Goal: Information Seeking & Learning: Find specific fact

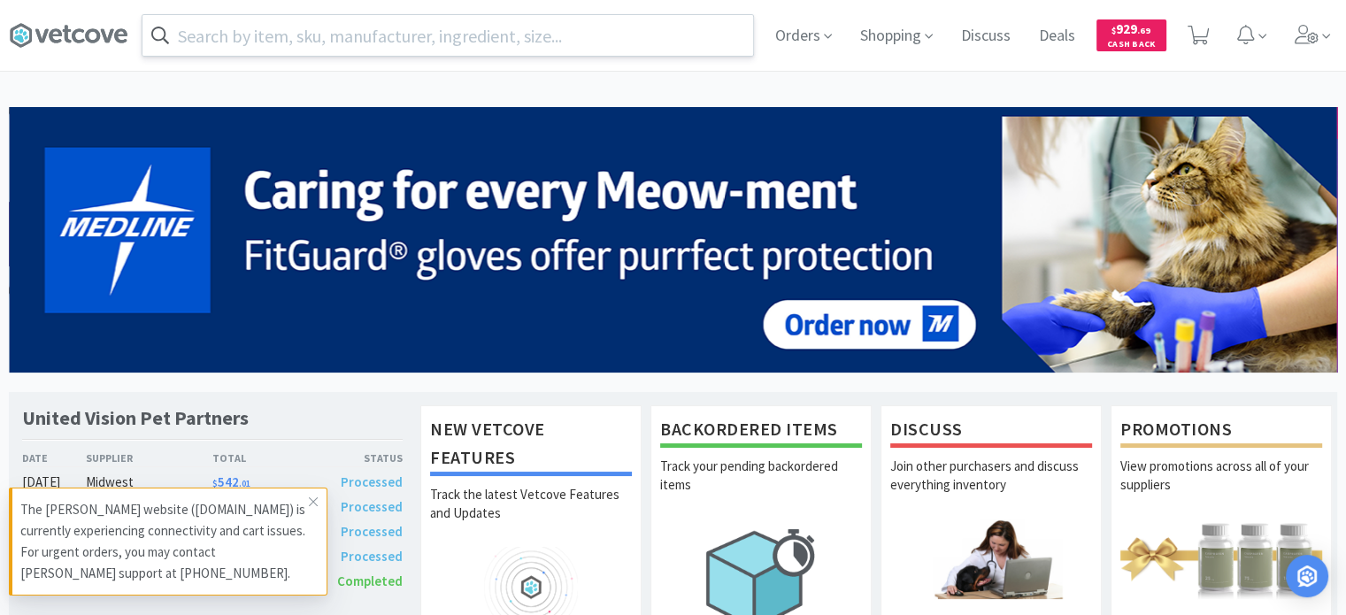
click at [212, 45] on input "text" at bounding box center [447, 35] width 611 height 41
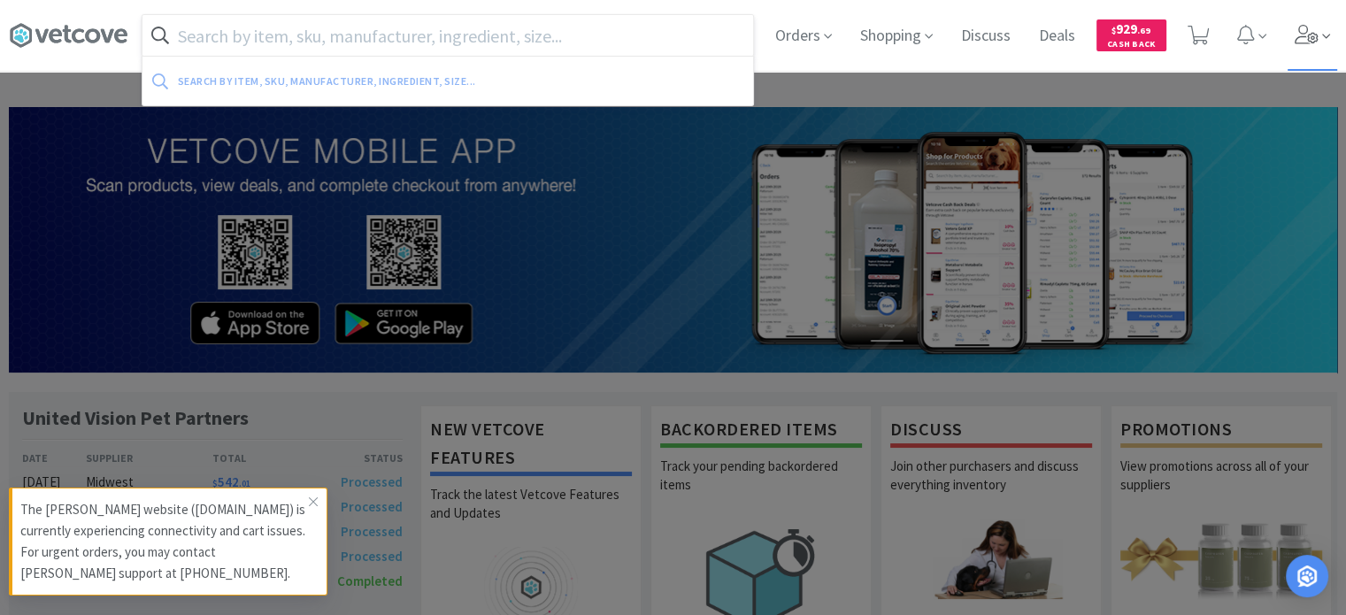
paste input "50760"
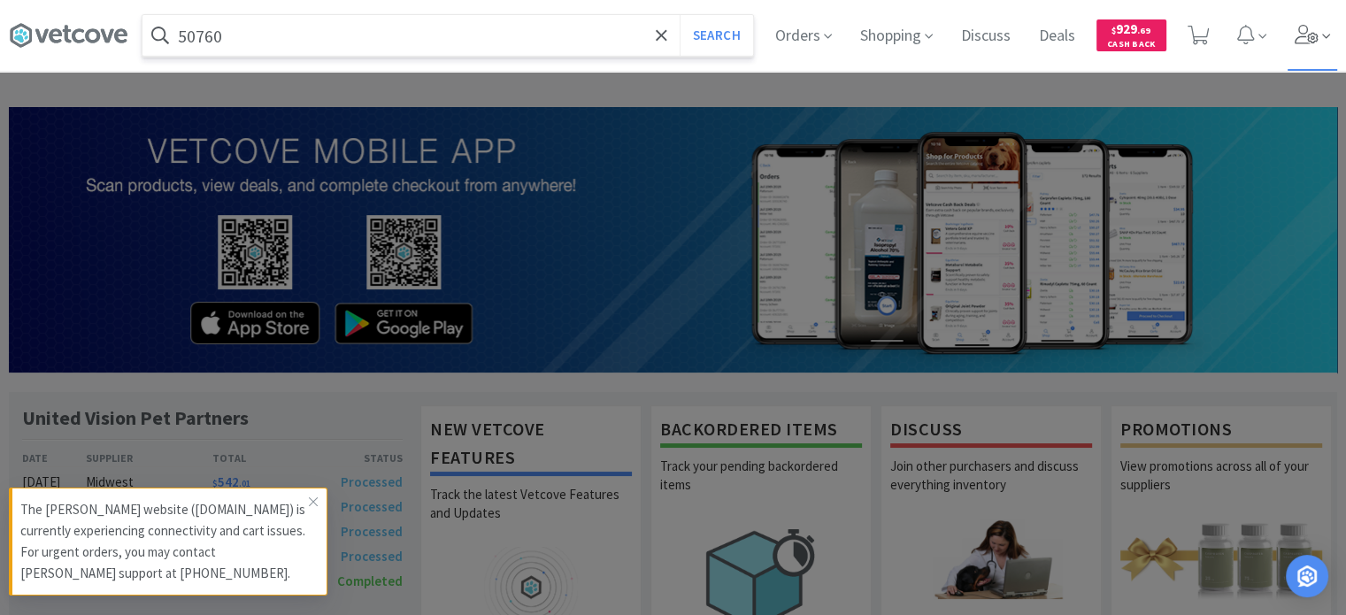
type input "50760"
click at [680, 15] on button "Search" at bounding box center [716, 35] width 73 height 41
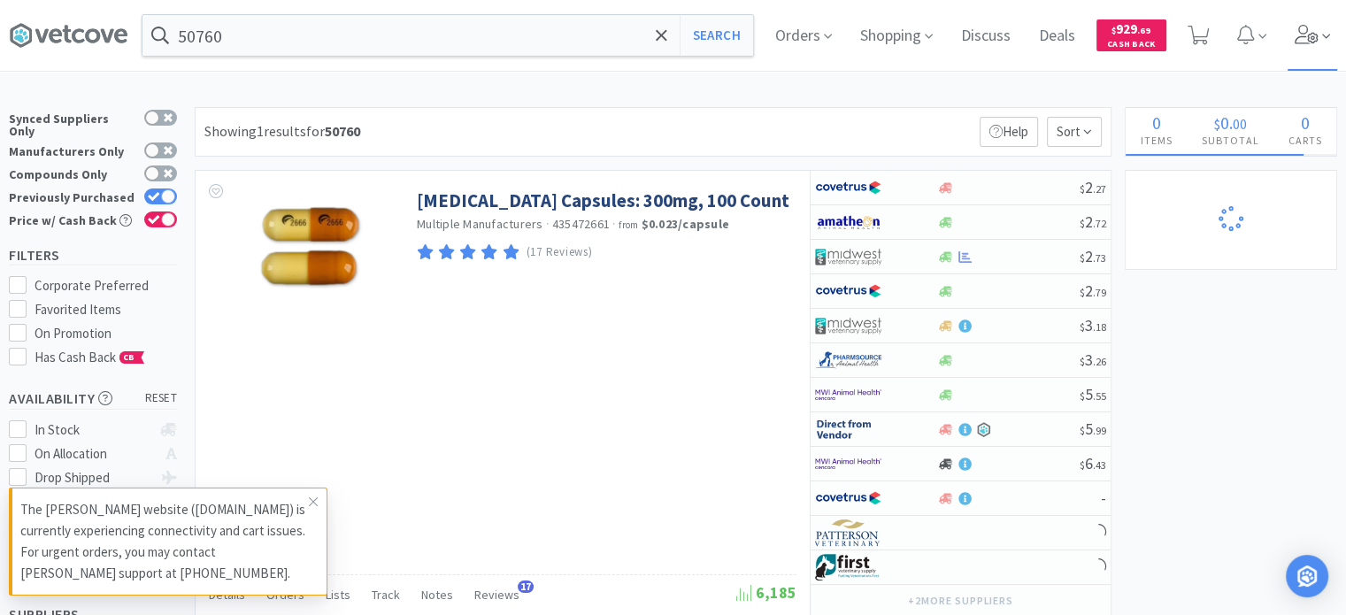
select select "1"
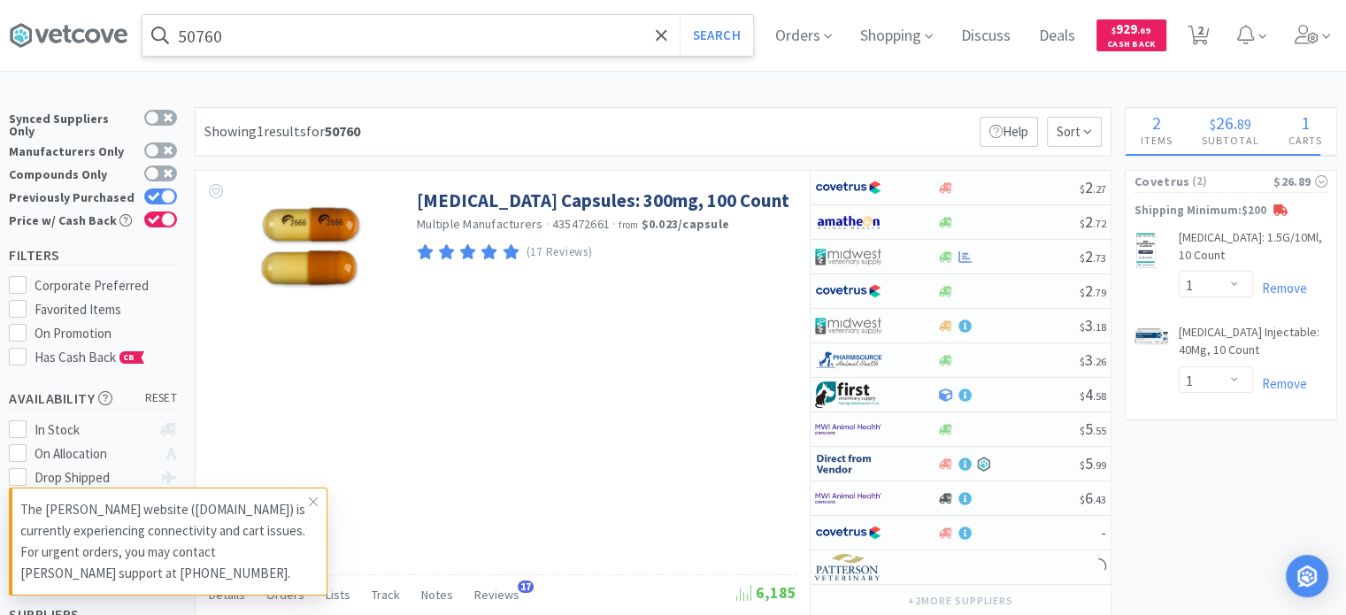
select select "2"
select select "10"
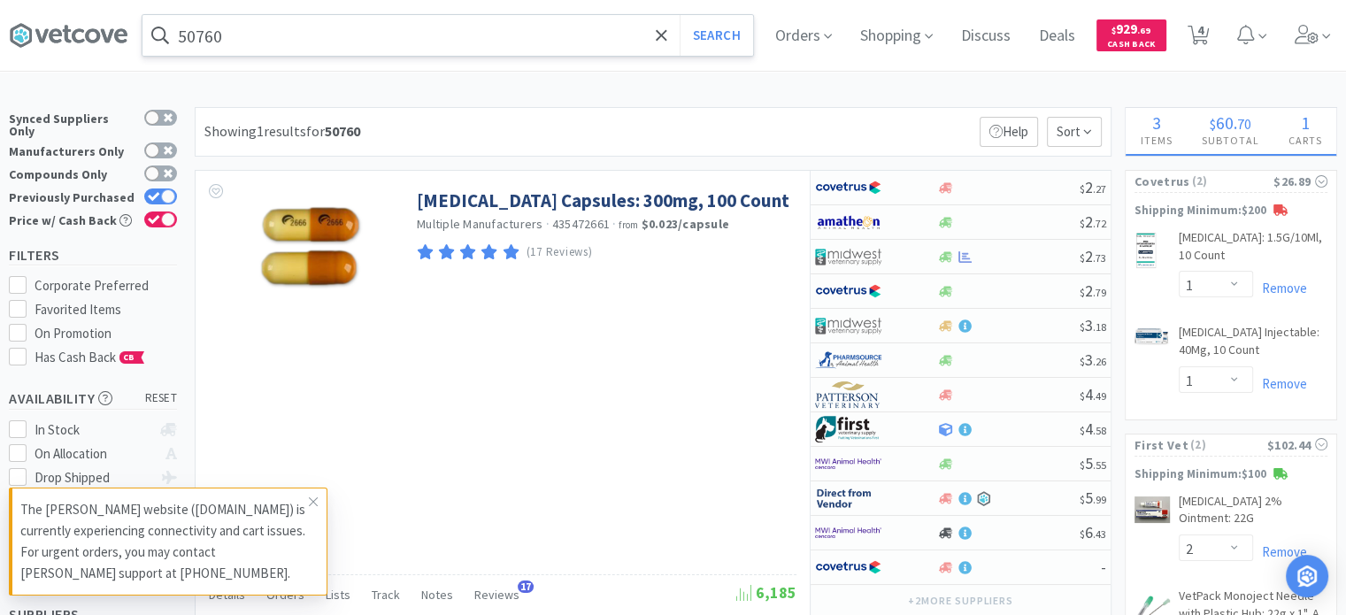
click at [274, 49] on input "50760" at bounding box center [447, 35] width 611 height 41
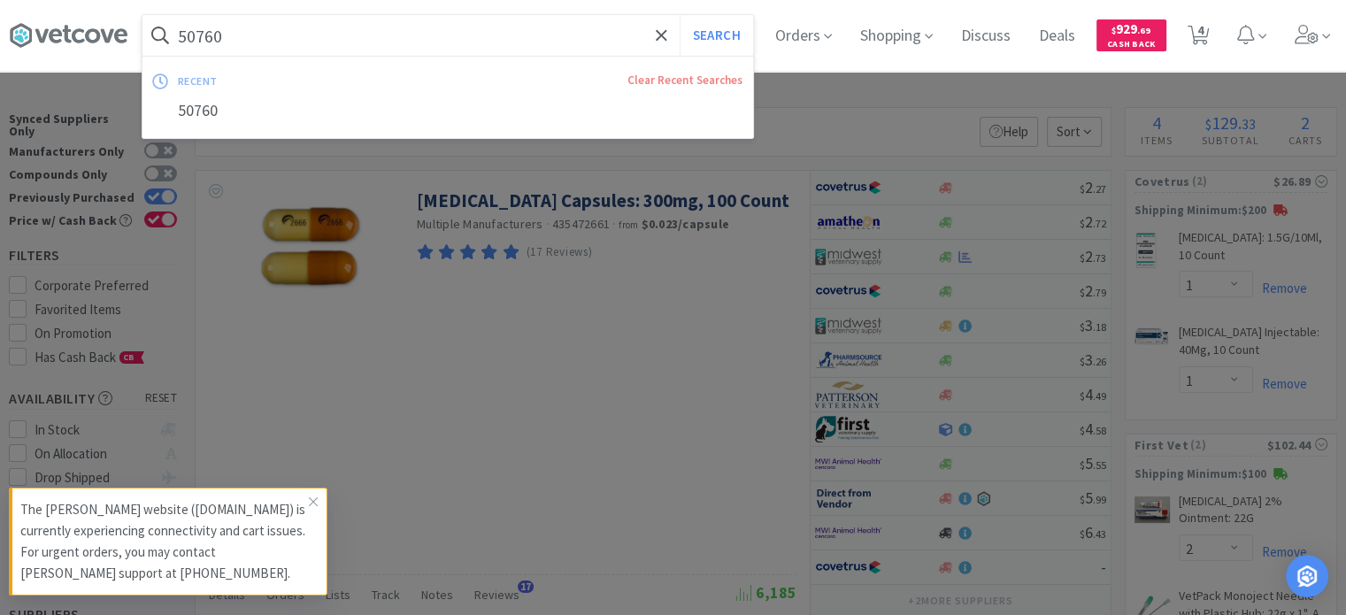
click at [680, 15] on button "Search" at bounding box center [716, 35] width 73 height 41
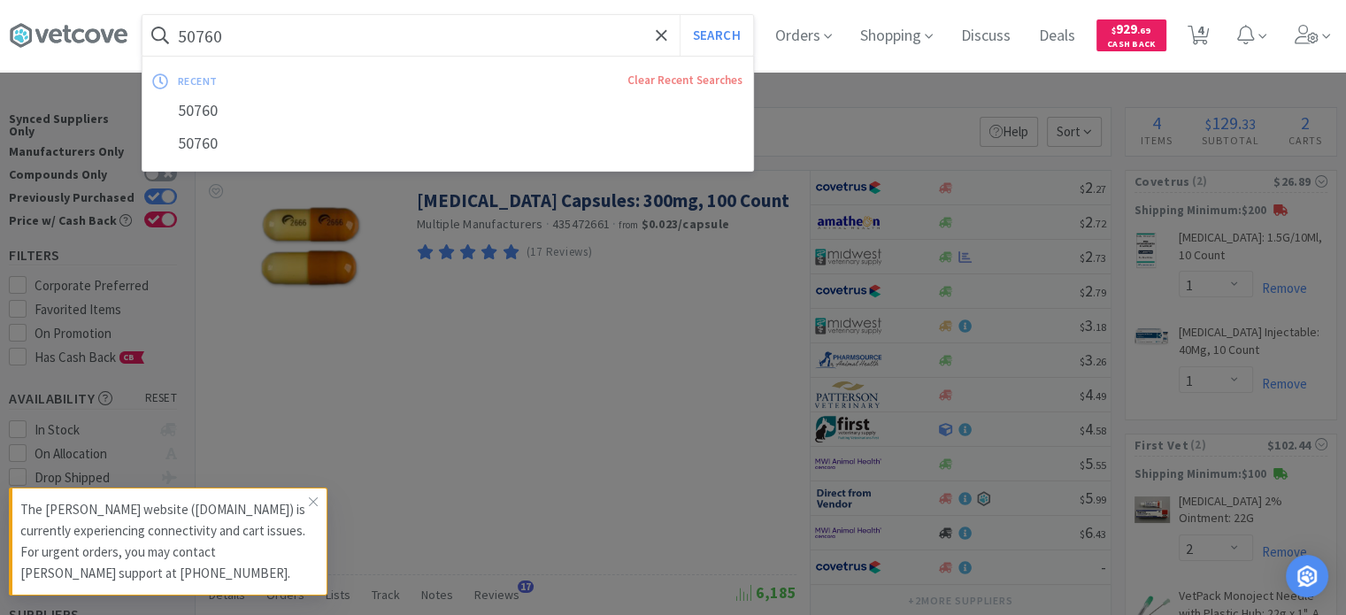
click at [335, 27] on input "50760" at bounding box center [447, 35] width 611 height 41
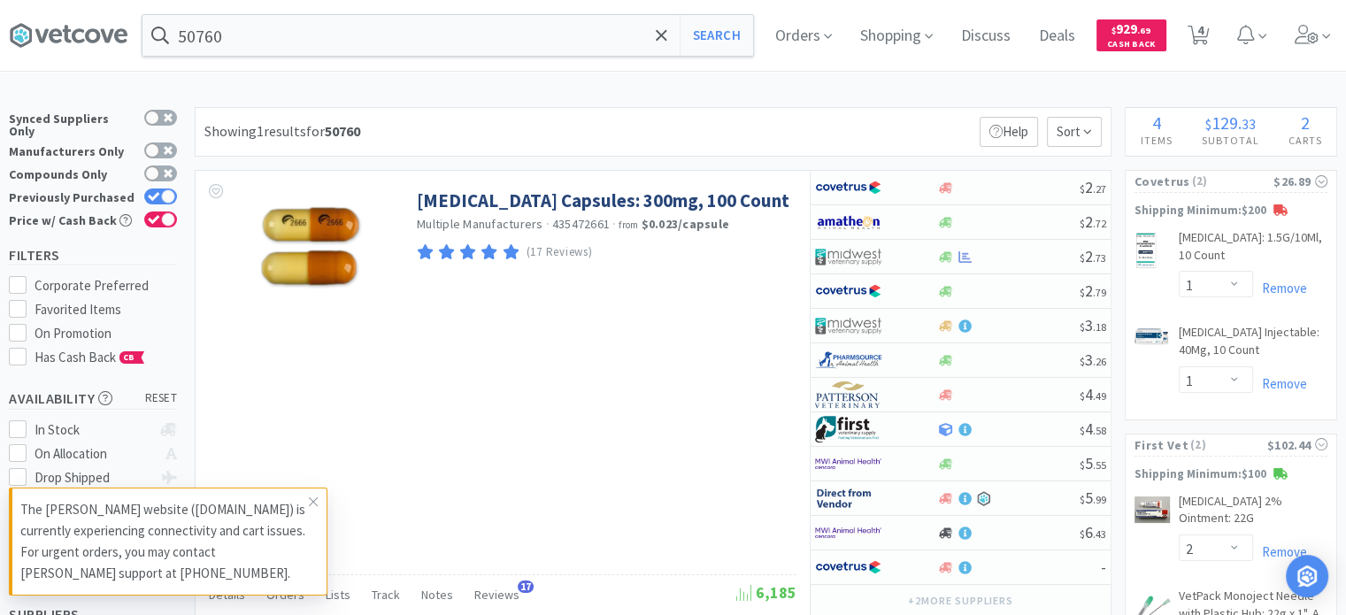
click at [523, 331] on div at bounding box center [673, 307] width 1346 height 615
click at [301, 496] on span at bounding box center [313, 502] width 25 height 28
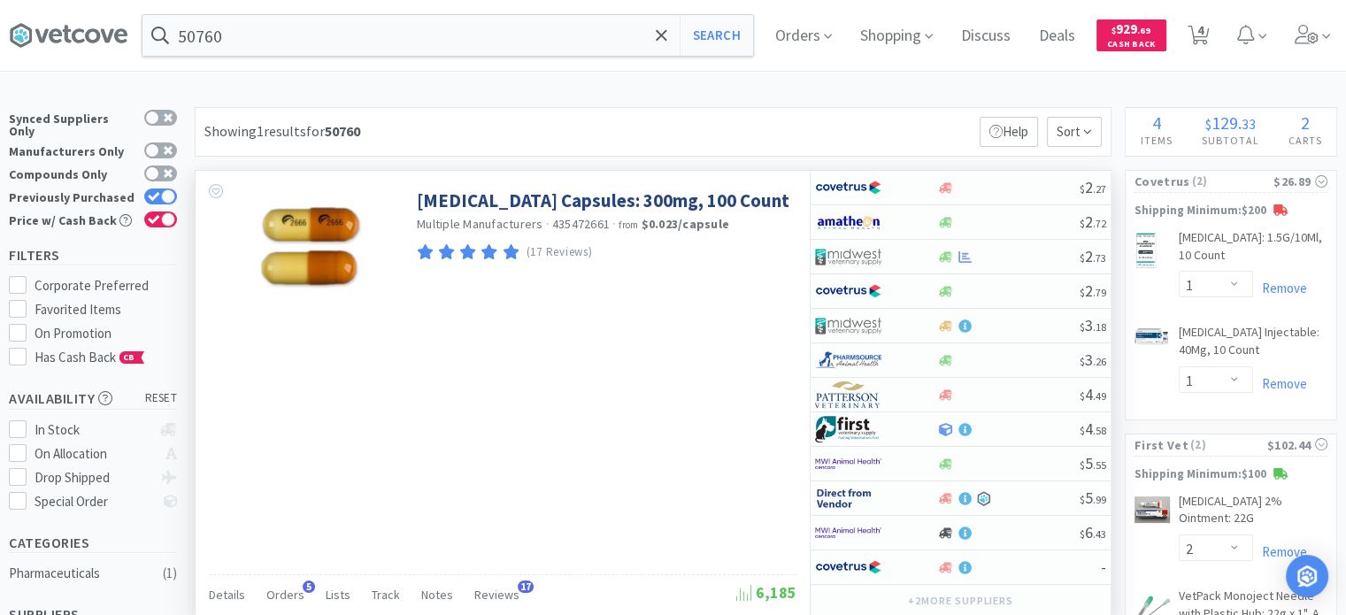
click at [466, 399] on div "[MEDICAL_DATA] Capsules: 300mg, 100 Count Multiple Manufacturers · 435472661 · …" at bounding box center [503, 393] width 614 height 444
click at [666, 383] on div "[MEDICAL_DATA] Capsules: 300mg, 100 Count Multiple Manufacturers · 435472661 · …" at bounding box center [503, 393] width 614 height 444
drag, startPoint x: 317, startPoint y: 591, endPoint x: 306, endPoint y: 589, distance: 10.8
click at [317, 591] on div "Details Orders 5 Lists Track Notes Reviews 17" at bounding box center [473, 598] width 528 height 34
click at [305, 589] on span "5" at bounding box center [309, 587] width 12 height 12
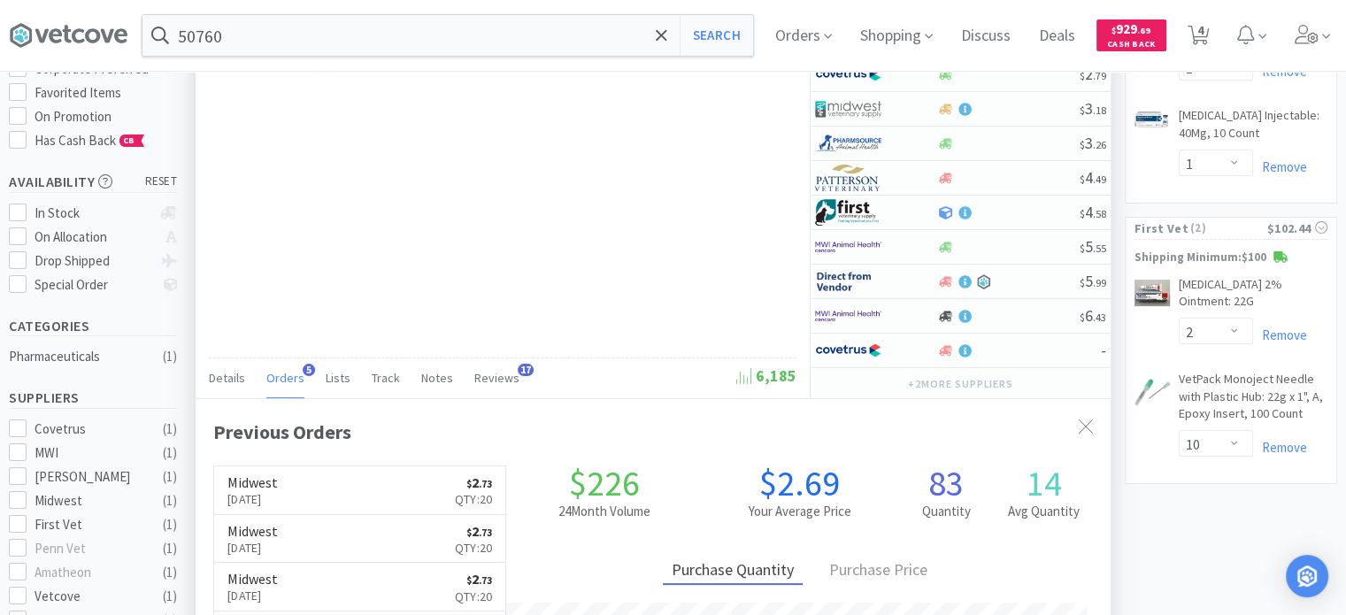
scroll to position [177, 0]
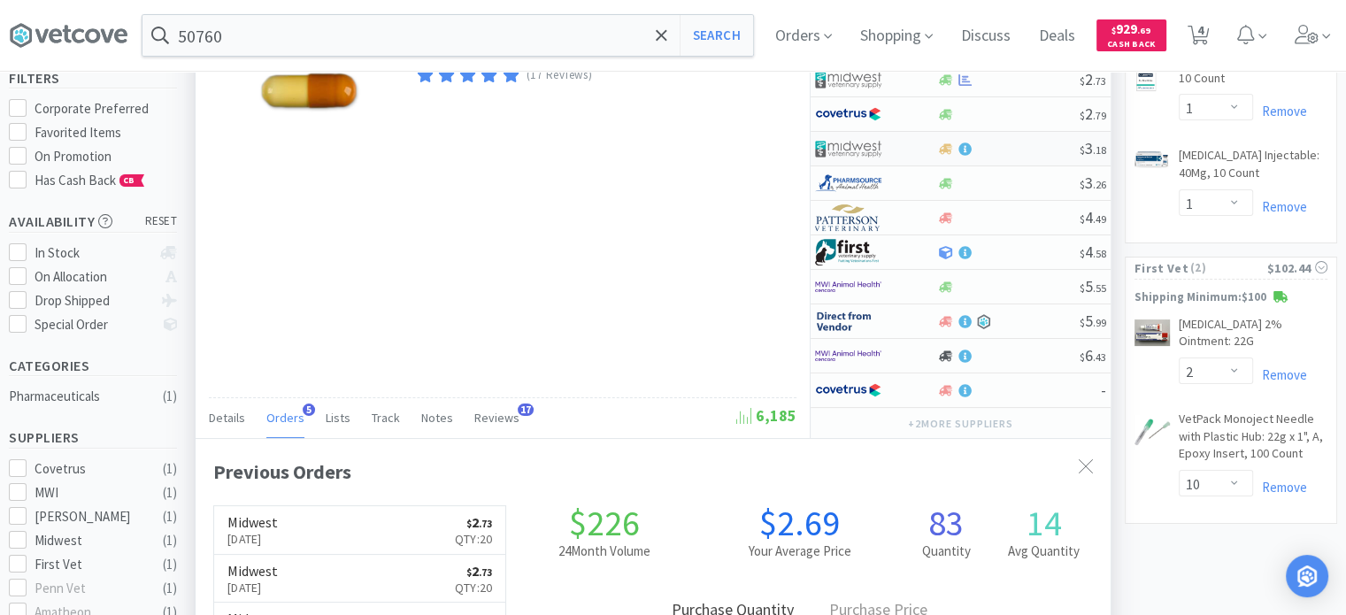
click at [871, 152] on img at bounding box center [848, 148] width 66 height 27
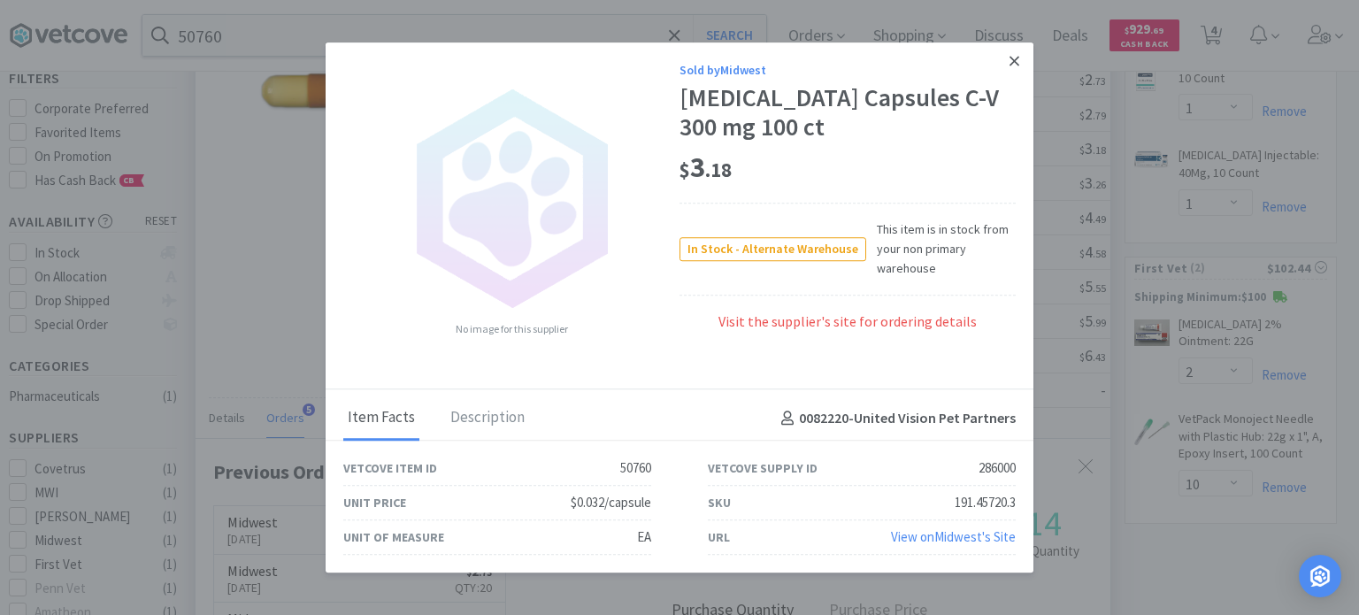
click at [1014, 70] on link at bounding box center [1014, 61] width 31 height 38
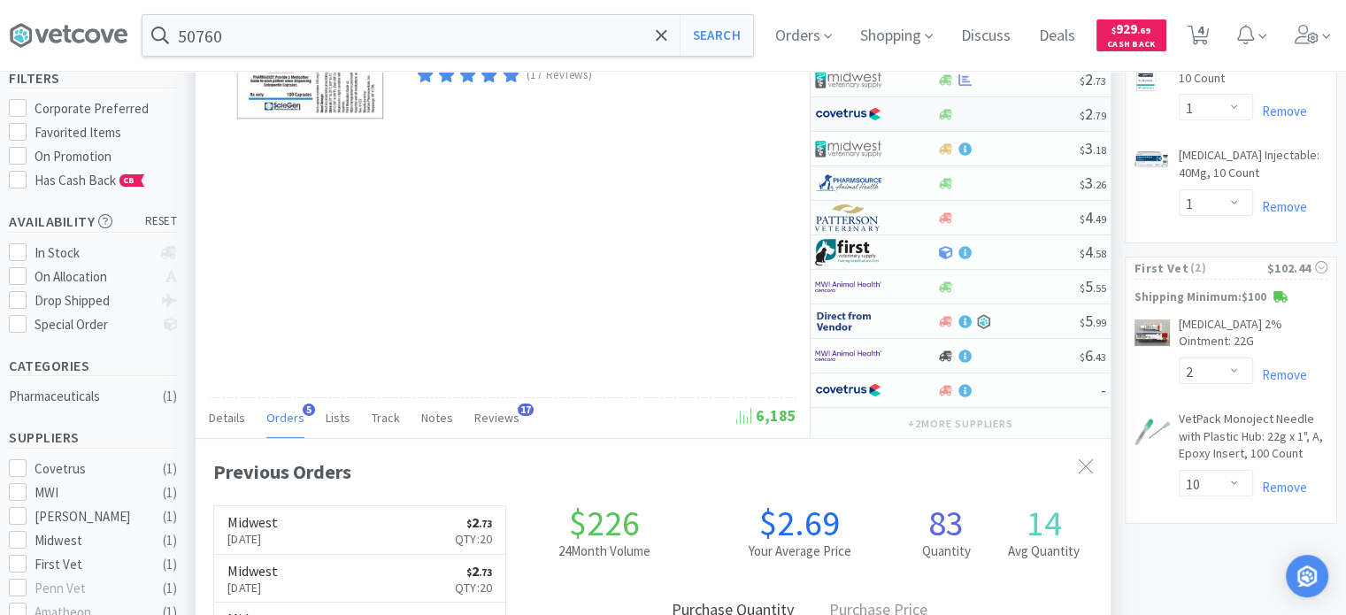
scroll to position [89, 0]
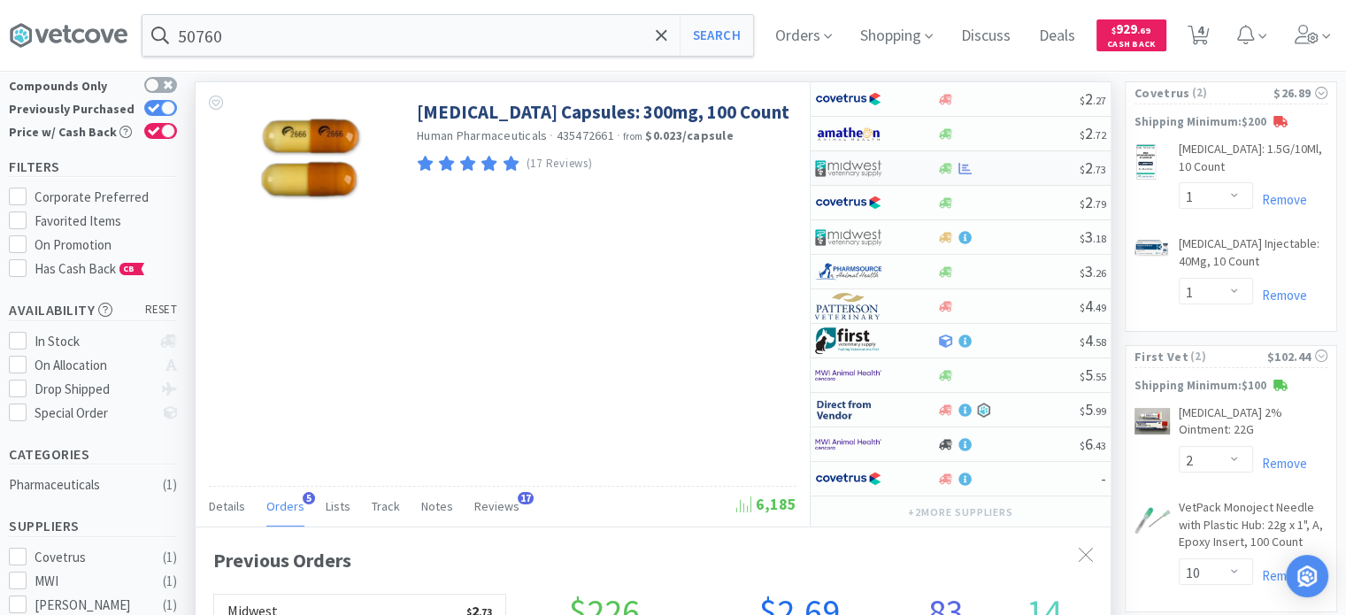
click at [879, 166] on img at bounding box center [848, 168] width 66 height 27
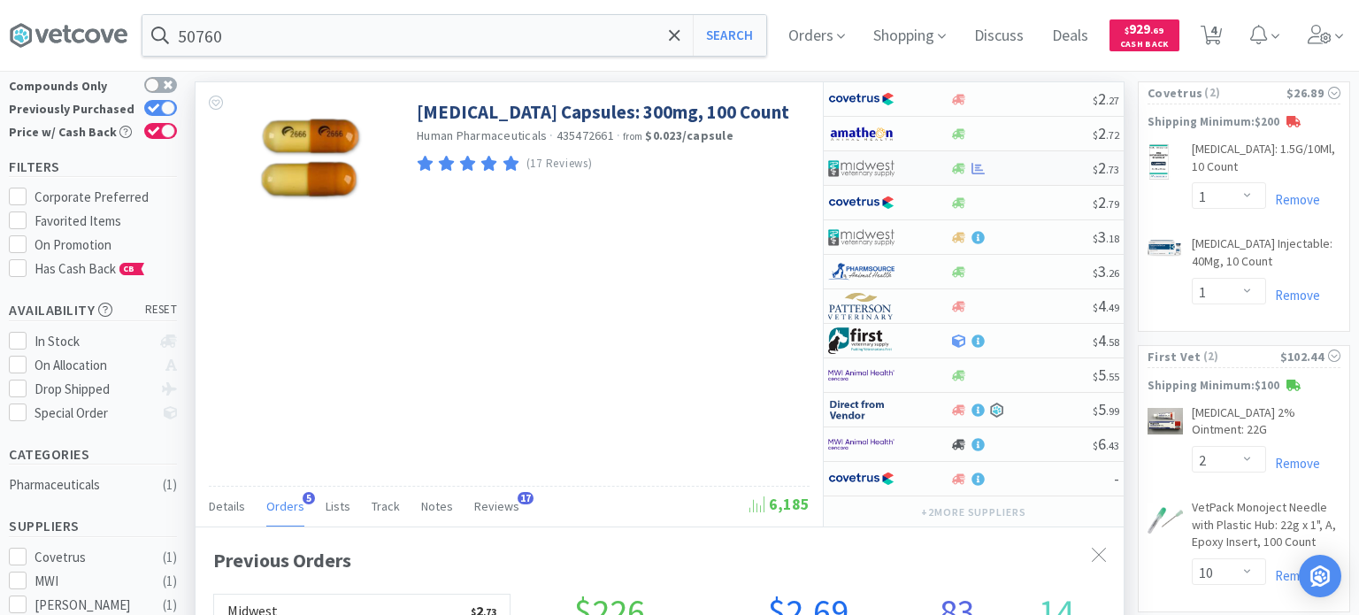
select select "1"
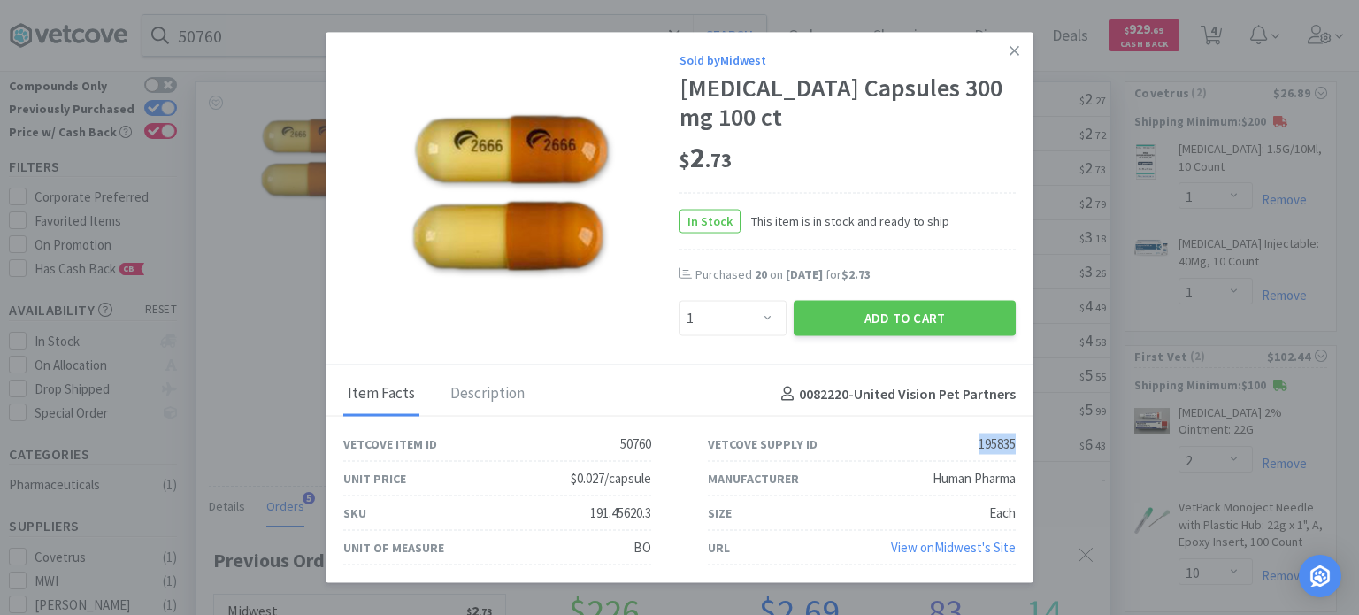
drag, startPoint x: 979, startPoint y: 441, endPoint x: 1020, endPoint y: 442, distance: 41.6
click at [1020, 442] on div "Vetcove Supply ID 195835" at bounding box center [862, 444] width 365 height 35
click at [934, 488] on div "Human Pharma" at bounding box center [974, 478] width 83 height 21
drag, startPoint x: 586, startPoint y: 515, endPoint x: 659, endPoint y: 516, distance: 73.5
click at [659, 516] on div "SKU 191.45620.3" at bounding box center [497, 514] width 365 height 35
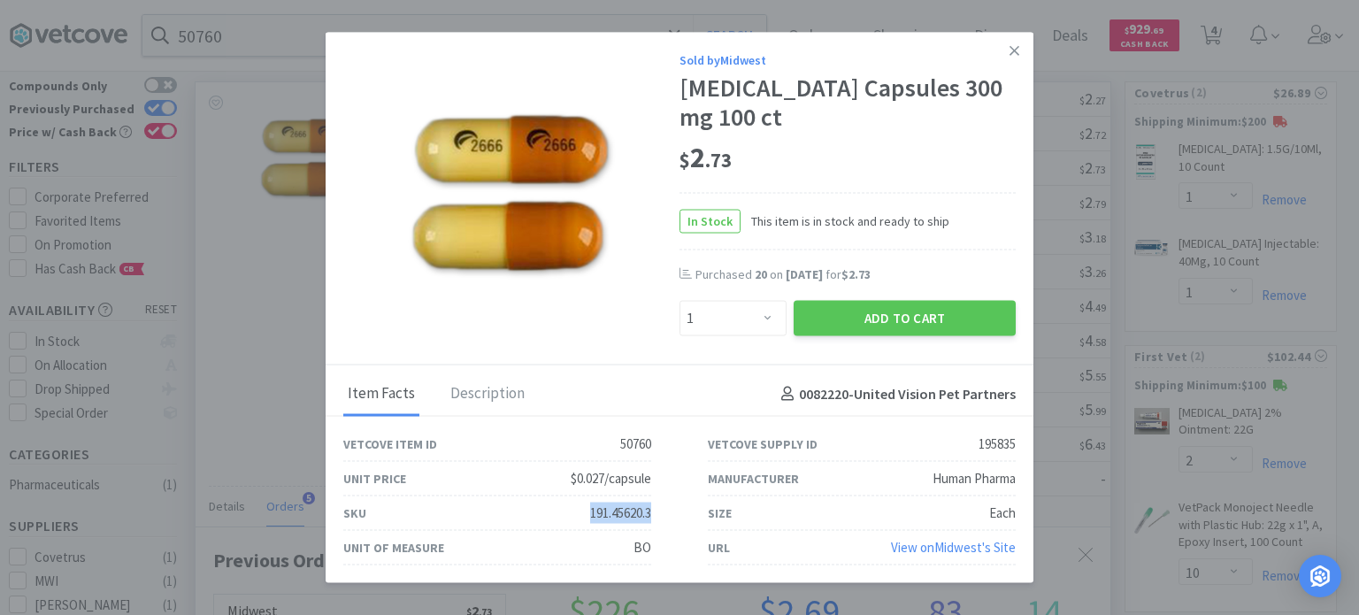
copy div "191.45620.3"
click at [1013, 46] on icon at bounding box center [1015, 50] width 10 height 16
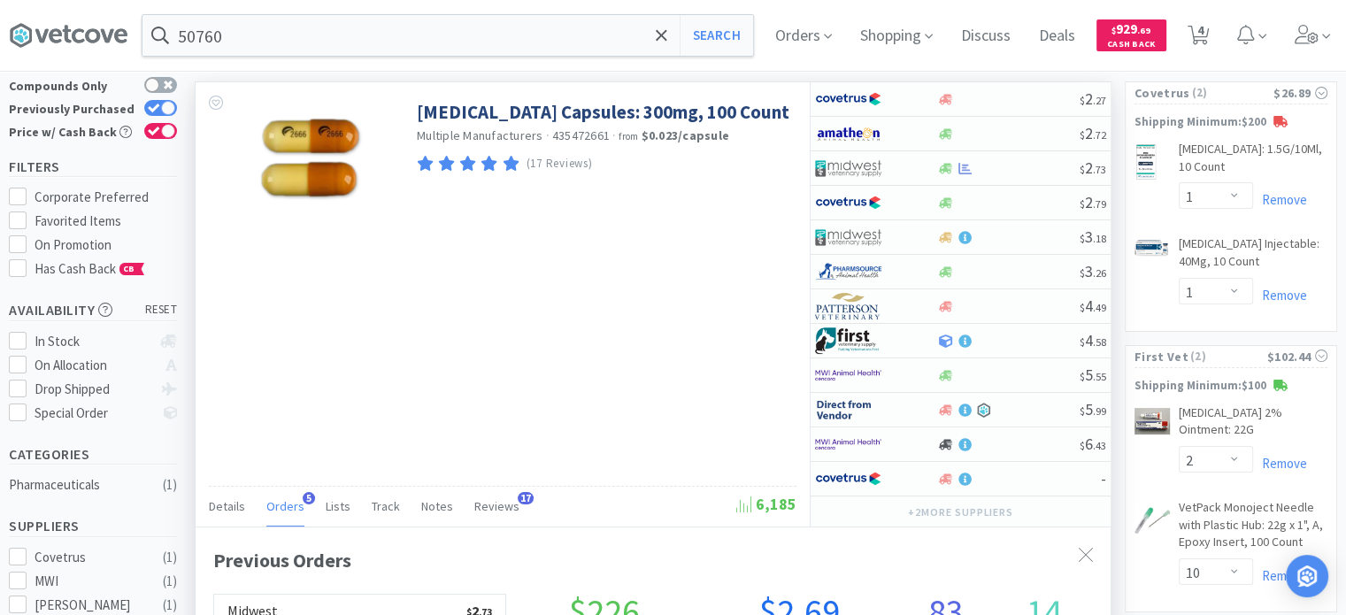
scroll to position [884617, 884155]
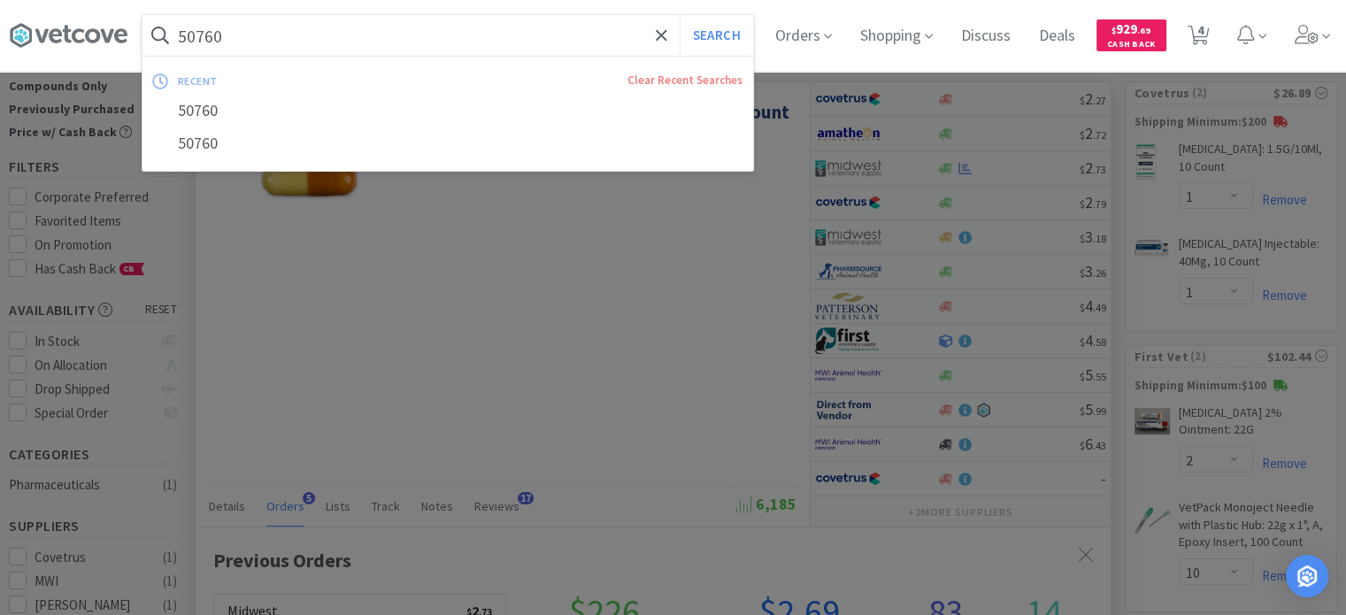
click at [470, 27] on input "50760" at bounding box center [447, 35] width 611 height 41
paste input "47624"
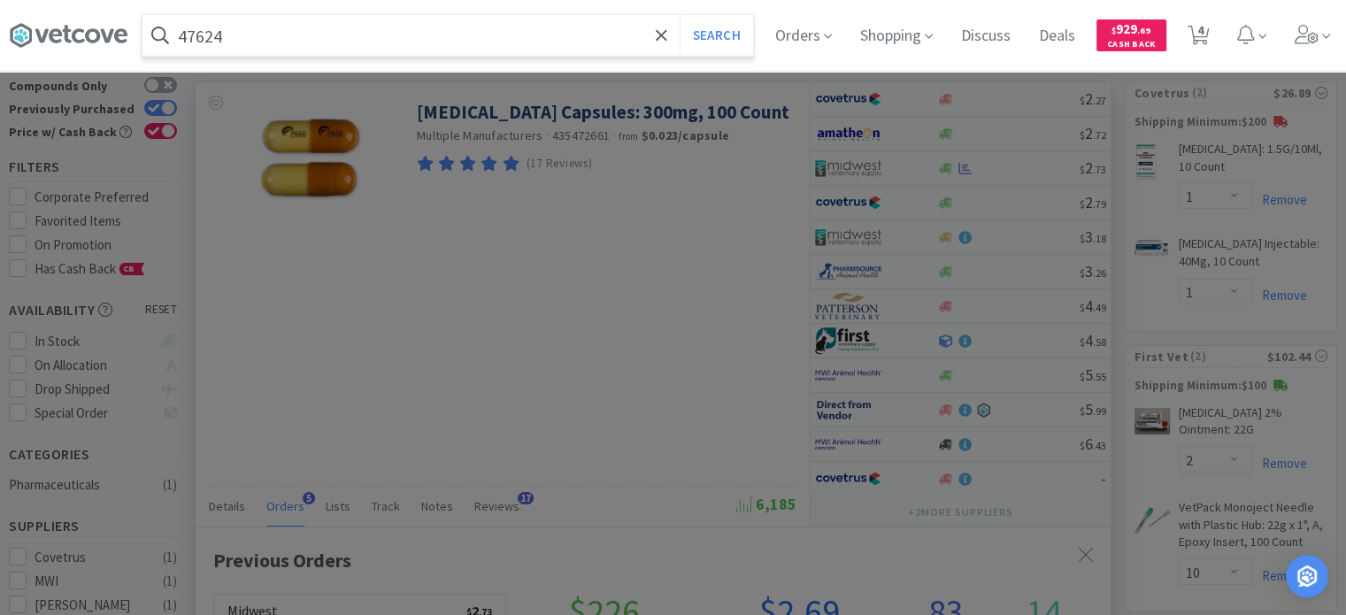
type input "47624"
click at [680, 15] on button "Search" at bounding box center [716, 35] width 73 height 41
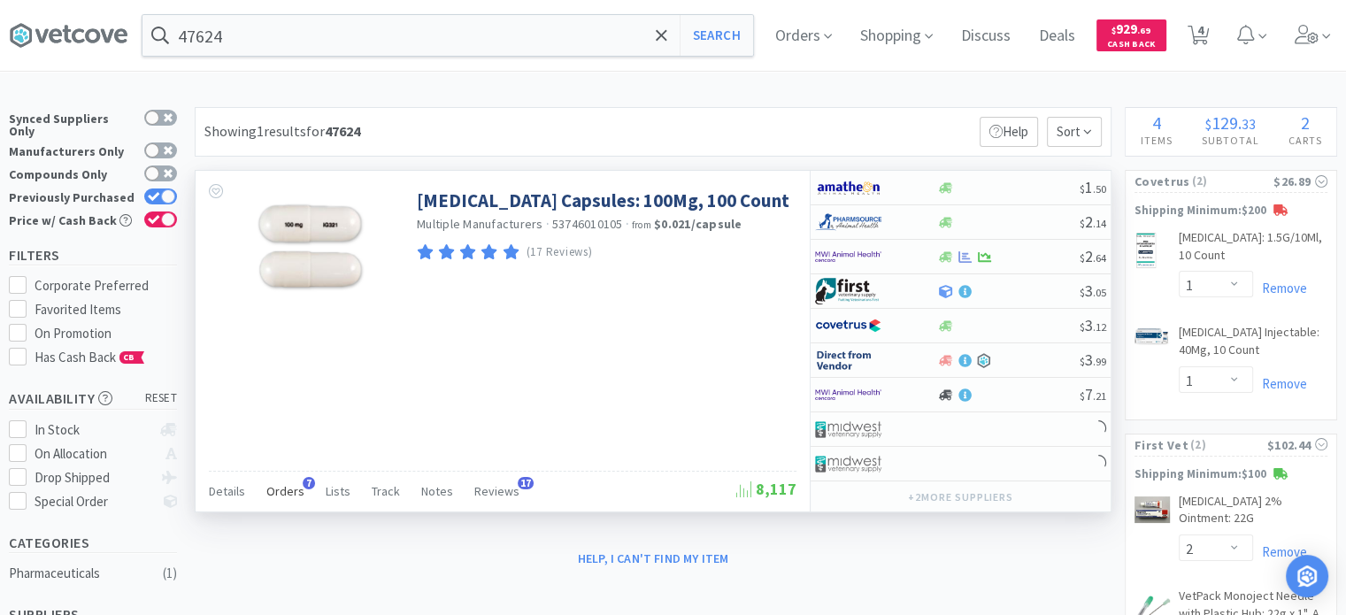
click at [280, 489] on span "Orders" at bounding box center [285, 491] width 38 height 16
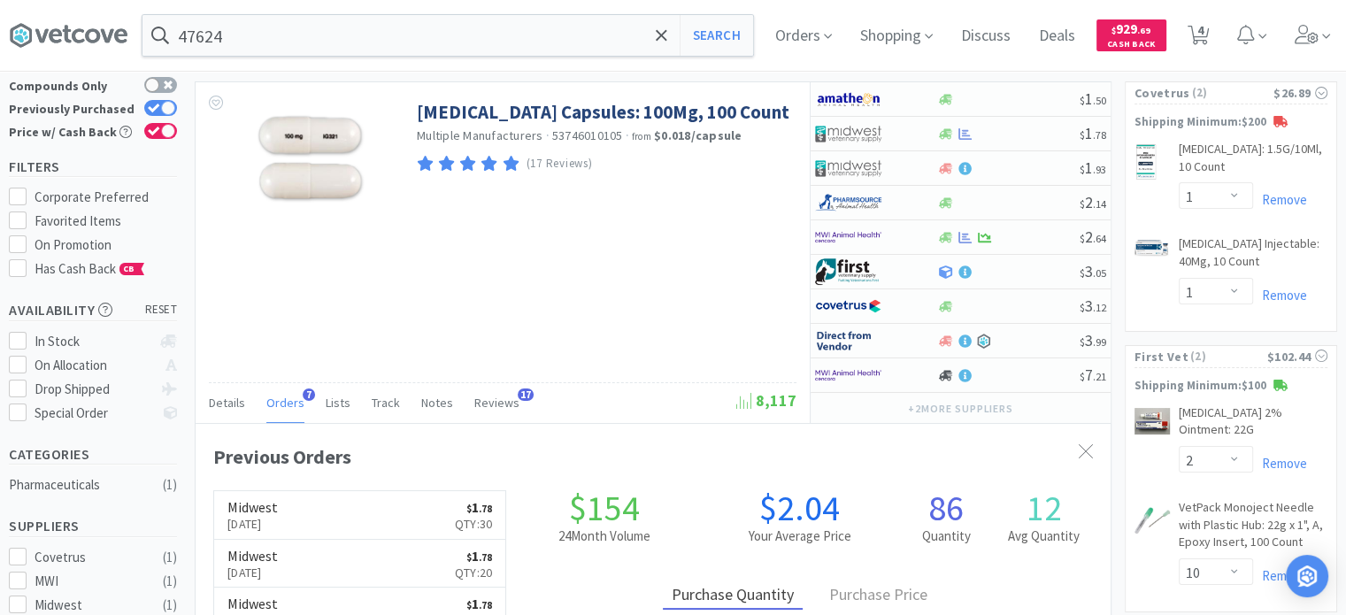
scroll to position [453, 915]
click at [1014, 130] on div at bounding box center [1007, 133] width 143 height 13
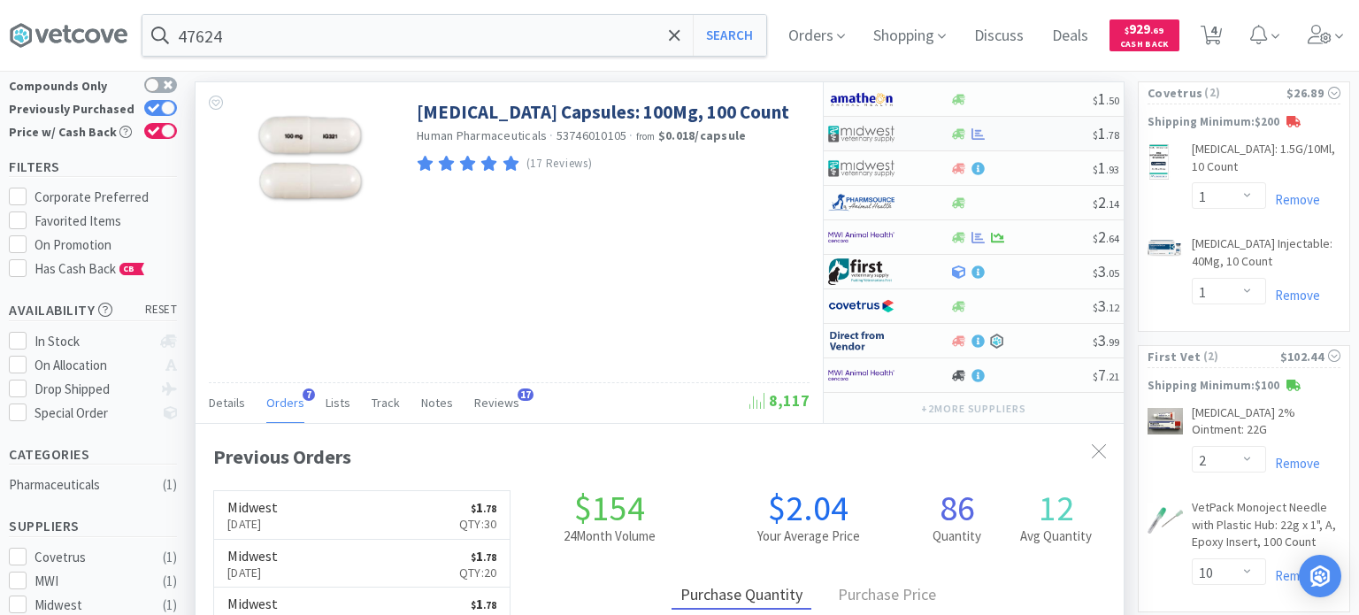
select select "1"
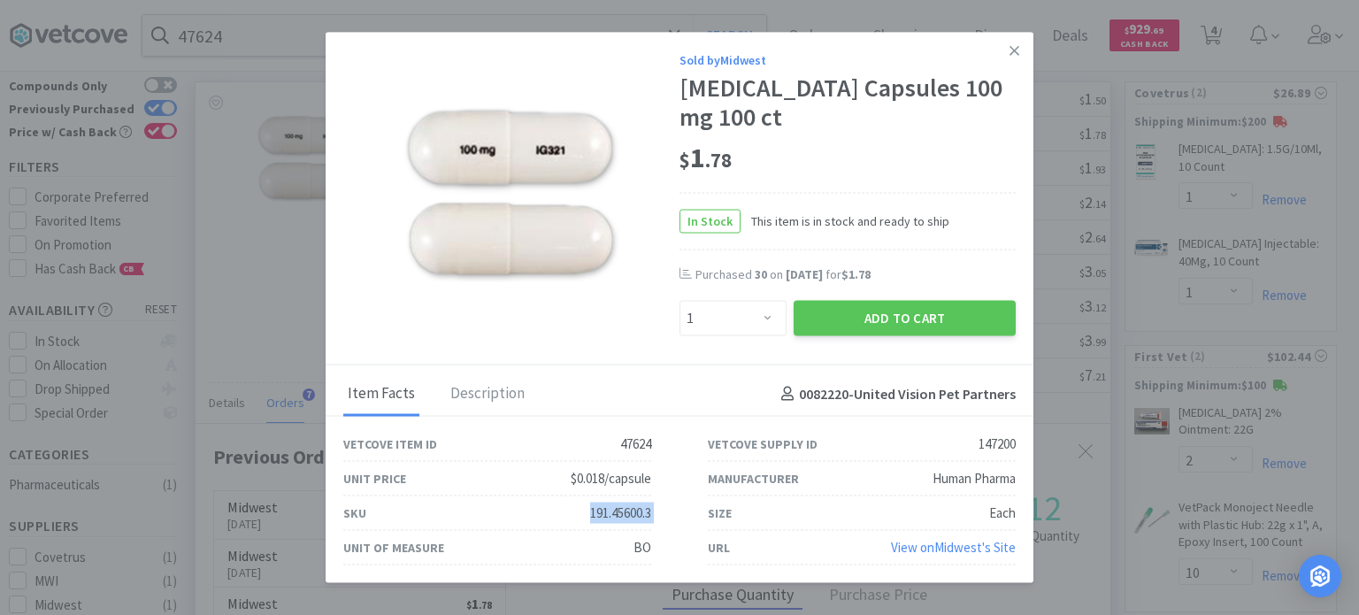
drag, startPoint x: 573, startPoint y: 512, endPoint x: 680, endPoint y: 524, distance: 107.7
click at [680, 524] on div "Vetcove Item ID 47624 Vetcove Supply ID 147200 Unit Price $0.018/capsule Manufa…" at bounding box center [679, 496] width 729 height 138
copy div "191.45600.3"
click at [1023, 45] on link at bounding box center [1014, 51] width 31 height 38
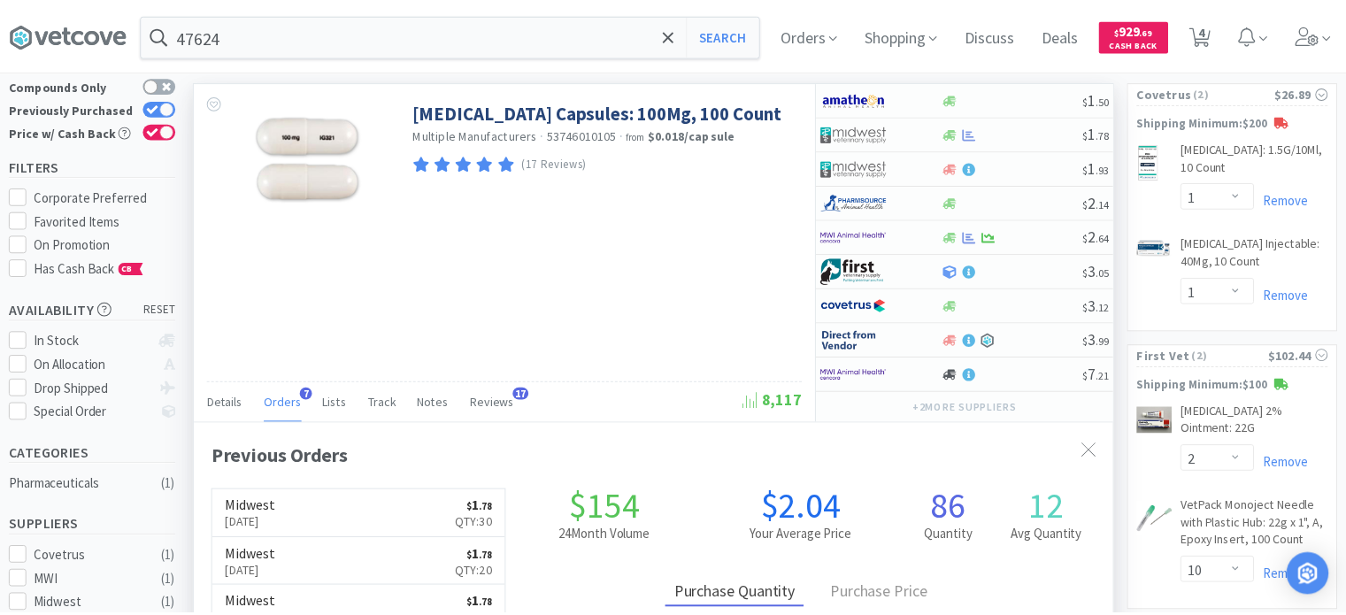
scroll to position [884617, 884155]
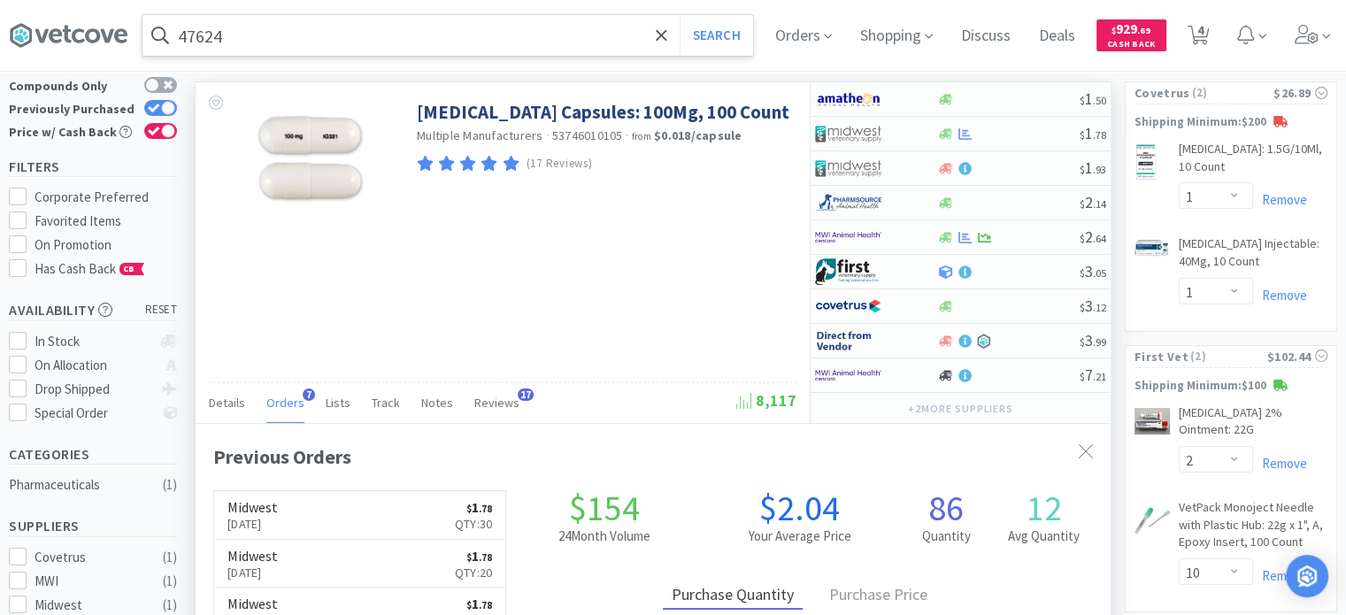
click at [237, 26] on input "47624" at bounding box center [447, 35] width 611 height 41
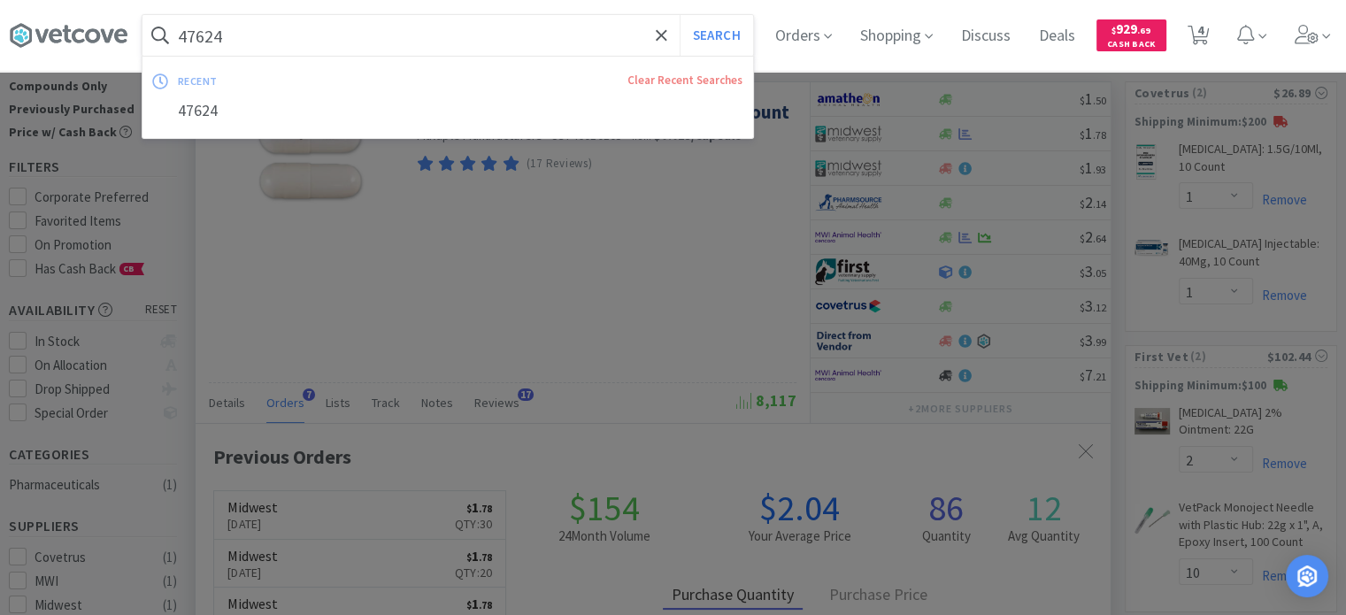
paste input "845993"
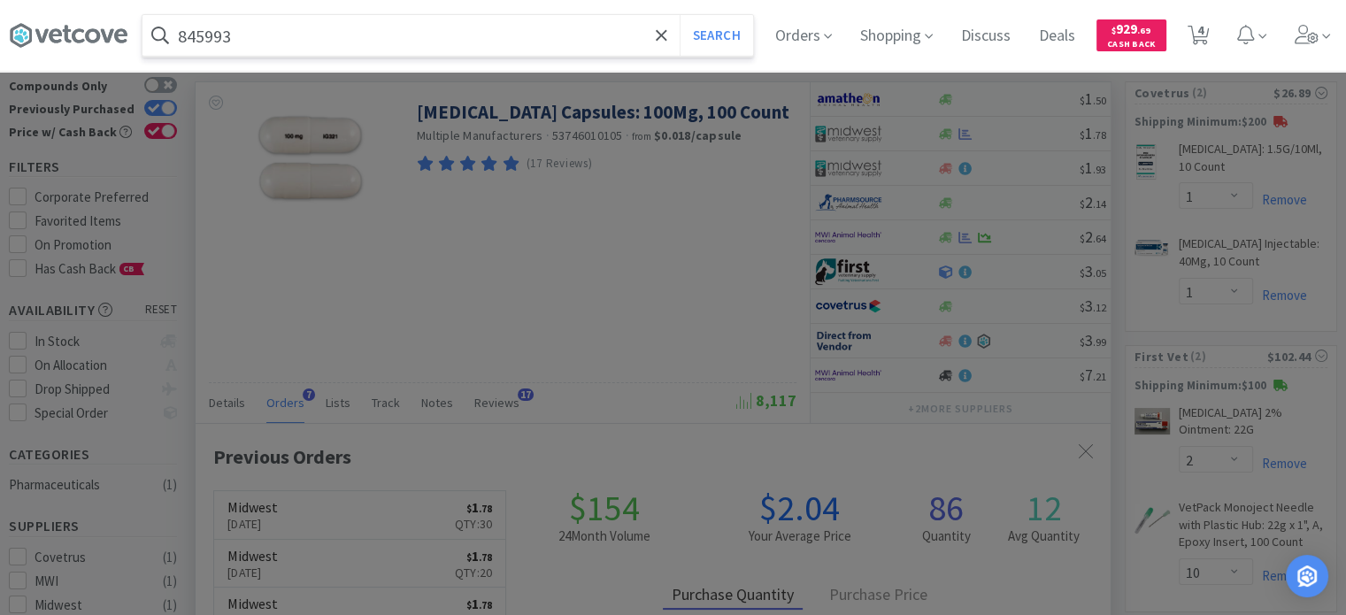
type input "845993"
click at [680, 15] on button "Search" at bounding box center [716, 35] width 73 height 41
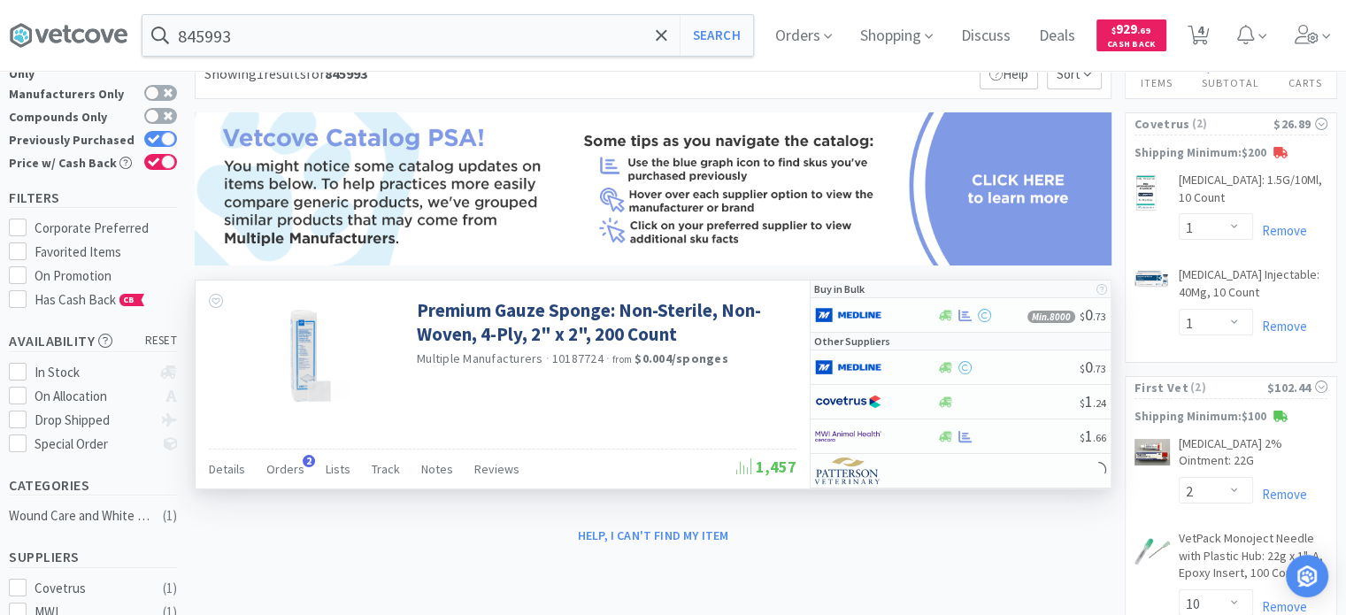
scroll to position [89, 0]
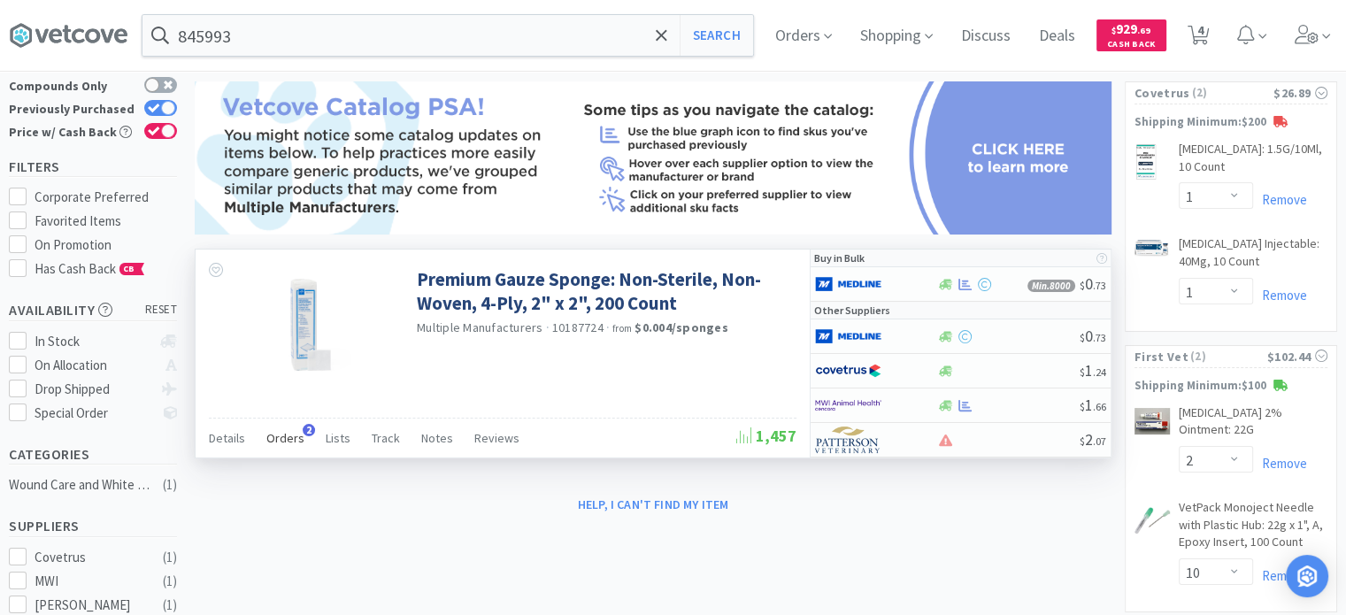
click at [273, 446] on div "Orders 2" at bounding box center [285, 441] width 38 height 34
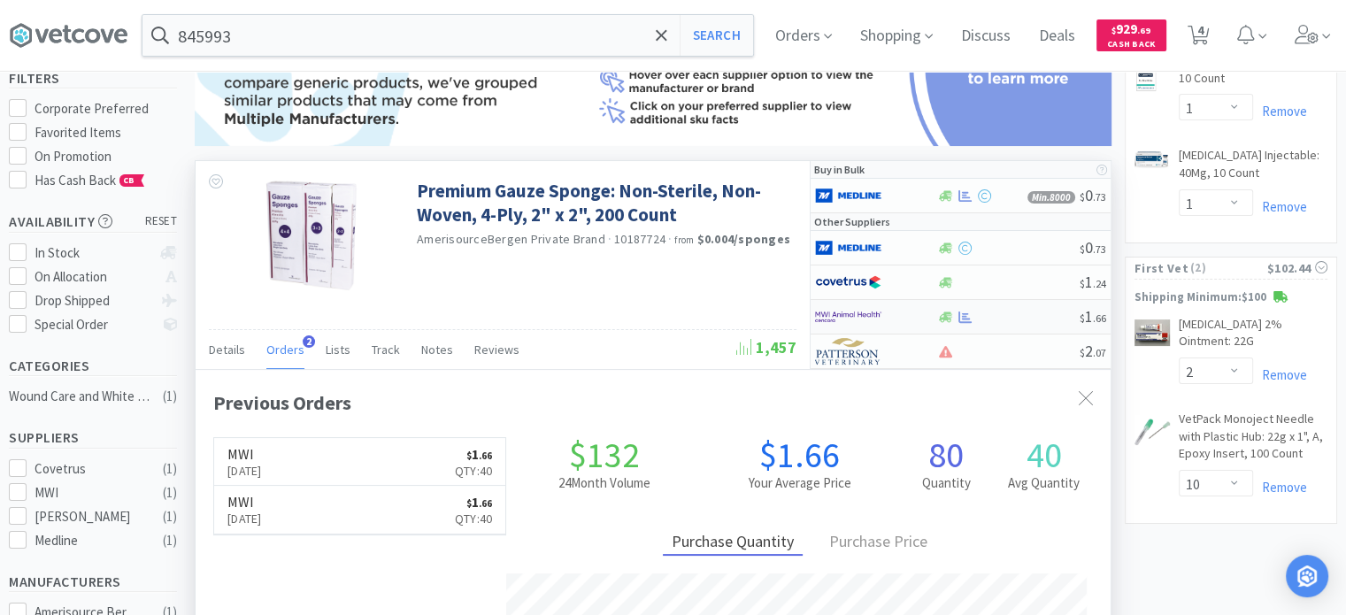
scroll to position [453, 915]
click at [1034, 312] on div at bounding box center [1007, 317] width 143 height 13
select select "1"
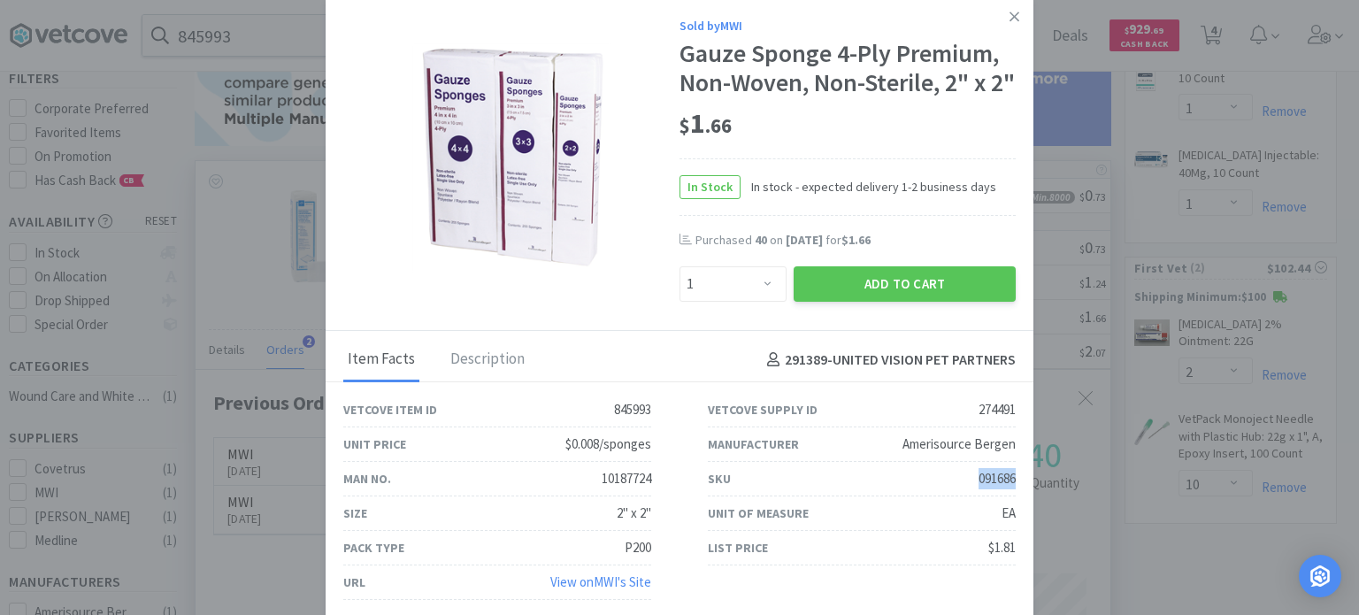
drag, startPoint x: 957, startPoint y: 502, endPoint x: 1005, endPoint y: 512, distance: 48.8
click at [1005, 497] on div "SKU 091686" at bounding box center [862, 479] width 365 height 35
copy div "091686"
click at [1008, 9] on link at bounding box center [1014, 17] width 31 height 38
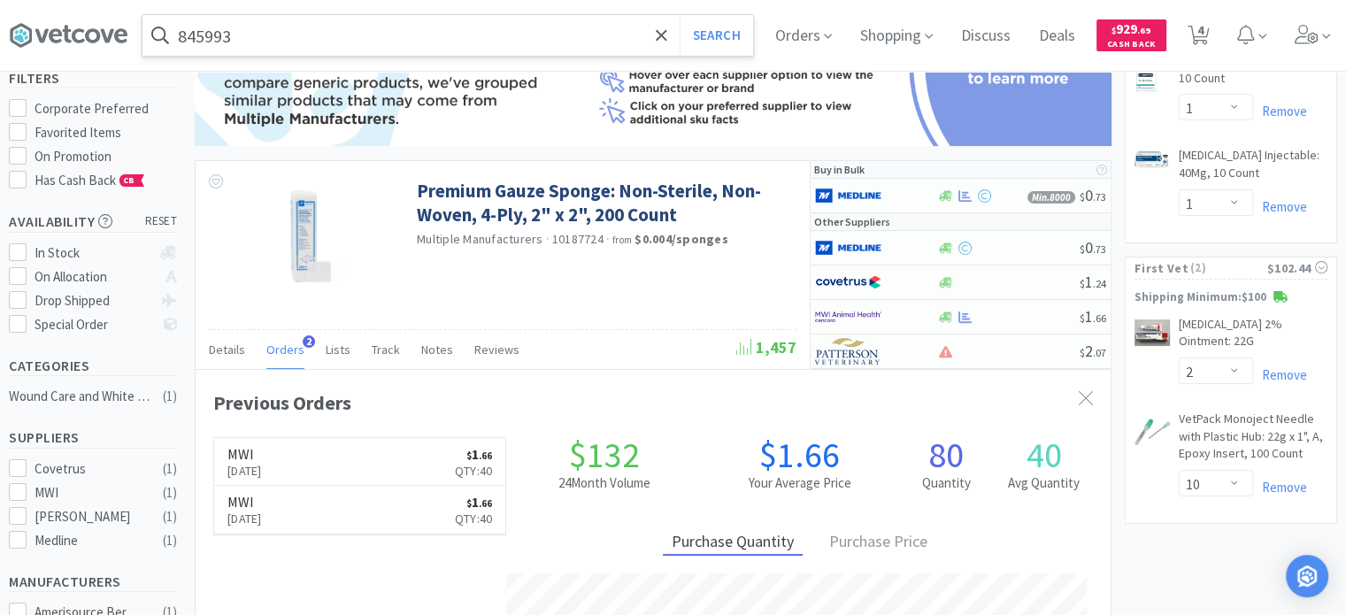
scroll to position [884617, 884155]
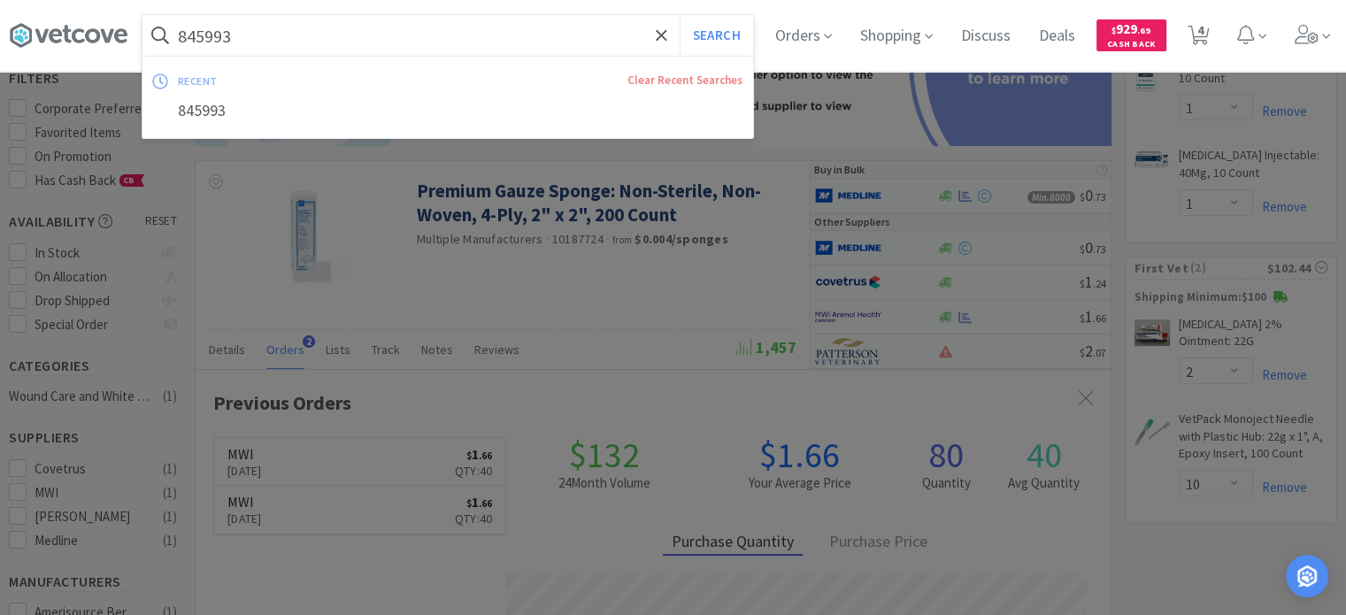
click at [543, 44] on input "845993" at bounding box center [447, 35] width 611 height 41
paste input "125557"
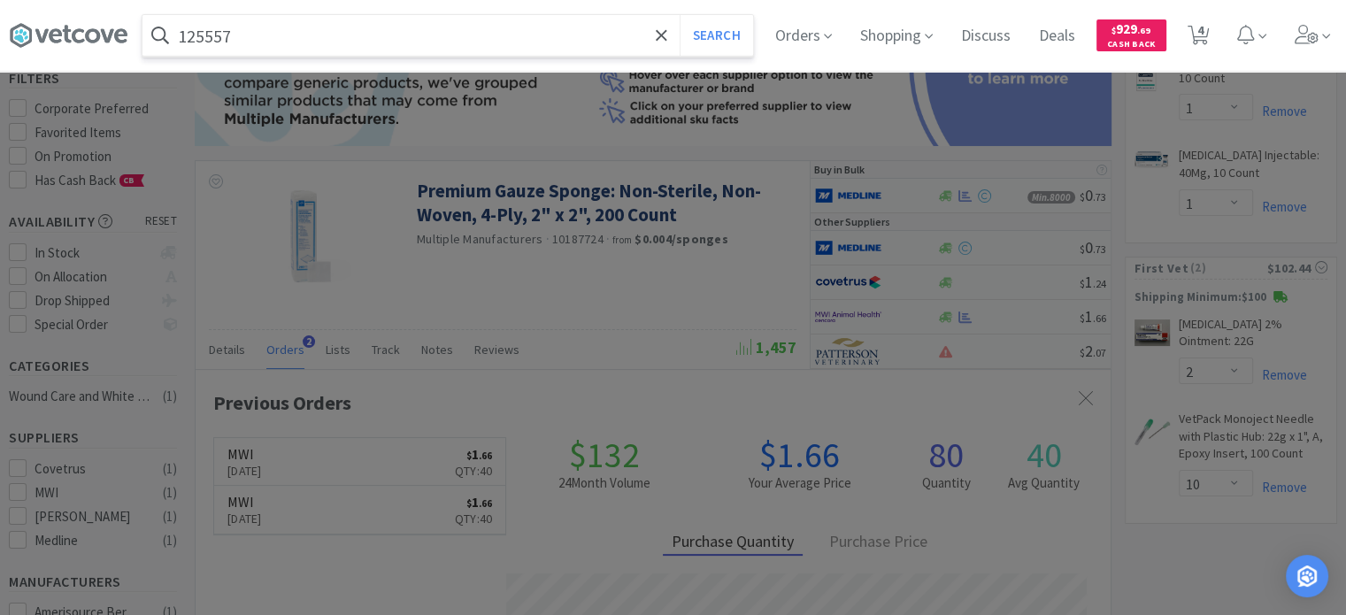
type input "125557"
click at [680, 15] on button "Search" at bounding box center [716, 35] width 73 height 41
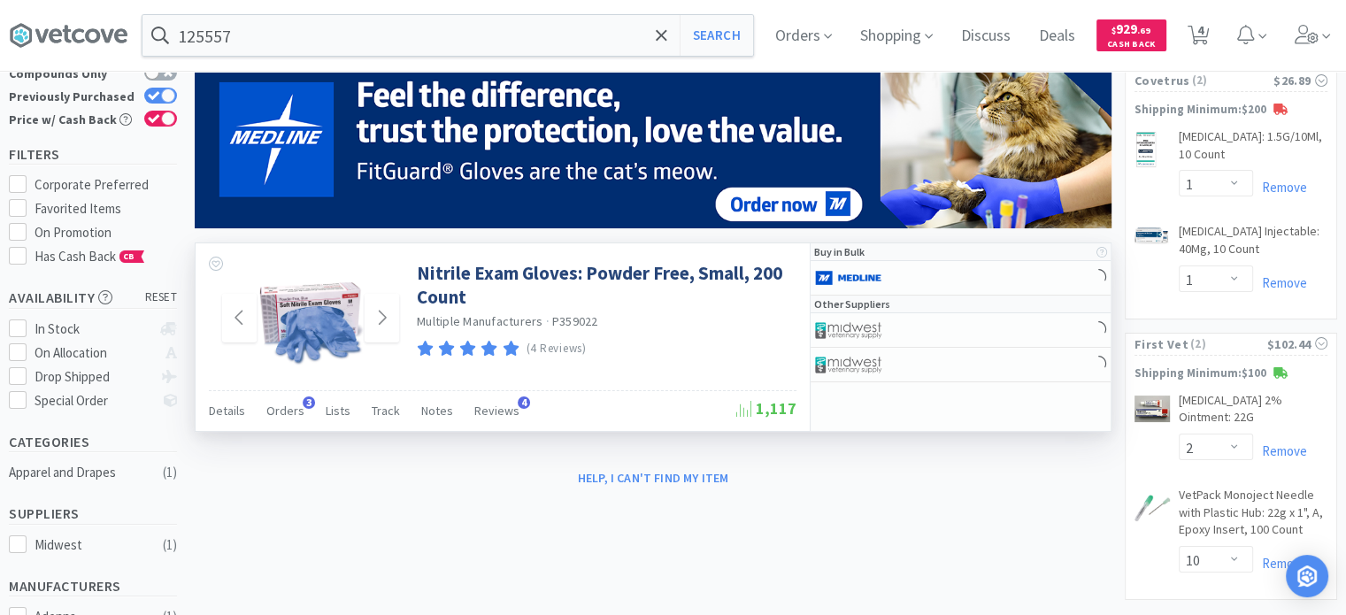
scroll to position [177, 0]
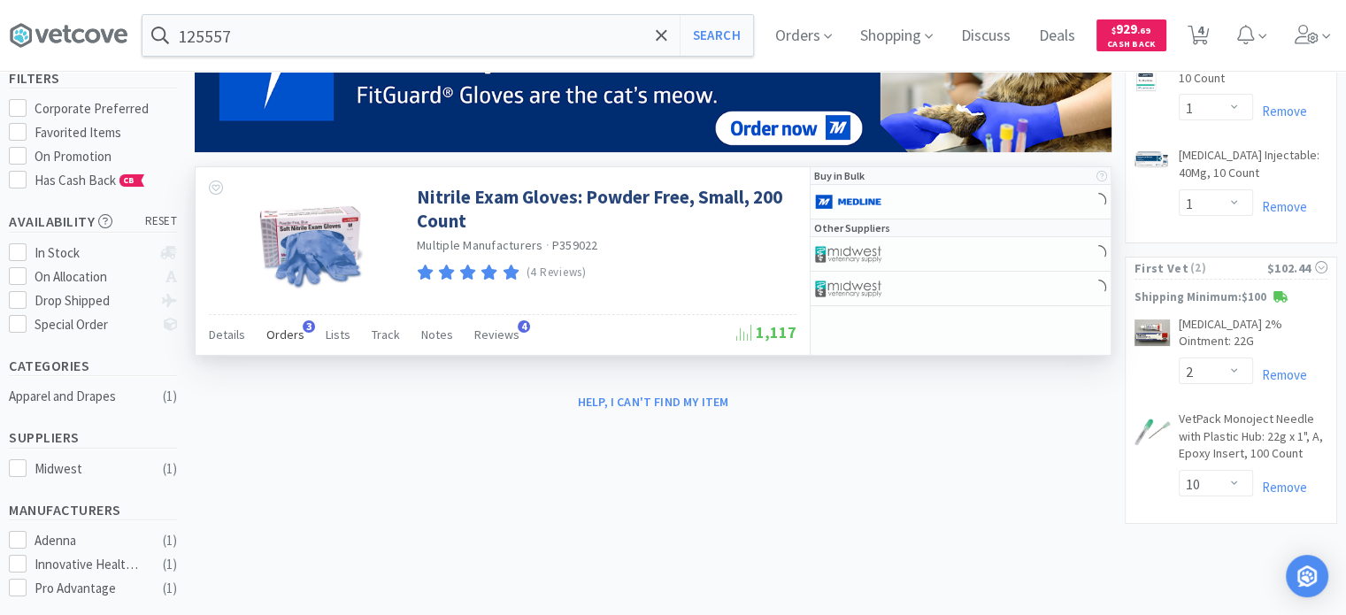
click at [280, 347] on div "Orders 3" at bounding box center [285, 337] width 38 height 34
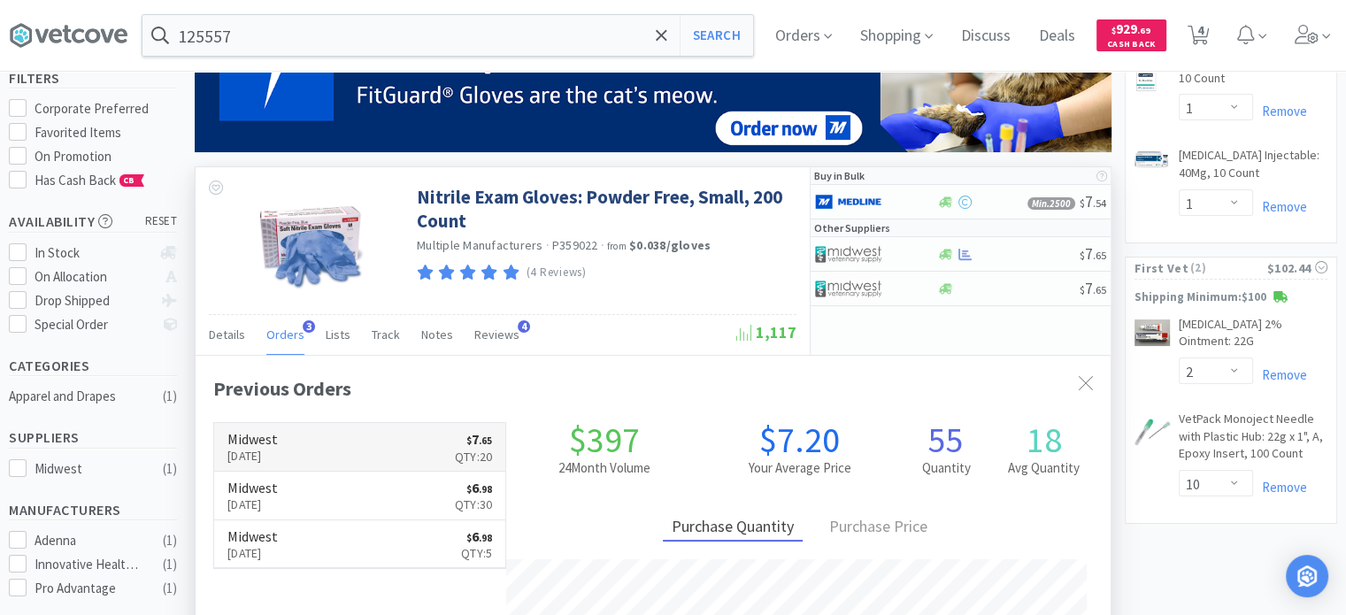
scroll to position [453, 915]
click at [1031, 258] on div at bounding box center [1007, 254] width 143 height 13
select select "1"
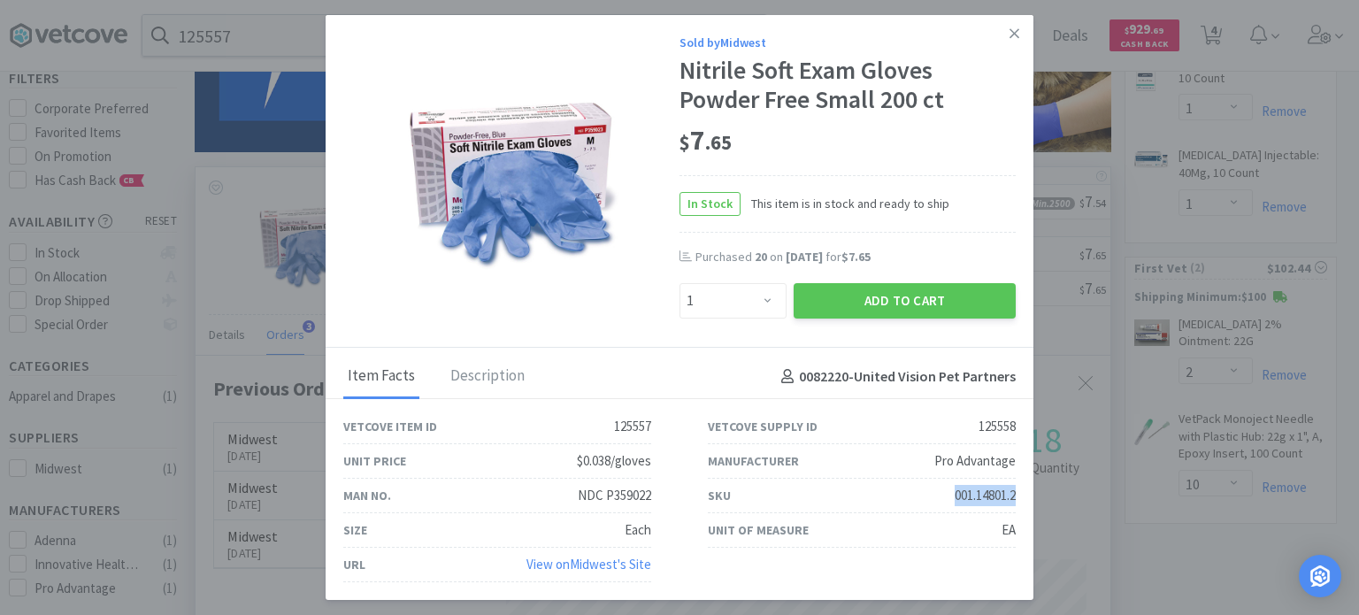
drag, startPoint x: 931, startPoint y: 490, endPoint x: 1013, endPoint y: 493, distance: 82.4
click at [1013, 493] on div "SKU 001.14801.2" at bounding box center [862, 496] width 308 height 35
copy div "001.14801.2"
drag, startPoint x: 1028, startPoint y: 39, endPoint x: 893, endPoint y: 40, distance: 134.5
click at [1028, 39] on link at bounding box center [1014, 34] width 31 height 38
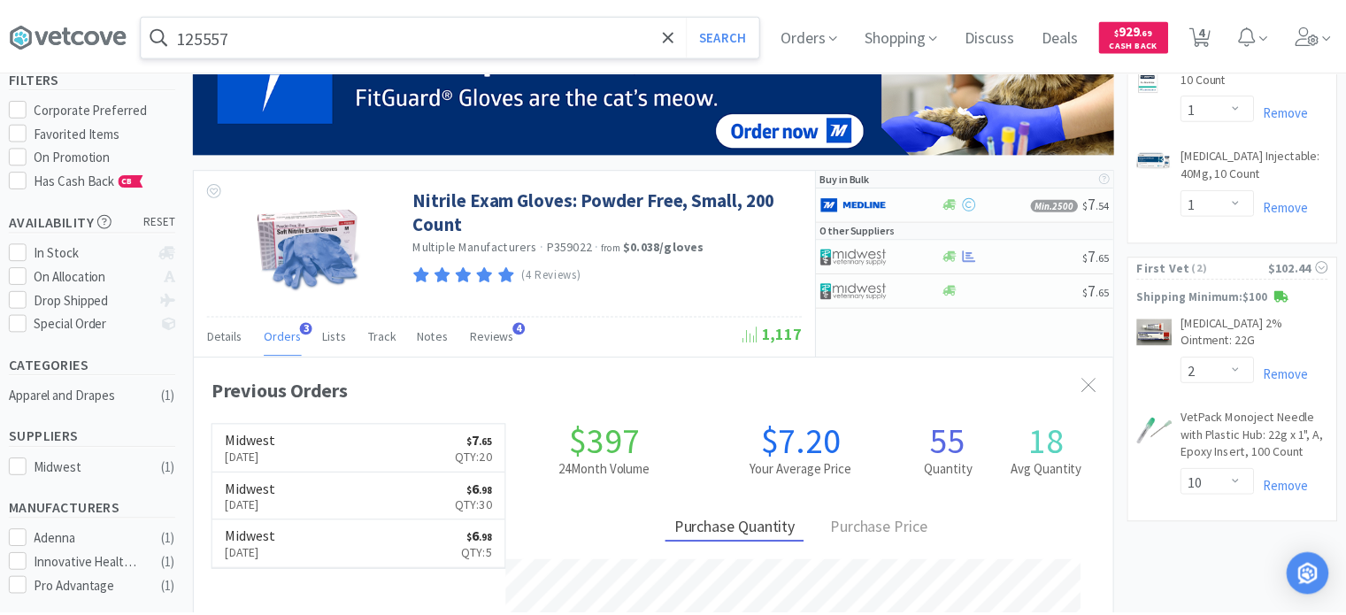
scroll to position [884617, 884155]
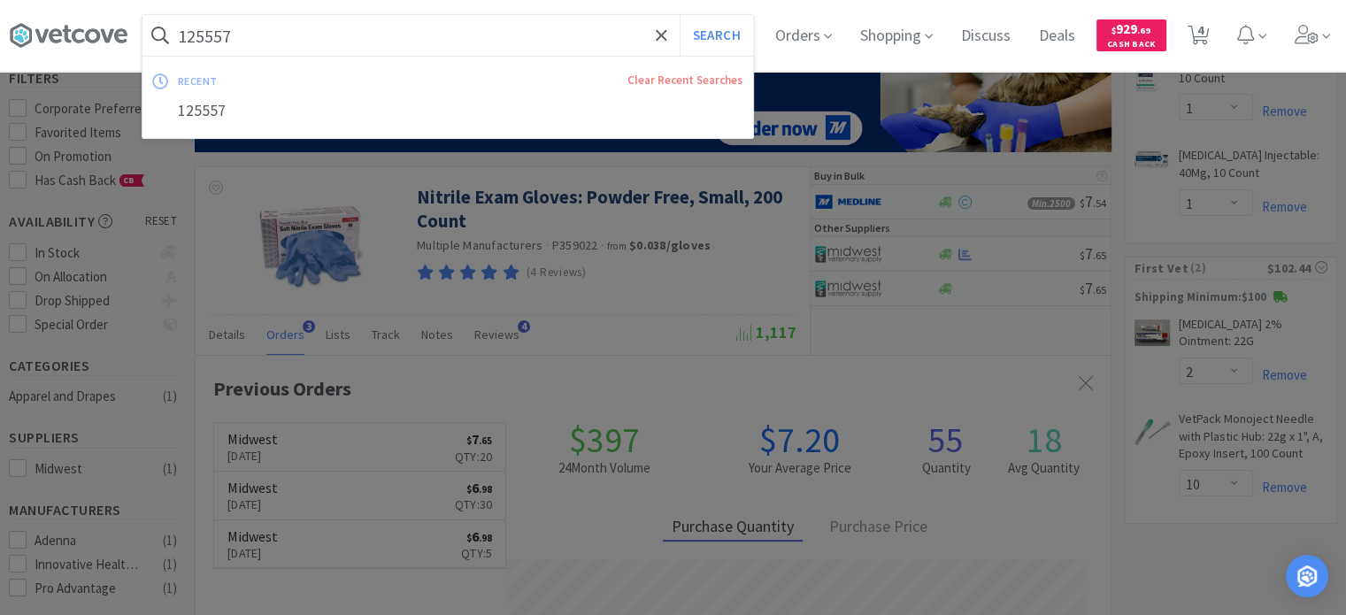
click at [385, 29] on input "125557" at bounding box center [447, 35] width 611 height 41
paste input "1652"
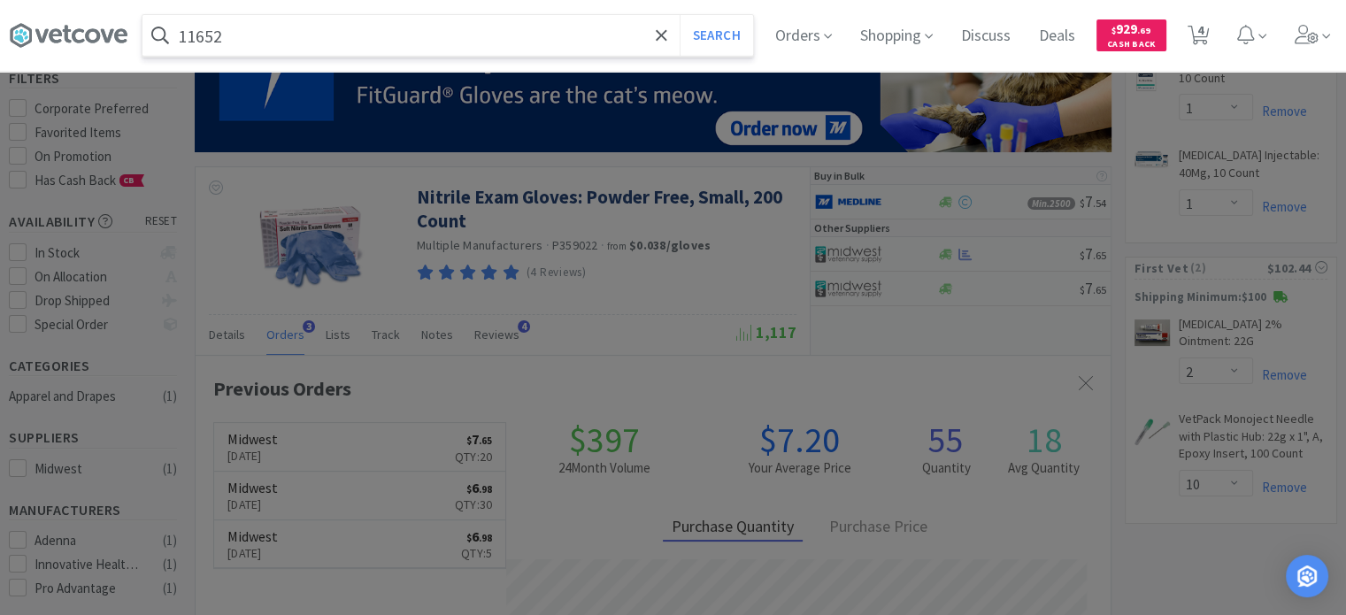
type input "11652"
click at [680, 15] on button "Search" at bounding box center [716, 35] width 73 height 41
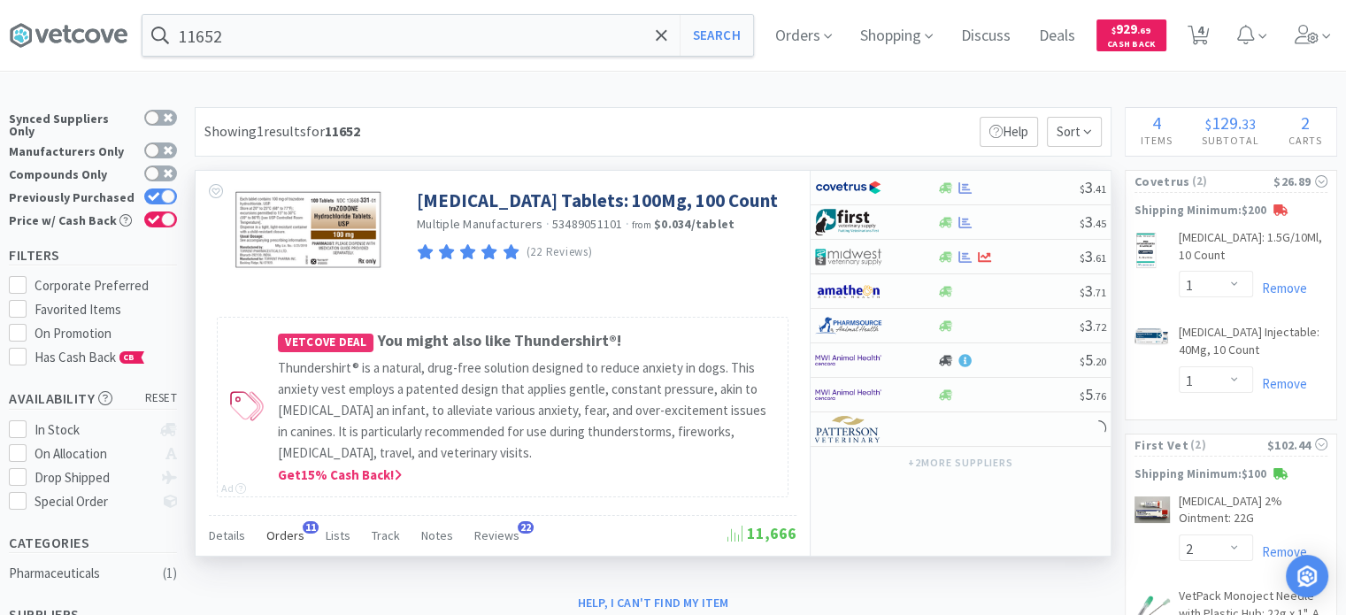
click at [290, 541] on span "Orders" at bounding box center [285, 536] width 38 height 16
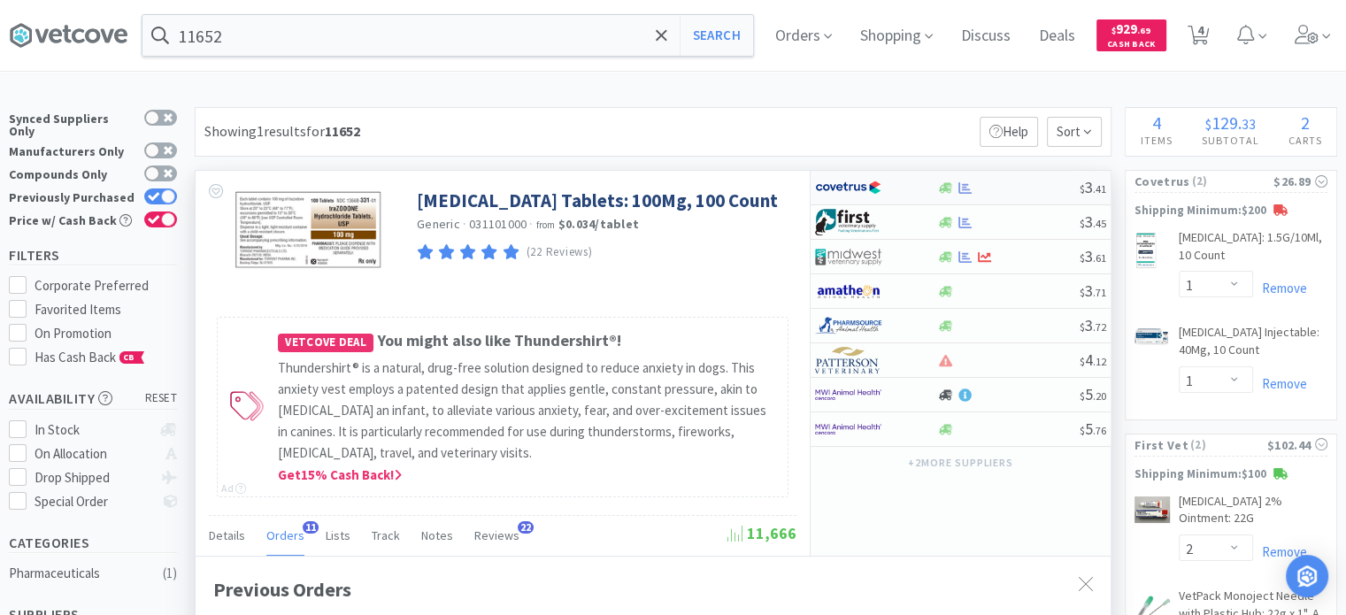
click at [891, 201] on div at bounding box center [863, 188] width 97 height 30
select select "1"
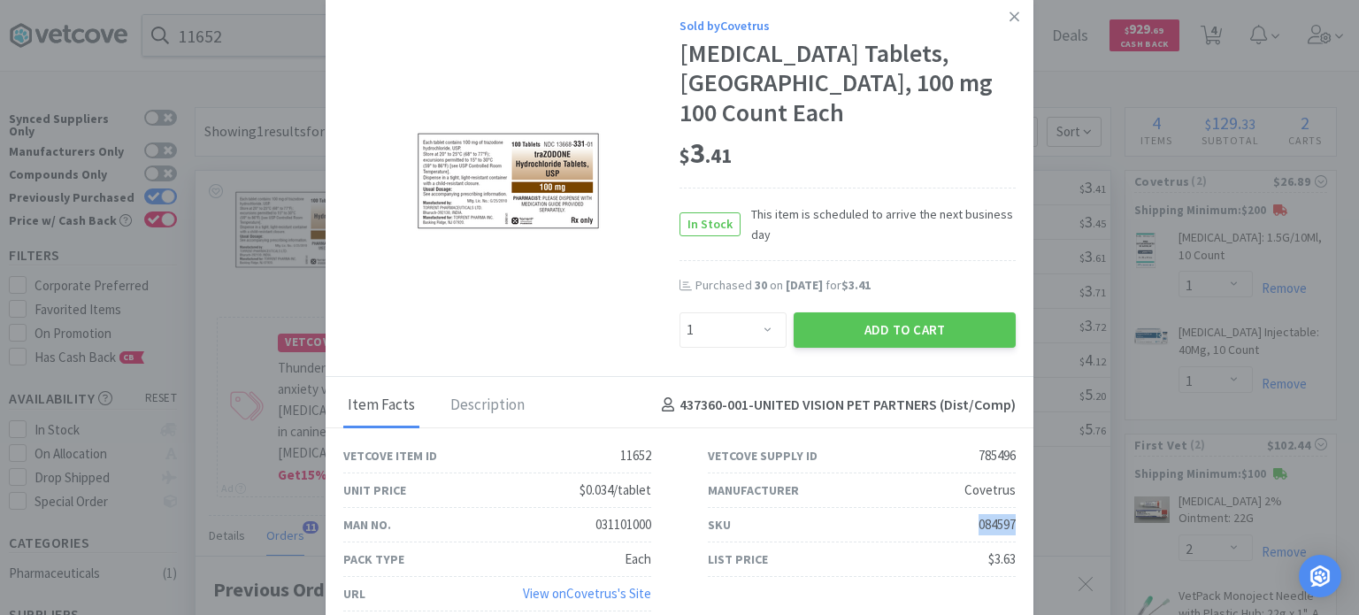
drag, startPoint x: 952, startPoint y: 521, endPoint x: 1019, endPoint y: 526, distance: 66.5
click at [1019, 526] on div "SKU 084597" at bounding box center [862, 525] width 365 height 35
copy div "084597"
click at [1000, 27] on link at bounding box center [1014, 17] width 31 height 38
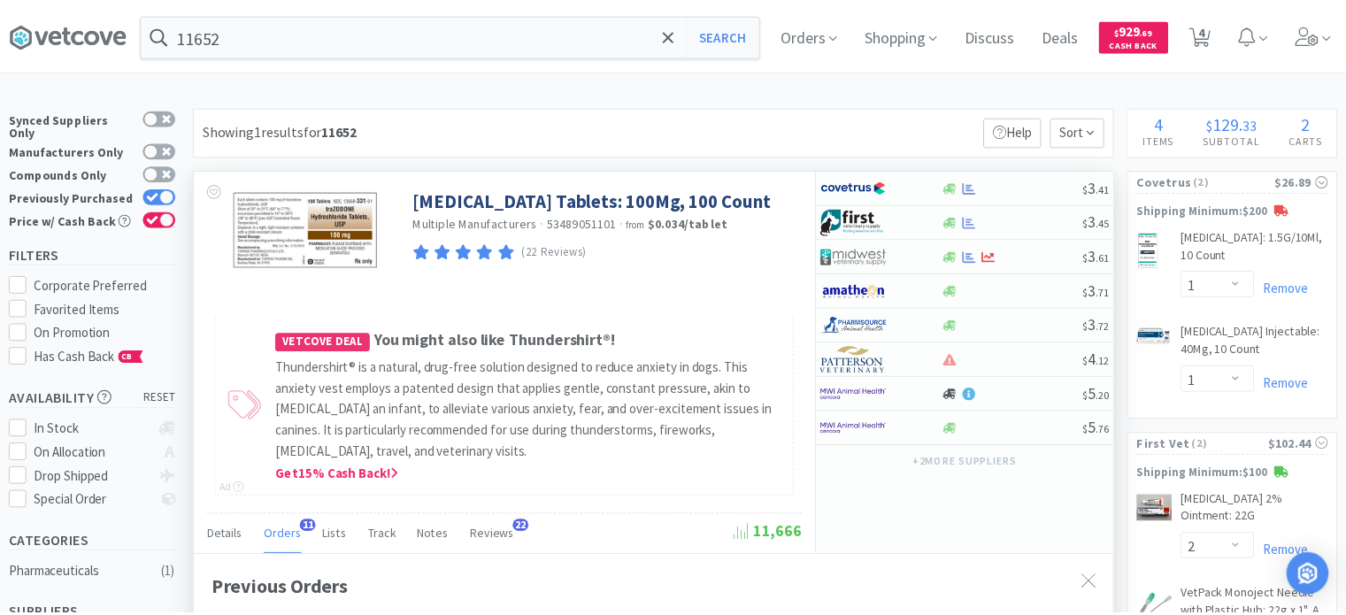
scroll to position [884597, 884155]
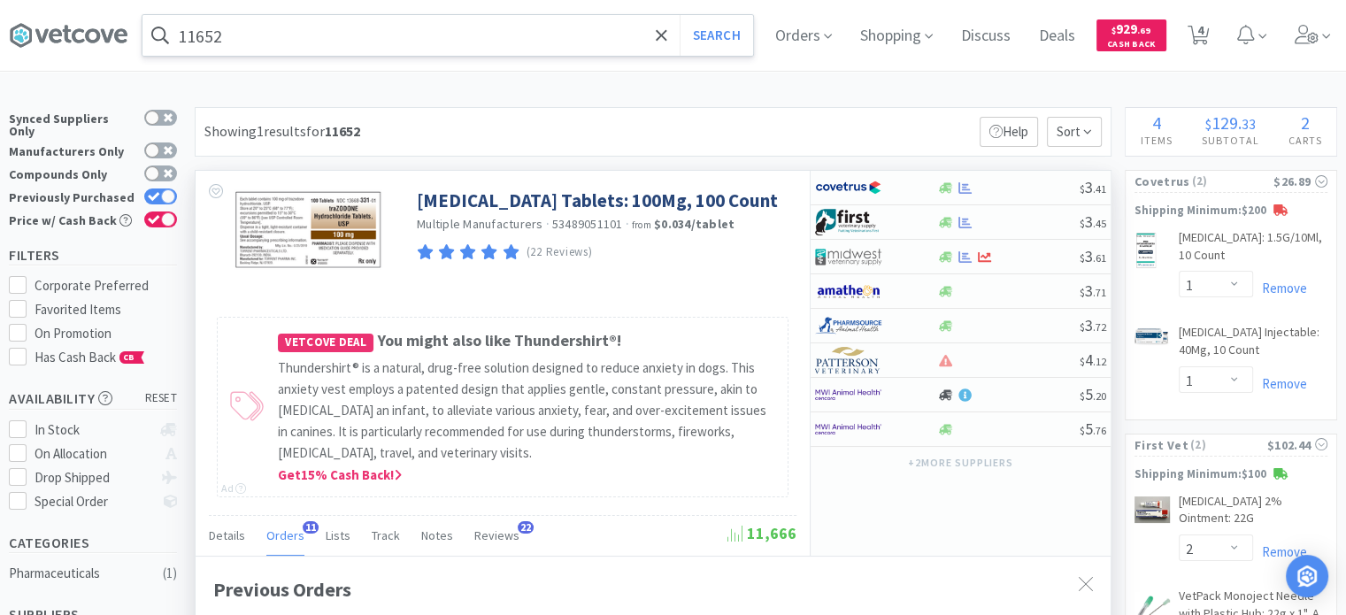
click at [394, 38] on input "11652" at bounding box center [447, 35] width 611 height 41
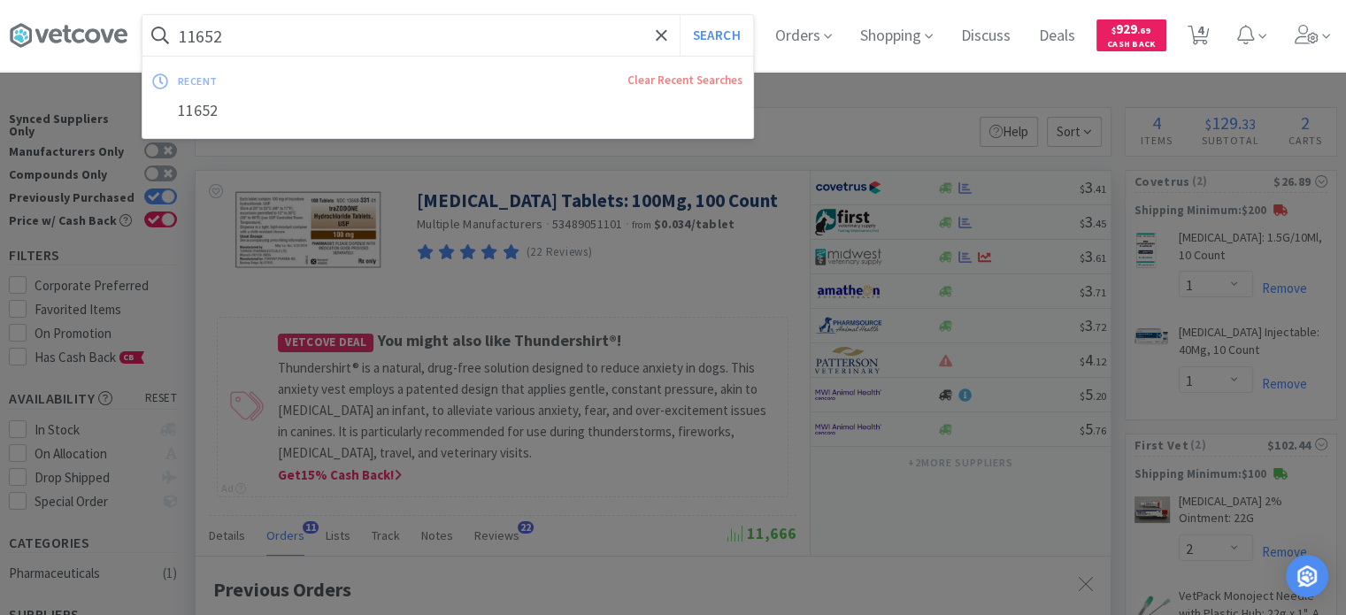
paste input "42264"
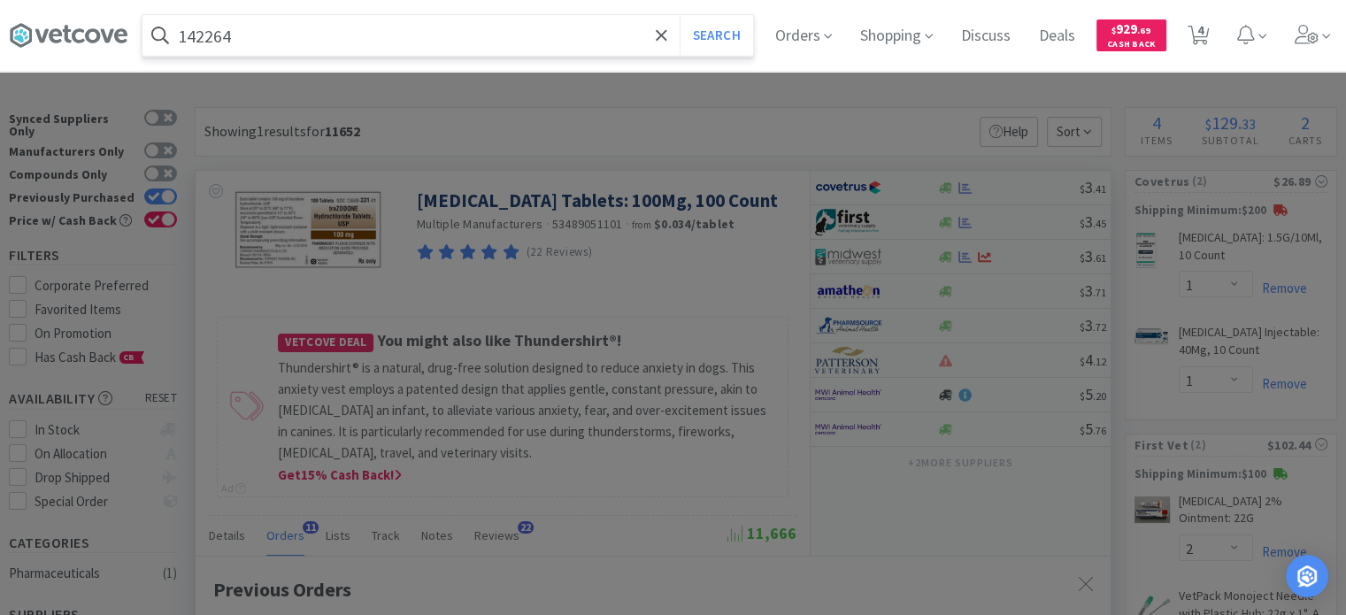
click at [680, 15] on button "Search" at bounding box center [716, 35] width 73 height 41
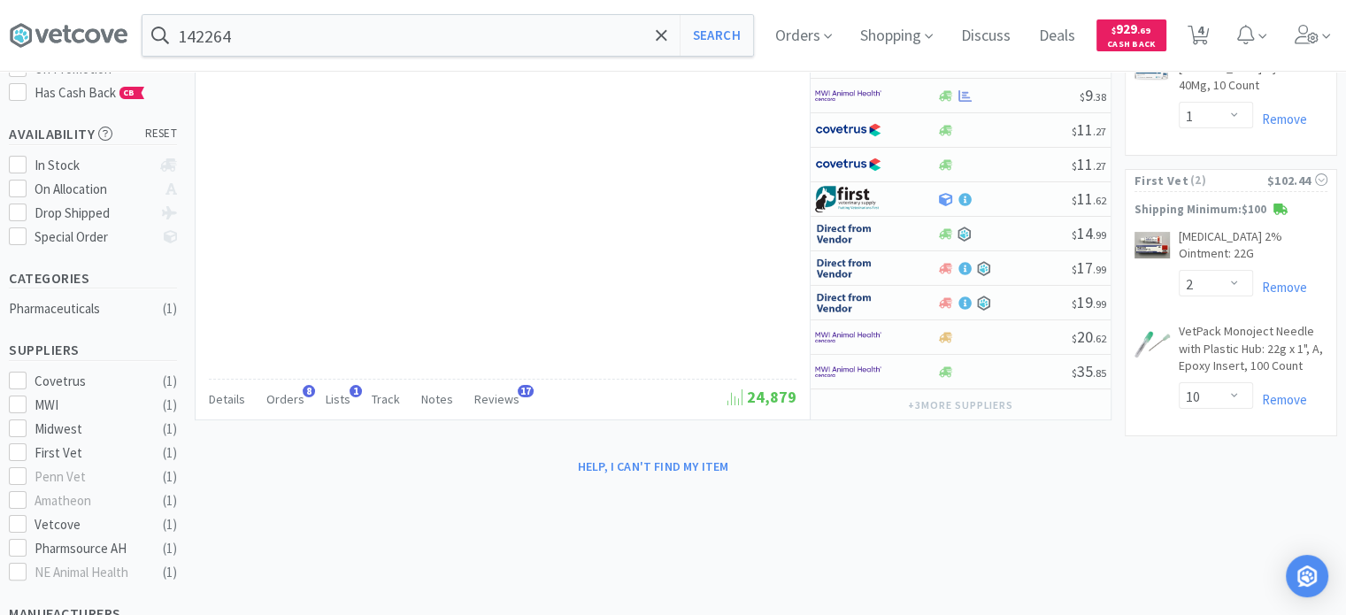
scroll to position [266, 0]
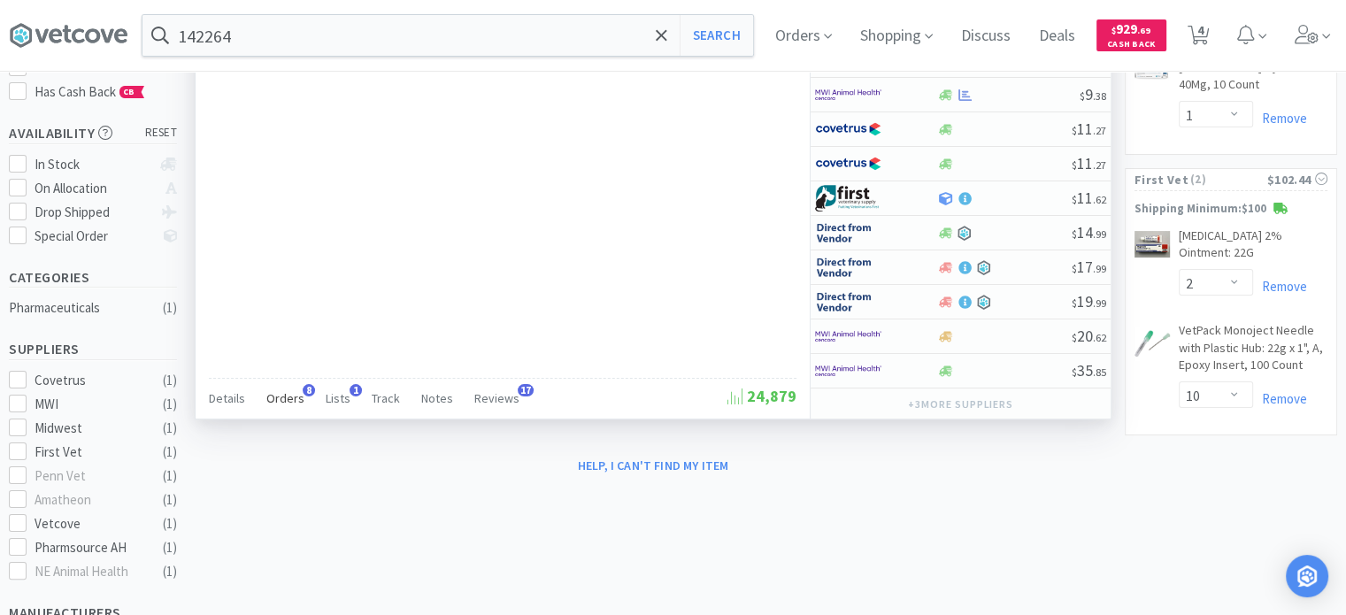
click at [267, 391] on span "Orders" at bounding box center [285, 398] width 38 height 16
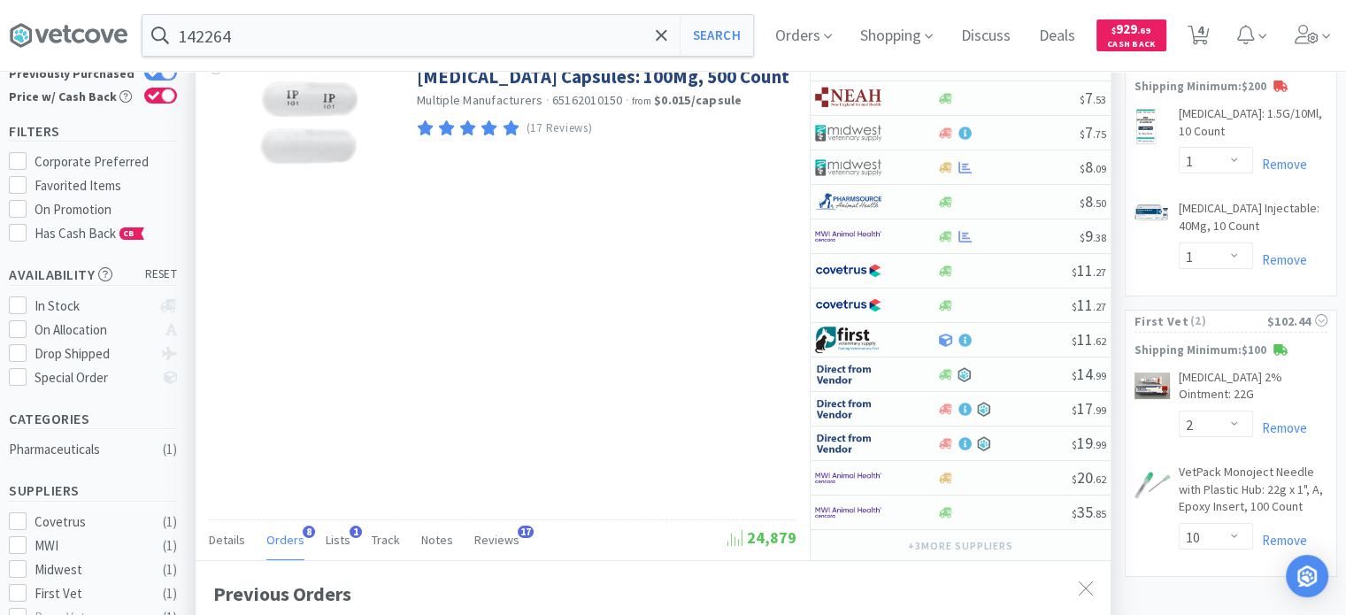
scroll to position [0, 0]
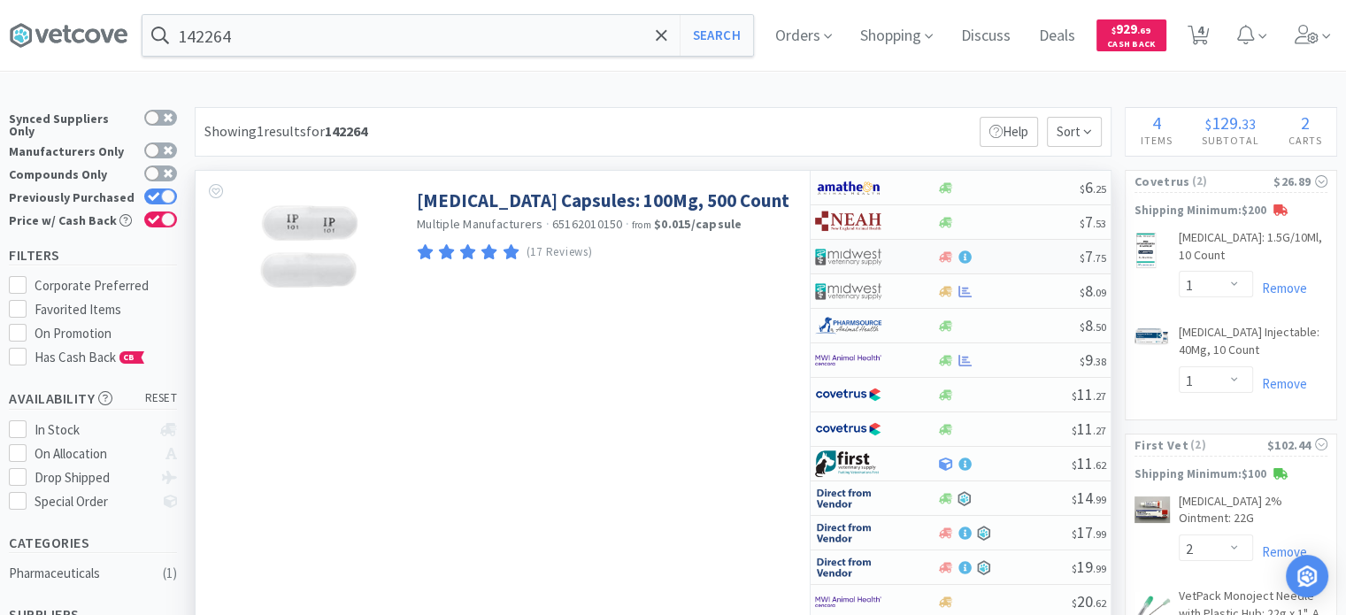
click at [874, 266] on img at bounding box center [848, 256] width 66 height 27
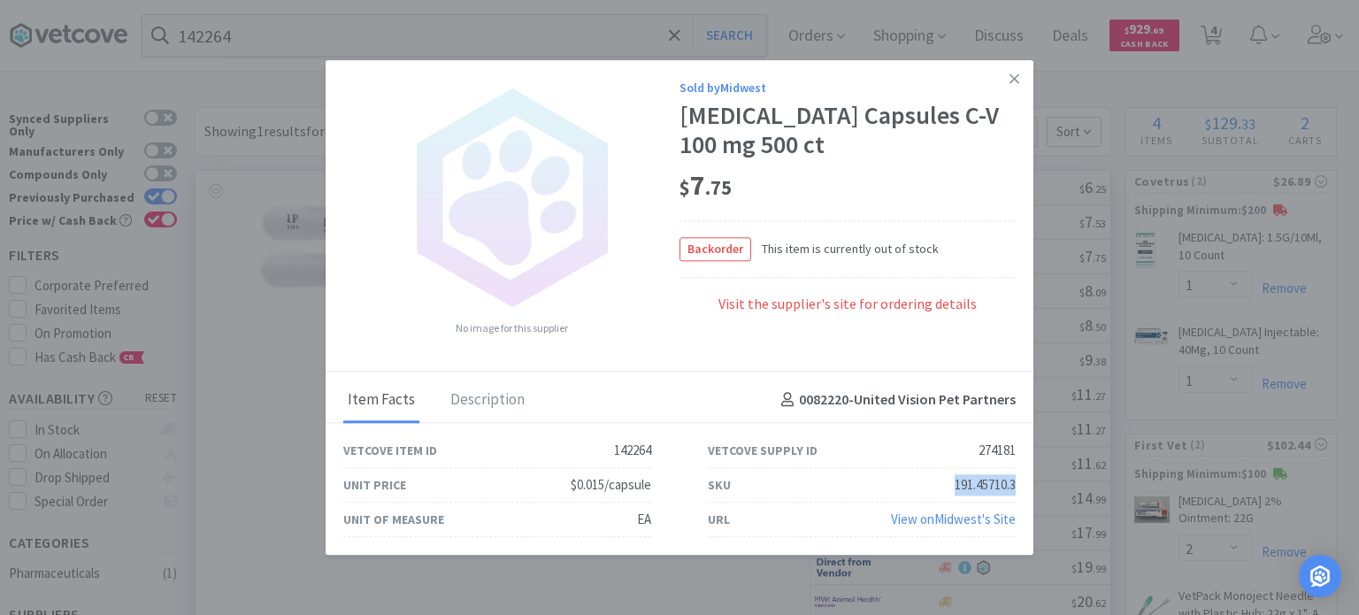
drag, startPoint x: 936, startPoint y: 484, endPoint x: 1031, endPoint y: 482, distance: 95.6
click at [1031, 482] on div "SKU 191.45710.3" at bounding box center [862, 485] width 365 height 35
copy div "191.45710.3"
click at [1019, 82] on icon at bounding box center [1015, 79] width 10 height 16
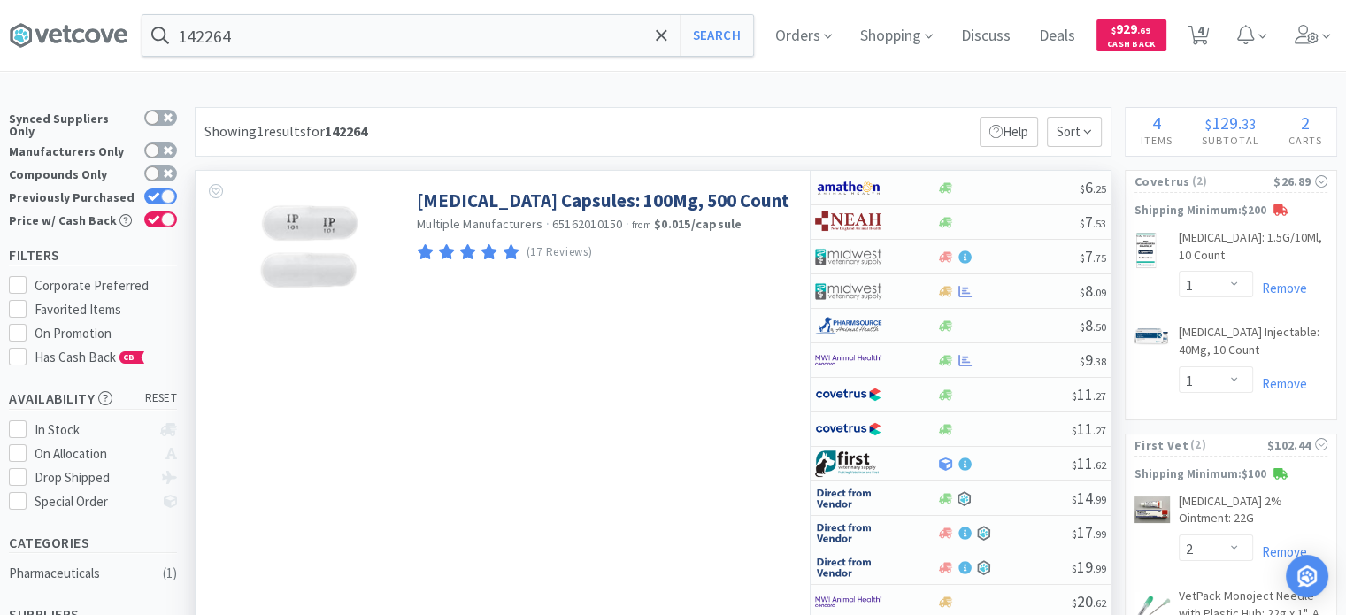
scroll to position [884601, 884155]
click at [380, 36] on input "142264" at bounding box center [447, 35] width 611 height 41
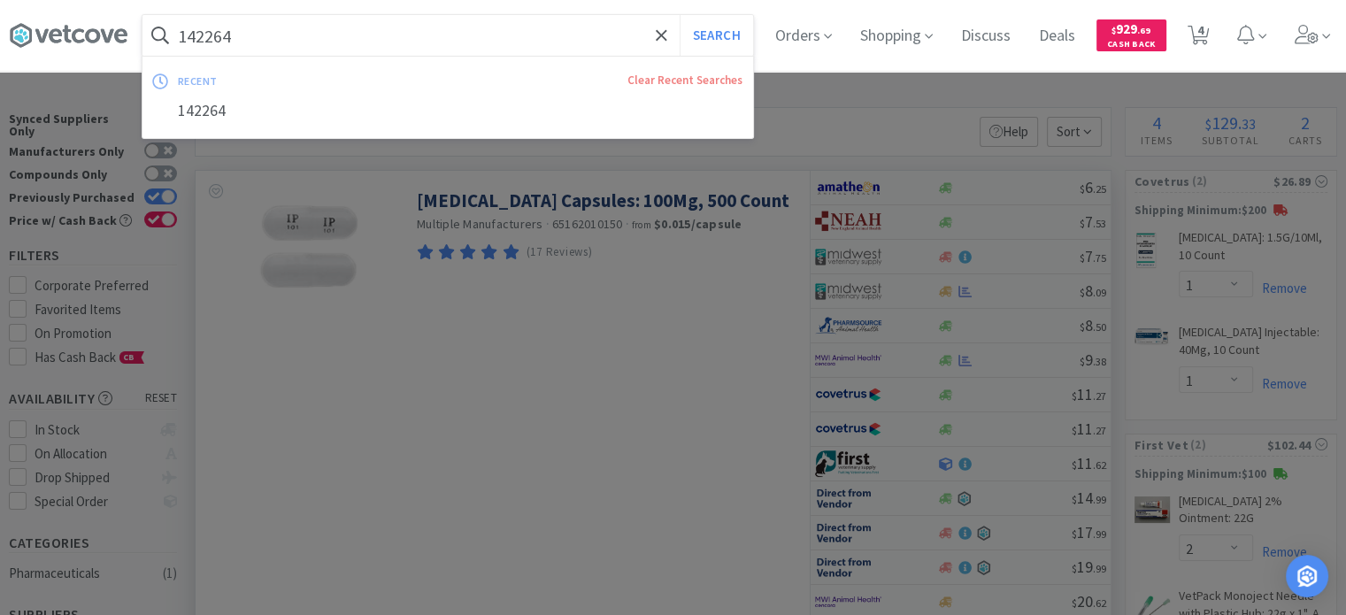
paste input "47687"
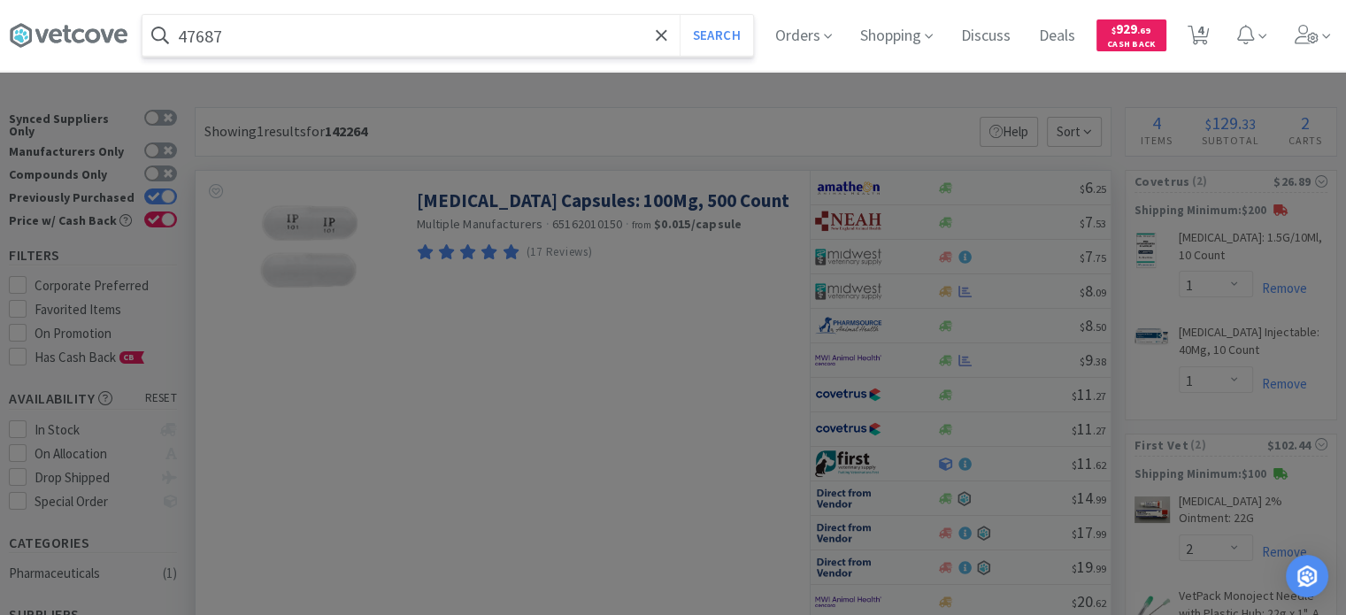
type input "47687"
click at [680, 15] on button "Search" at bounding box center [716, 35] width 73 height 41
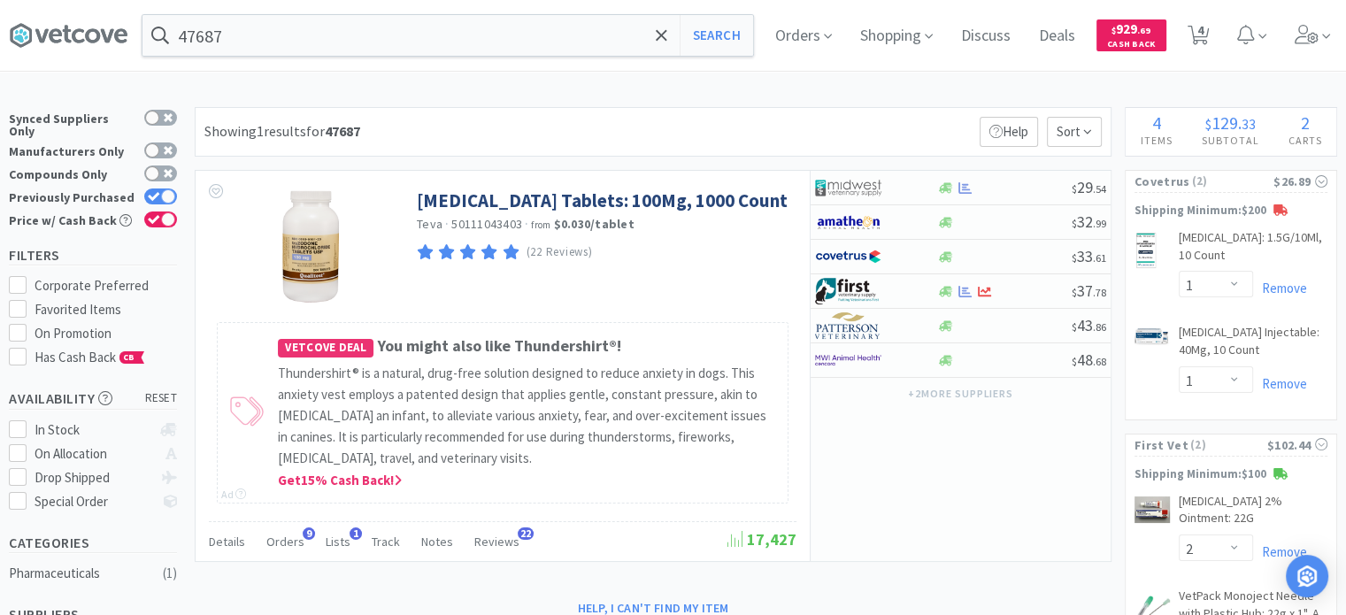
click at [357, 56] on div "47687 Search Orders Shopping Discuss Discuss Deals Deals $ 929 . 69 Cash Back 4…" at bounding box center [673, 35] width 1328 height 71
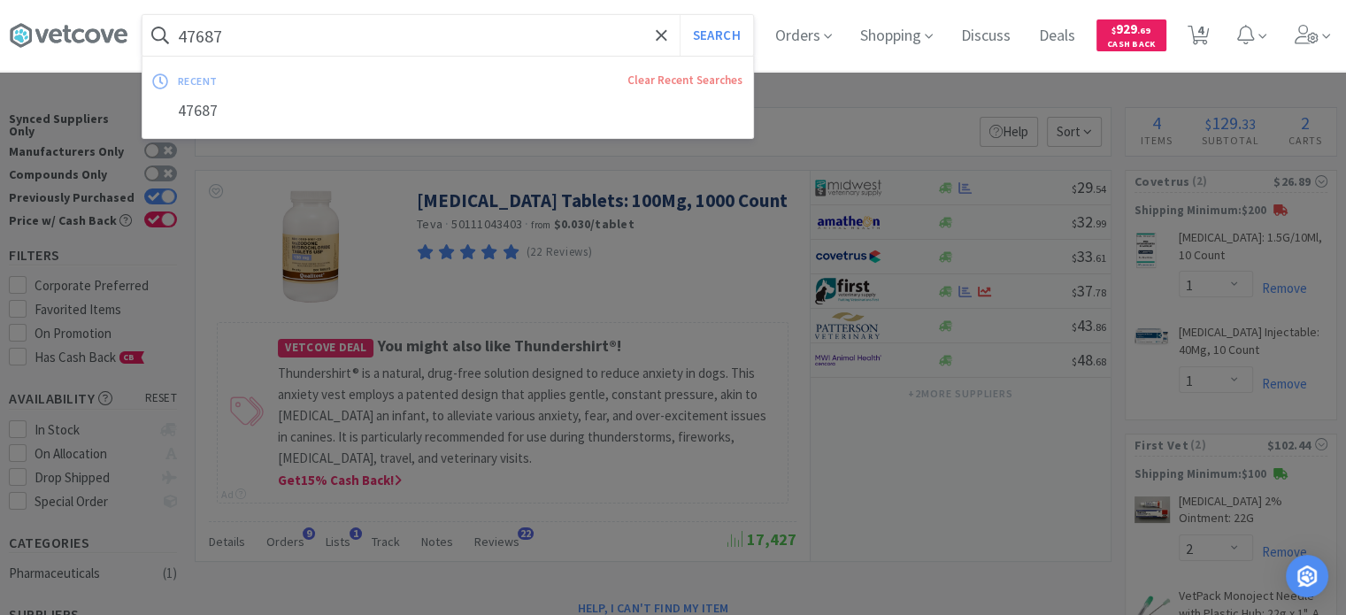
click at [340, 43] on input "47687" at bounding box center [447, 35] width 611 height 41
click at [680, 15] on button "Search" at bounding box center [716, 35] width 73 height 41
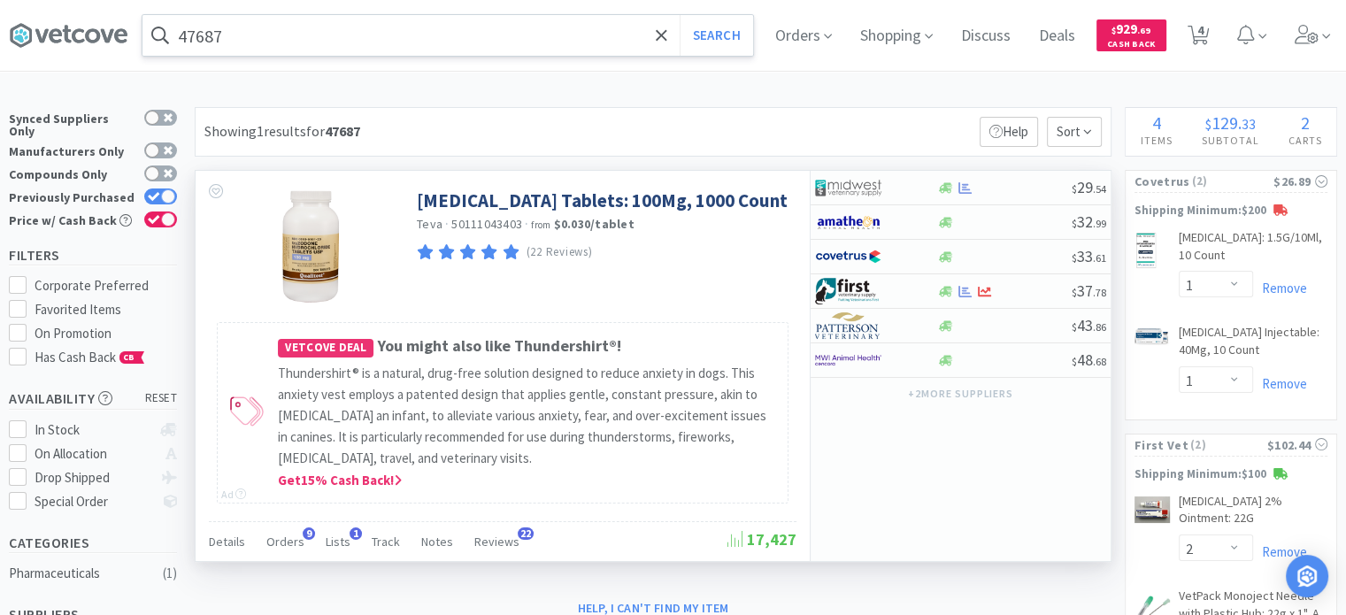
scroll to position [89, 0]
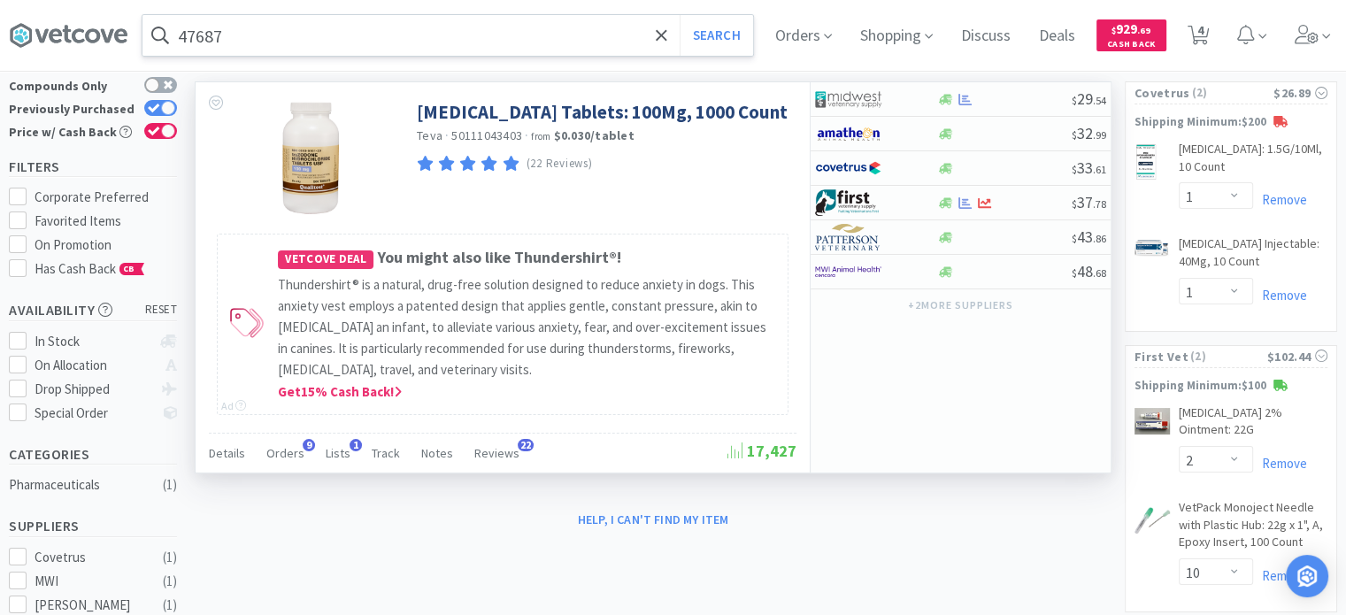
click at [293, 433] on div "Details Orders 9 Lists 1 Track Notes Reviews 22 17,427" at bounding box center [503, 453] width 588 height 41
click at [277, 471] on div "Details Orders 9 Lists 1 Track Notes Reviews 22 17,427" at bounding box center [503, 453] width 588 height 41
click at [281, 459] on div "Orders 9" at bounding box center [285, 456] width 38 height 34
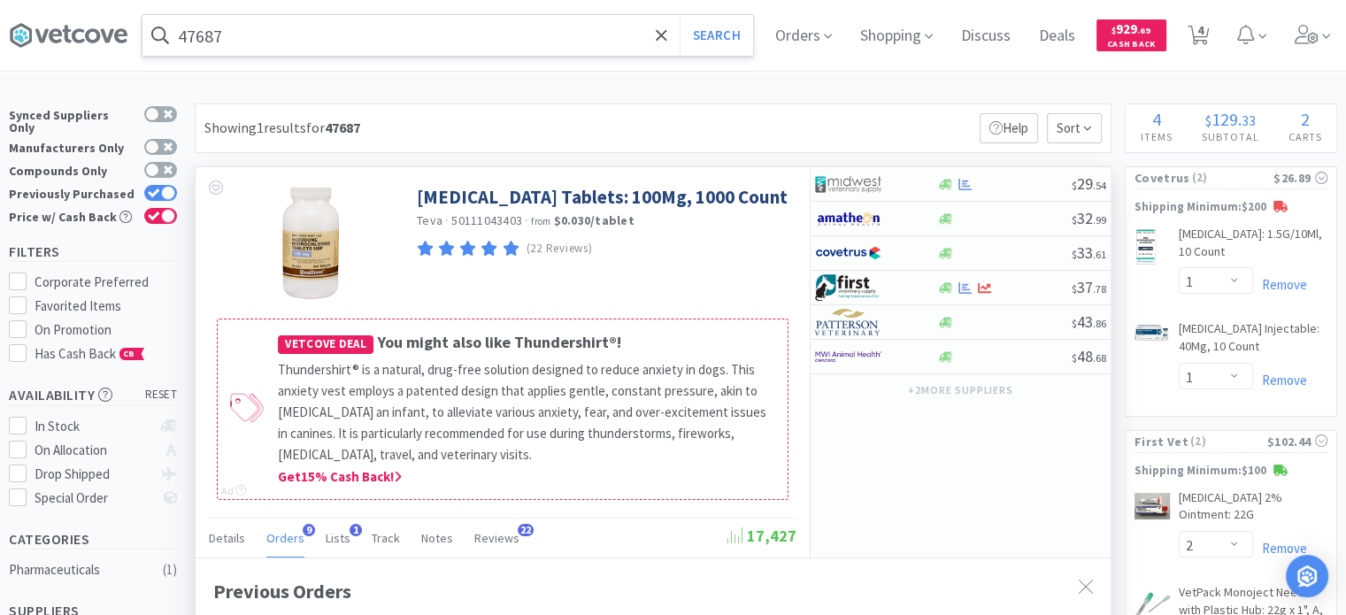
scroll to position [0, 0]
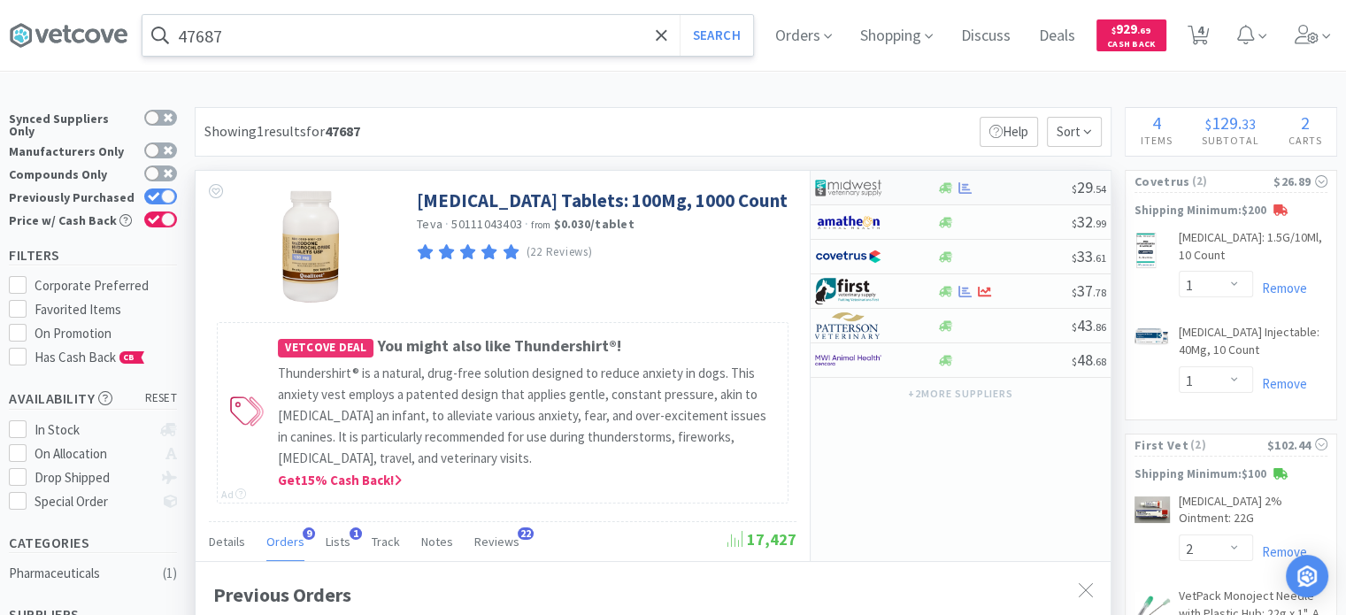
click at [857, 187] on img at bounding box center [848, 187] width 66 height 27
select select "1"
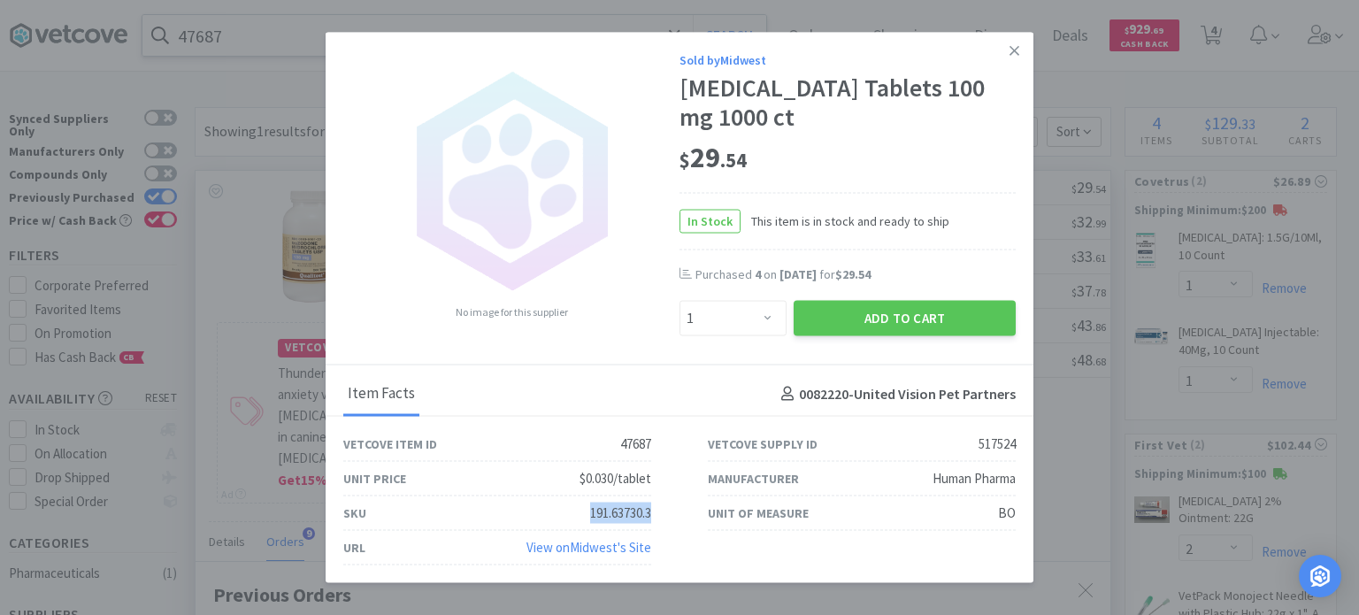
drag, startPoint x: 574, startPoint y: 515, endPoint x: 653, endPoint y: 516, distance: 78.8
click at [653, 516] on div "SKU 191.63730.3" at bounding box center [497, 514] width 365 height 35
copy div "191.63730.3"
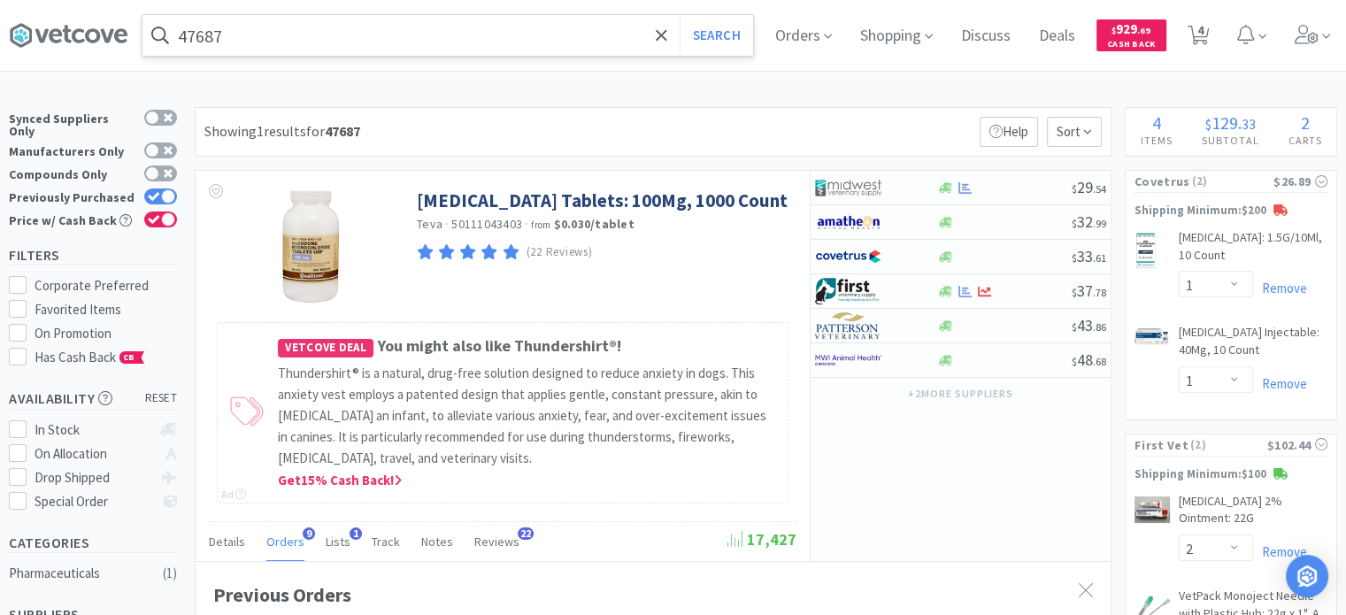
scroll to position [474, 915]
click at [464, 44] on input "47687" at bounding box center [447, 35] width 611 height 41
click at [458, 36] on input "47687" at bounding box center [447, 35] width 611 height 41
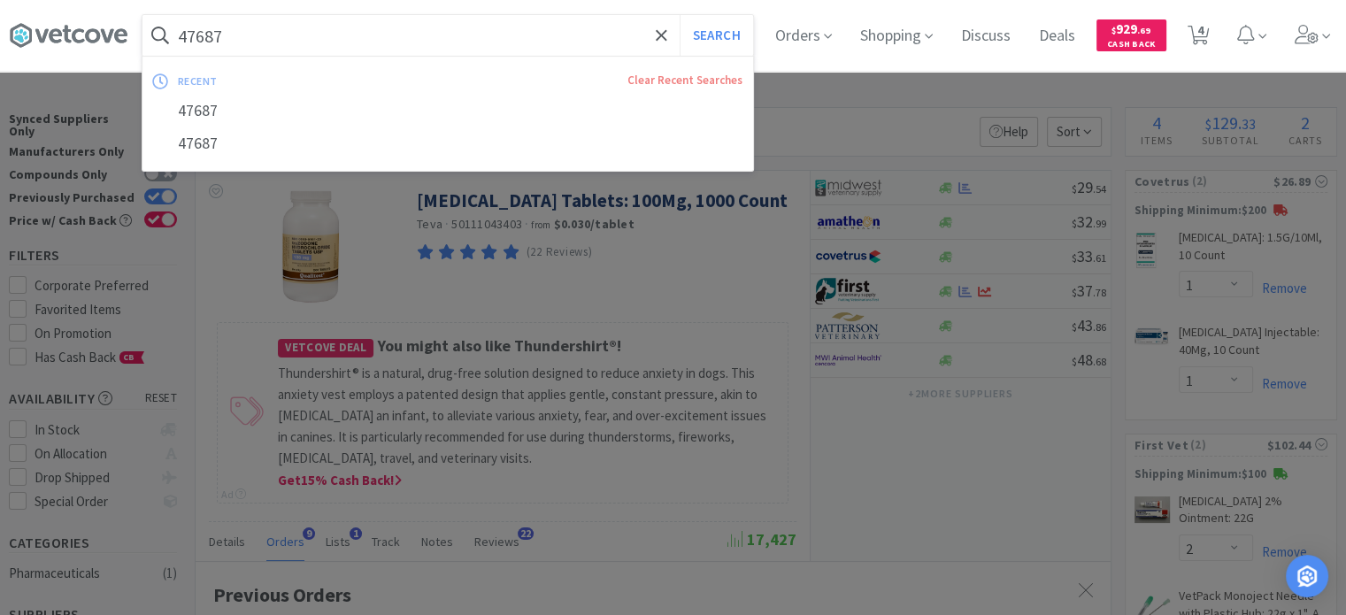
paste input "68641"
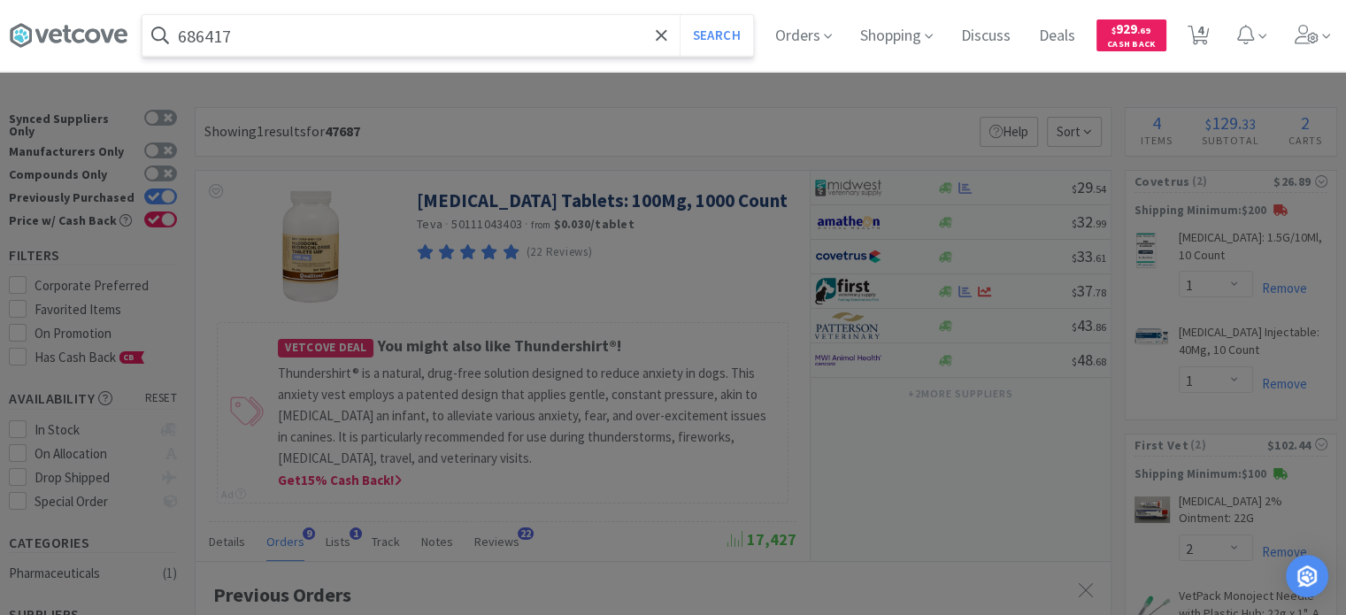
click at [680, 15] on button "Search" at bounding box center [716, 35] width 73 height 41
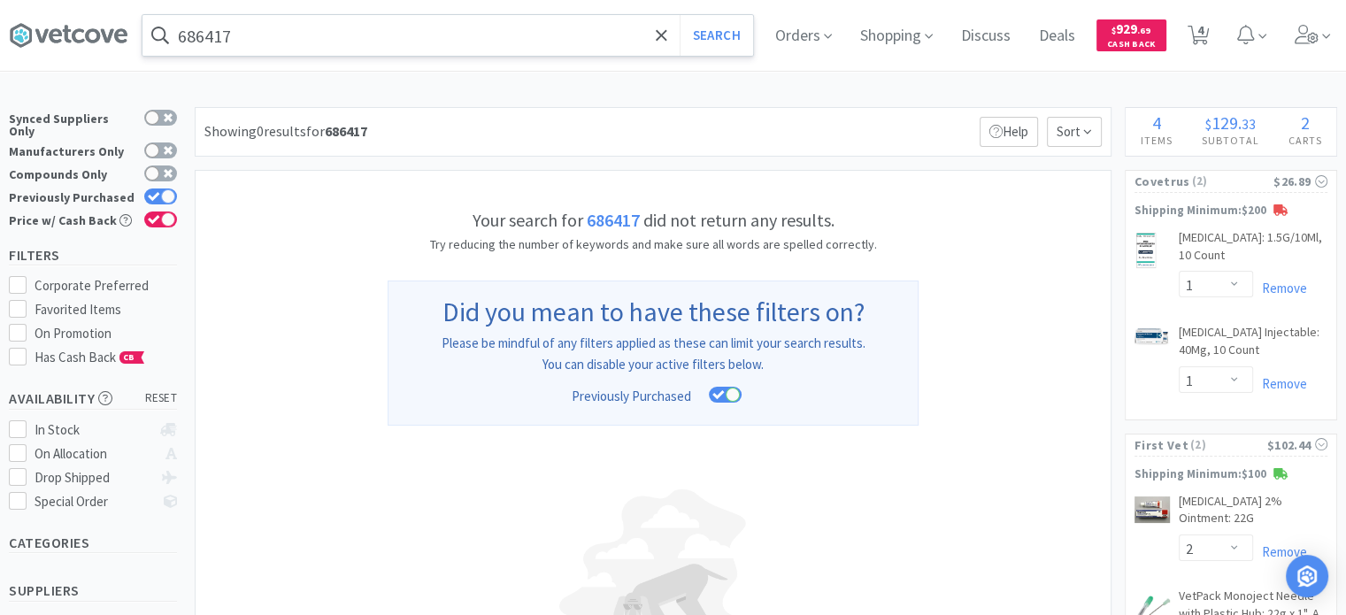
click at [296, 71] on div "686417 Search Orders Shopping Discuss Discuss Deals Deals $ 929 . 69 Cash Back …" at bounding box center [673, 436] width 1346 height 872
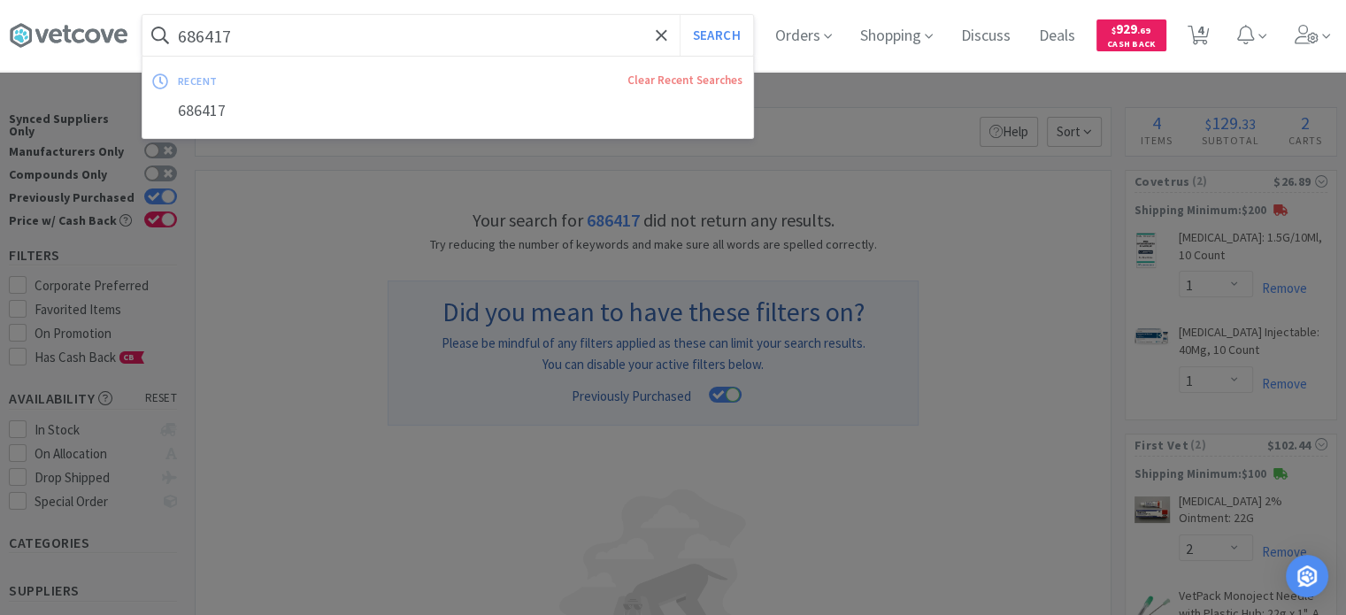
click at [282, 27] on input "686417" at bounding box center [447, 35] width 611 height 41
click at [252, 33] on input "686417" at bounding box center [447, 35] width 611 height 41
paste input "Gauze Nonsterile Nonwoven 4-Ply Sponges, 2" x 2" 8000/CS"
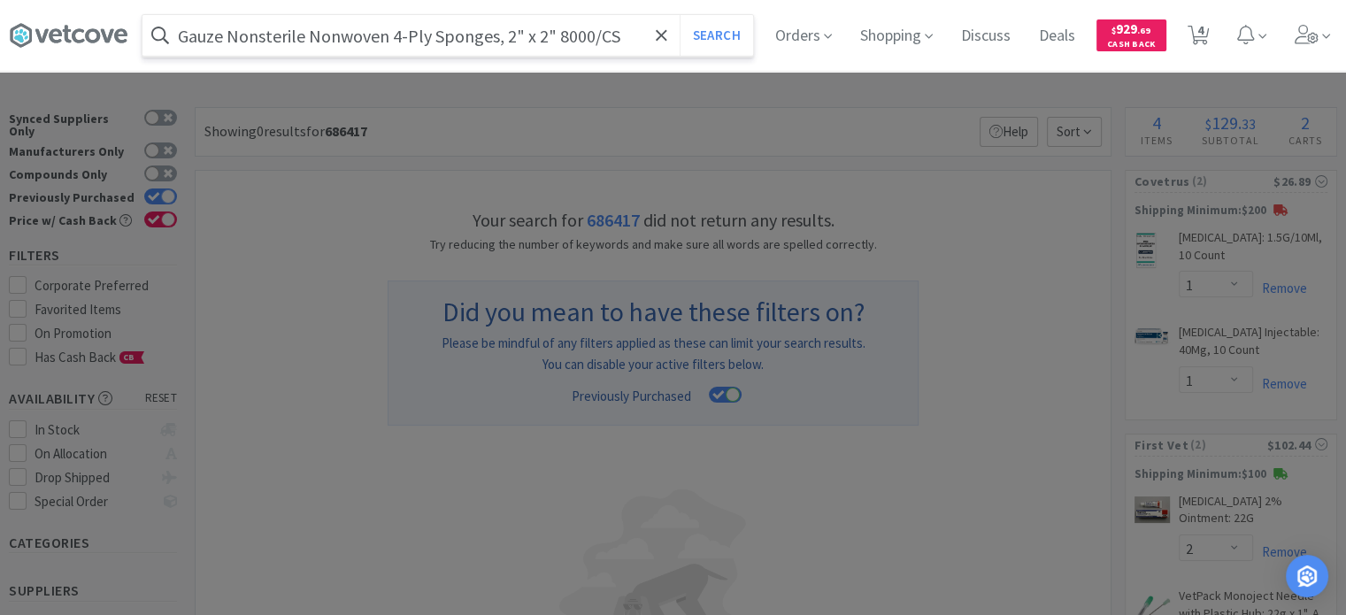
click at [680, 15] on button "Search" at bounding box center [716, 35] width 73 height 41
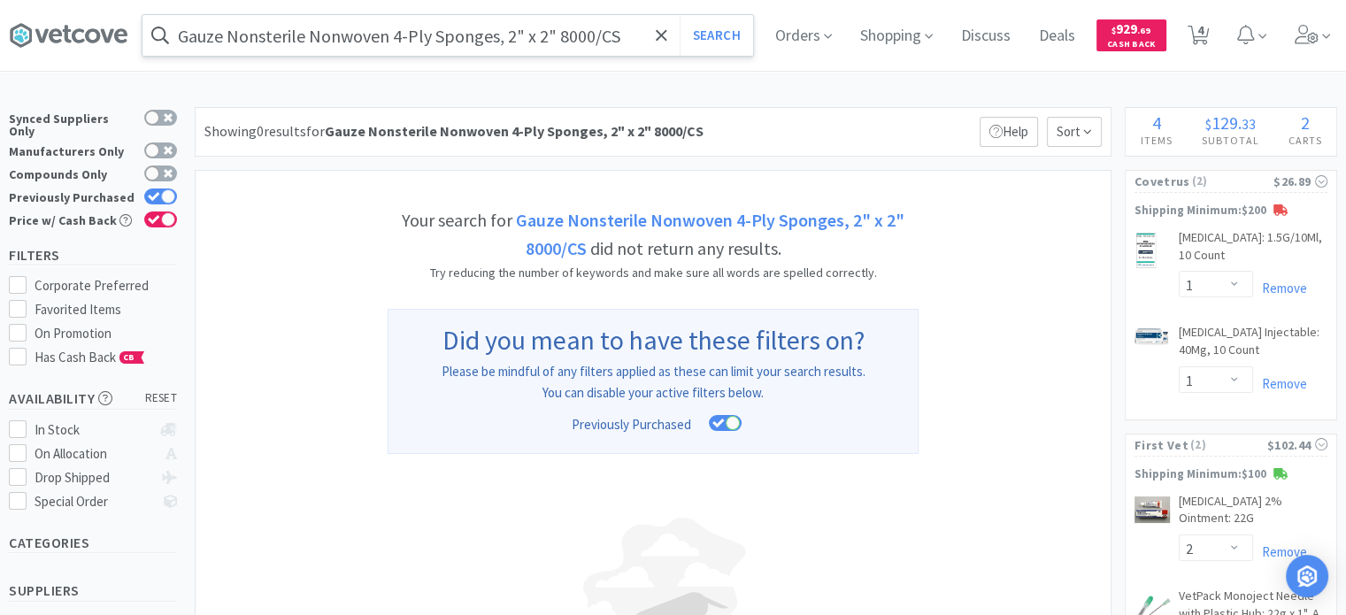
click at [396, 35] on input "Gauze Nonsterile Nonwoven 4-Ply Sponges, 2" x 2" 8000/CS" at bounding box center [447, 35] width 611 height 41
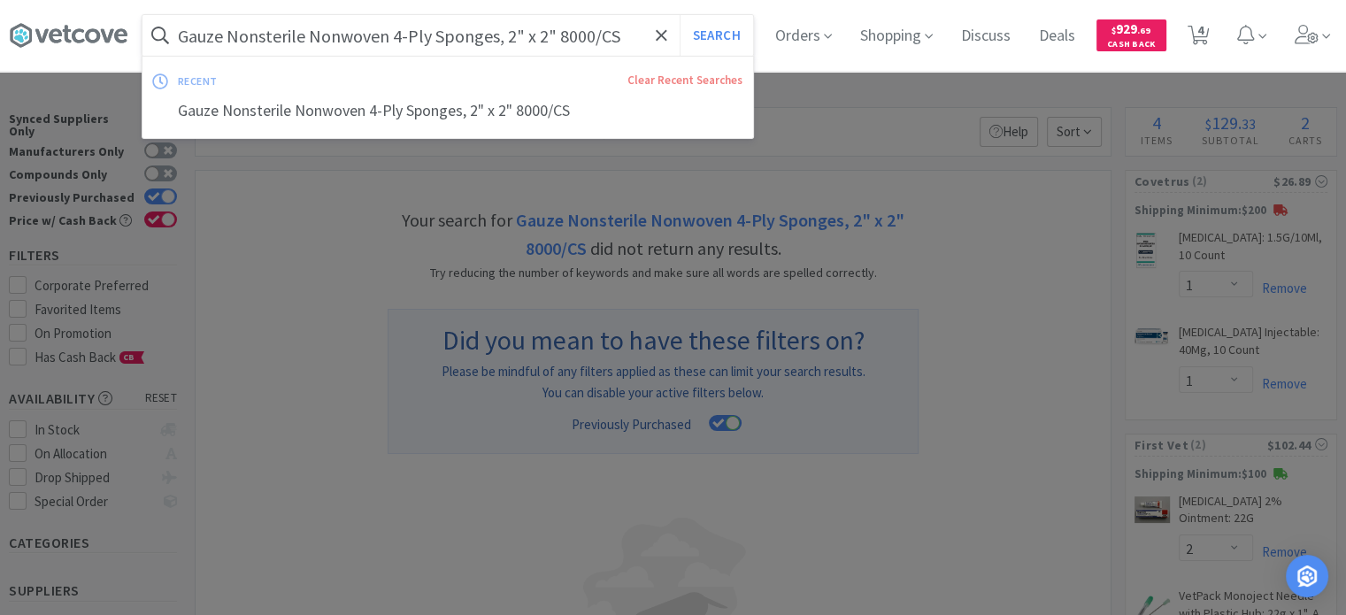
drag, startPoint x: 358, startPoint y: 44, endPoint x: 414, endPoint y: 44, distance: 56.6
click at [358, 44] on input "Gauze Nonsterile Nonwoven 4-Ply Sponges, 2" x 2" 8000/CS" at bounding box center [447, 35] width 611 height 41
click at [452, 44] on input "Gauze Nonsterile Nonwoven 4-Ply Sponges, 2" x 2" 8000/CS" at bounding box center [447, 35] width 611 height 41
drag, startPoint x: 501, startPoint y: 32, endPoint x: 612, endPoint y: 58, distance: 114.6
click at [612, 56] on div "Gauze Nonsterile Nonwoven 4-Ply Sponges, 2" x 2" 8000/CS Search recent Clear Re…" at bounding box center [447, 35] width 611 height 41
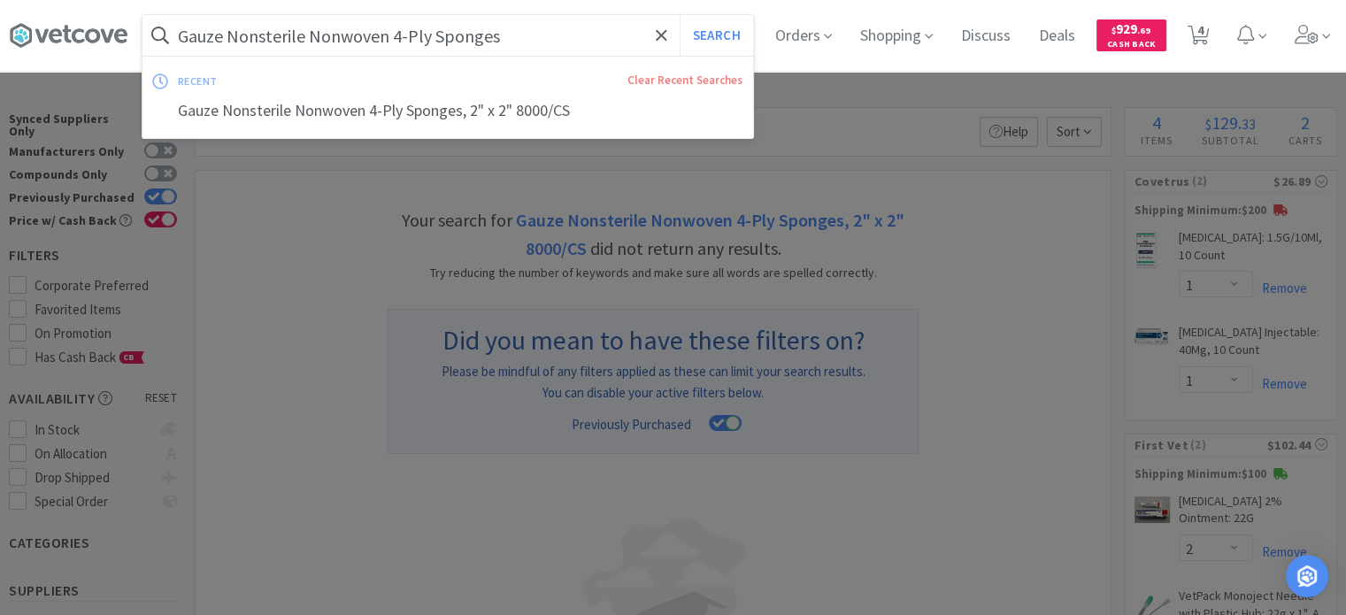
type input "Gauze Nonsterile Nonwoven 4-Ply Sponges"
click at [680, 15] on button "Search" at bounding box center [716, 35] width 73 height 41
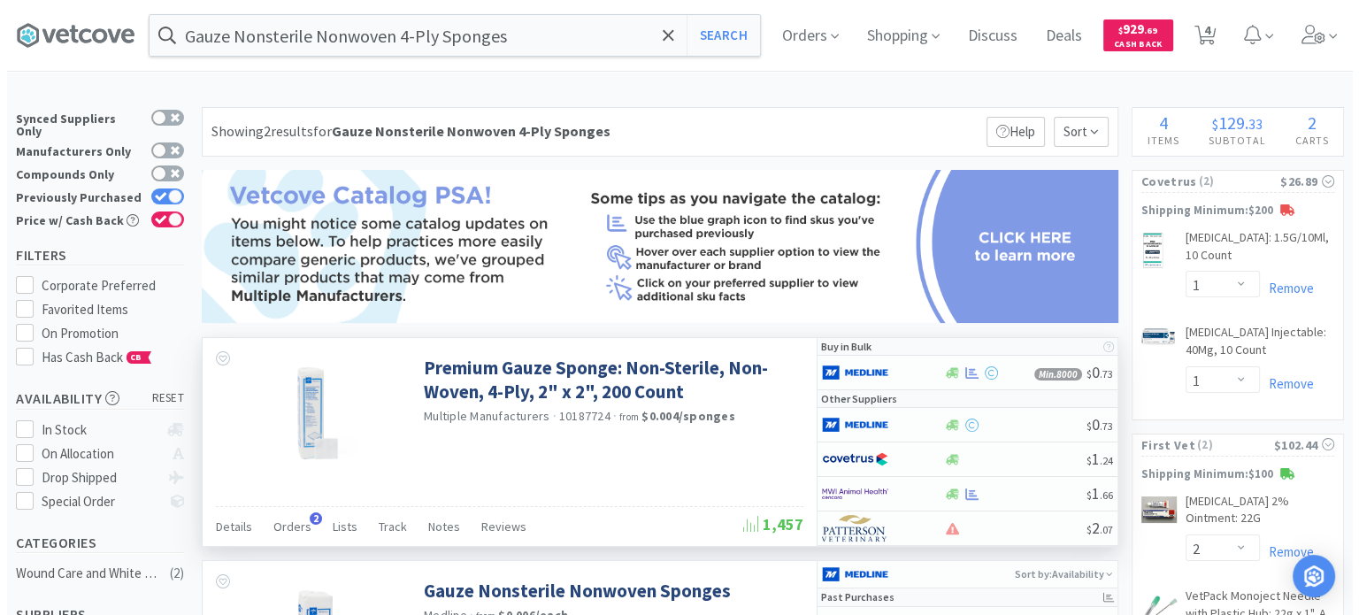
scroll to position [89, 0]
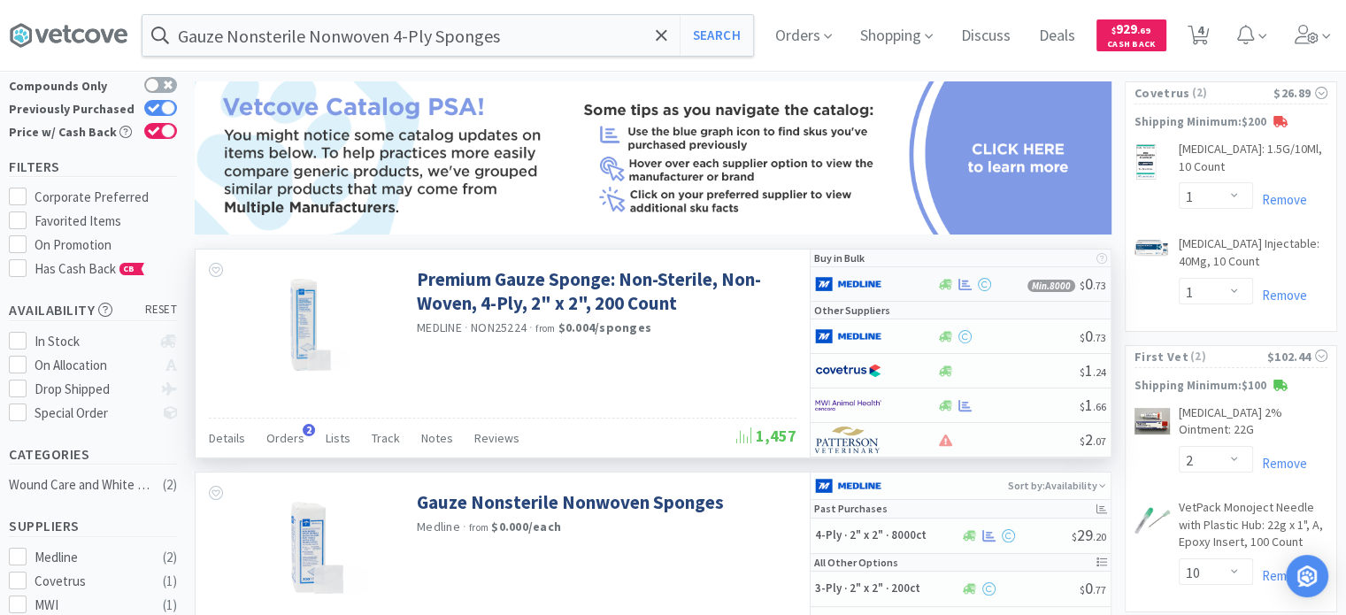
click at [901, 279] on div at bounding box center [863, 284] width 97 height 30
select select "1"
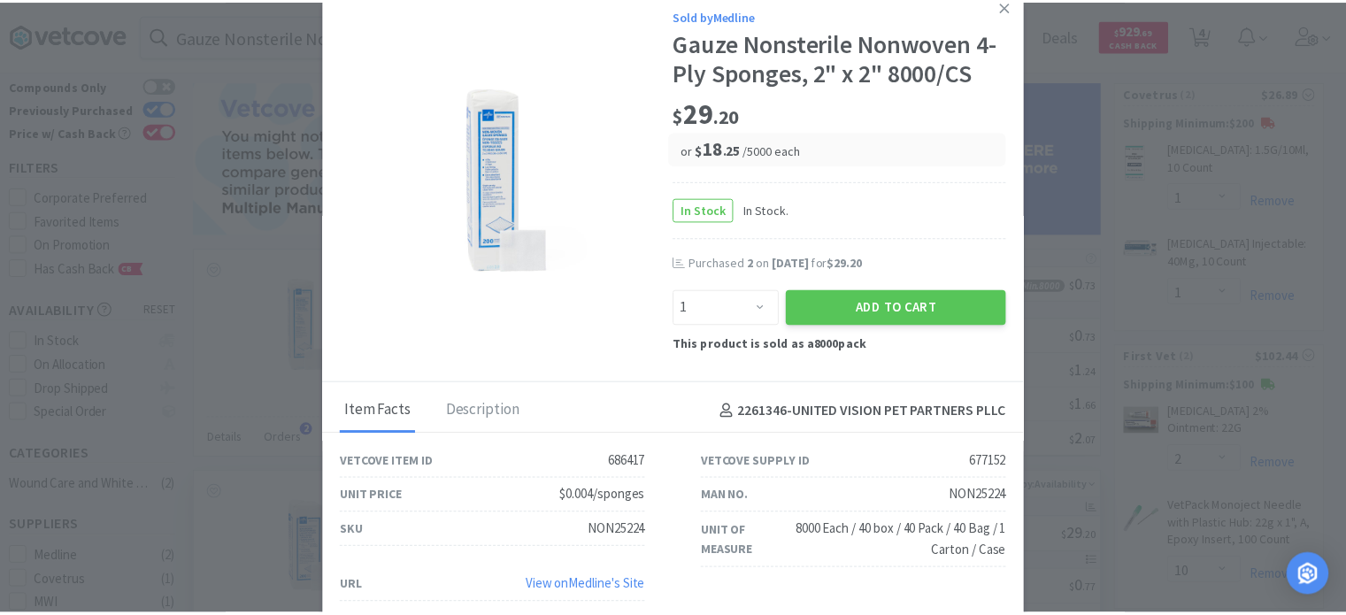
scroll to position [13, 0]
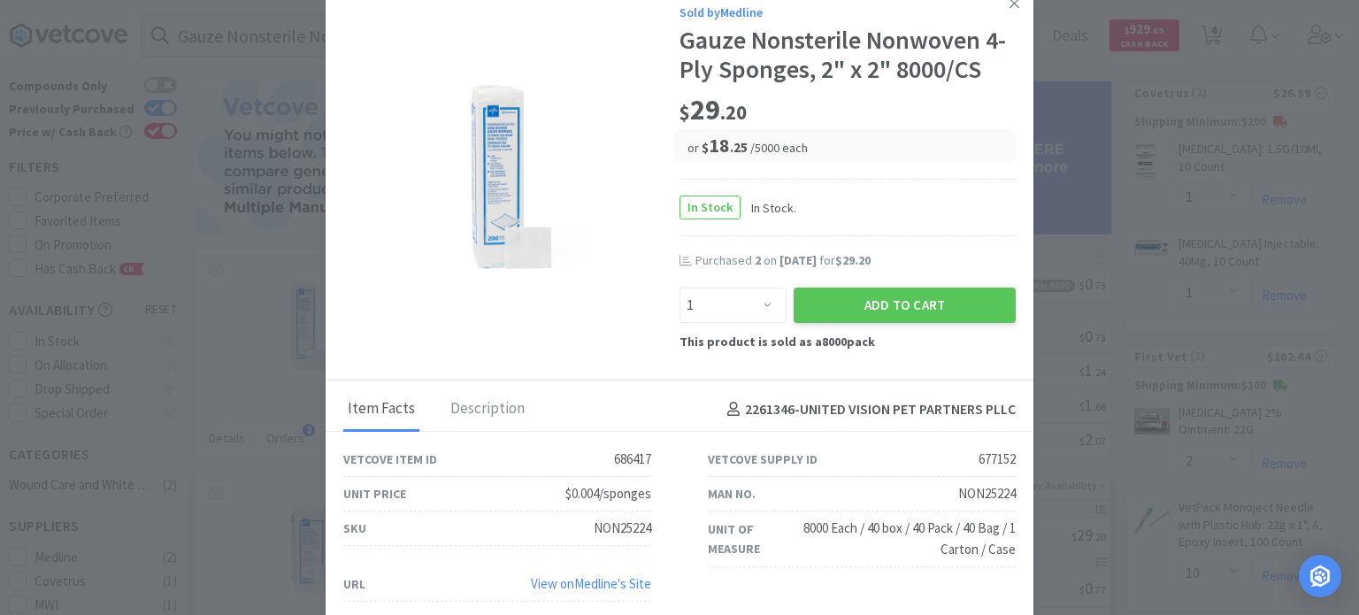
click at [929, 537] on div "8000 Each / 40 box / 40 Pack / 40 Bag / 1 Carton / Case" at bounding box center [902, 539] width 228 height 42
click at [821, 543] on div "8000 Each / 40 box / 40 Pack / 40 Bag / 1 Carton / Case" at bounding box center [902, 539] width 228 height 42
click at [755, 541] on div "Unit of Measure" at bounding box center [748, 540] width 80 height 40
drag, startPoint x: 567, startPoint y: 524, endPoint x: 644, endPoint y: 529, distance: 77.2
click at [644, 529] on div "SKU NON25224" at bounding box center [497, 529] width 365 height 35
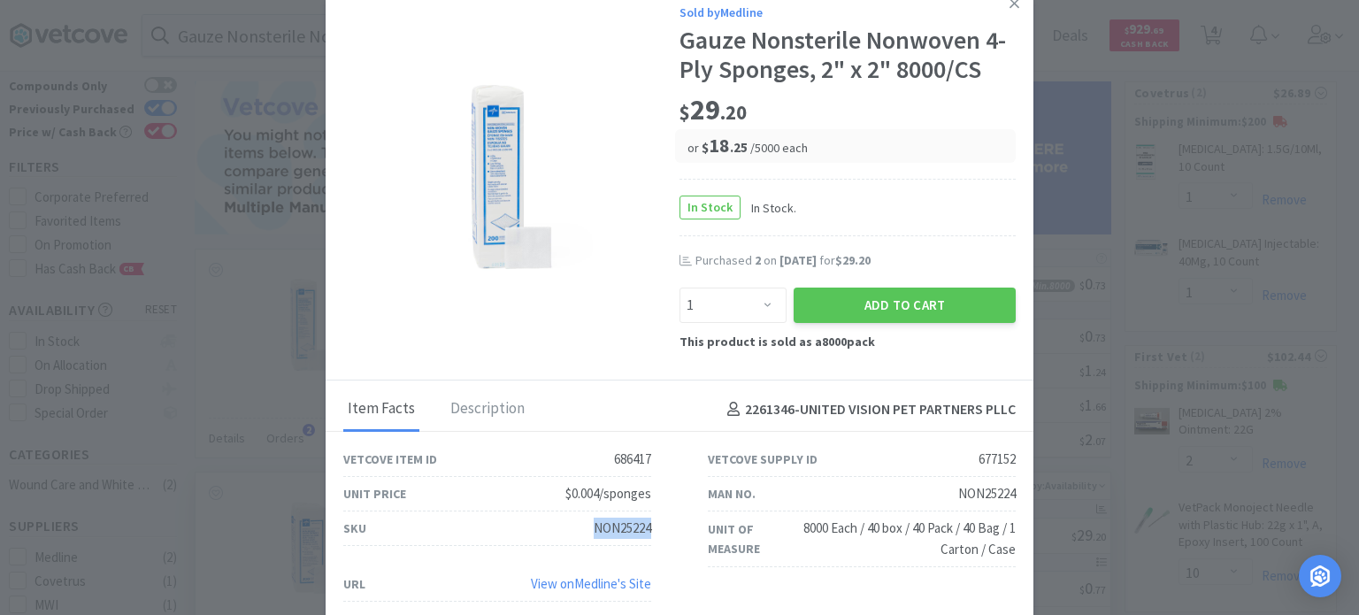
copy div "NON25224"
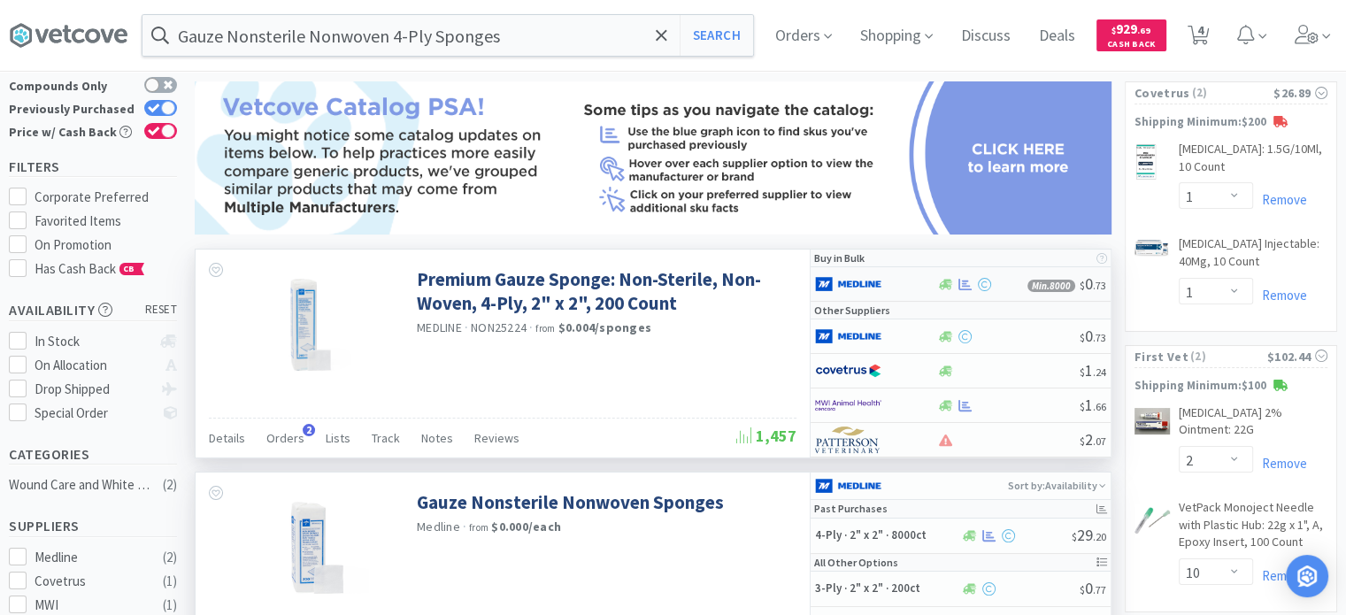
click at [907, 284] on div at bounding box center [863, 284] width 97 height 30
select select "1"
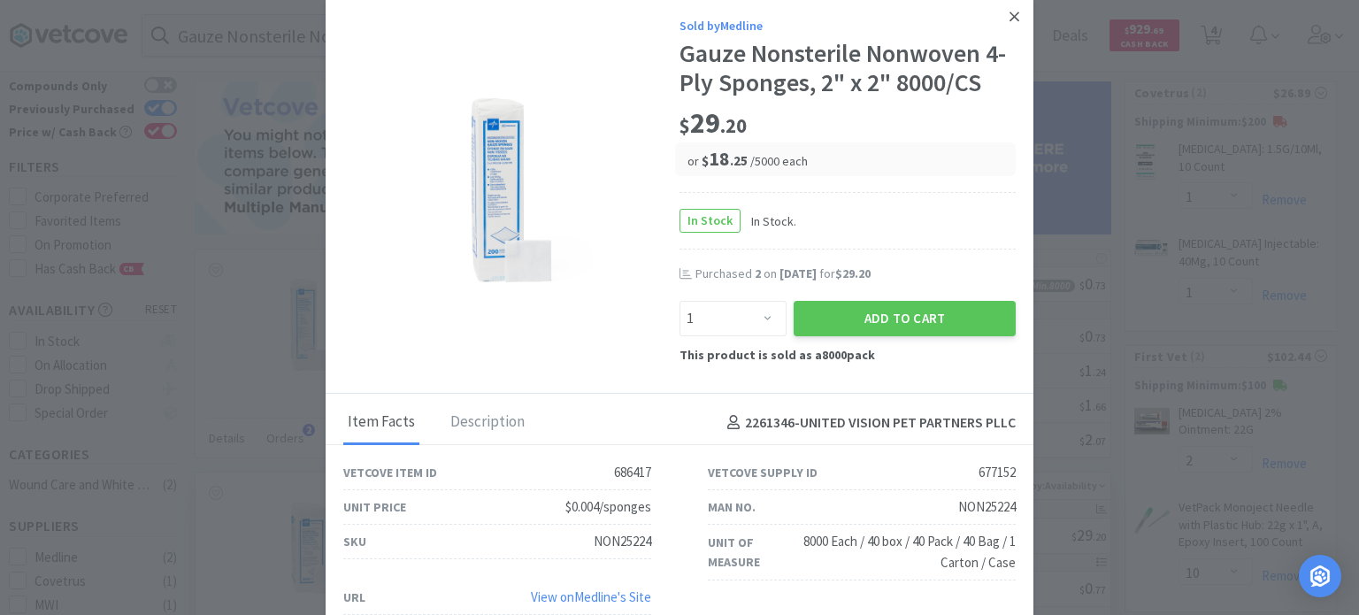
click at [1008, 18] on link at bounding box center [1014, 17] width 31 height 38
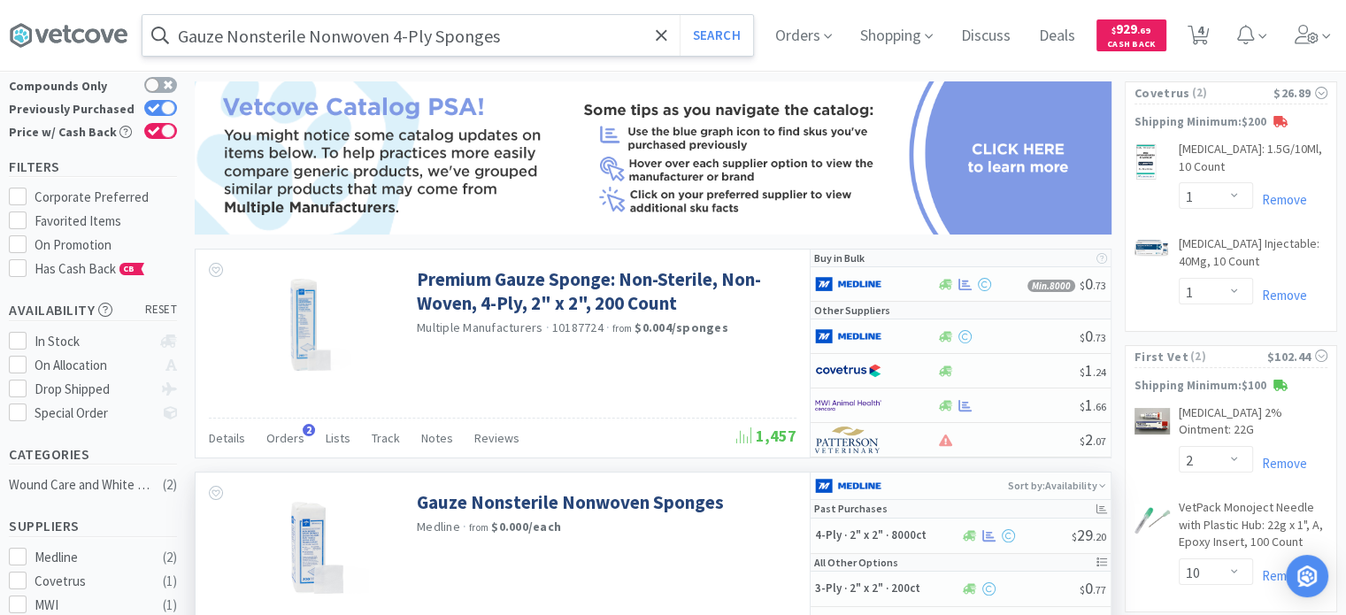
click at [308, 25] on input "Gauze Nonsterile Nonwoven 4-Ply Sponges" at bounding box center [447, 35] width 611 height 41
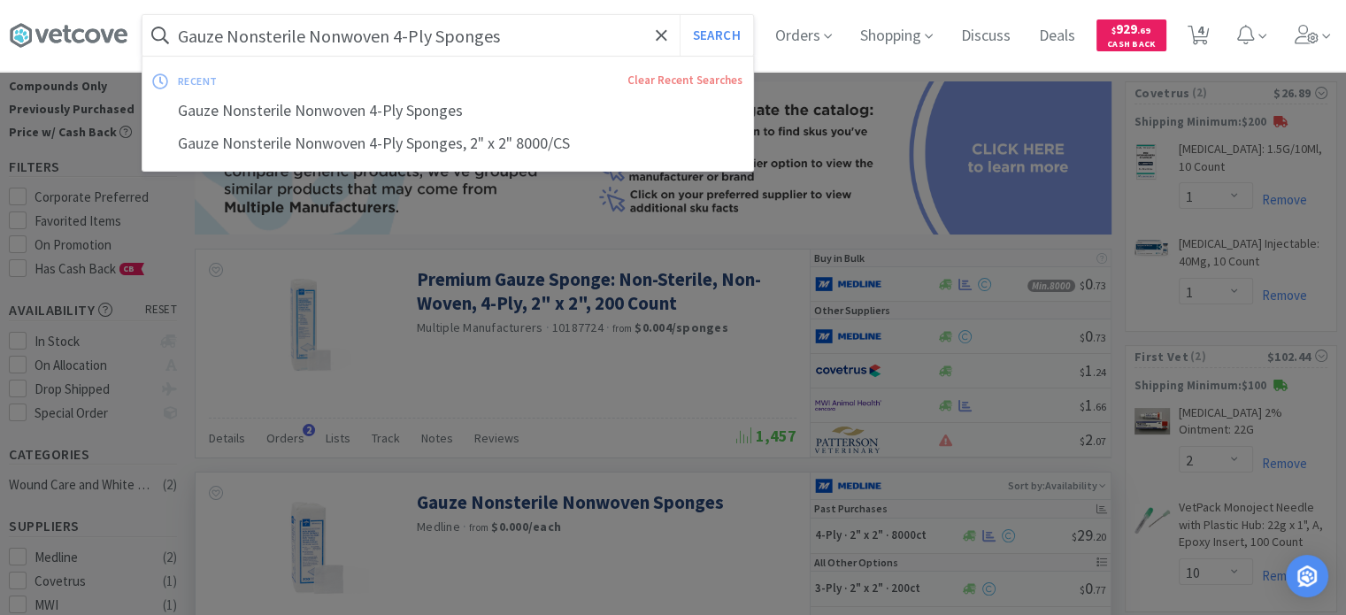
paste input "265930"
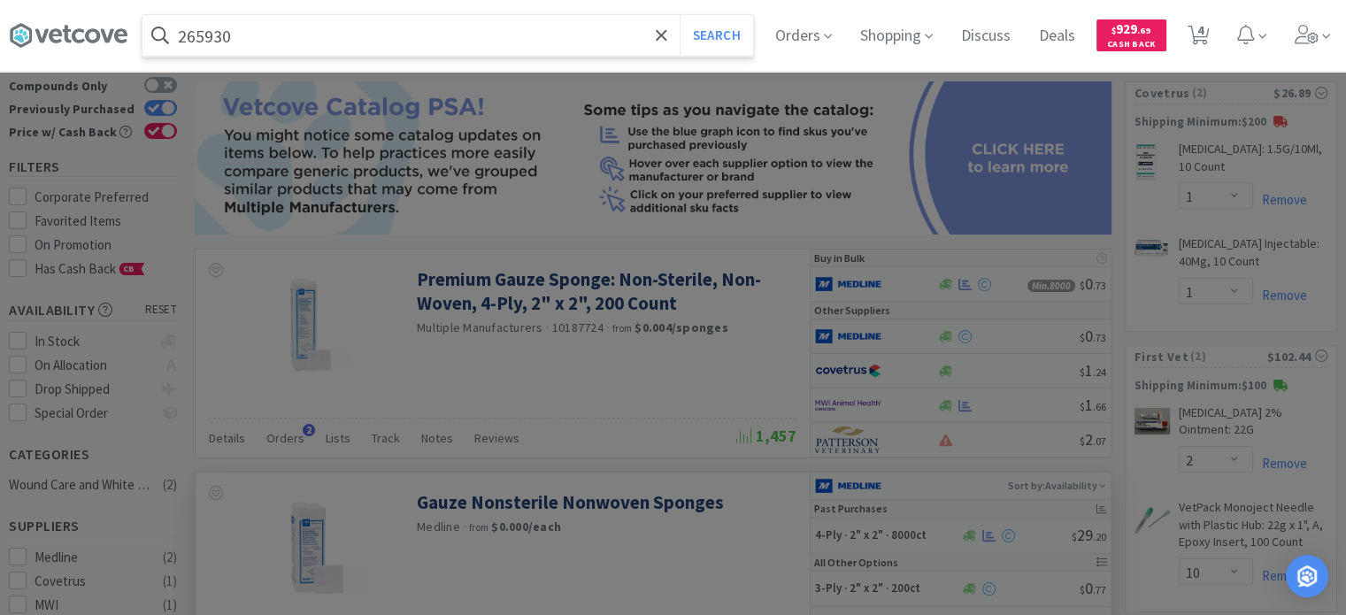
type input "265930"
click at [680, 15] on button "Search" at bounding box center [716, 35] width 73 height 41
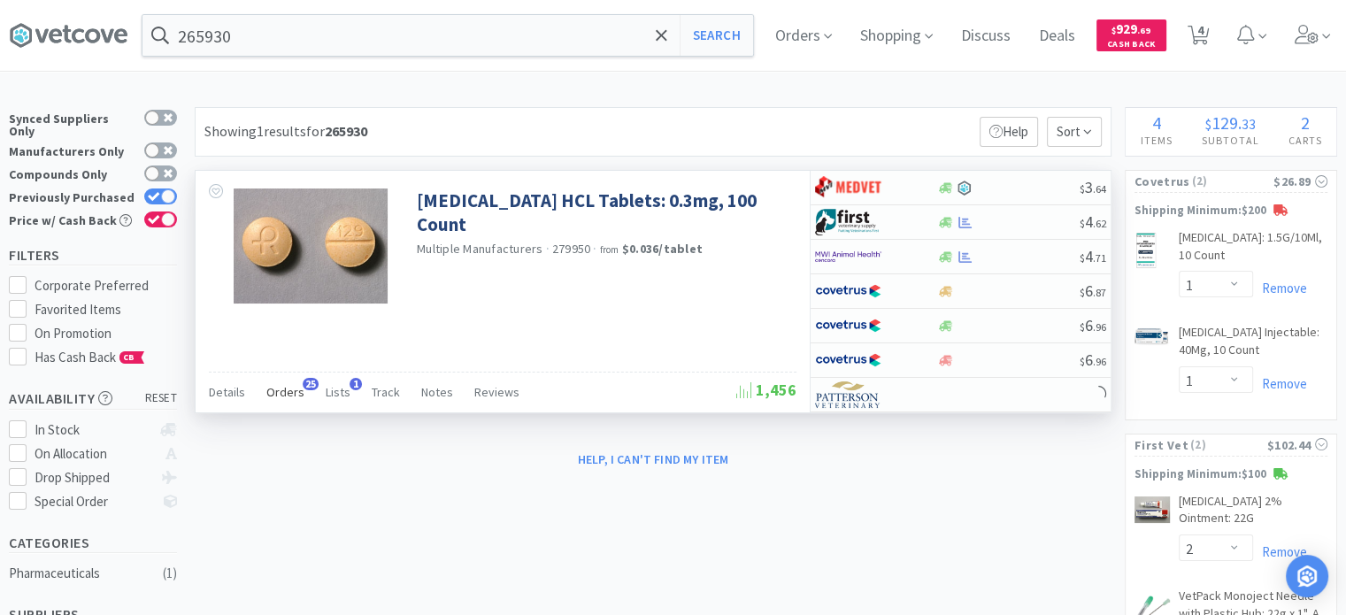
click at [287, 385] on span "Orders" at bounding box center [285, 392] width 38 height 16
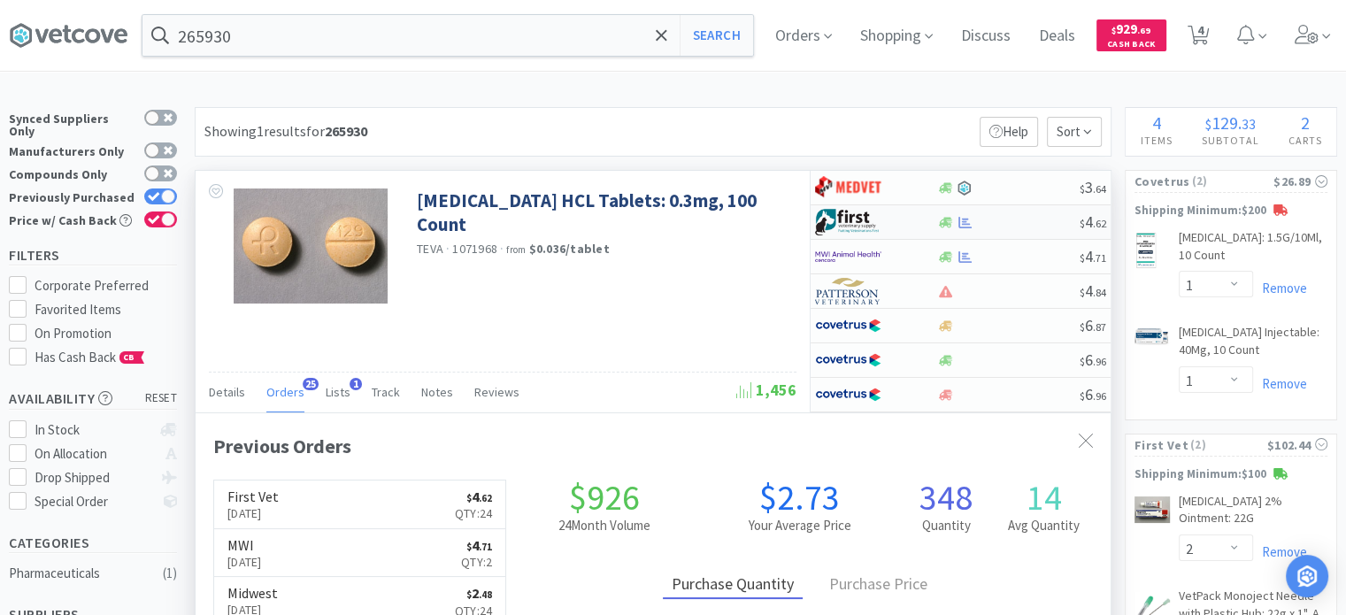
click at [1008, 228] on div "$ 4 . 62" at bounding box center [961, 222] width 300 height 35
select select "1"
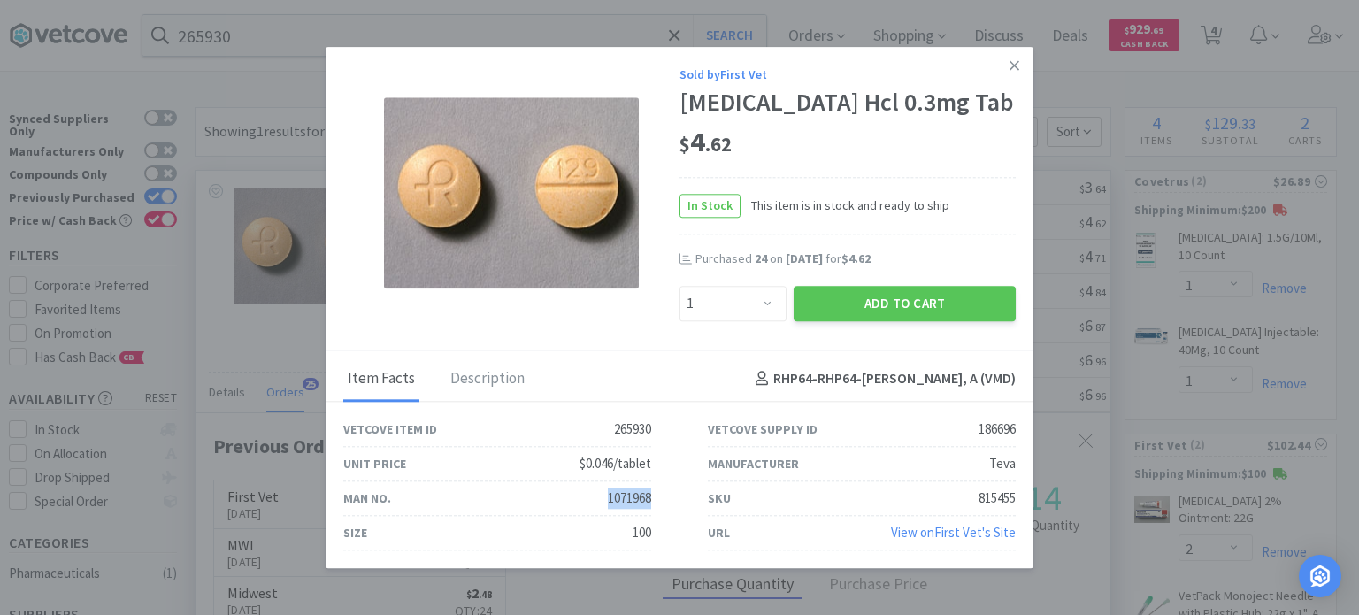
drag, startPoint x: 600, startPoint y: 488, endPoint x: 658, endPoint y: 488, distance: 57.5
click at [658, 488] on div "Man No. 1071968" at bounding box center [497, 498] width 365 height 35
copy div "1071968"
click at [1027, 66] on link at bounding box center [1014, 66] width 31 height 38
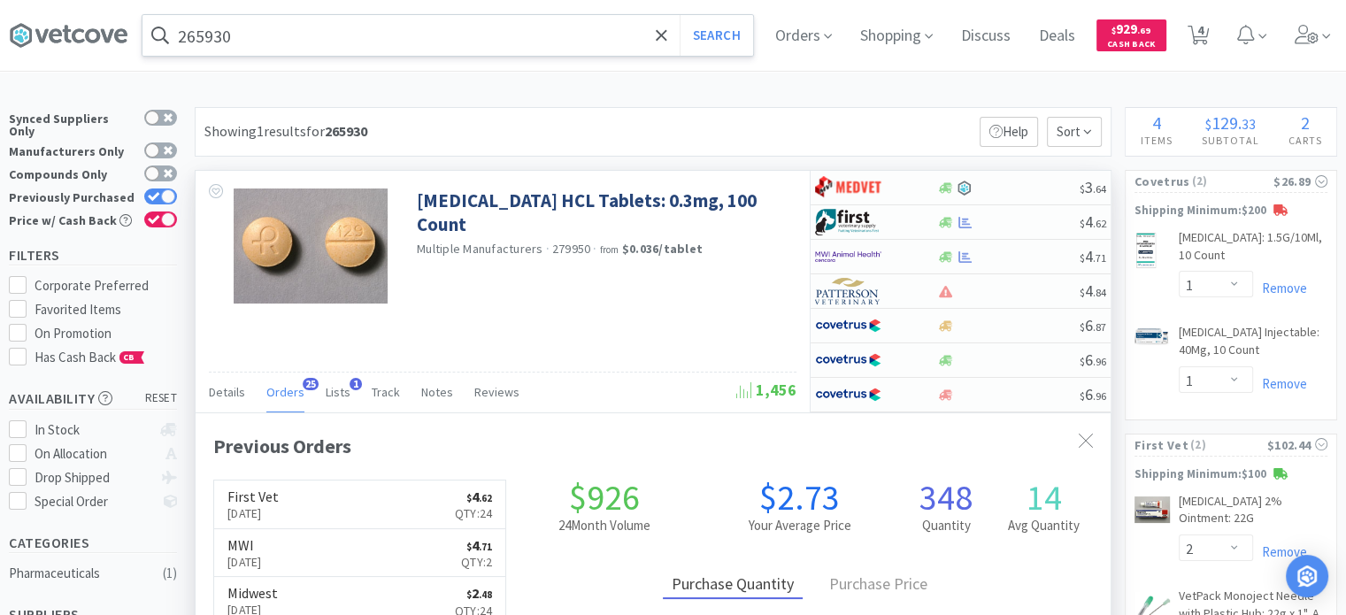
scroll to position [884597, 884155]
click at [407, 31] on input "265930" at bounding box center [447, 35] width 611 height 41
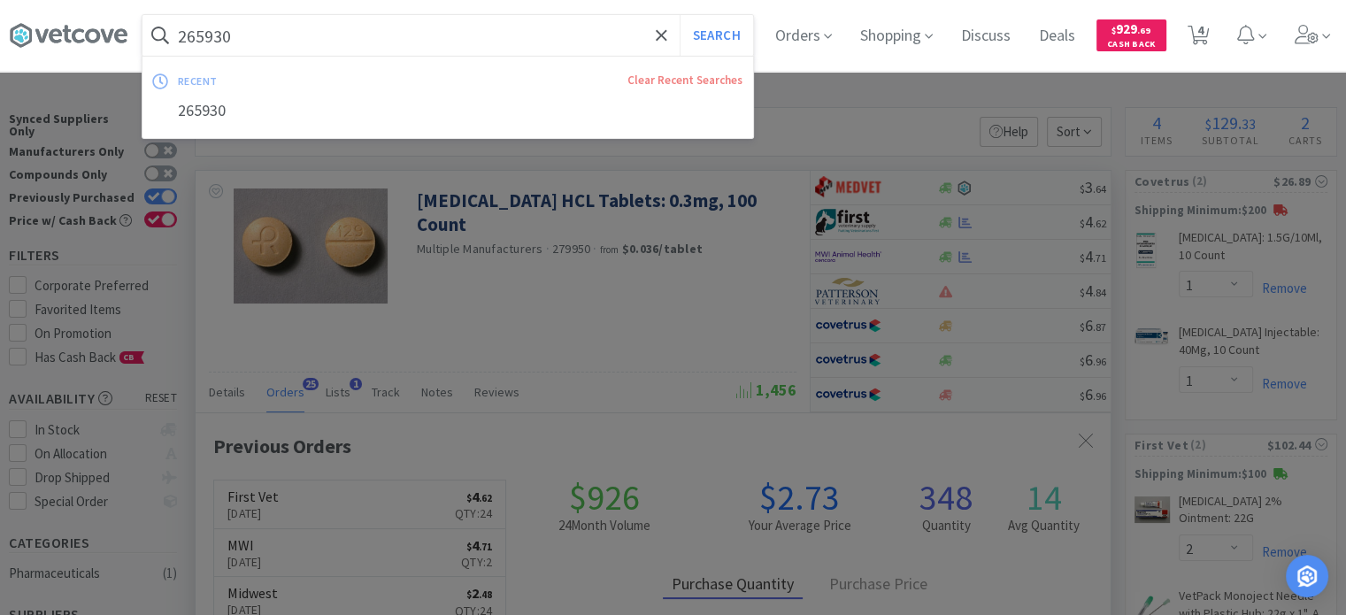
paste input "142325"
type input "142325"
click at [680, 15] on button "Search" at bounding box center [716, 35] width 73 height 41
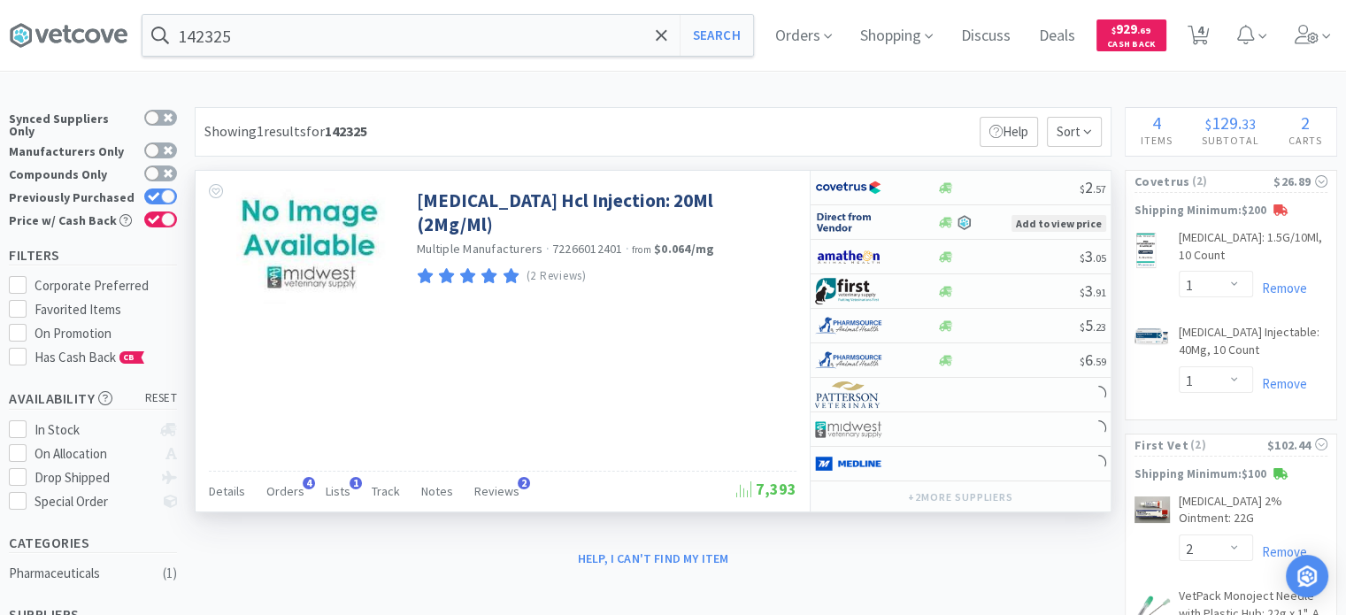
click at [304, 489] on div "Details Orders 4 Lists 1 Track Notes Reviews 2" at bounding box center [473, 494] width 528 height 34
click at [298, 489] on span "Orders" at bounding box center [285, 491] width 38 height 16
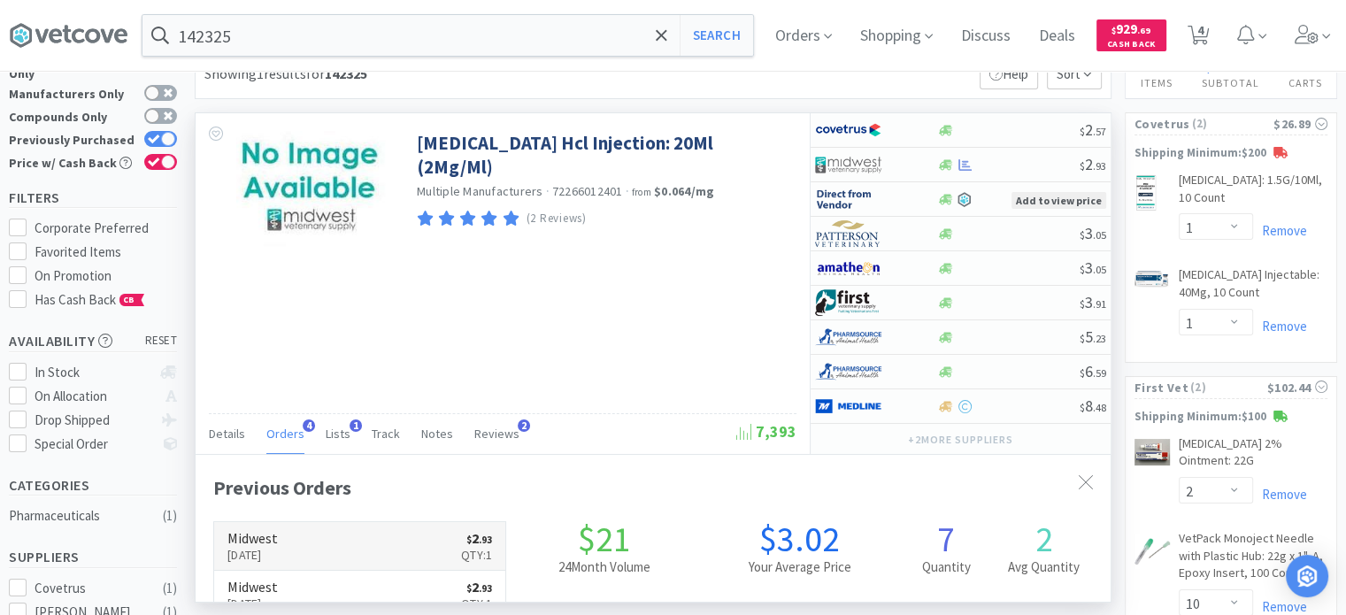
scroll to position [89, 0]
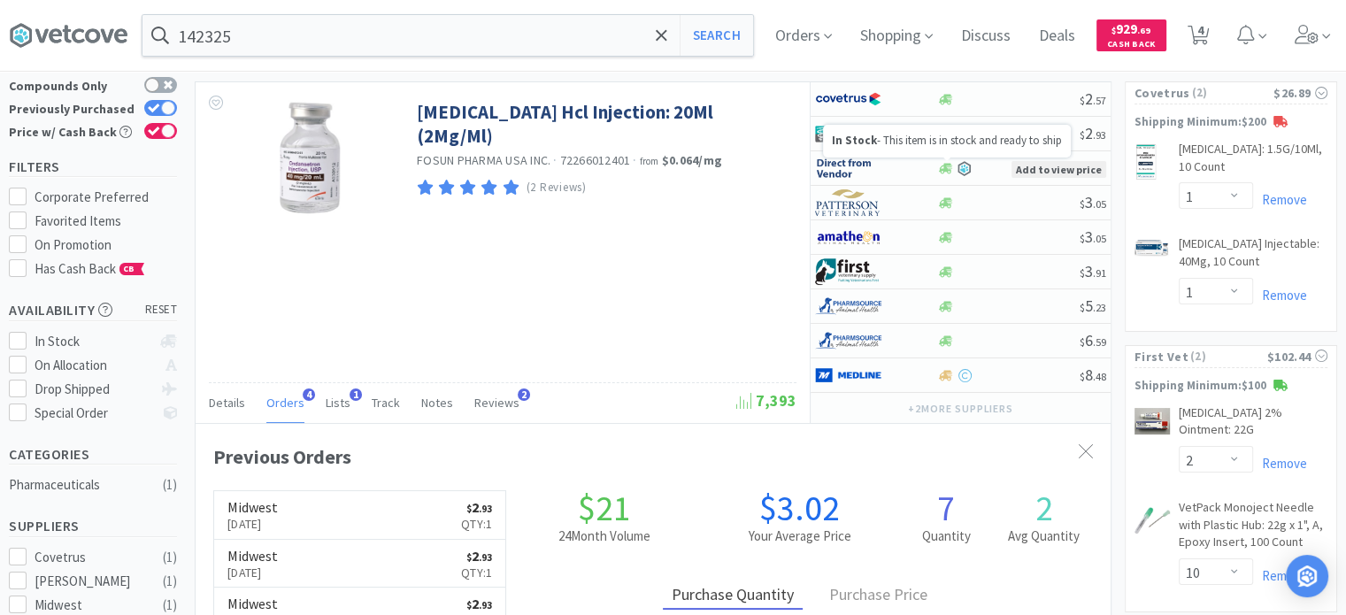
click at [1019, 130] on div "In Stock - This item is in stock and ready to ship" at bounding box center [947, 141] width 248 height 33
select select "1"
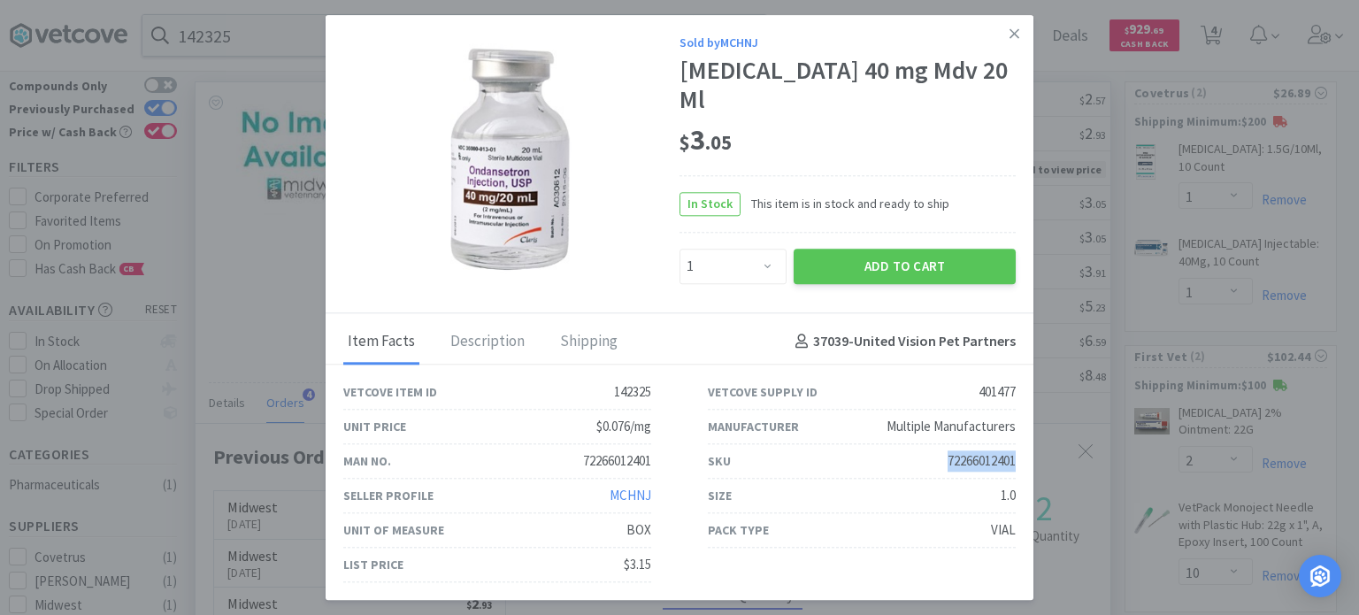
drag, startPoint x: 939, startPoint y: 455, endPoint x: 1015, endPoint y: 456, distance: 76.1
click at [1015, 456] on div "SKU 72266012401" at bounding box center [862, 461] width 308 height 35
copy div "72266012401"
click at [1016, 42] on icon at bounding box center [1015, 34] width 10 height 16
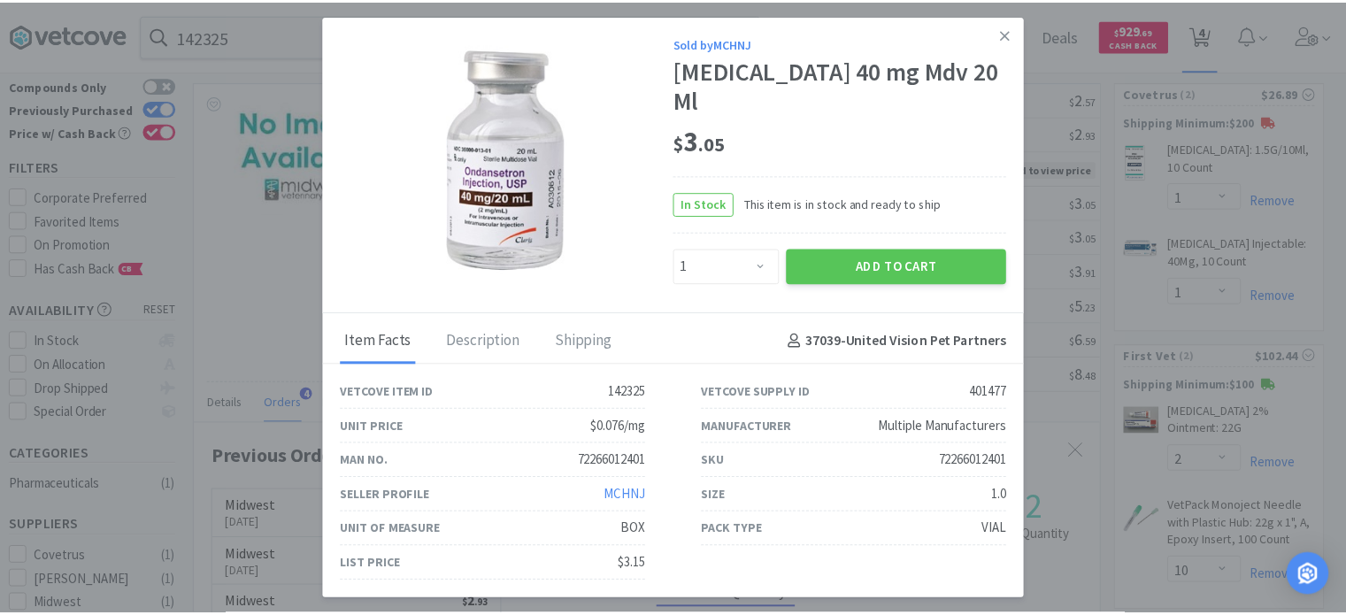
scroll to position [884617, 884155]
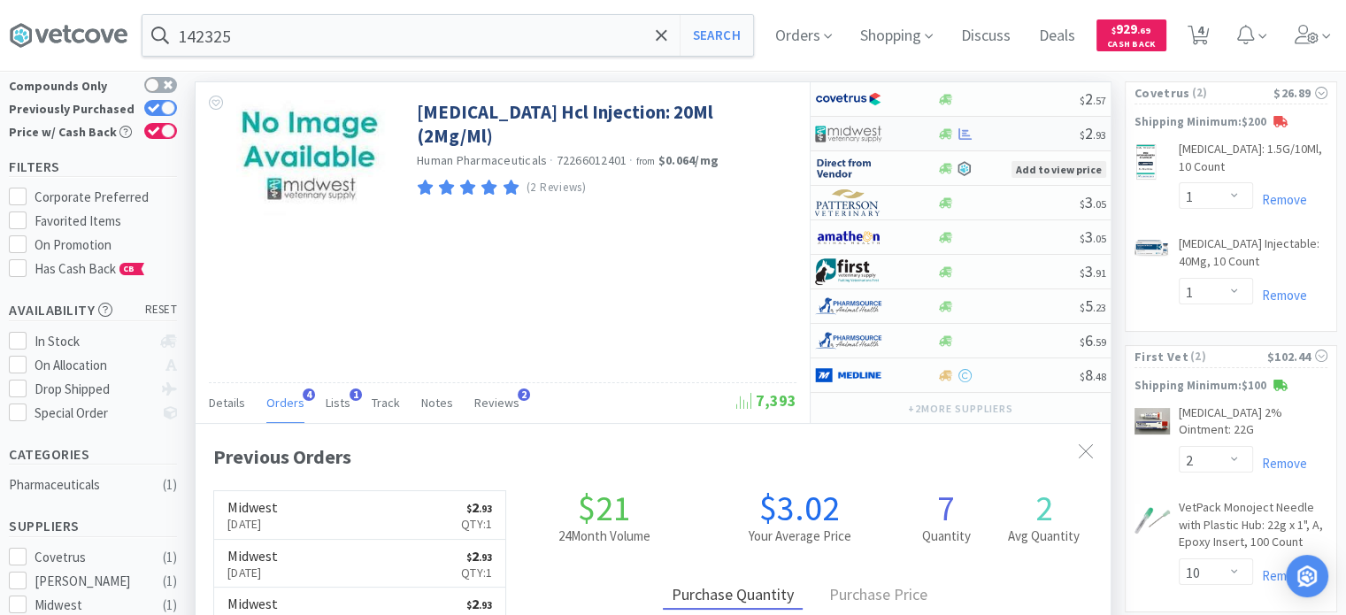
click at [1020, 130] on div at bounding box center [1007, 133] width 143 height 13
select select "1"
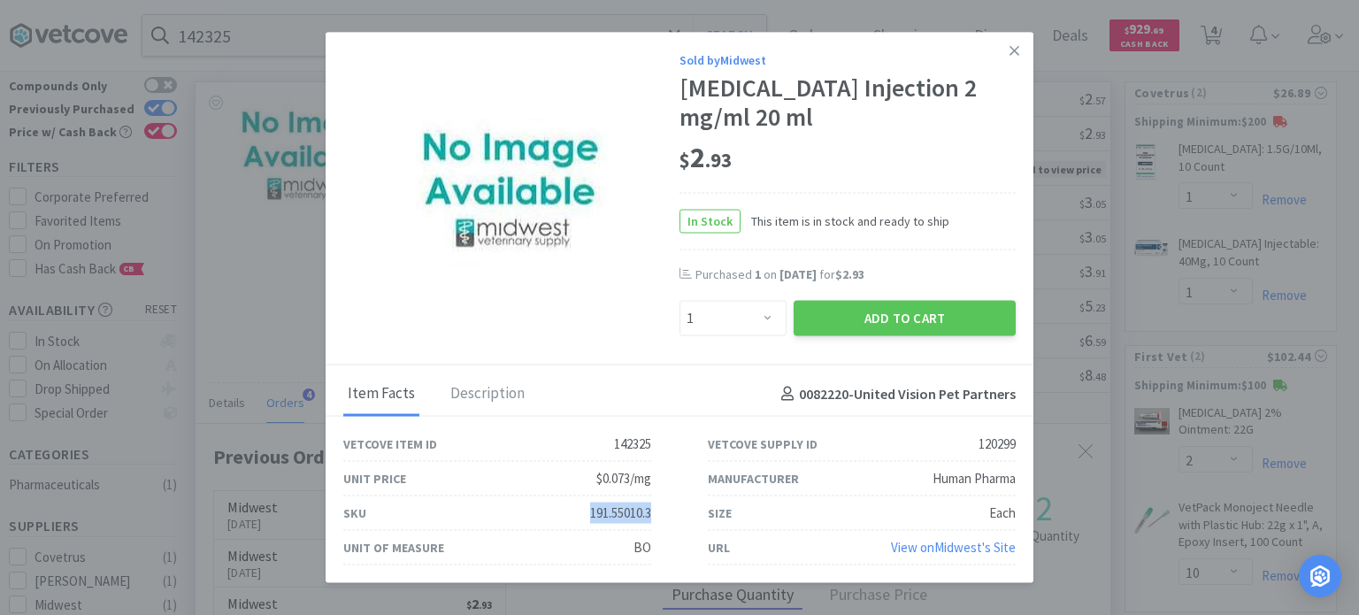
drag, startPoint x: 576, startPoint y: 509, endPoint x: 666, endPoint y: 510, distance: 89.4
click at [666, 510] on div "SKU 191.55010.3" at bounding box center [497, 514] width 365 height 35
click at [1012, 68] on link at bounding box center [1014, 51] width 31 height 38
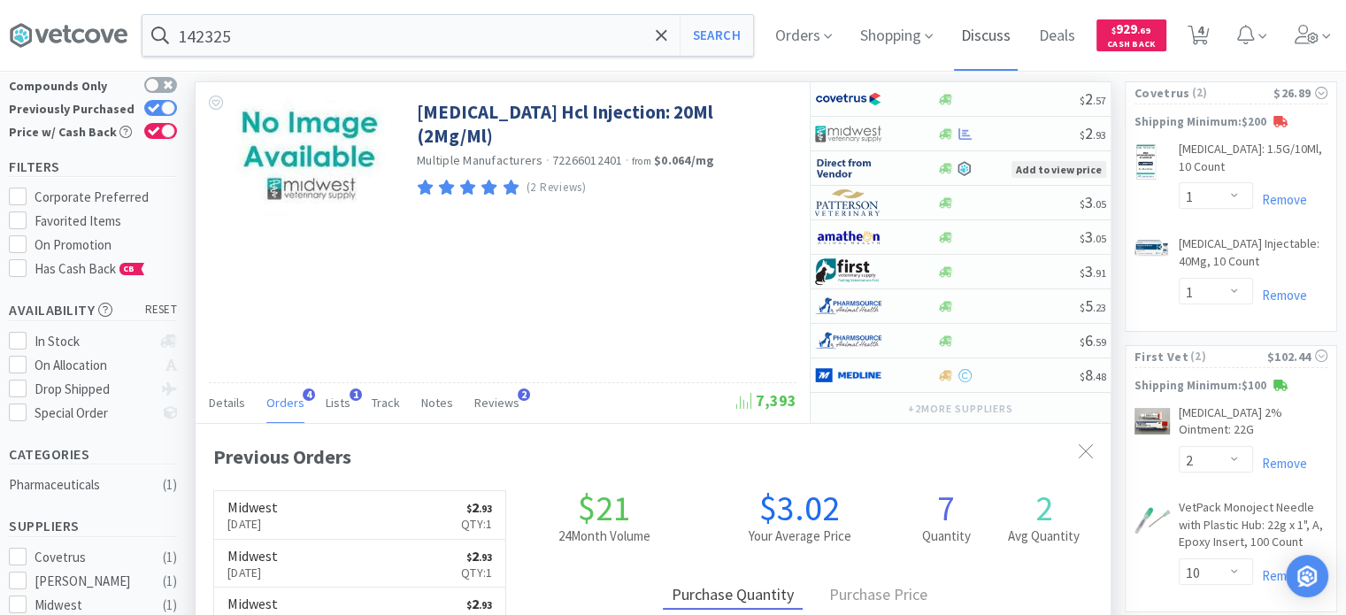
click at [1013, 56] on span "Discuss" at bounding box center [986, 35] width 64 height 71
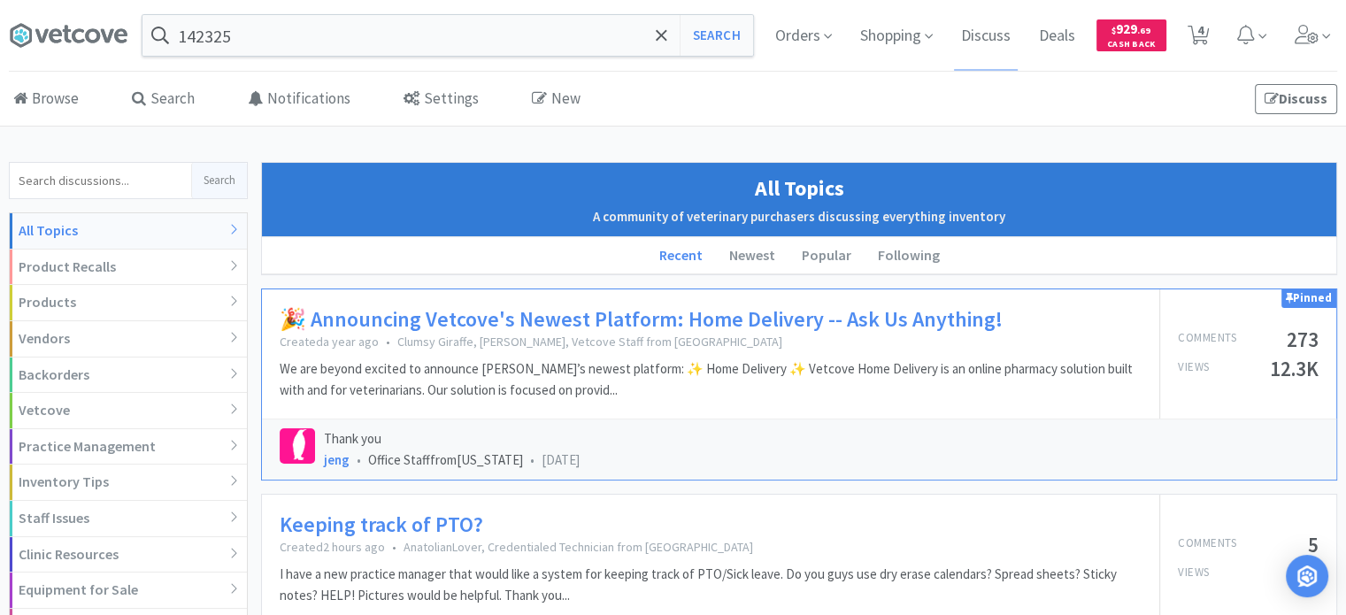
select select "1"
select select "2"
select select "10"
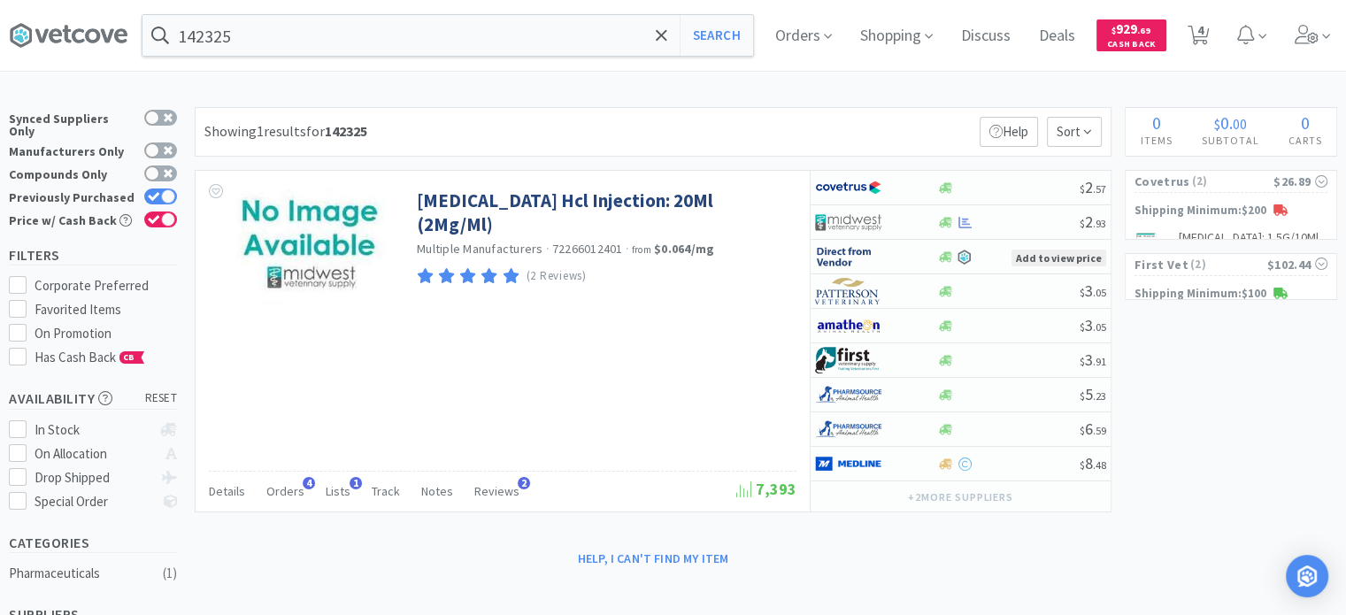
scroll to position [89, 0]
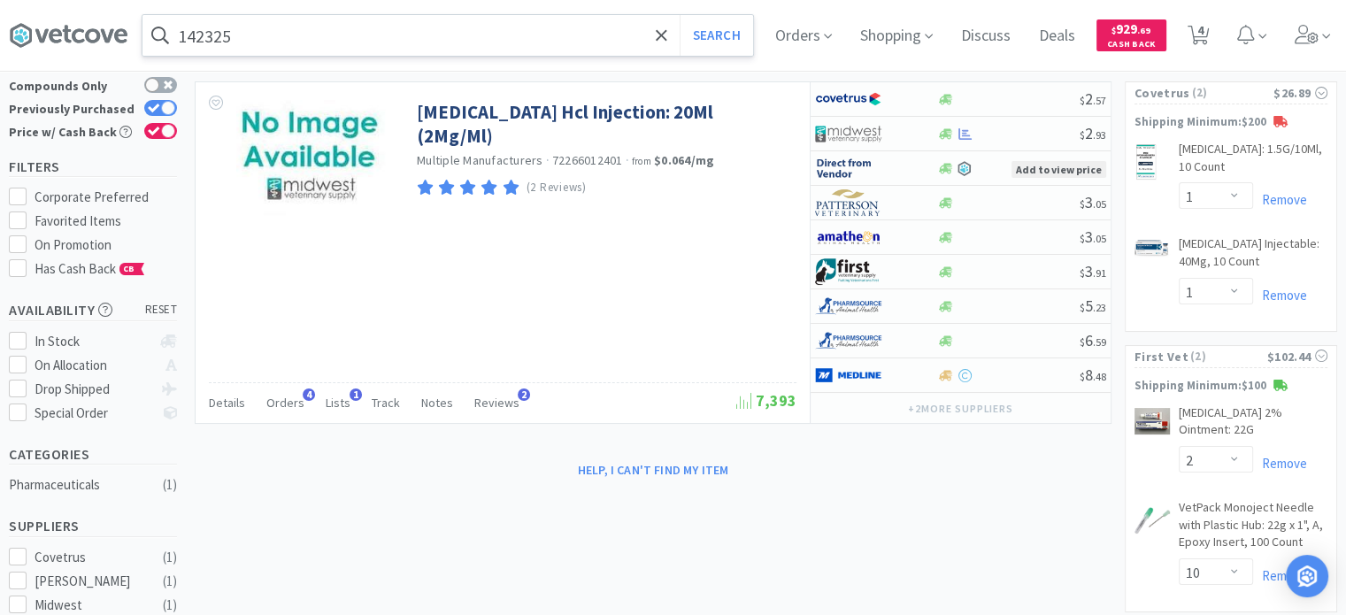
click at [372, 49] on input "142325" at bounding box center [447, 35] width 611 height 41
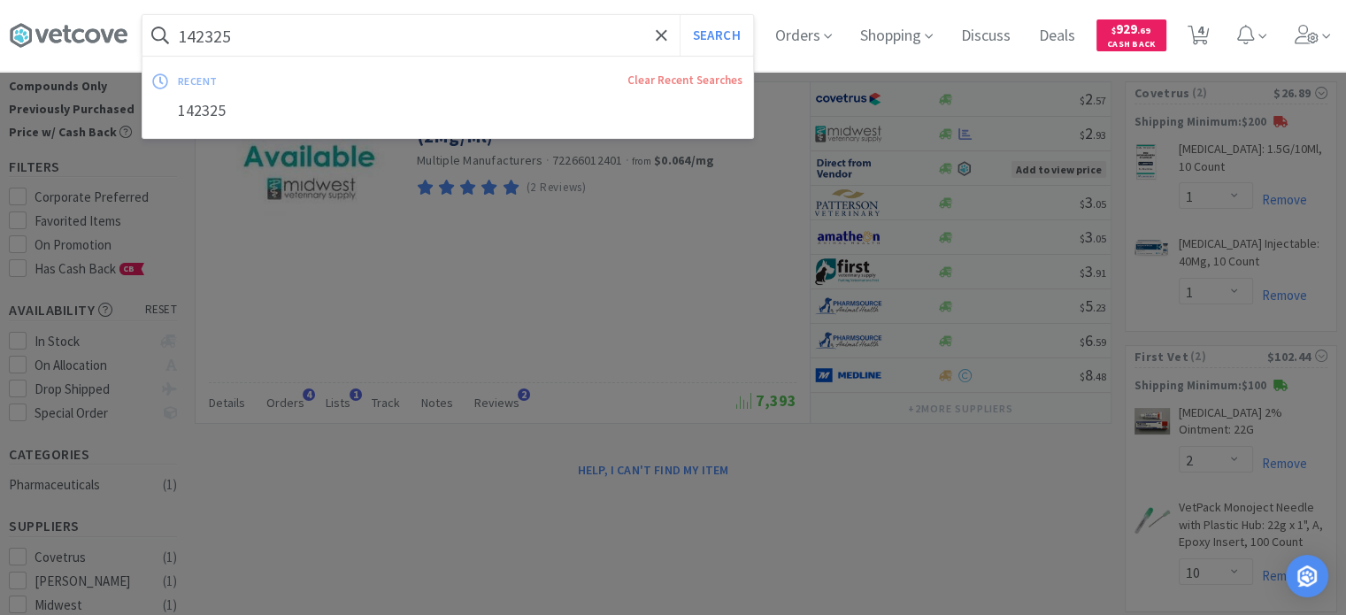
paste input "425473"
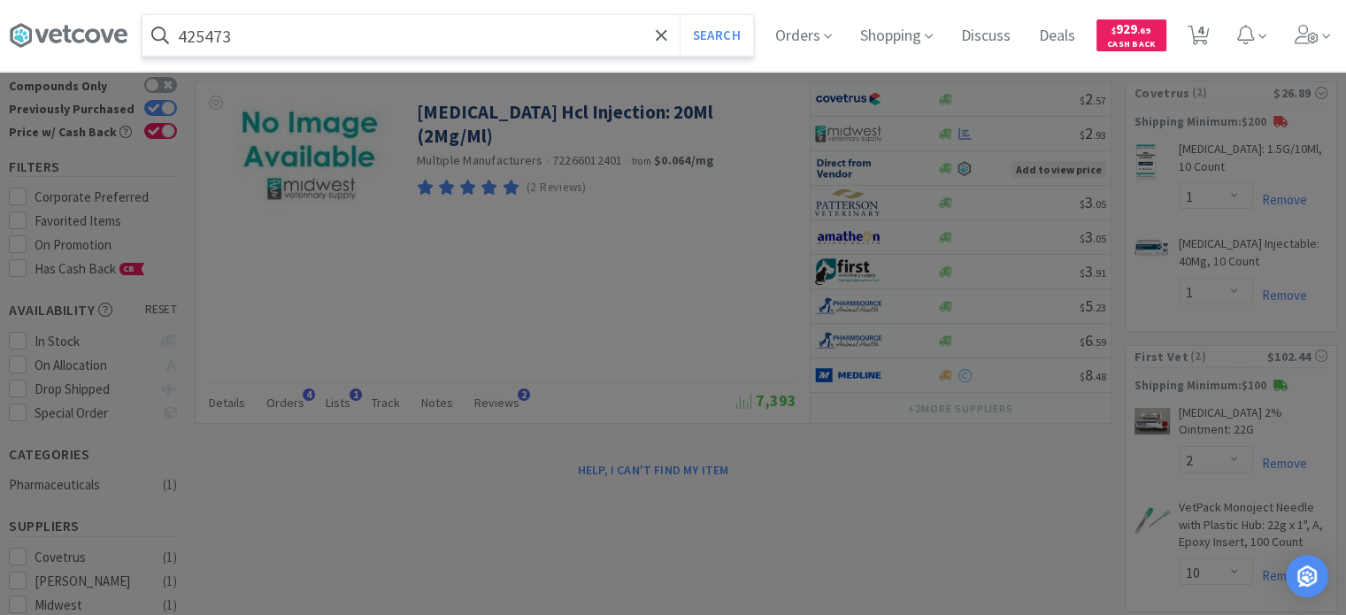
type input "425473"
click at [680, 15] on button "Search" at bounding box center [716, 35] width 73 height 41
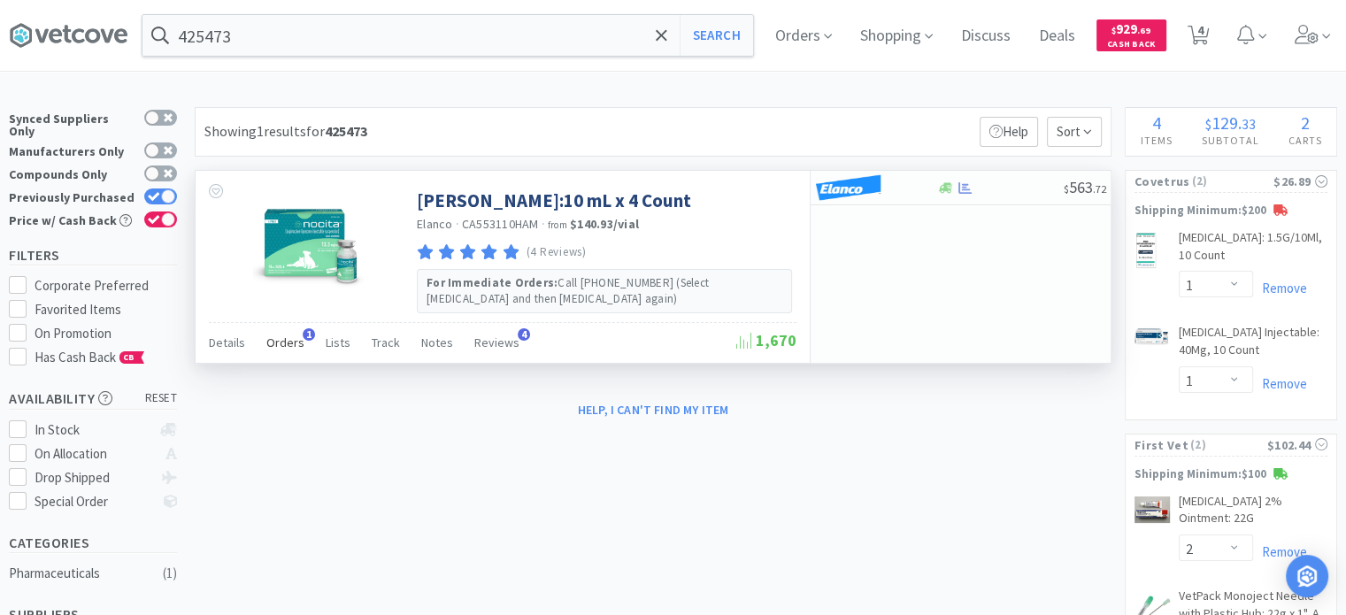
click at [266, 350] on div "Orders 1" at bounding box center [285, 345] width 38 height 34
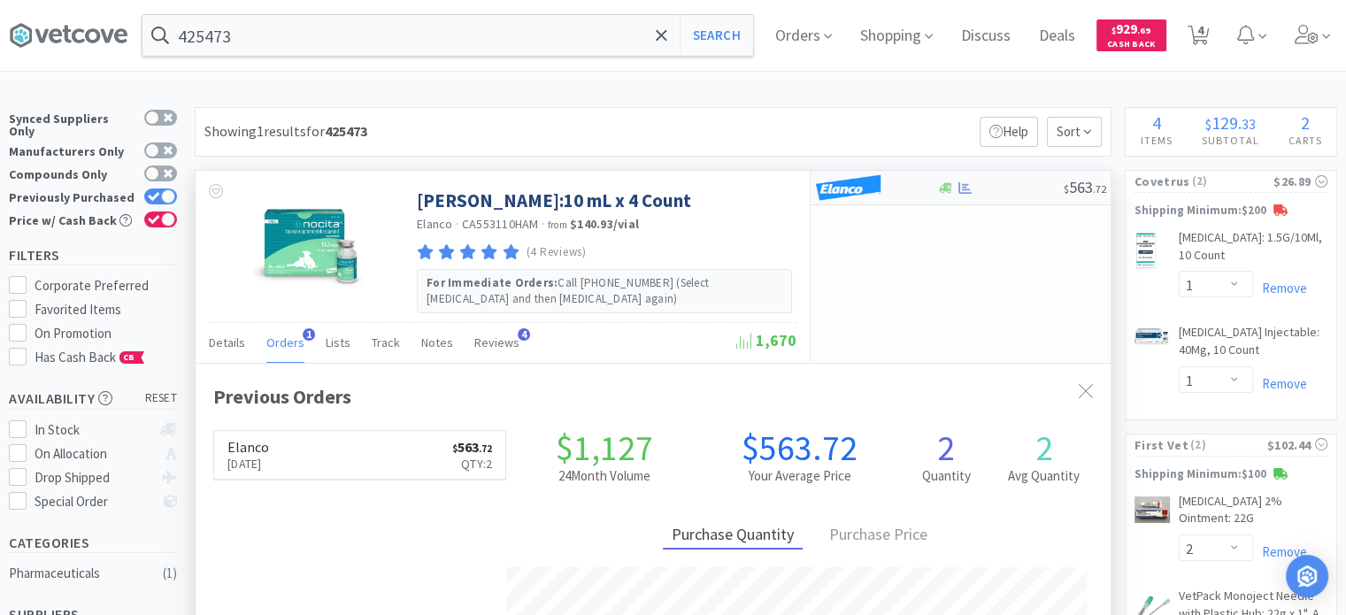
click at [868, 185] on img at bounding box center [848, 187] width 66 height 27
select select "1"
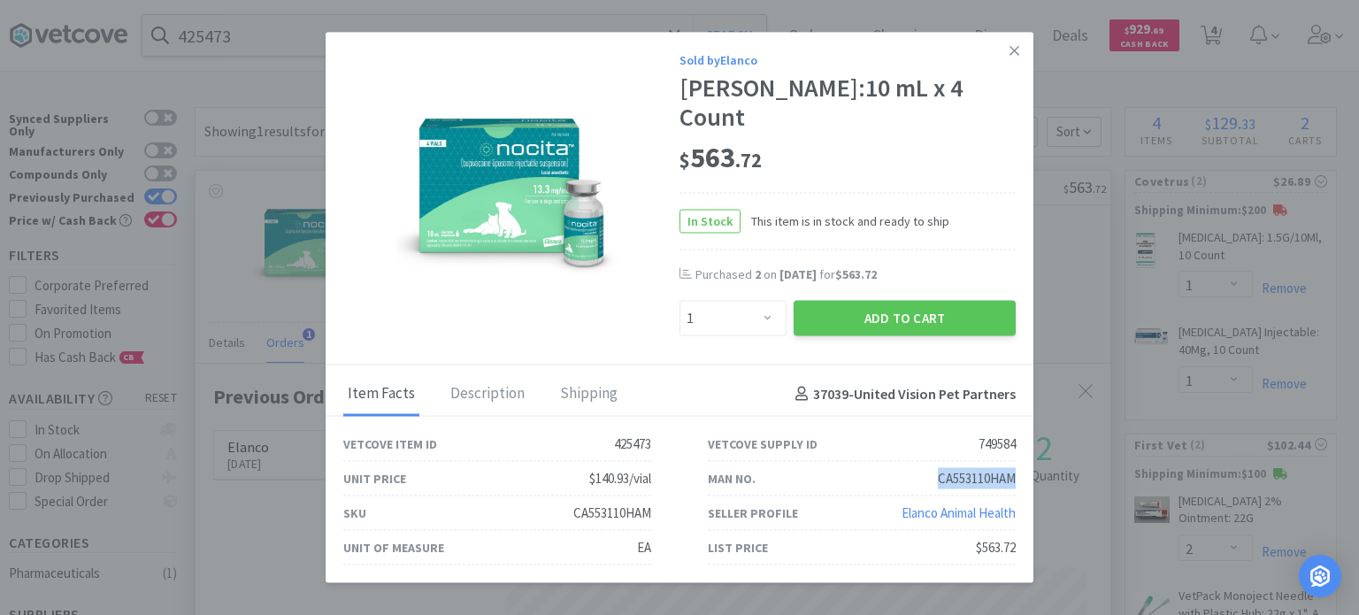
drag, startPoint x: 931, startPoint y: 463, endPoint x: 1027, endPoint y: 477, distance: 96.6
click at [1027, 477] on div "Man No. CA553110HAM" at bounding box center [862, 479] width 365 height 35
click at [1008, 70] on link at bounding box center [1014, 51] width 31 height 38
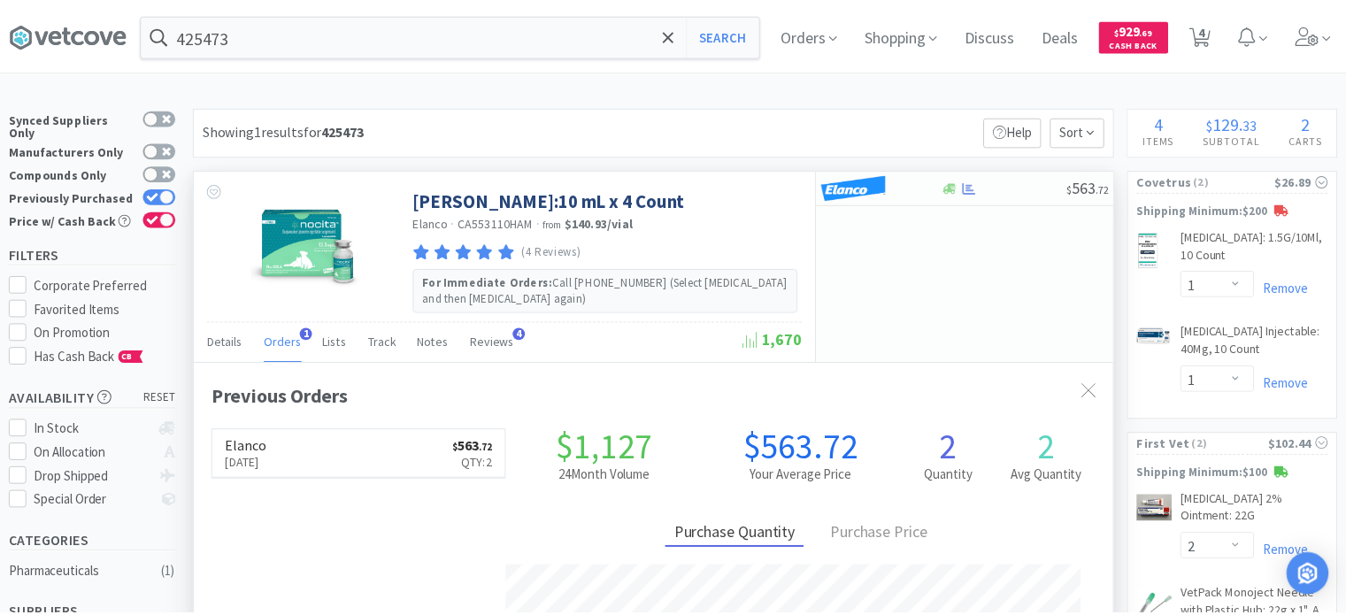
scroll to position [884617, 884155]
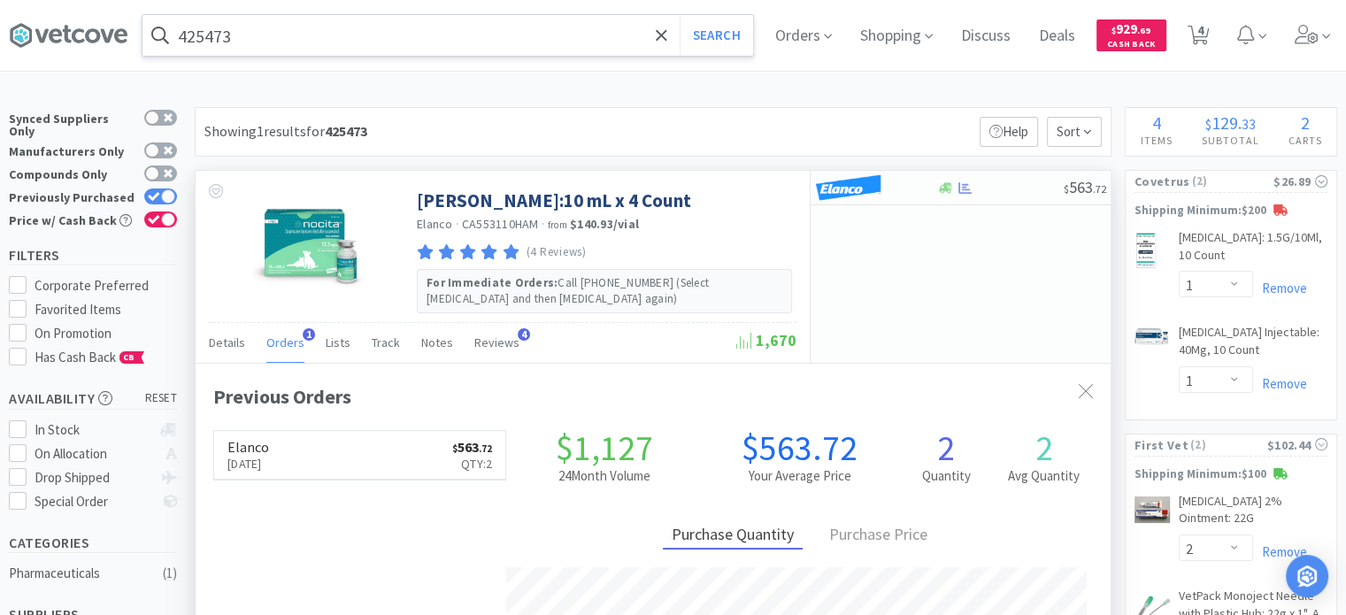
click at [333, 24] on input "425473" at bounding box center [447, 35] width 611 height 41
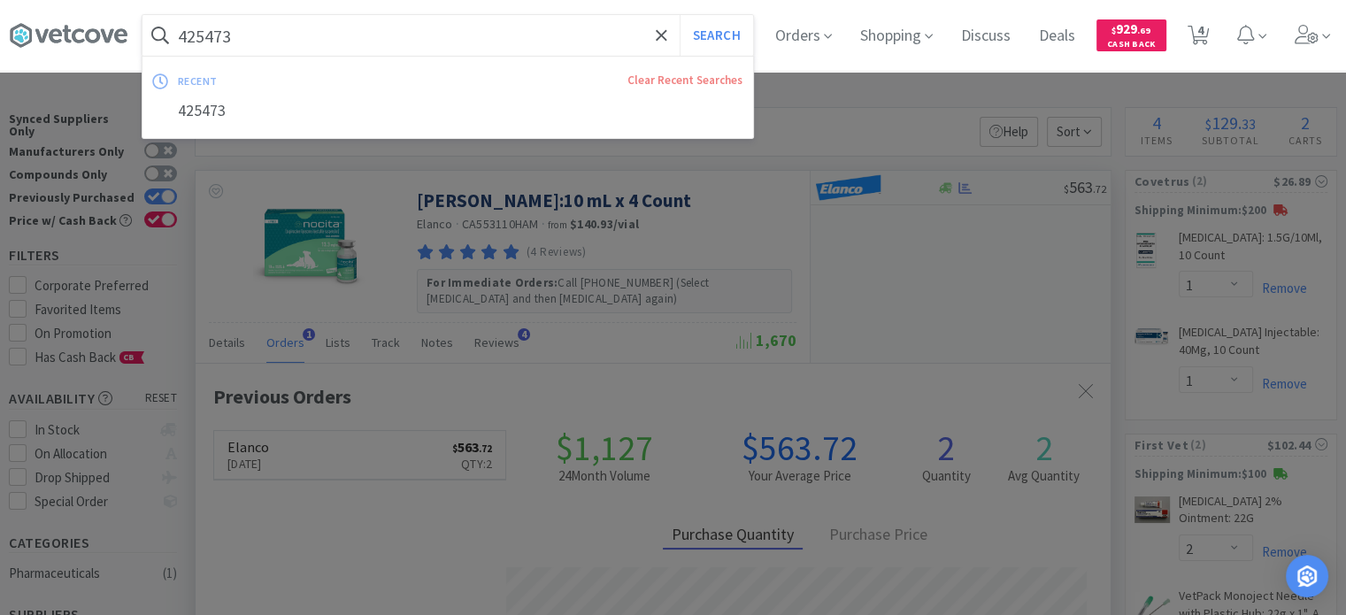
paste input "122914"
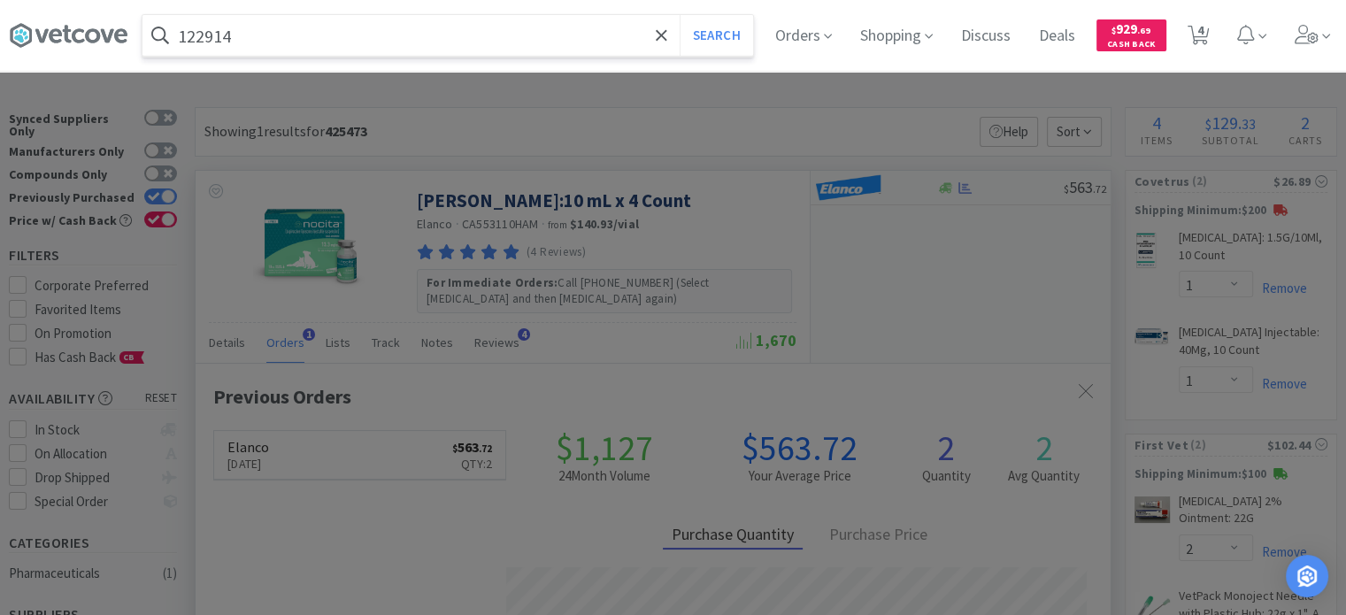
type input "122914"
click at [680, 15] on button "Search" at bounding box center [716, 35] width 73 height 41
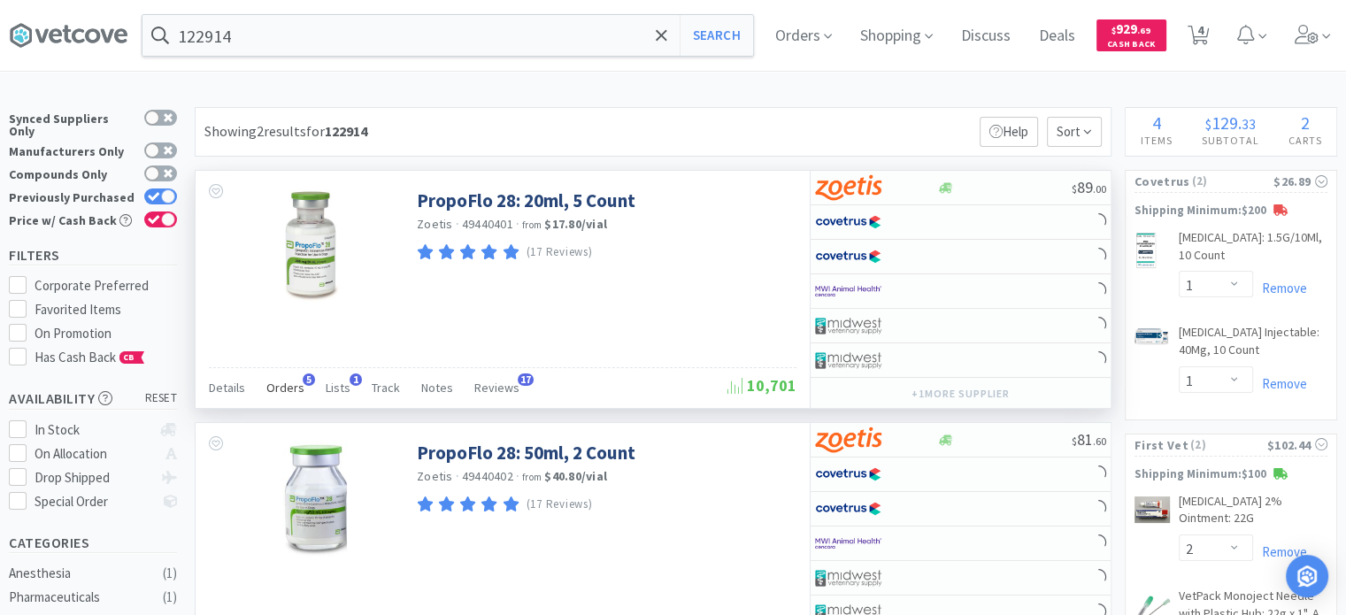
click at [290, 381] on span "Orders" at bounding box center [285, 388] width 38 height 16
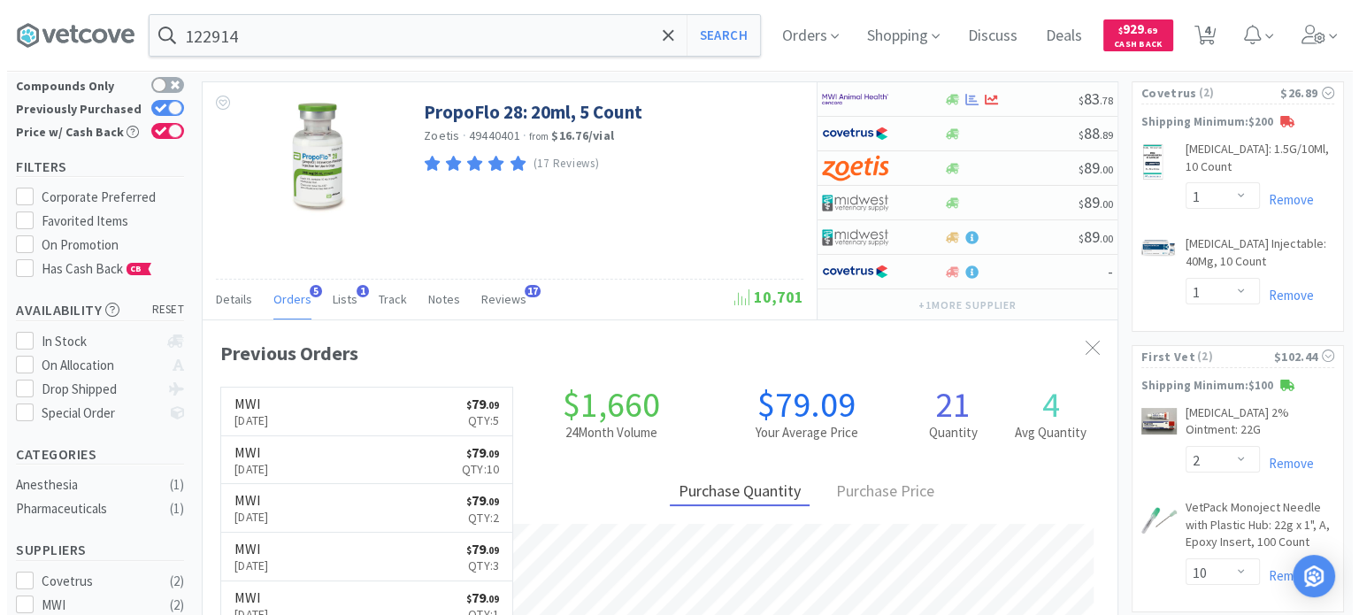
scroll to position [453, 915]
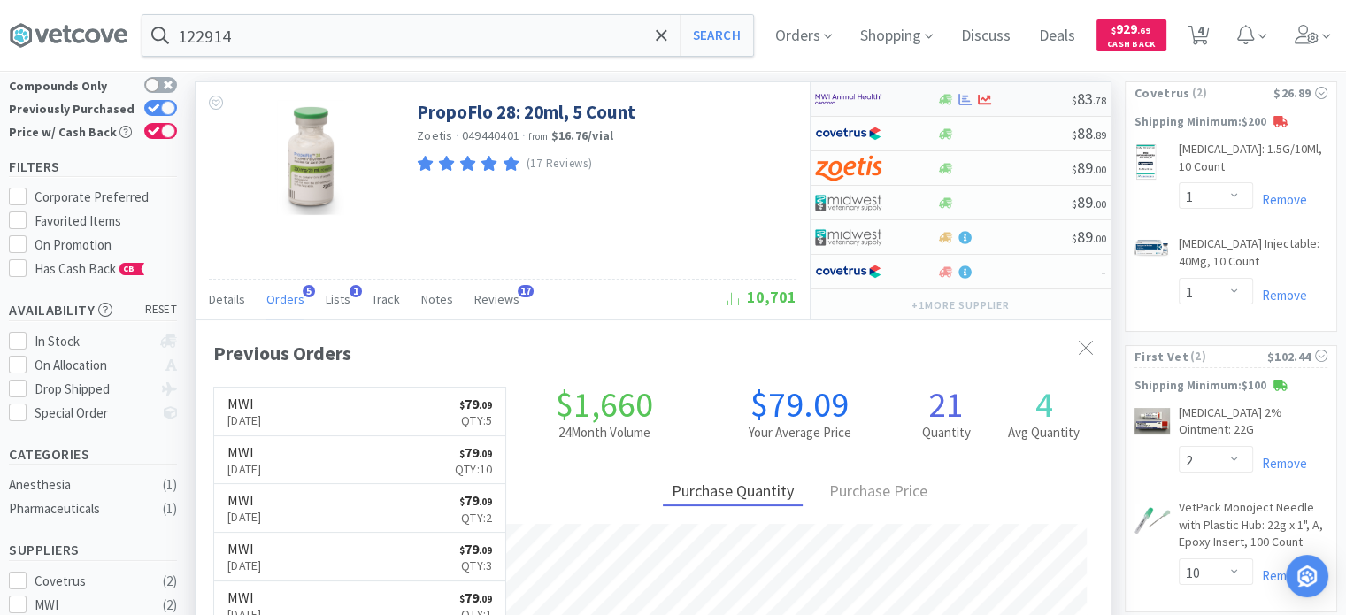
click at [915, 101] on div at bounding box center [875, 99] width 121 height 30
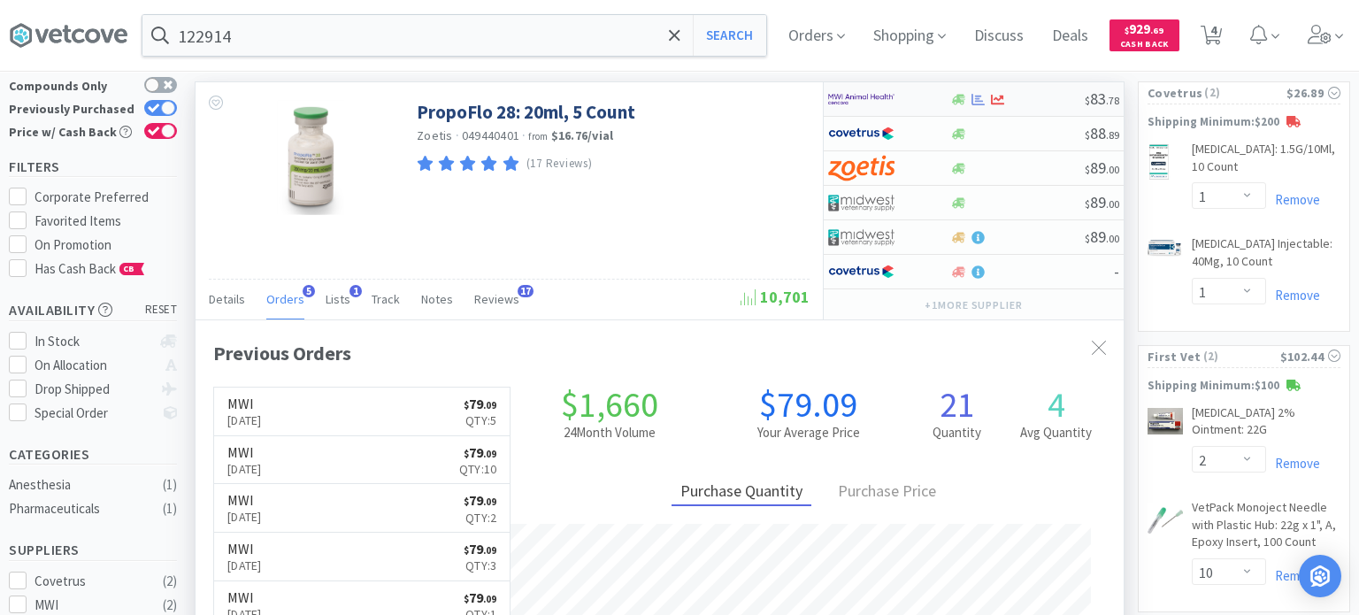
select select "1"
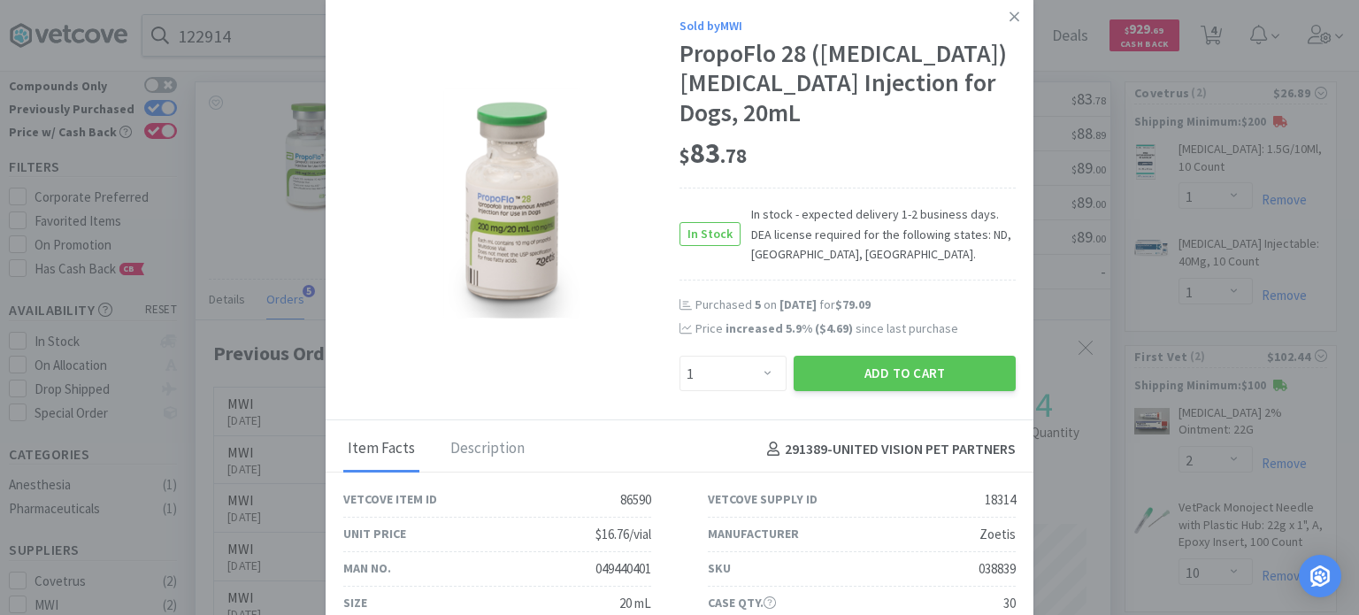
scroll to position [88, 0]
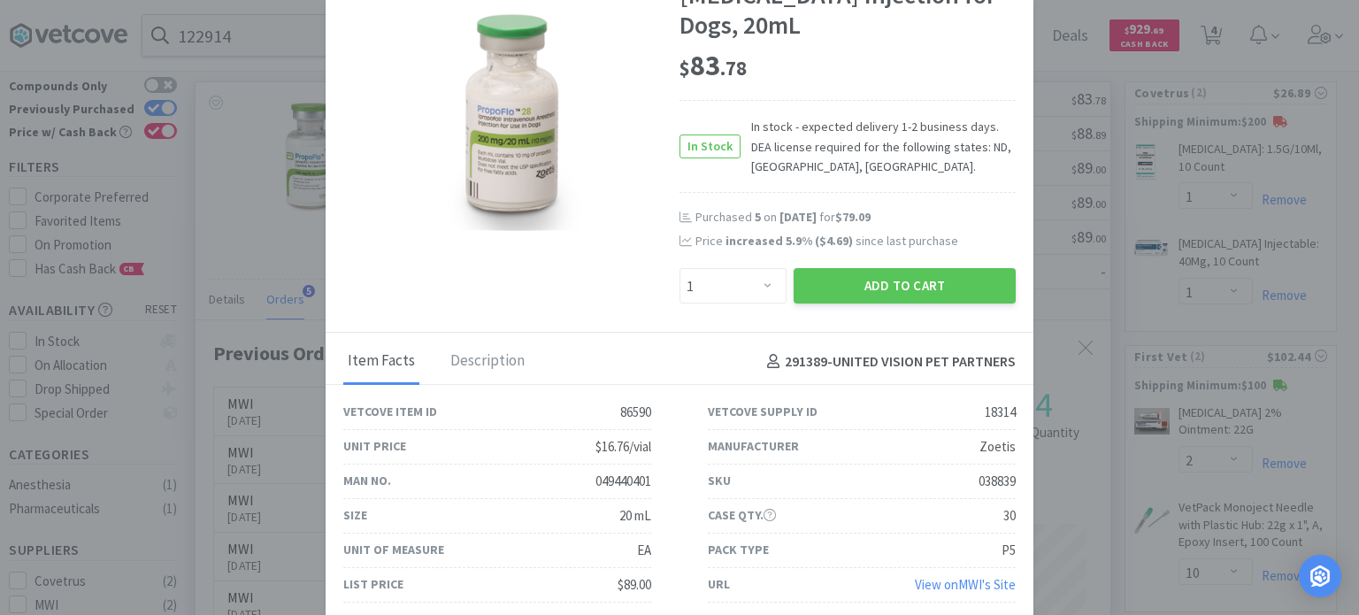
click at [962, 469] on div "SKU 038839" at bounding box center [862, 482] width 308 height 35
drag, startPoint x: 958, startPoint y: 478, endPoint x: 1015, endPoint y: 483, distance: 57.8
click at [1015, 483] on div "SKU 038839" at bounding box center [862, 482] width 365 height 35
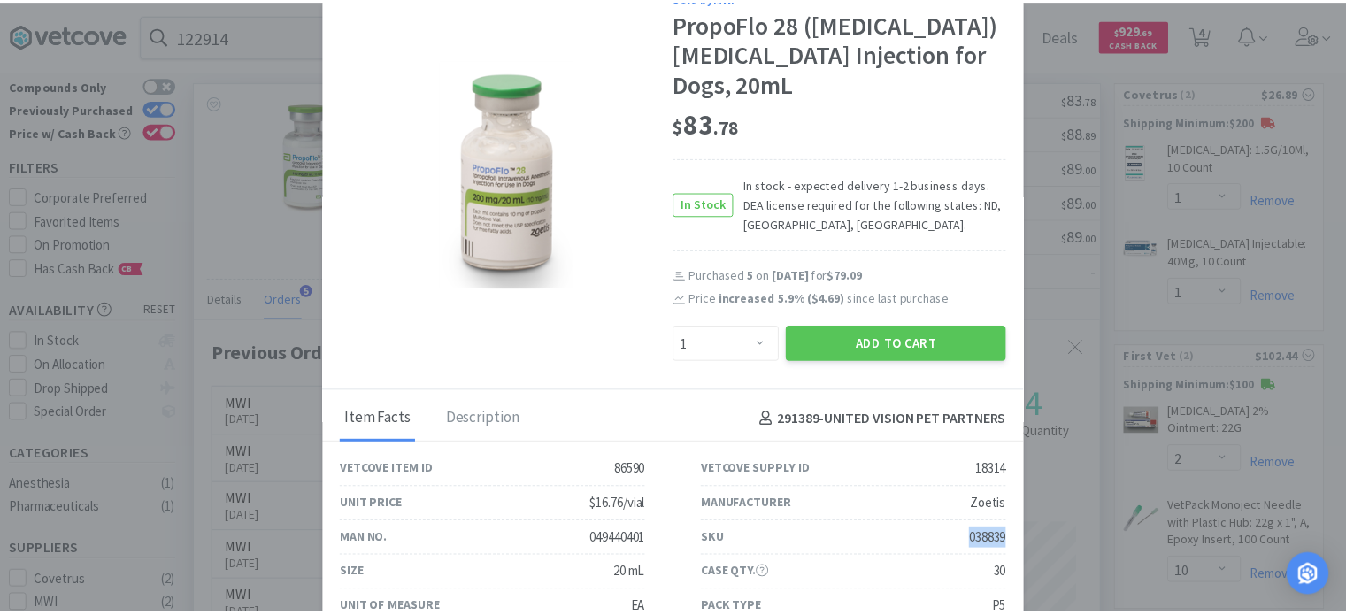
scroll to position [0, 0]
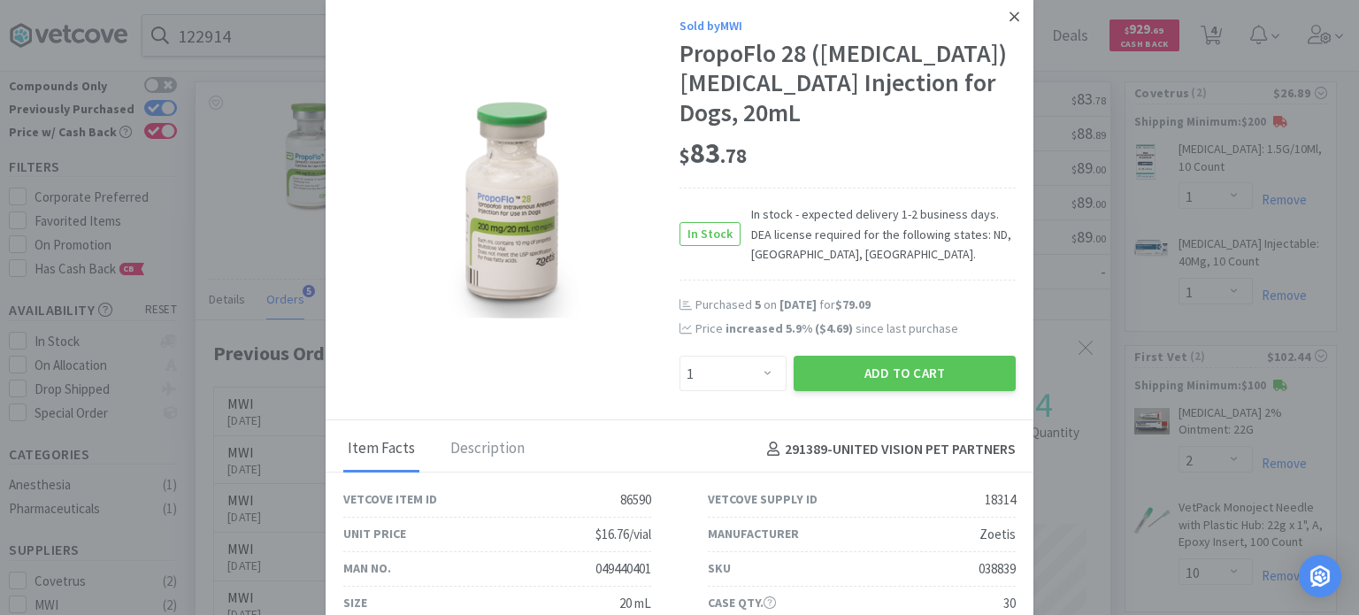
click at [1010, 14] on icon at bounding box center [1015, 17] width 10 height 16
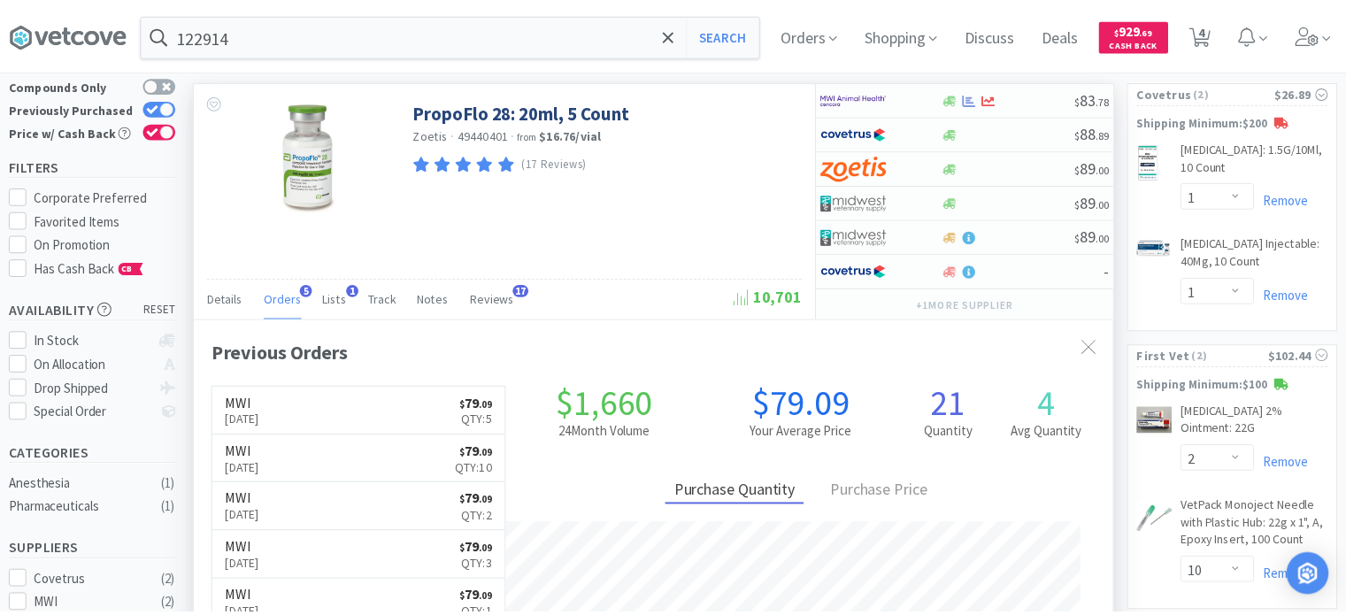
scroll to position [884617, 884155]
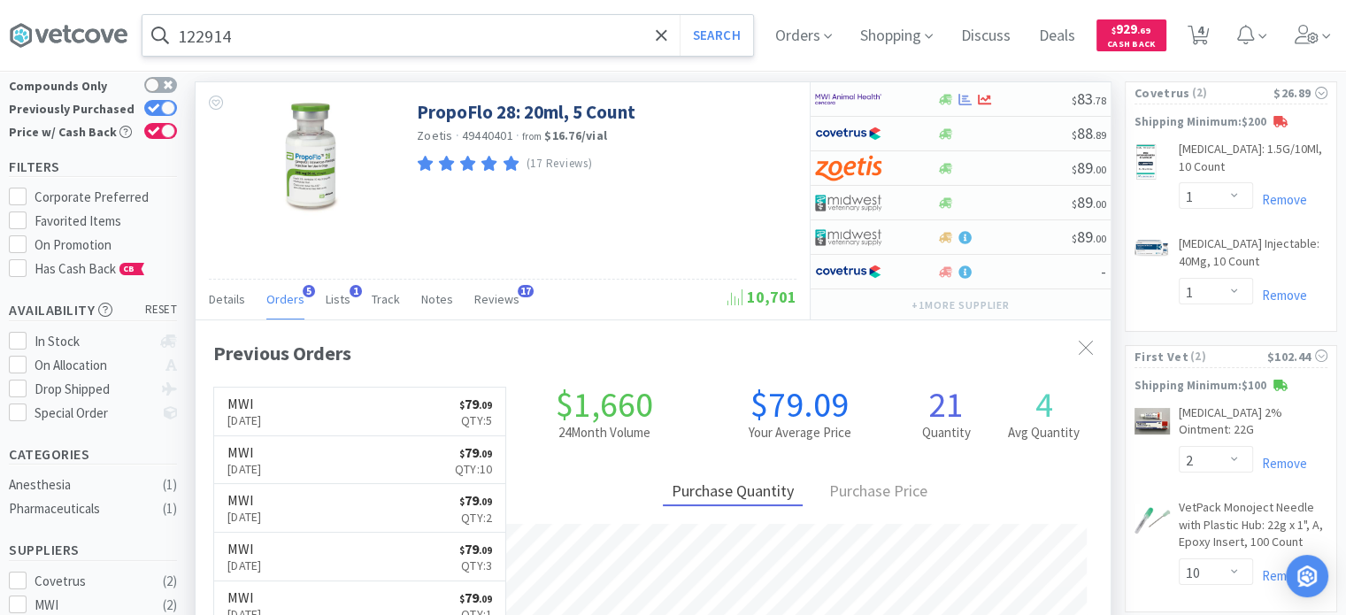
click at [258, 30] on input "122914" at bounding box center [447, 35] width 611 height 41
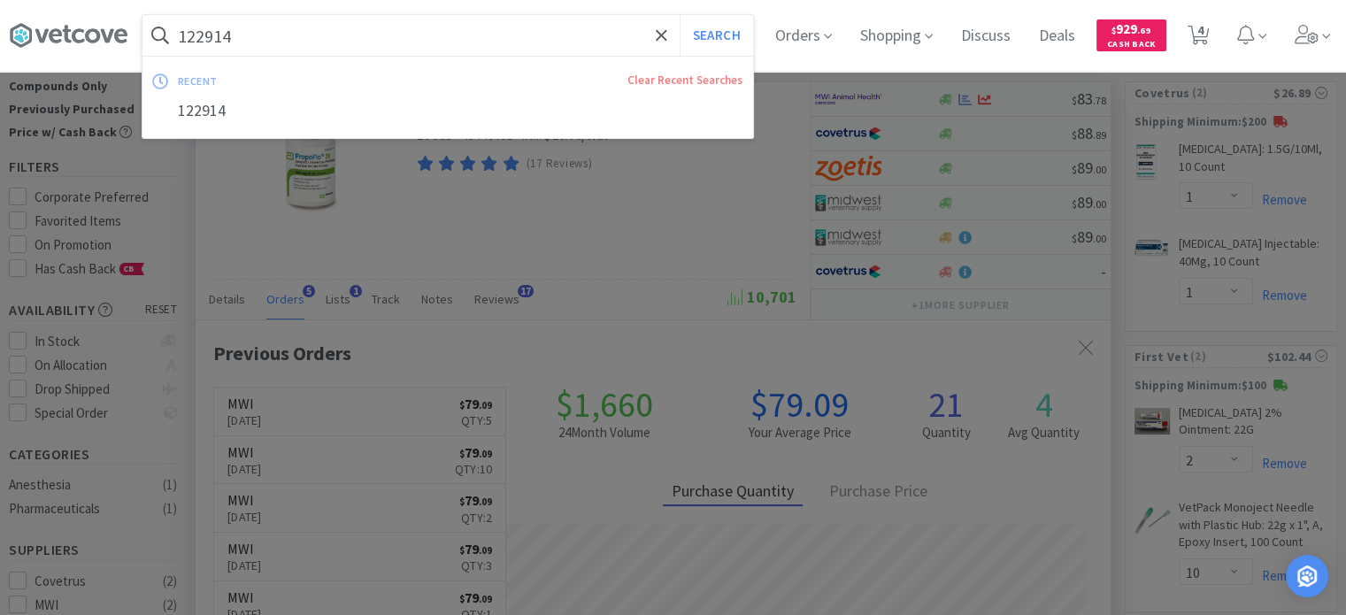
paste input "84589"
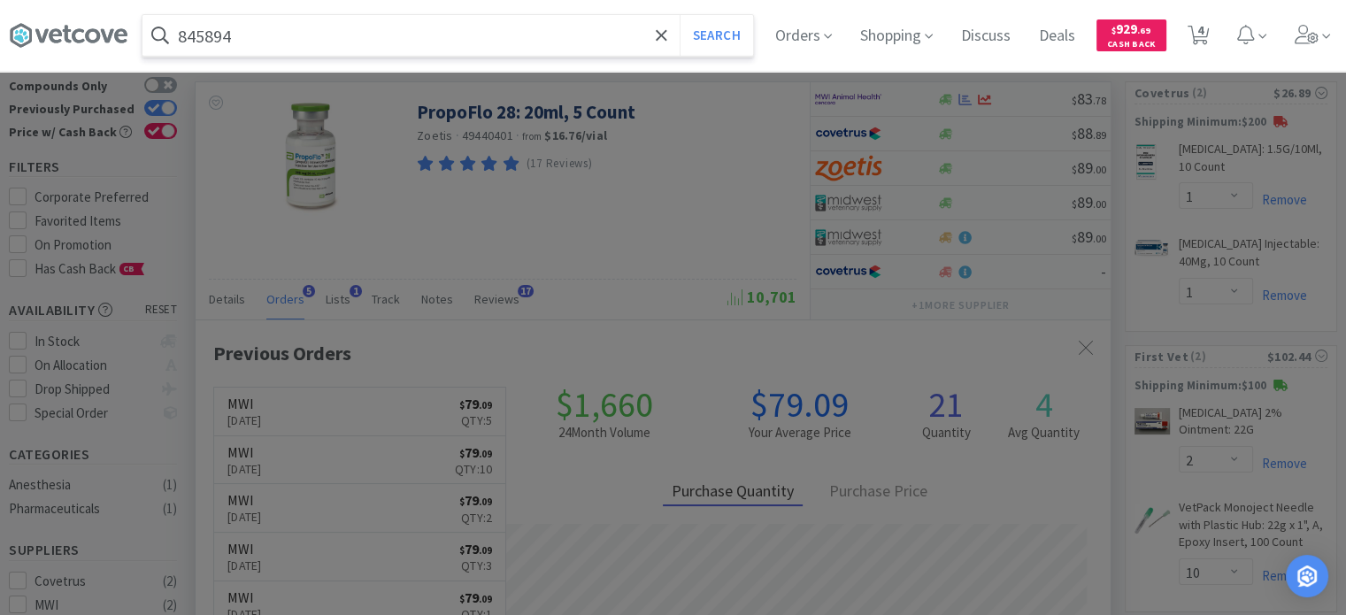
type input "845894"
click at [680, 15] on button "Search" at bounding box center [716, 35] width 73 height 41
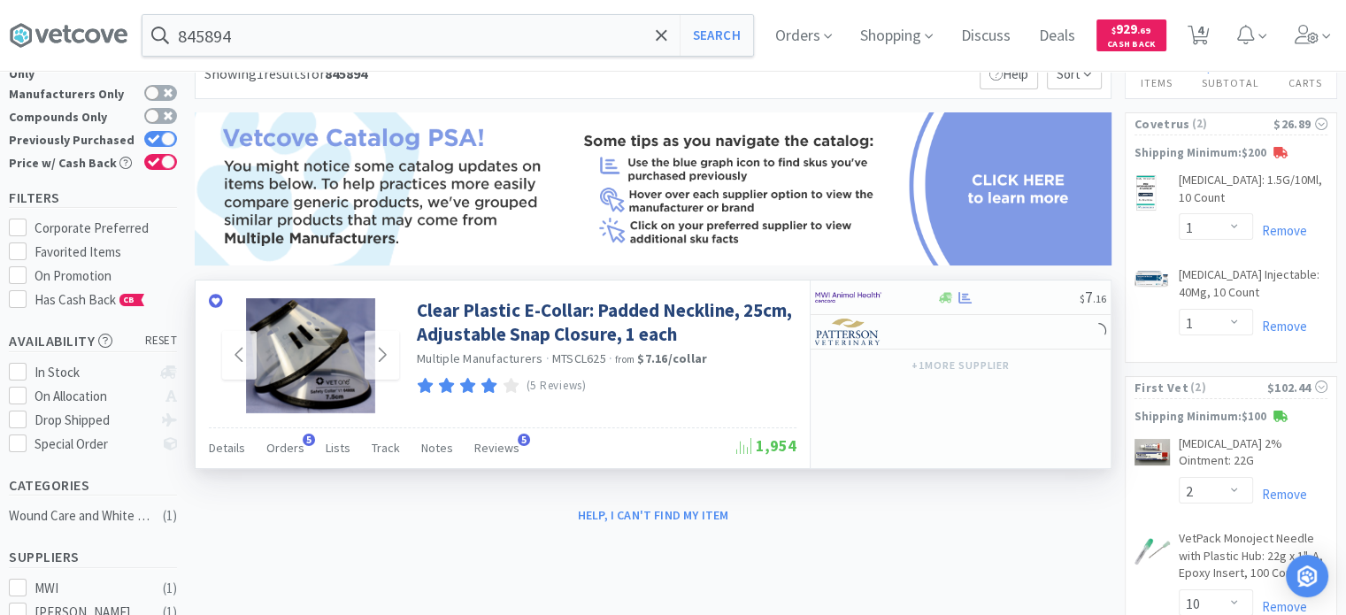
scroll to position [89, 0]
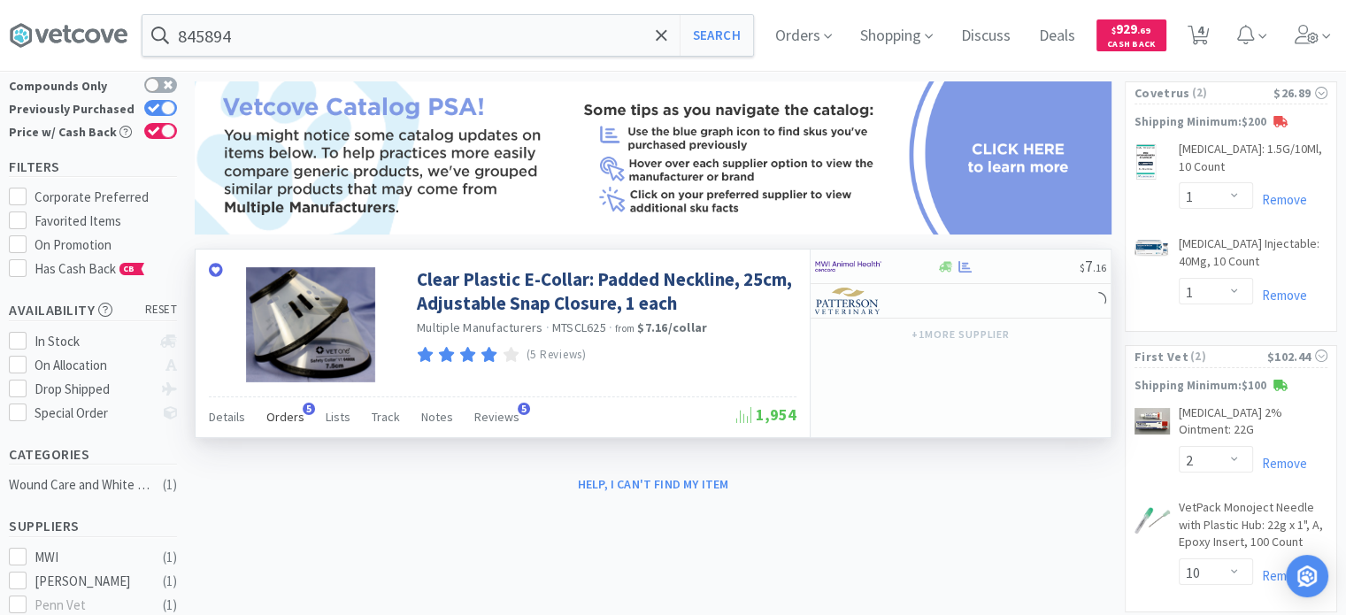
click at [296, 420] on span "Orders" at bounding box center [285, 417] width 38 height 16
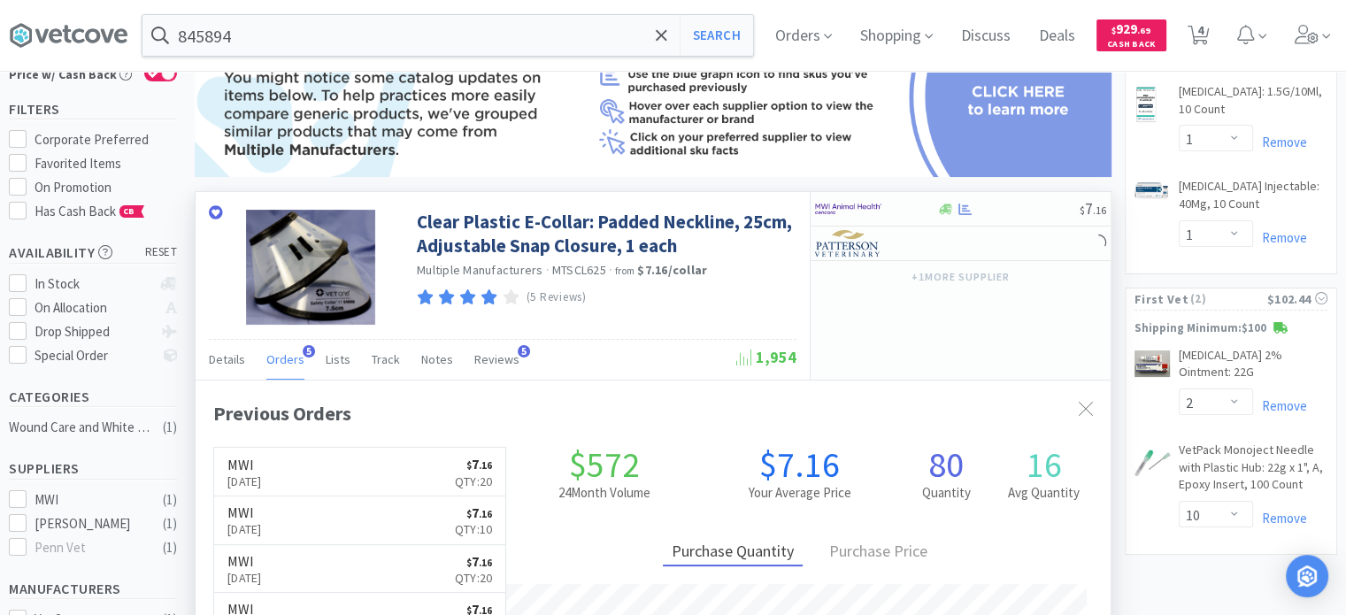
scroll to position [177, 0]
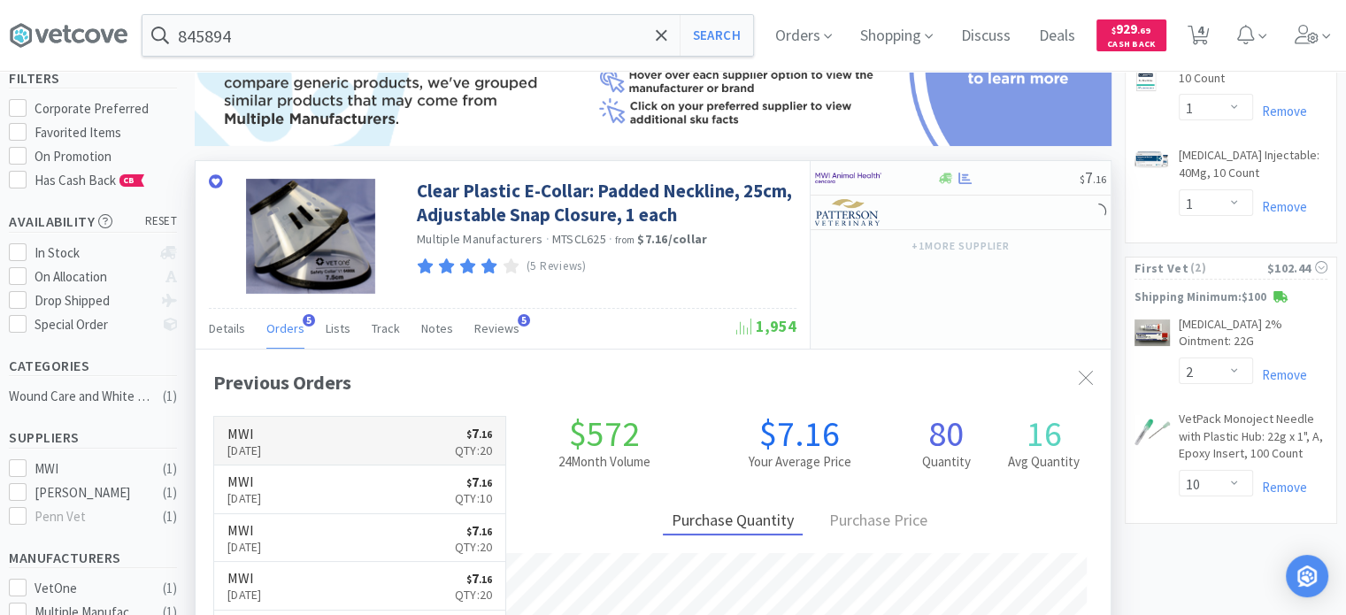
click at [310, 427] on link "MWI [DATE] $ 7 . 16 Qty: 20" at bounding box center [359, 441] width 291 height 49
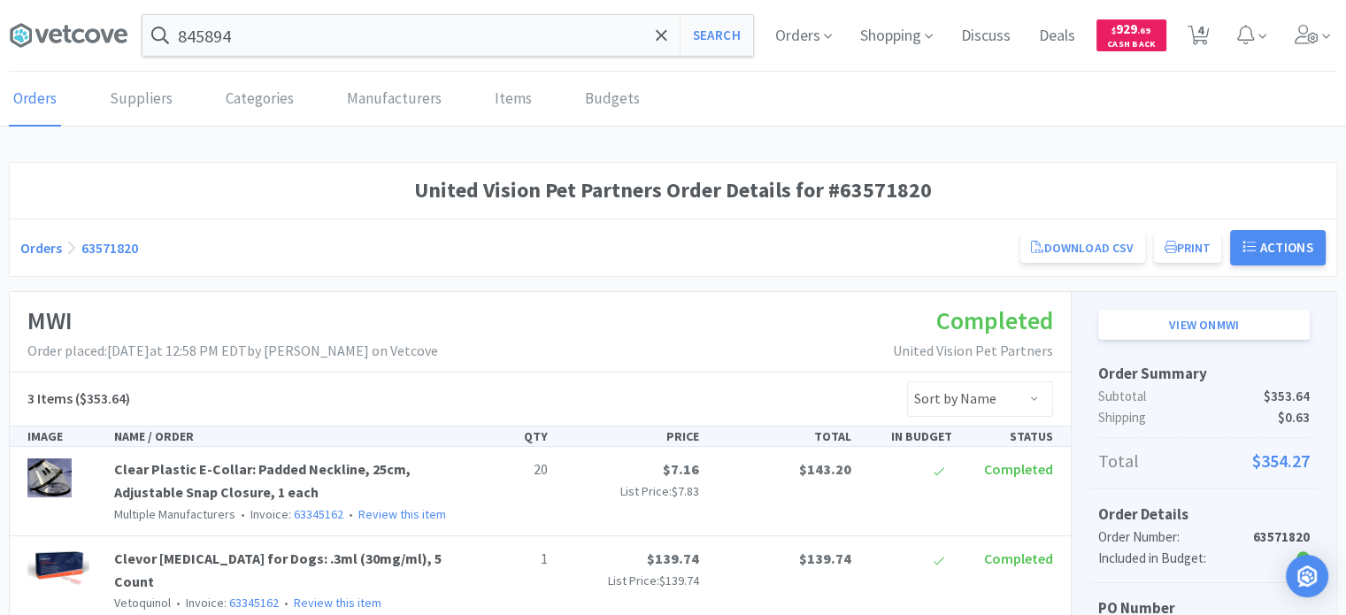
select select "1"
select select "2"
select select "10"
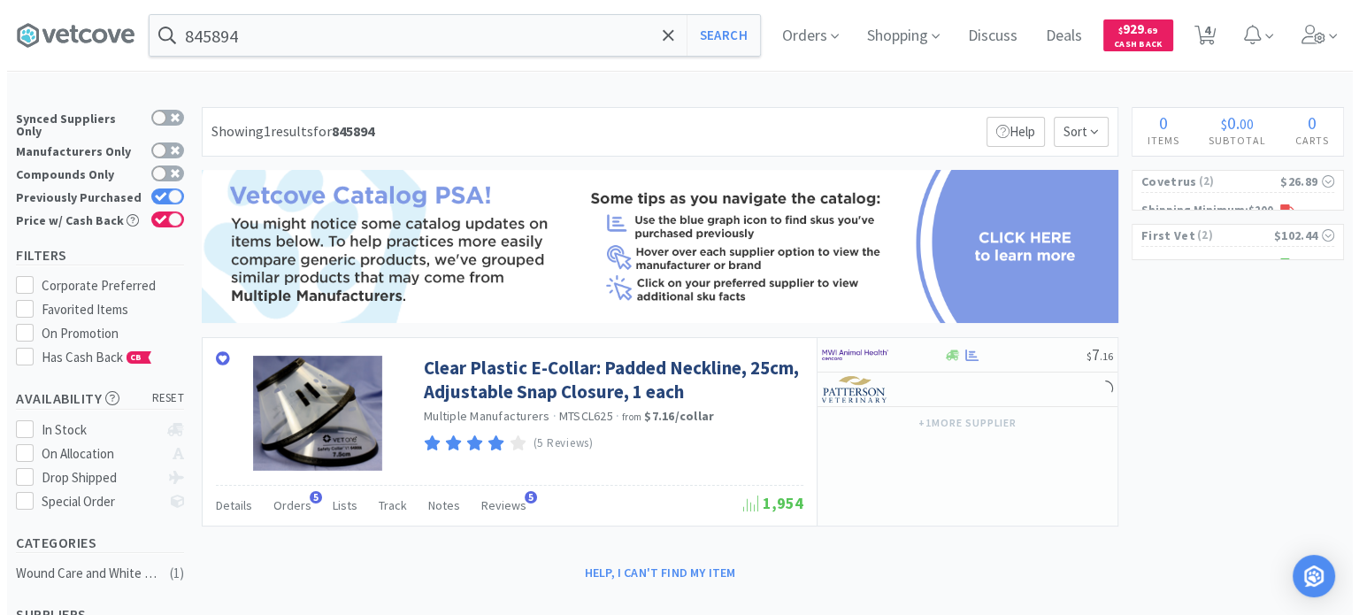
scroll to position [177, 0]
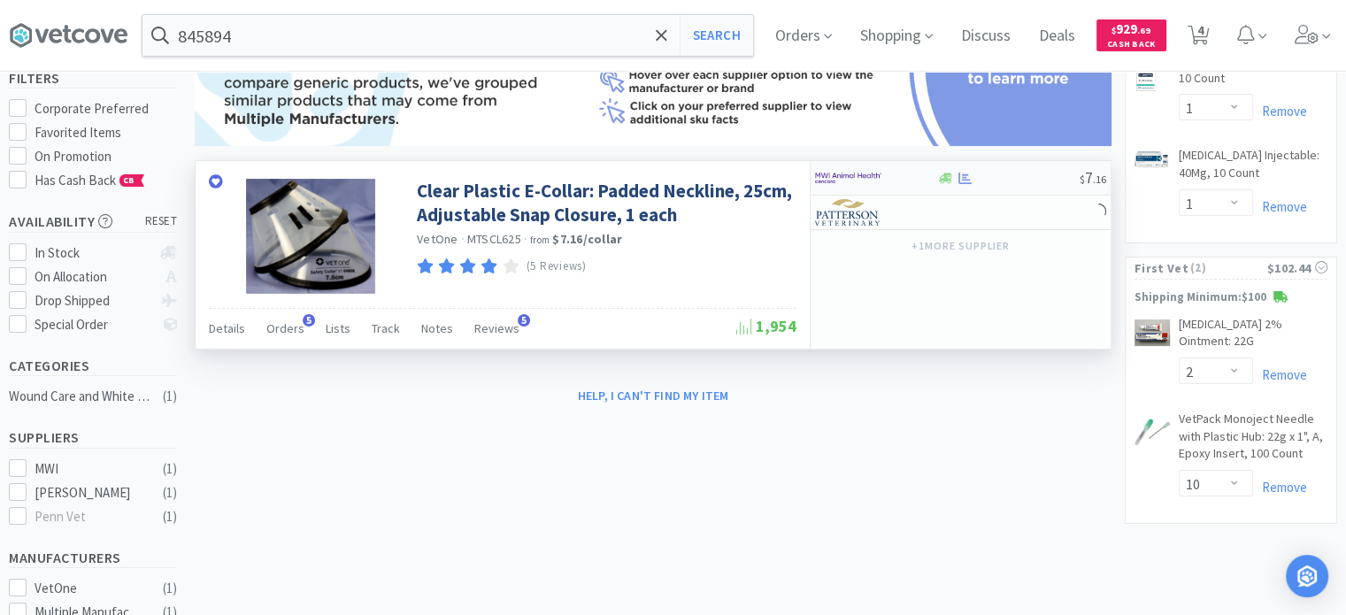
click at [997, 189] on div "$ 7 . 16" at bounding box center [961, 178] width 300 height 35
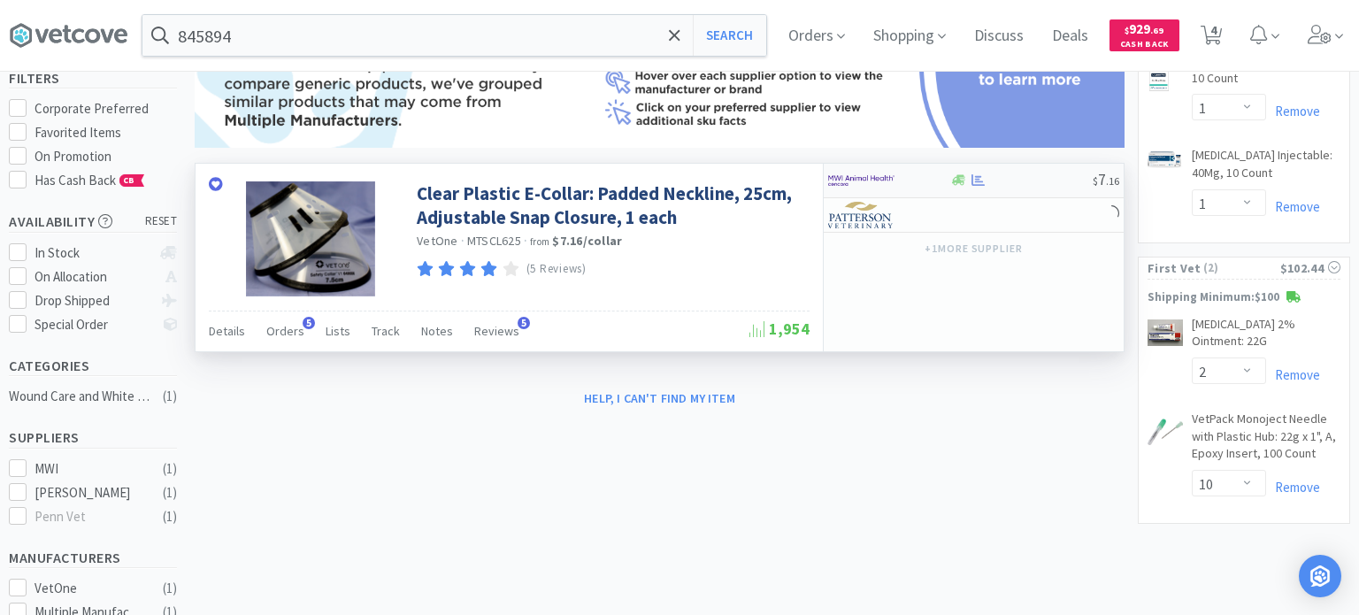
select select "10"
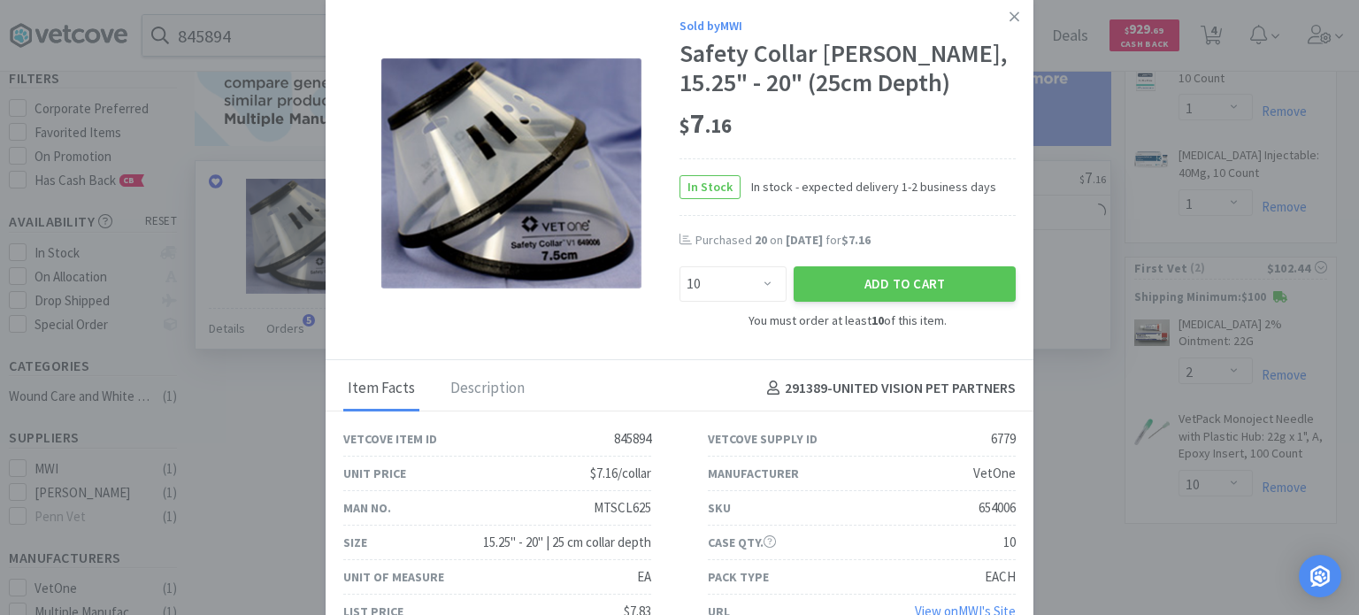
scroll to position [57, 0]
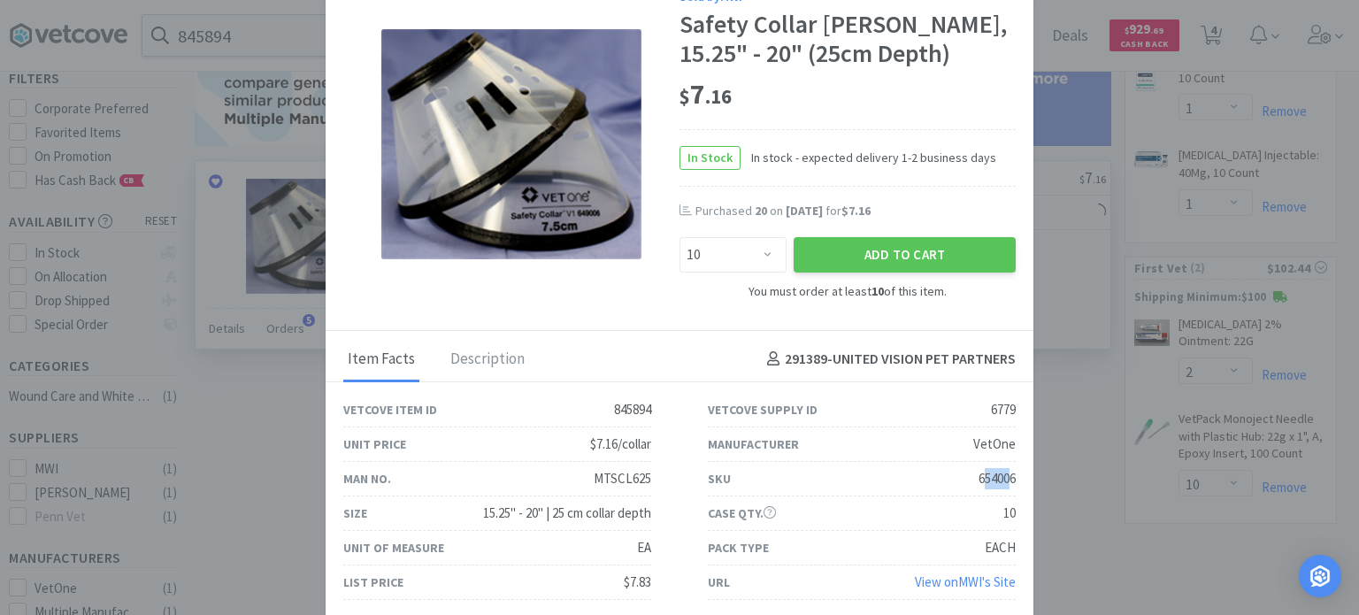
drag, startPoint x: 969, startPoint y: 478, endPoint x: 1002, endPoint y: 472, distance: 33.3
click at [1001, 472] on div "654006" at bounding box center [997, 478] width 37 height 21
click at [991, 481] on div "654006" at bounding box center [997, 478] width 37 height 21
drag, startPoint x: 955, startPoint y: 481, endPoint x: 1013, endPoint y: 485, distance: 57.7
click at [1002, 485] on div "SKU 654006" at bounding box center [862, 479] width 308 height 35
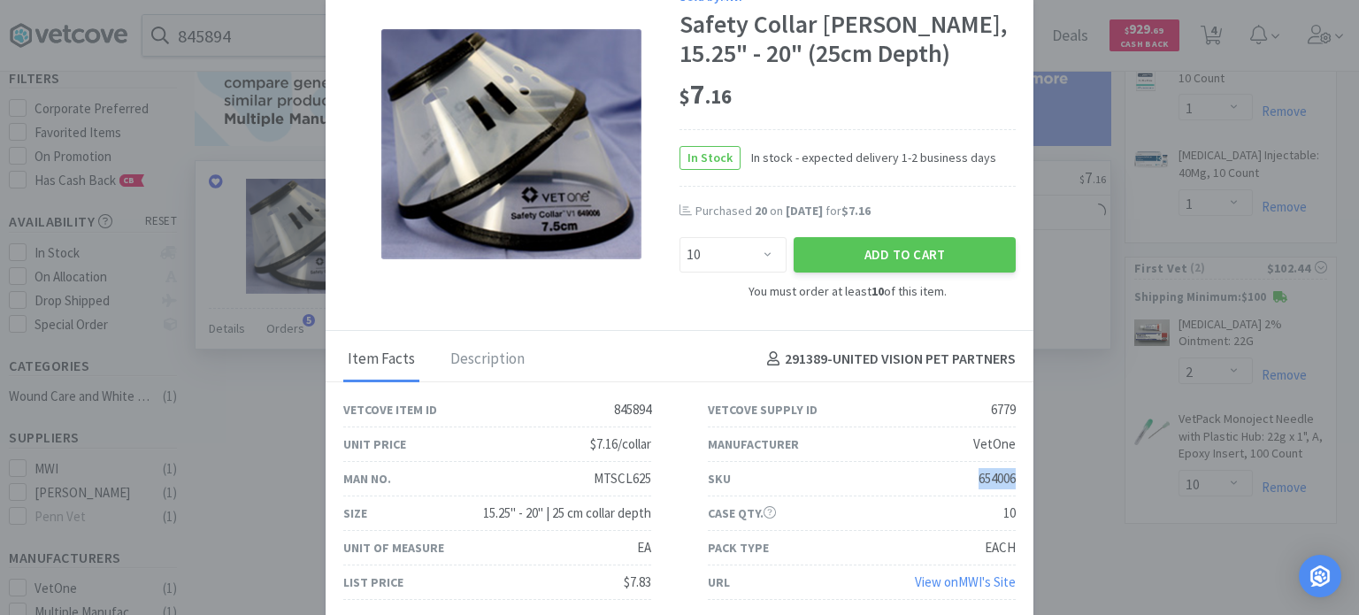
click at [1013, 485] on div "SKU 654006" at bounding box center [862, 479] width 365 height 35
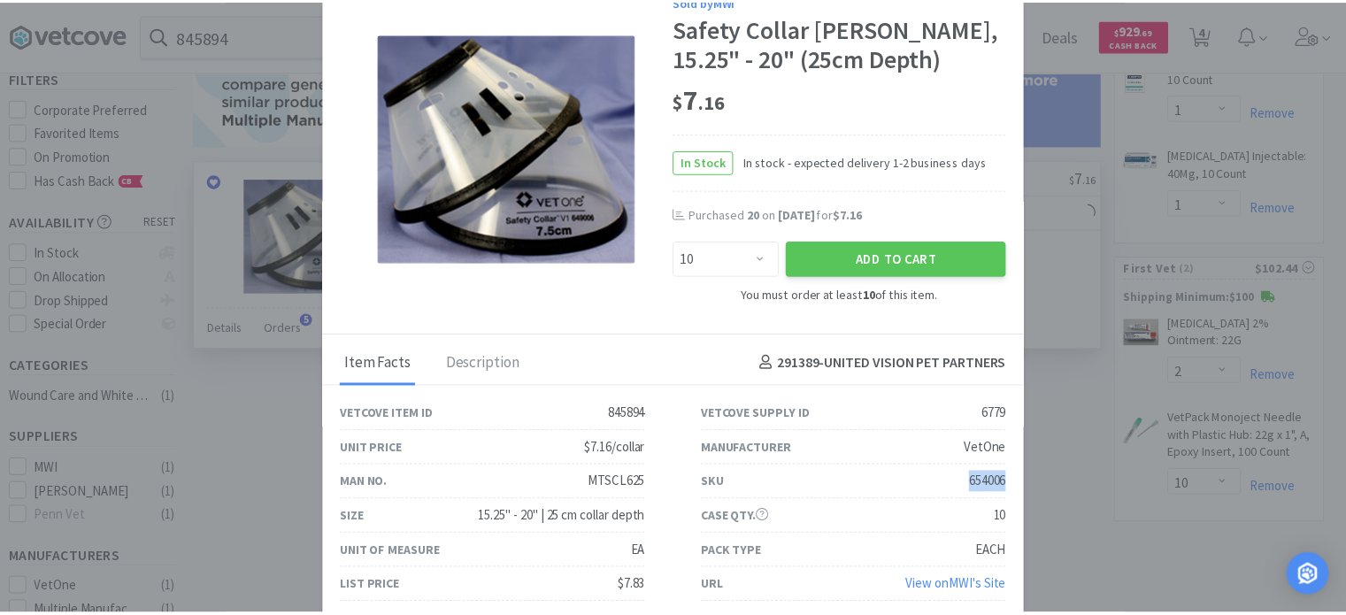
scroll to position [0, 0]
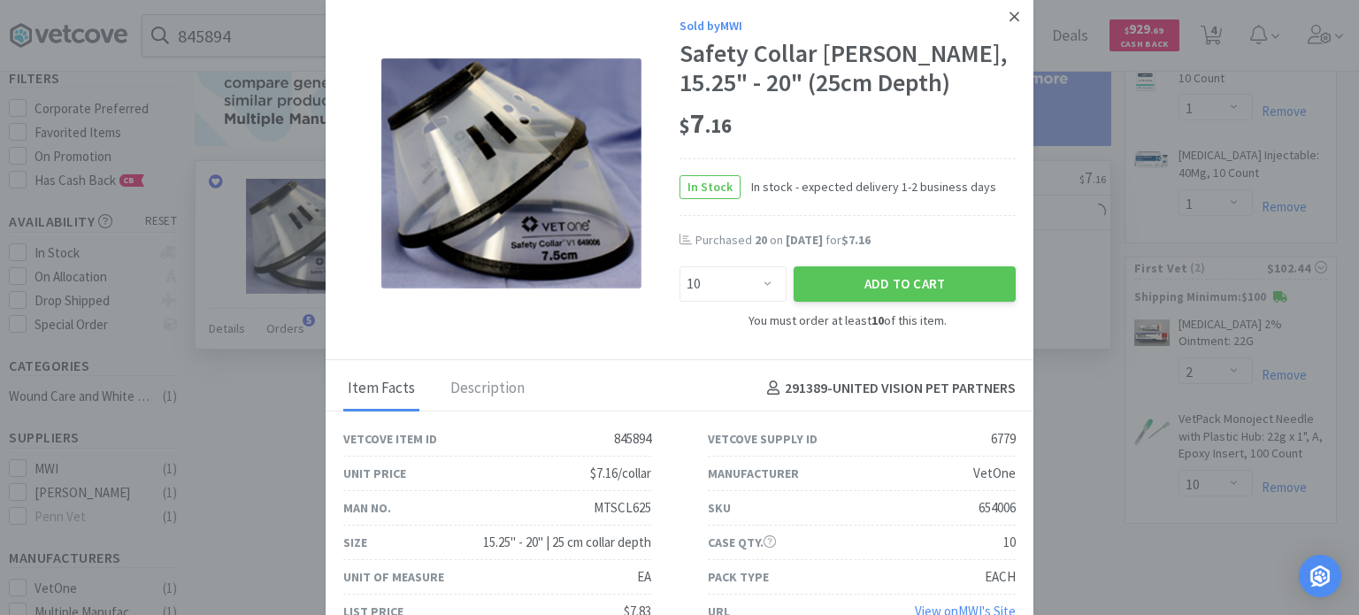
click at [1010, 16] on icon at bounding box center [1015, 17] width 10 height 10
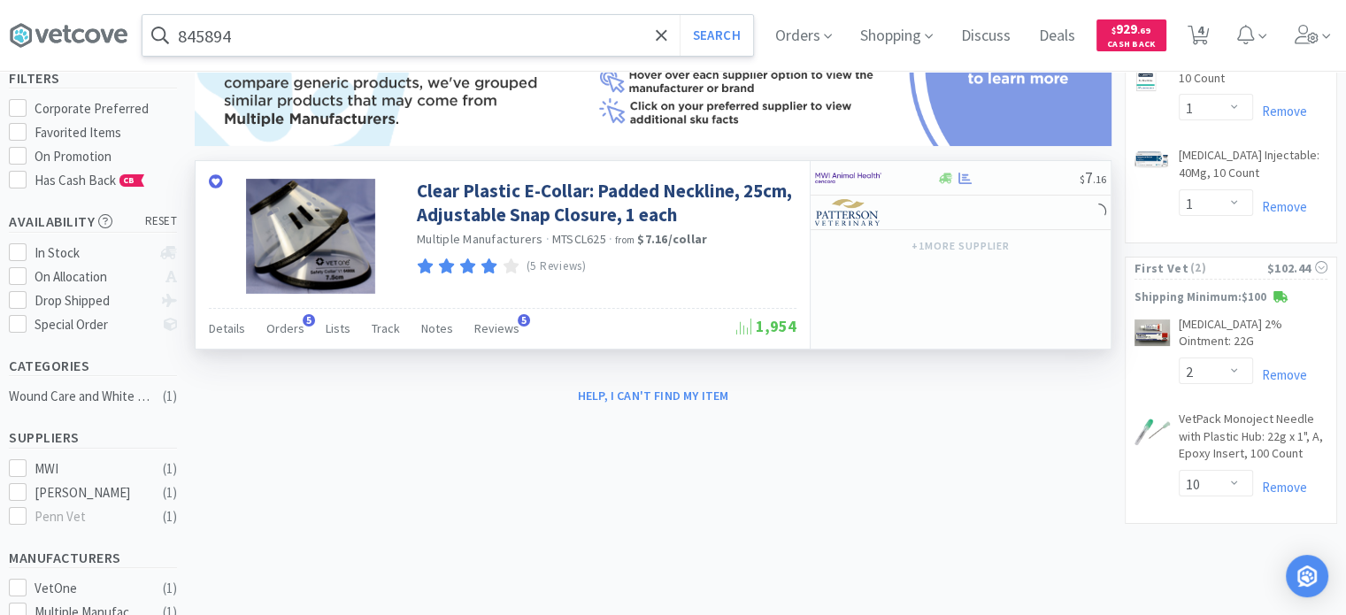
click at [367, 25] on input "845894" at bounding box center [447, 35] width 611 height 41
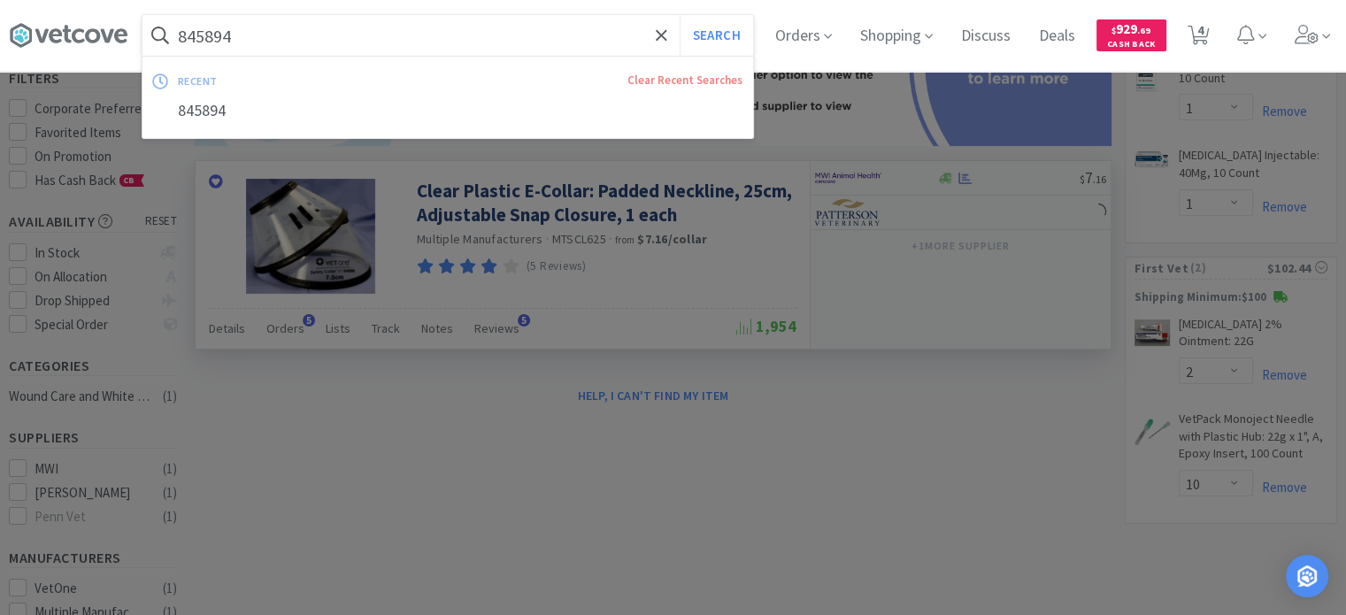
paste input "7689"
type input "7689"
click at [680, 15] on button "Search" at bounding box center [716, 35] width 73 height 41
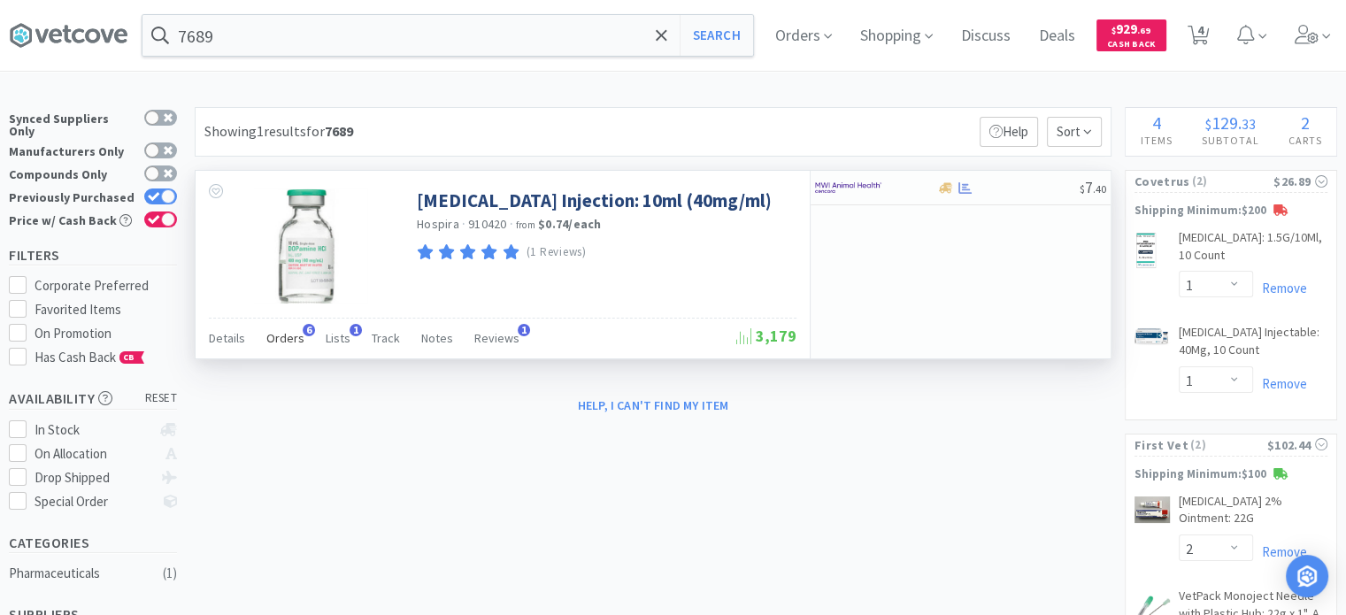
click at [285, 328] on div "Orders 6" at bounding box center [285, 341] width 38 height 34
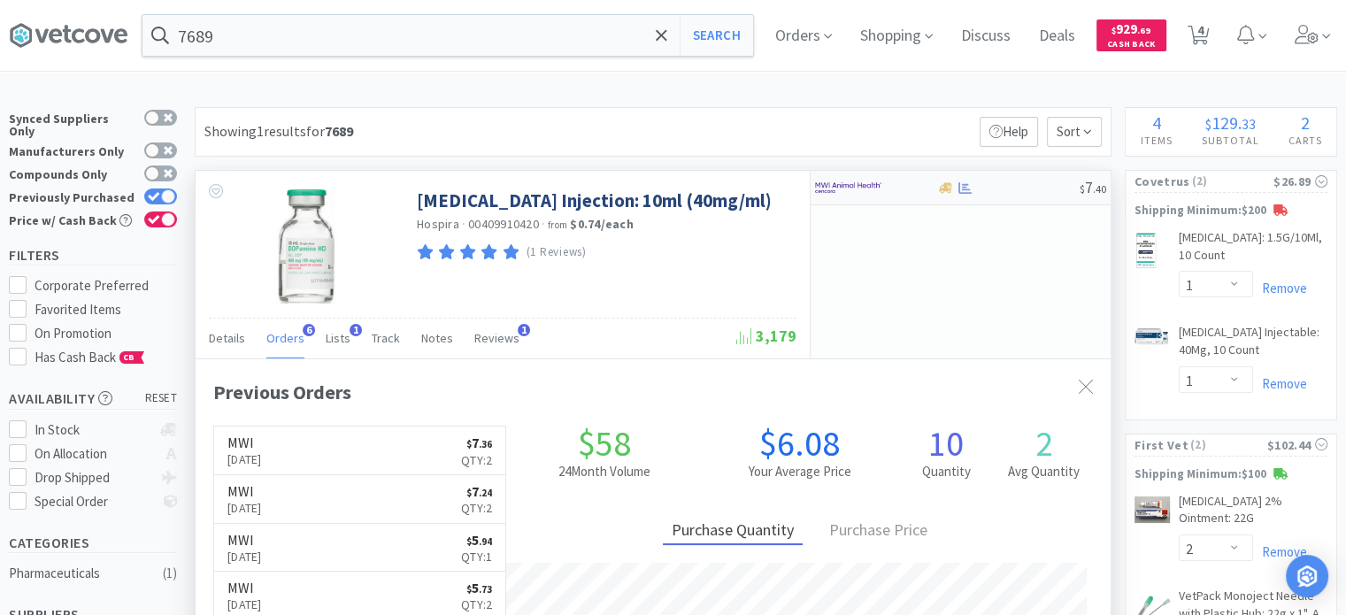
click at [928, 185] on div at bounding box center [875, 188] width 121 height 30
select select "1"
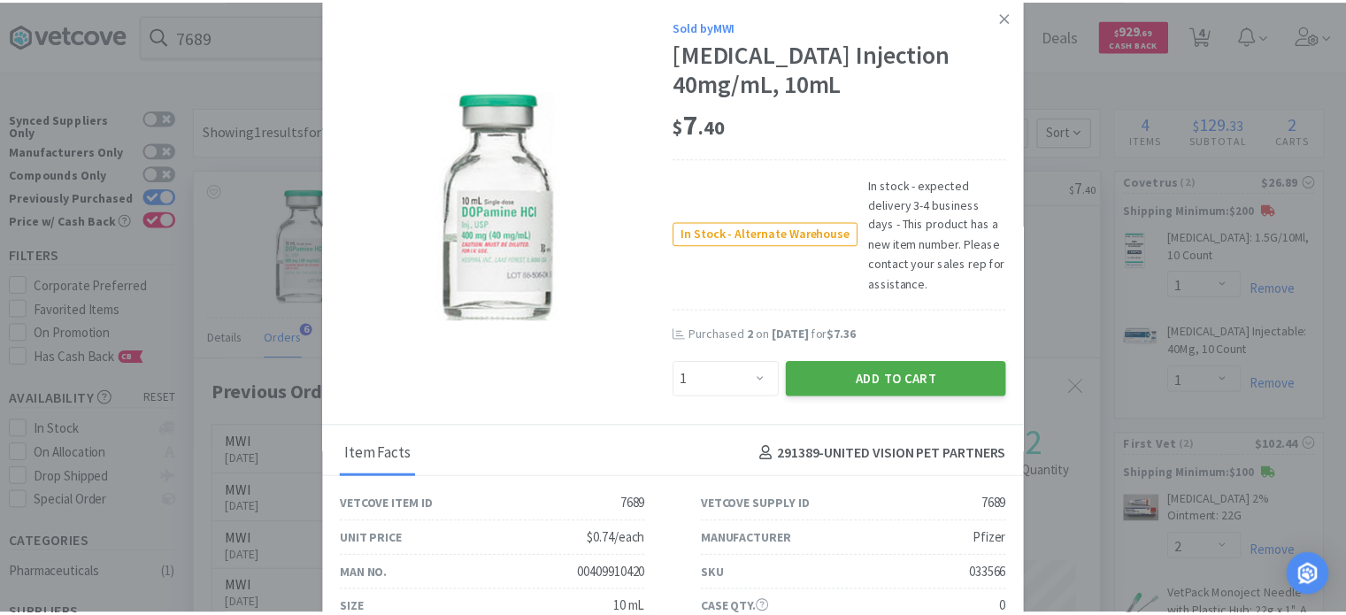
scroll to position [89, 0]
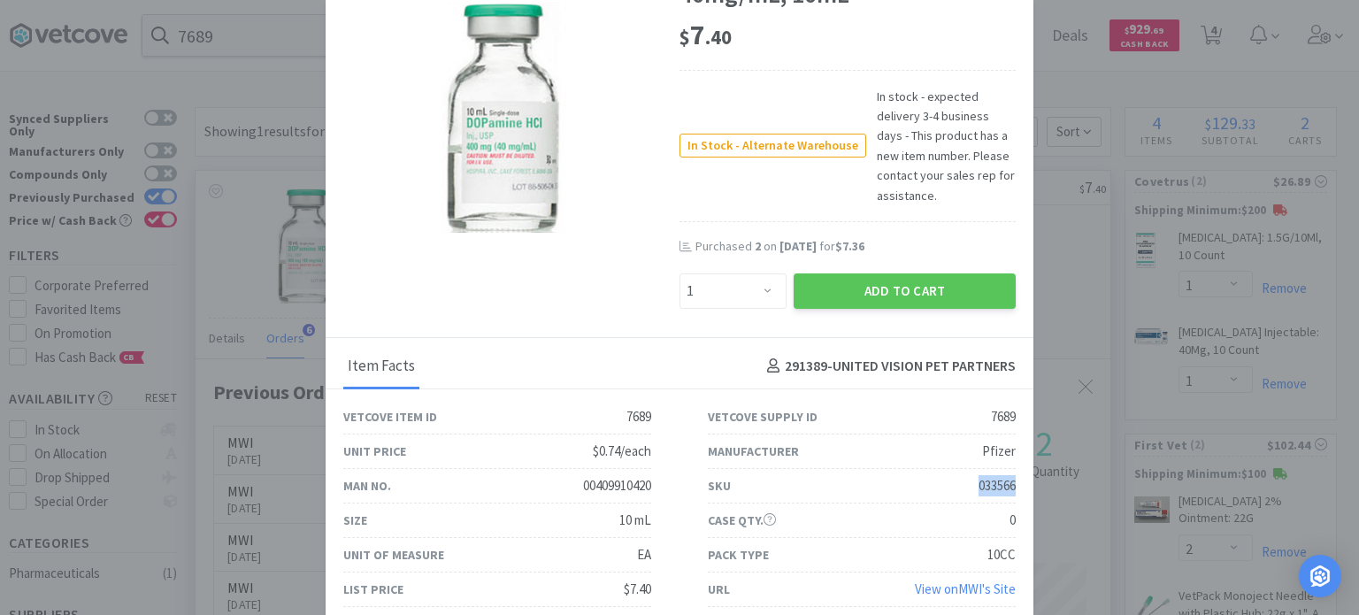
drag, startPoint x: 951, startPoint y: 481, endPoint x: 1012, endPoint y: 491, distance: 61.8
click at [1012, 491] on div "SKU 033566" at bounding box center [862, 486] width 365 height 35
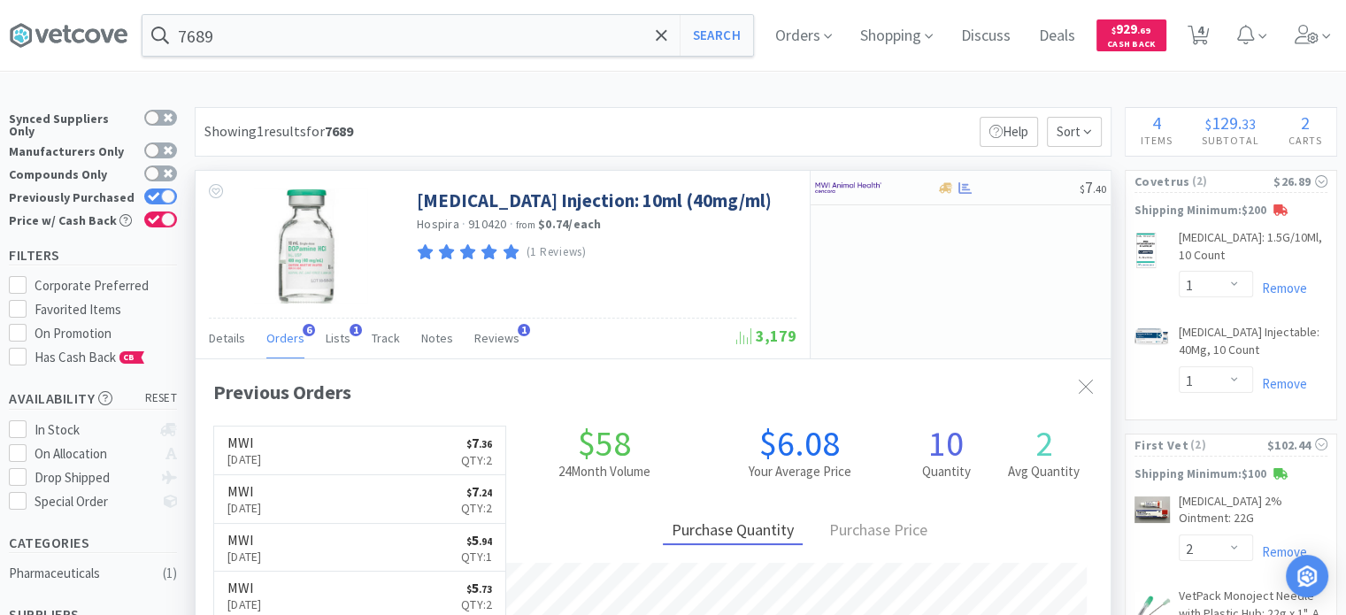
scroll to position [884617, 884155]
drag, startPoint x: 333, startPoint y: 72, endPoint x: 325, endPoint y: 63, distance: 11.9
click at [334, 72] on div "7689 Search Orders Shopping Discuss Discuss Deals Deals $ 929 . 69 Cash Back 4 …" at bounding box center [673, 493] width 1346 height 986
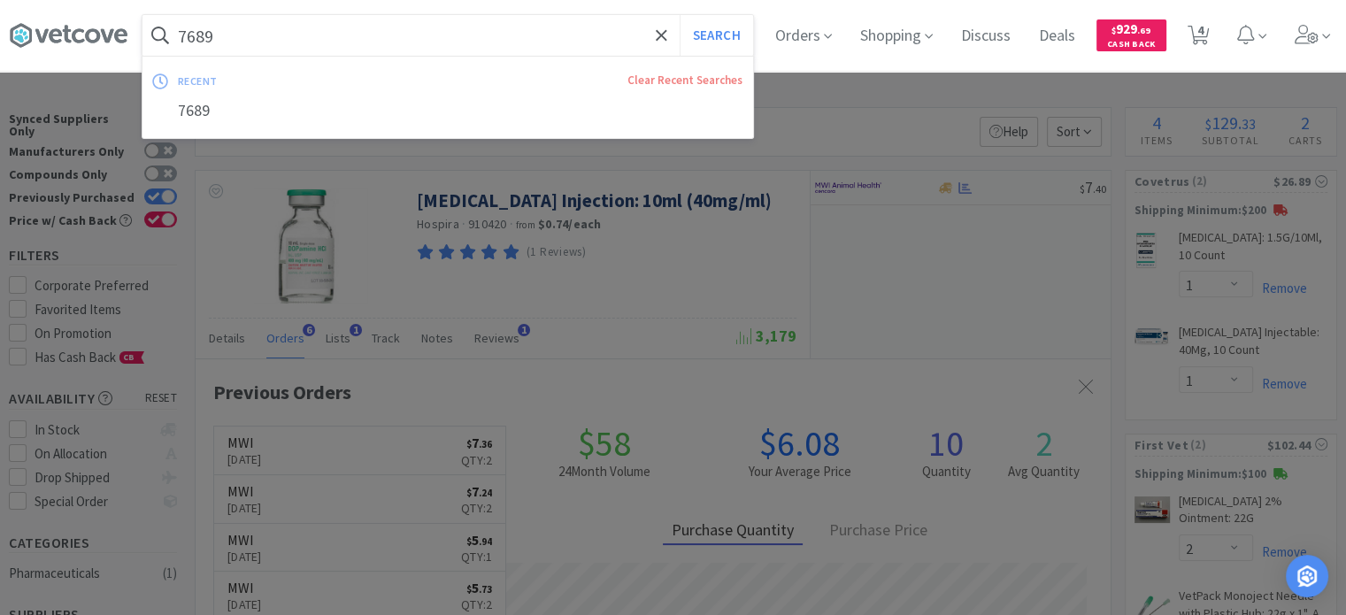
click at [308, 51] on input "7689" at bounding box center [447, 35] width 611 height 41
paste input "298817"
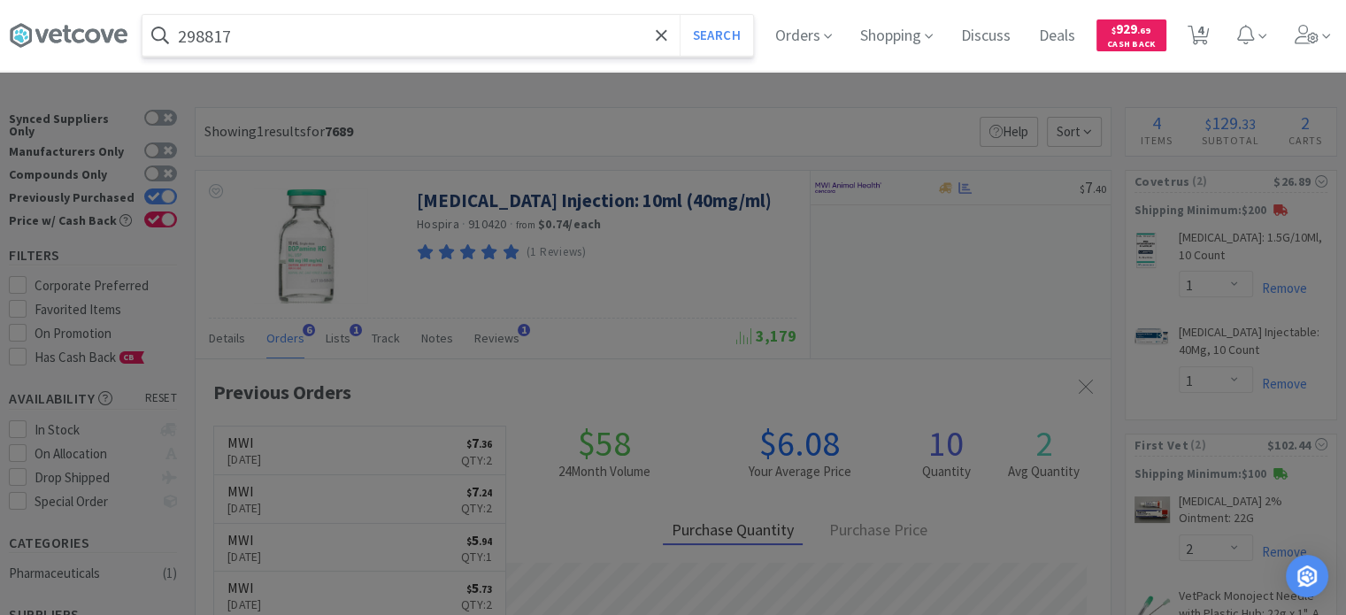
type input "298817"
click at [680, 15] on button "Search" at bounding box center [716, 35] width 73 height 41
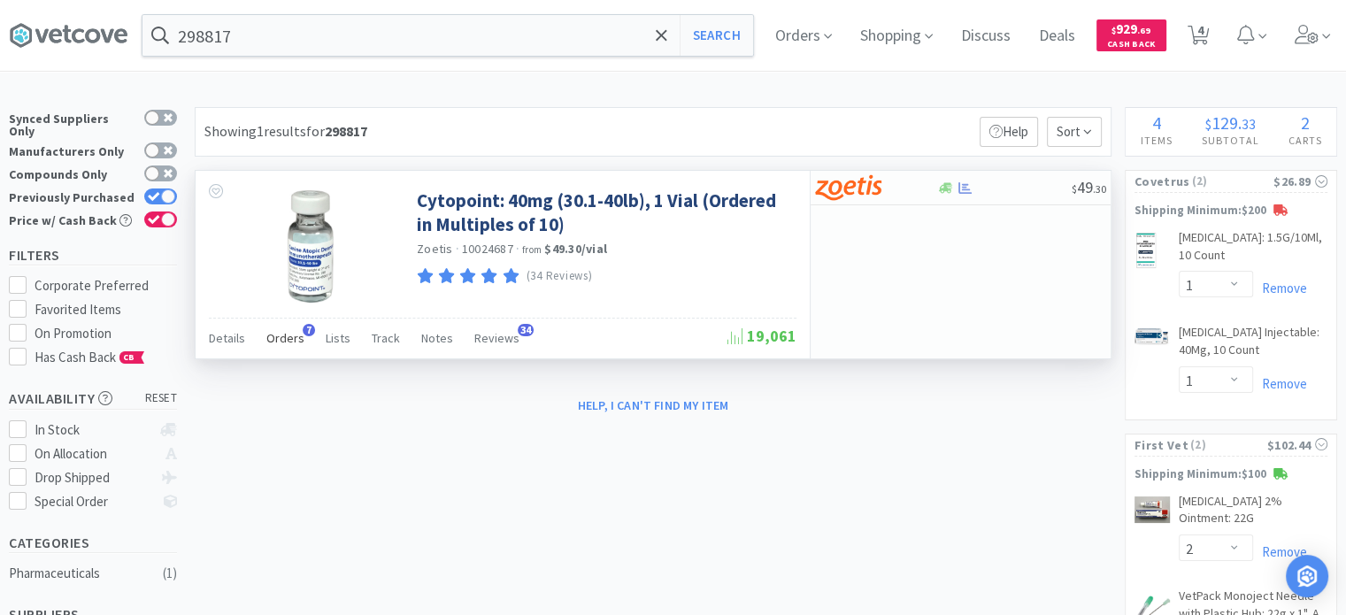
click at [297, 339] on span "Orders" at bounding box center [285, 338] width 38 height 16
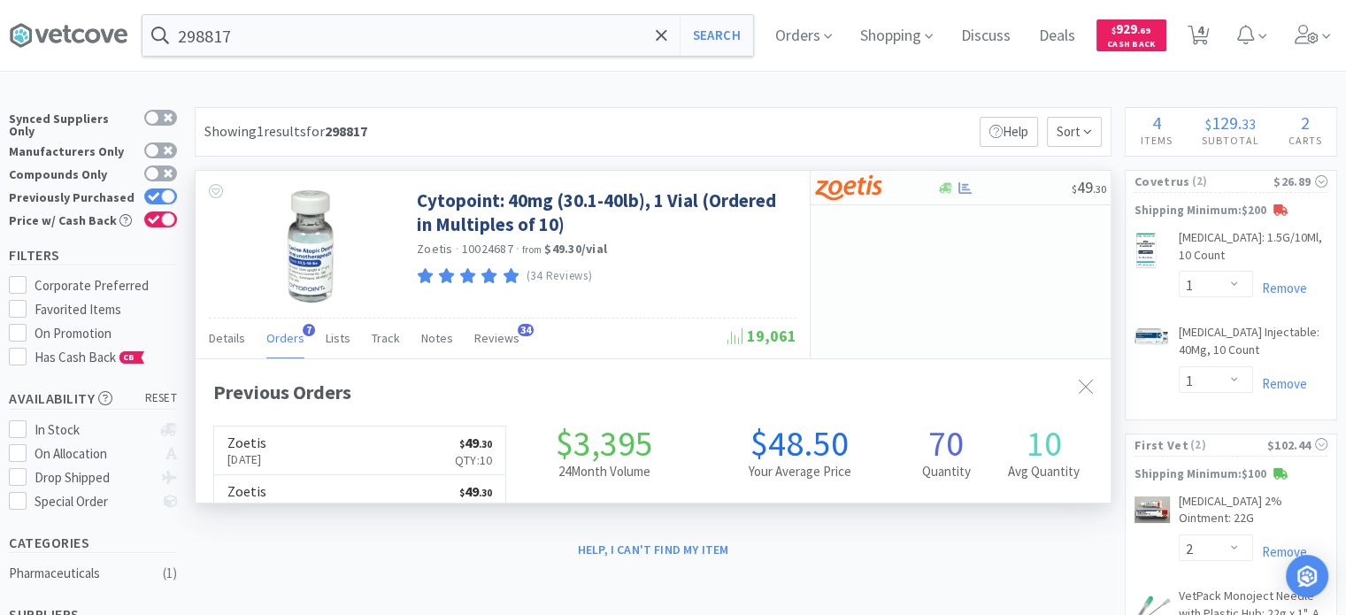
scroll to position [453, 915]
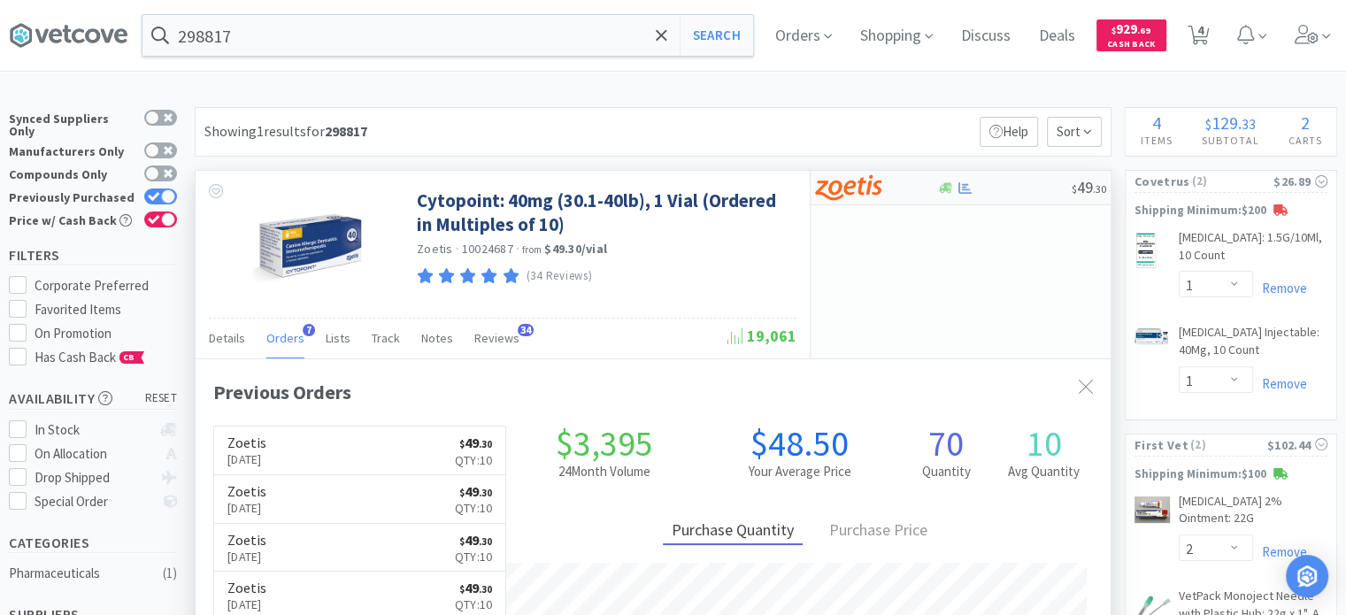
click at [928, 183] on div at bounding box center [875, 188] width 121 height 30
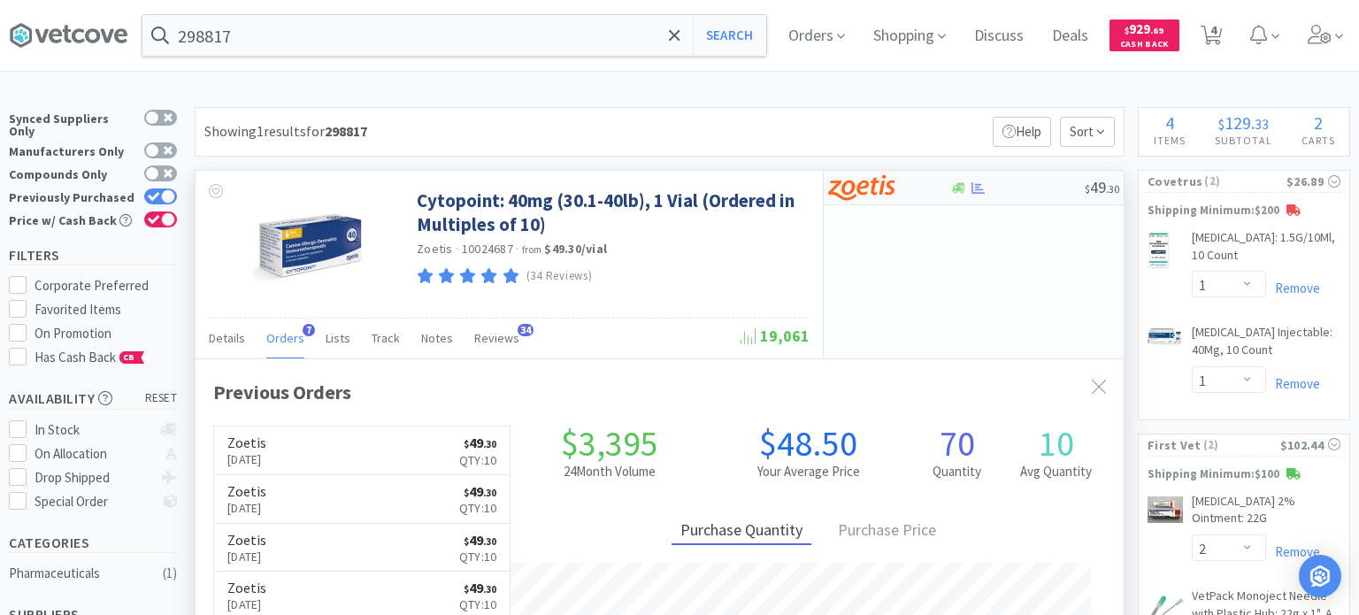
select select "10"
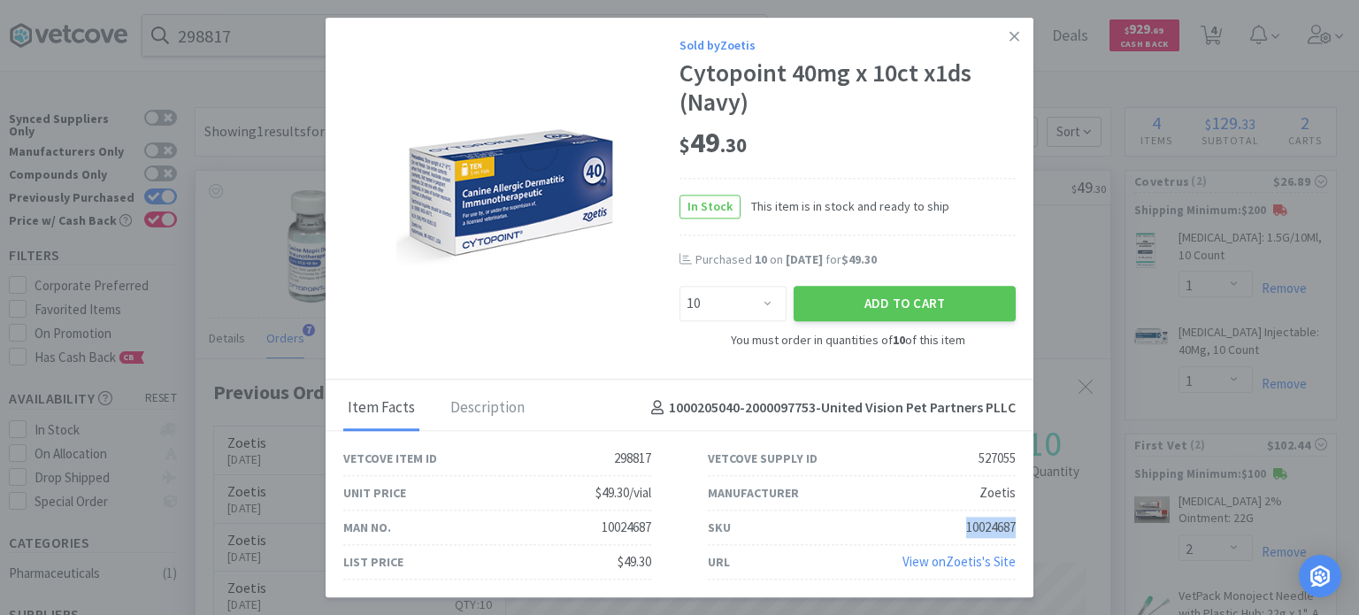
drag, startPoint x: 952, startPoint y: 520, endPoint x: 1017, endPoint y: 529, distance: 65.3
click at [1017, 529] on div "SKU 10024687" at bounding box center [862, 528] width 365 height 35
click at [1015, 41] on icon at bounding box center [1015, 36] width 10 height 16
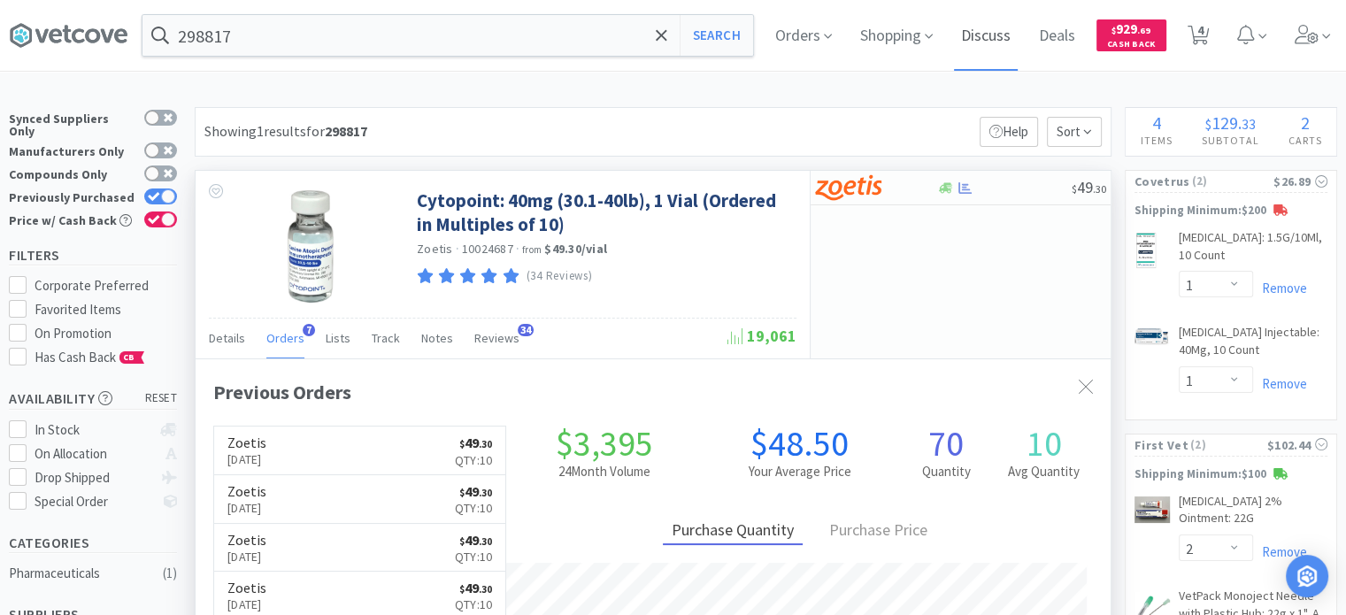
scroll to position [884617, 884155]
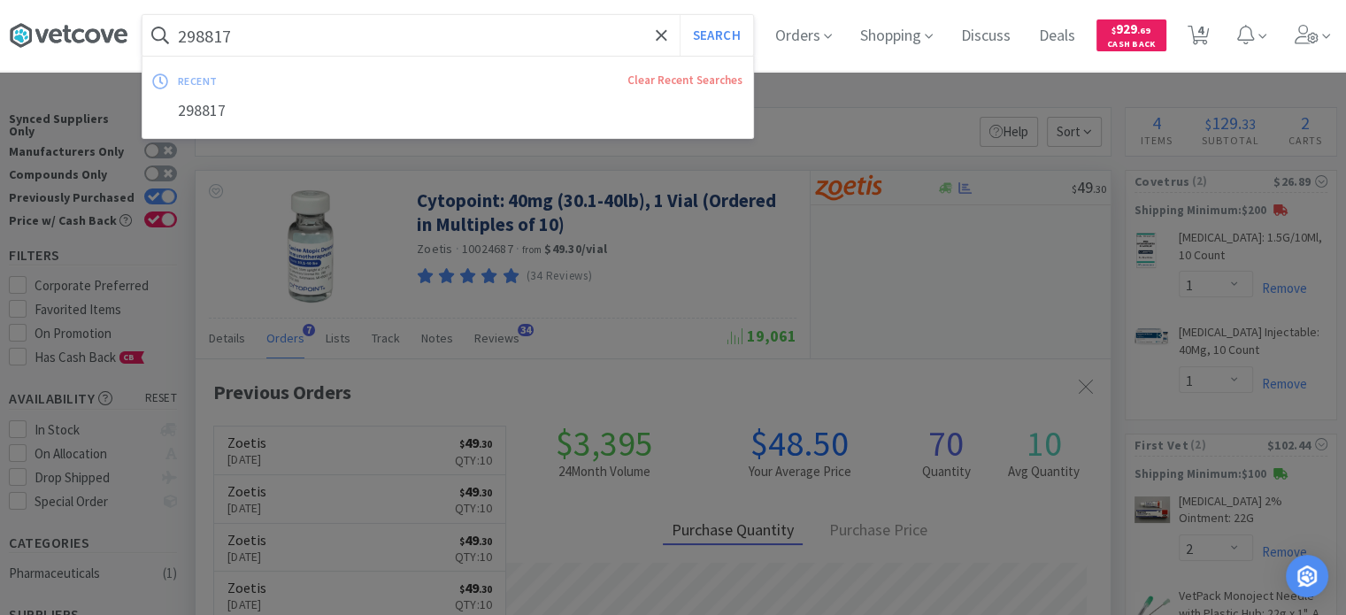
paste input "845900"
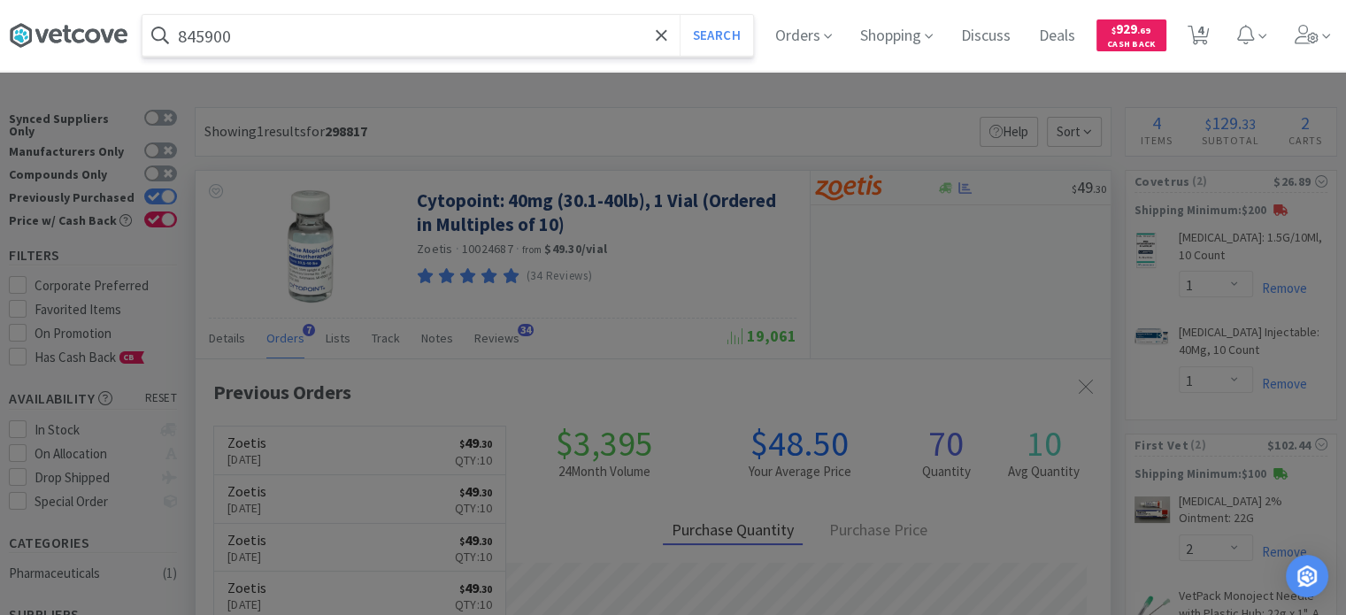
type input "845900"
click at [680, 15] on button "Search" at bounding box center [716, 35] width 73 height 41
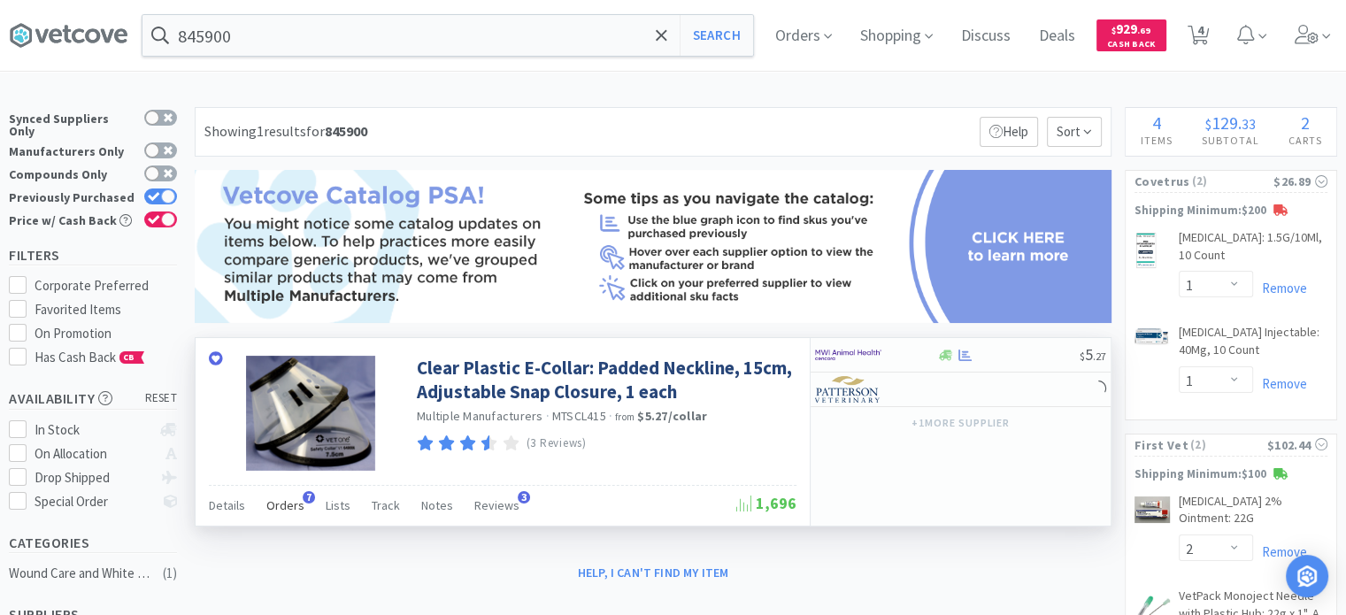
click at [283, 516] on div "Orders 7" at bounding box center [285, 508] width 38 height 34
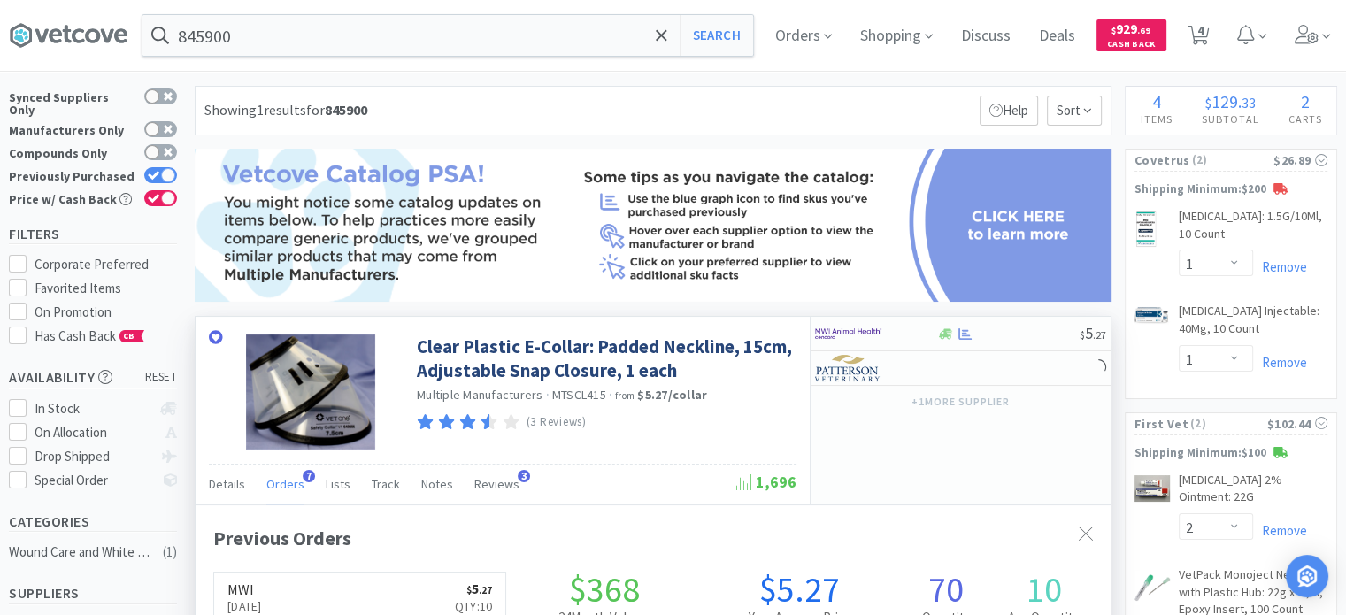
scroll to position [177, 0]
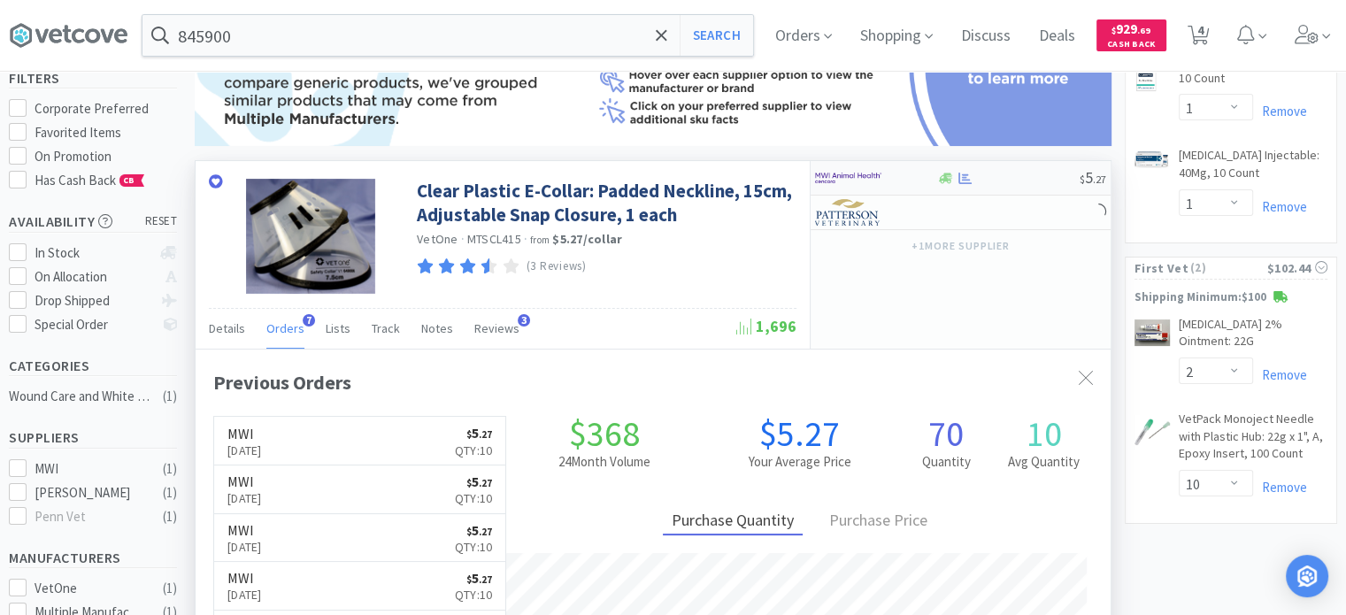
click at [859, 183] on img at bounding box center [848, 178] width 66 height 27
select select "10"
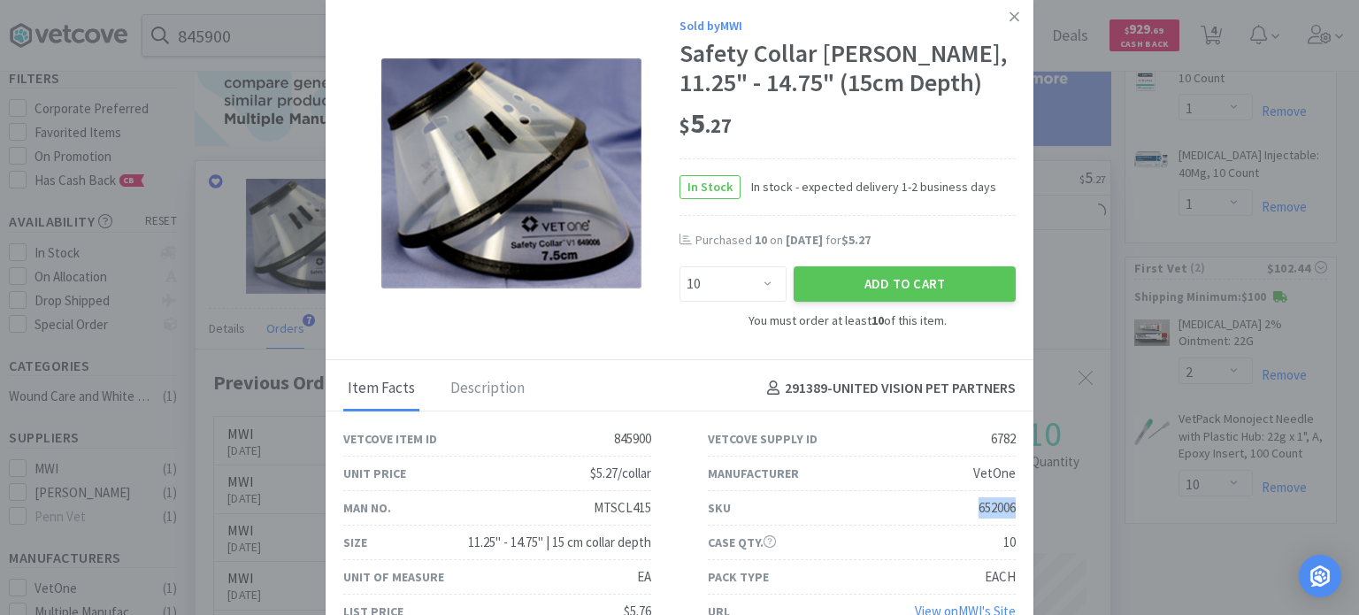
drag, startPoint x: 974, startPoint y: 535, endPoint x: 1001, endPoint y: 543, distance: 27.5
click at [1001, 519] on div "652006" at bounding box center [997, 507] width 37 height 21
click at [999, 17] on link at bounding box center [1014, 17] width 31 height 38
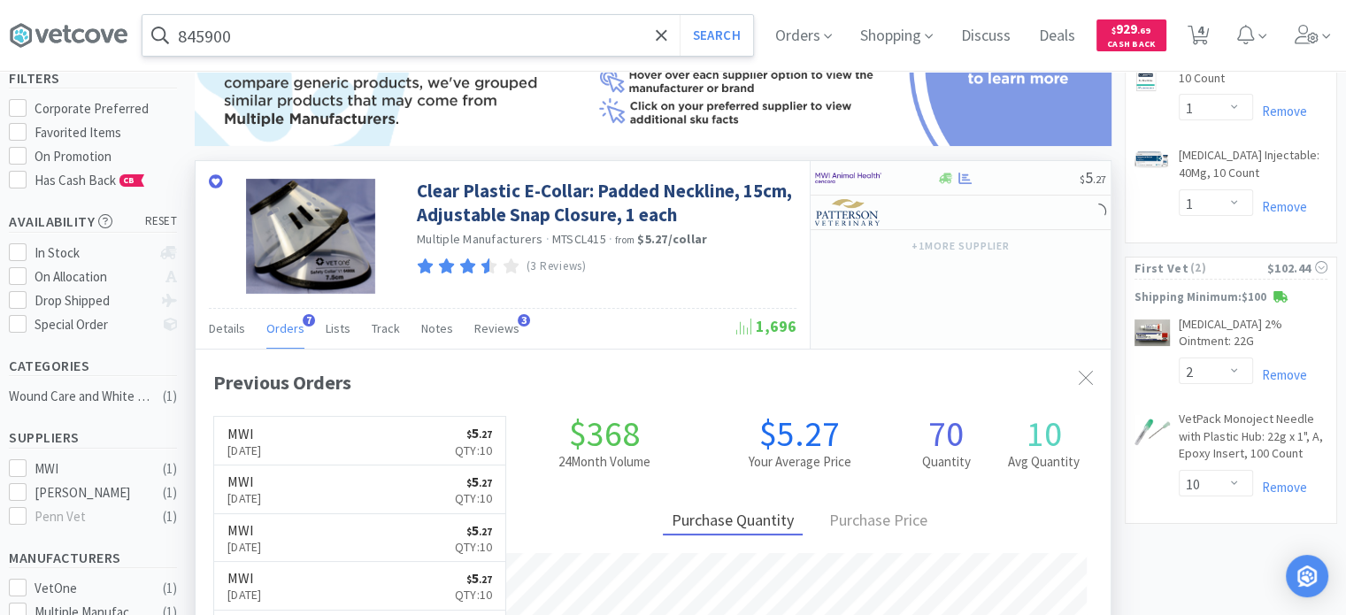
scroll to position [453, 915]
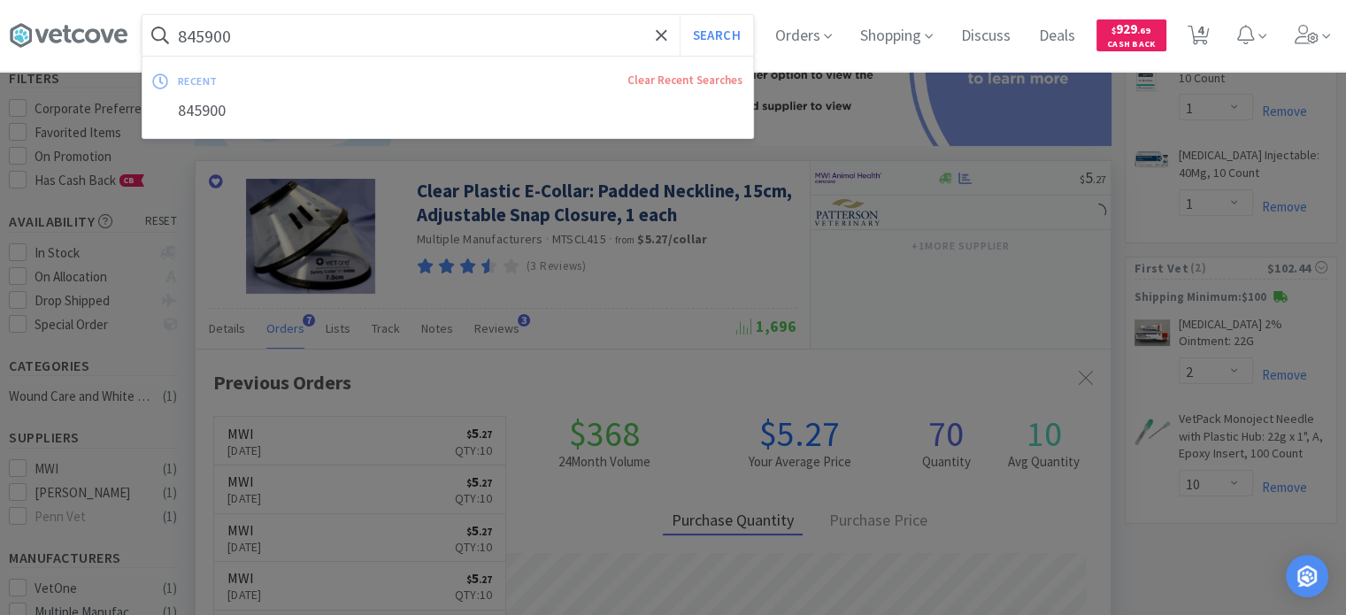
click at [276, 22] on input "845900" at bounding box center [447, 35] width 611 height 41
paste input "301094"
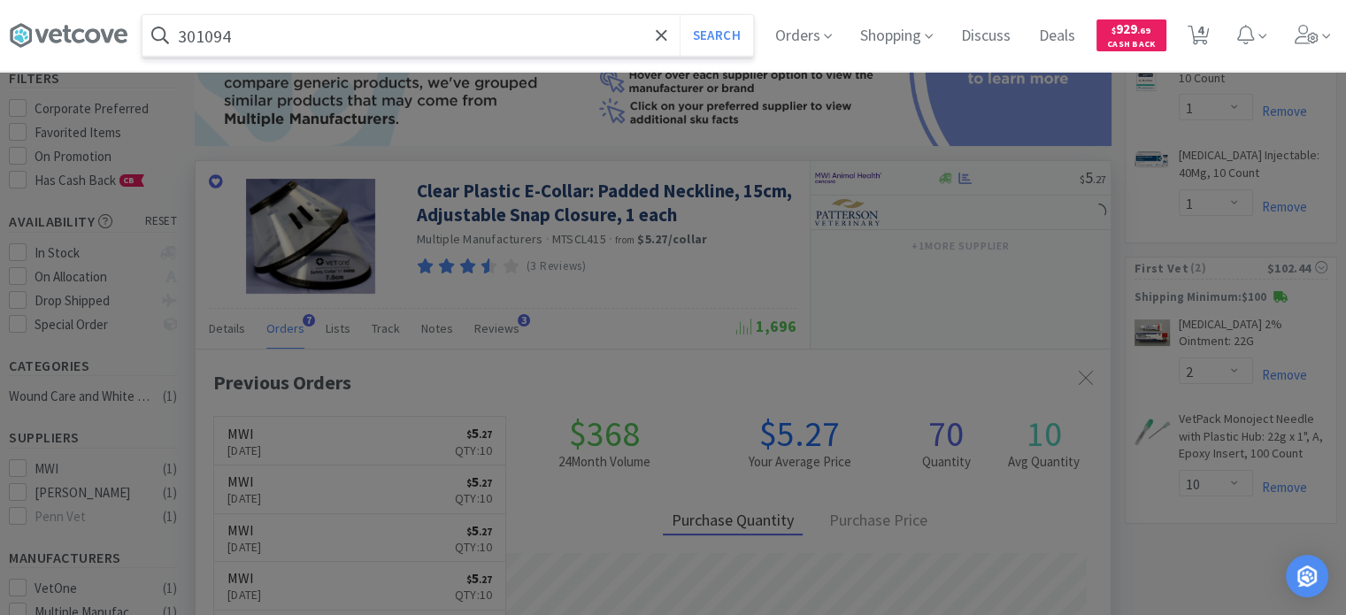
type input "301094"
click at [680, 15] on button "Search" at bounding box center [716, 35] width 73 height 41
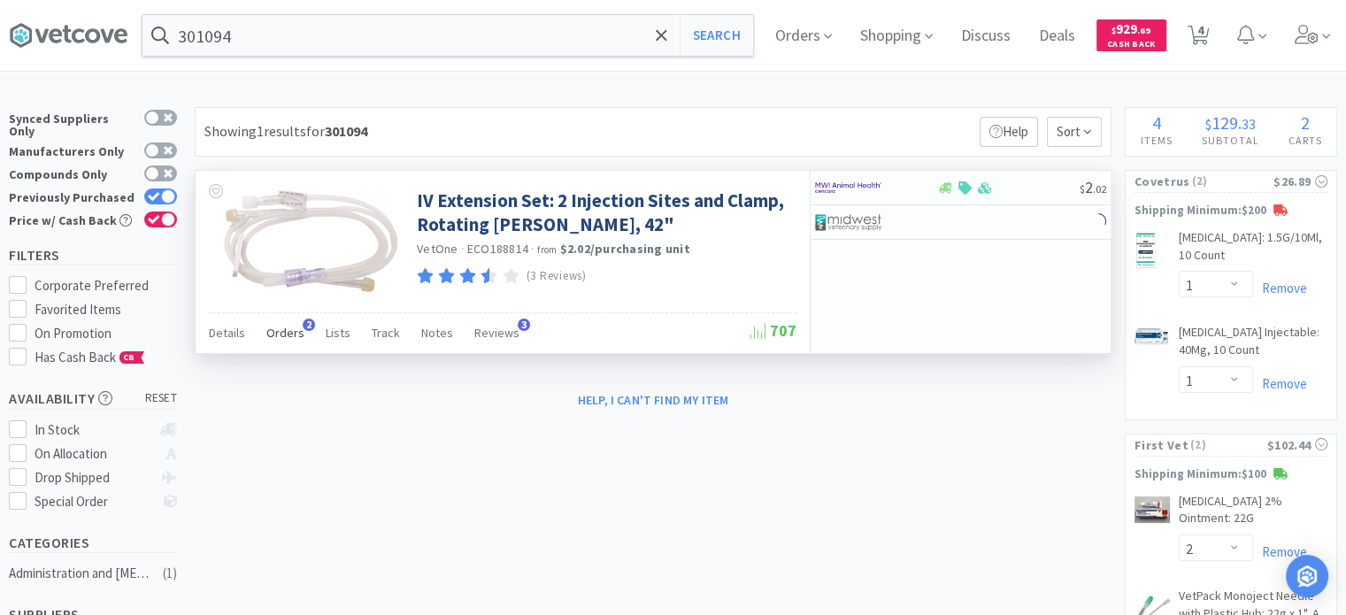
click at [296, 331] on span "Orders" at bounding box center [285, 333] width 38 height 16
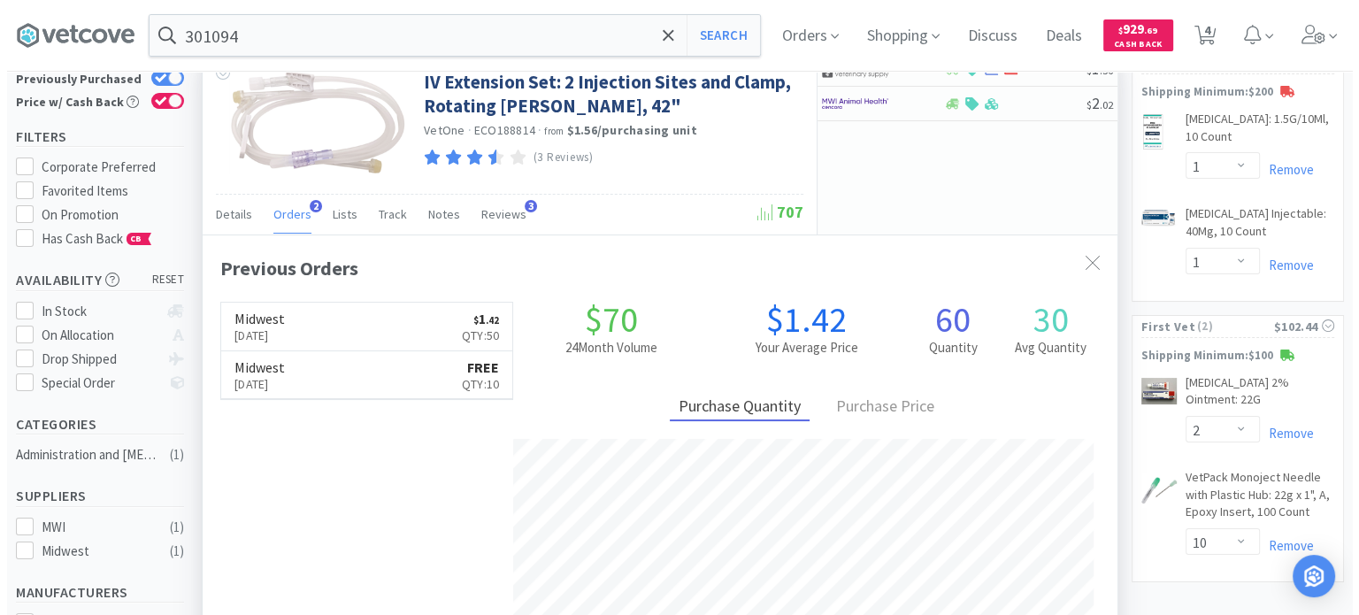
scroll to position [89, 0]
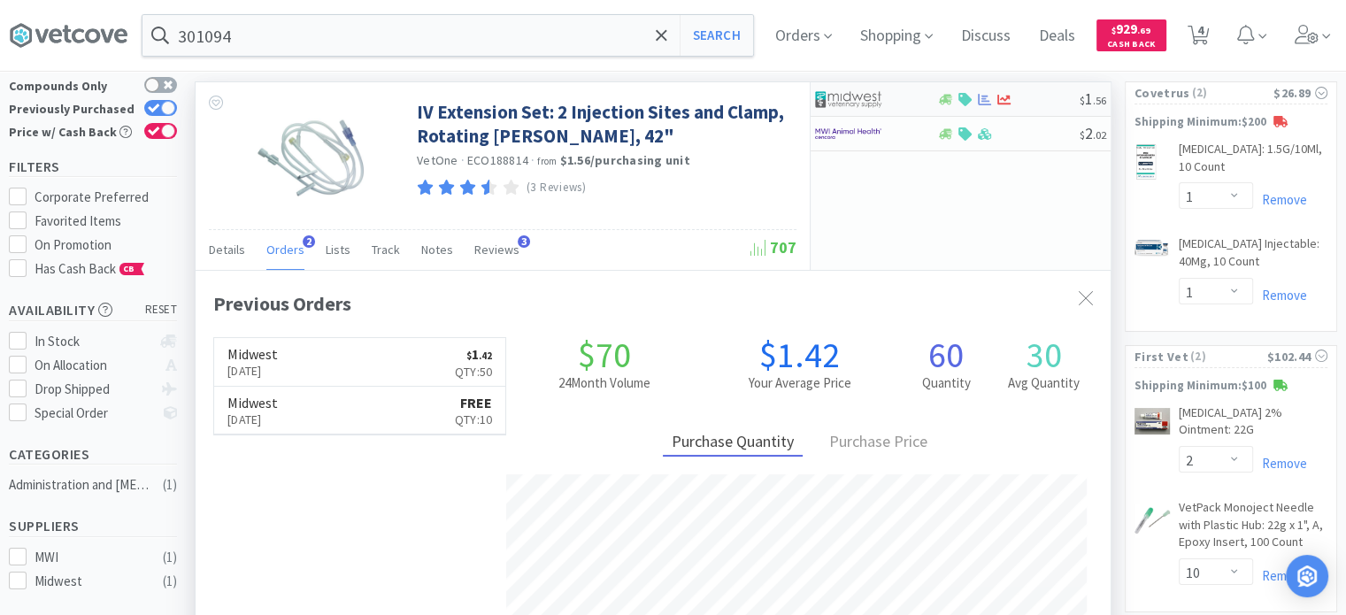
click at [907, 102] on div at bounding box center [863, 99] width 97 height 30
select select "1"
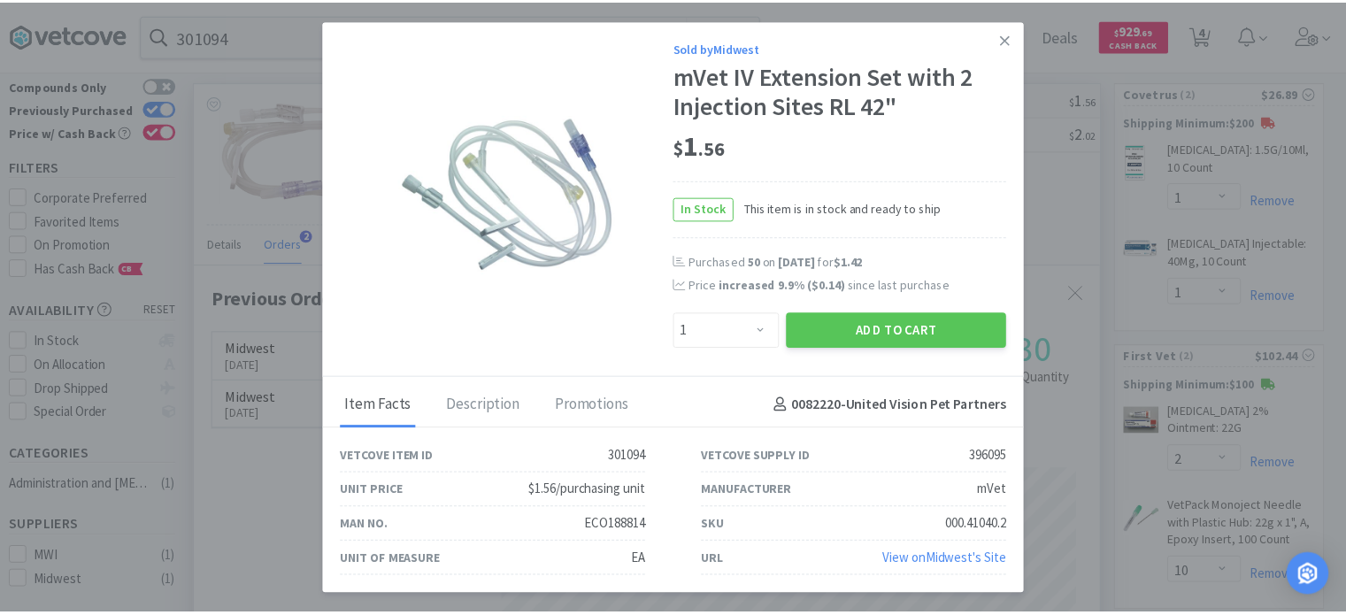
scroll to position [453, 915]
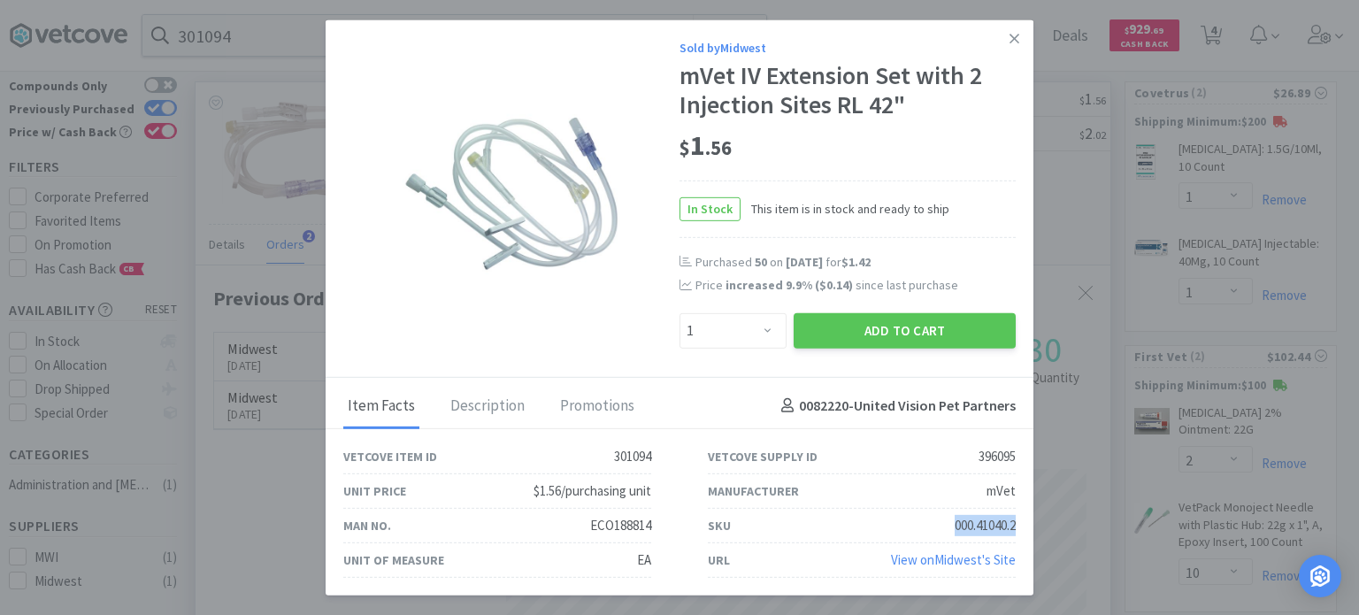
drag, startPoint x: 945, startPoint y: 525, endPoint x: 1014, endPoint y: 524, distance: 69.0
click at [1014, 524] on div "SKU 000.41040.2" at bounding box center [862, 526] width 308 height 35
click at [999, 42] on link at bounding box center [1014, 38] width 31 height 38
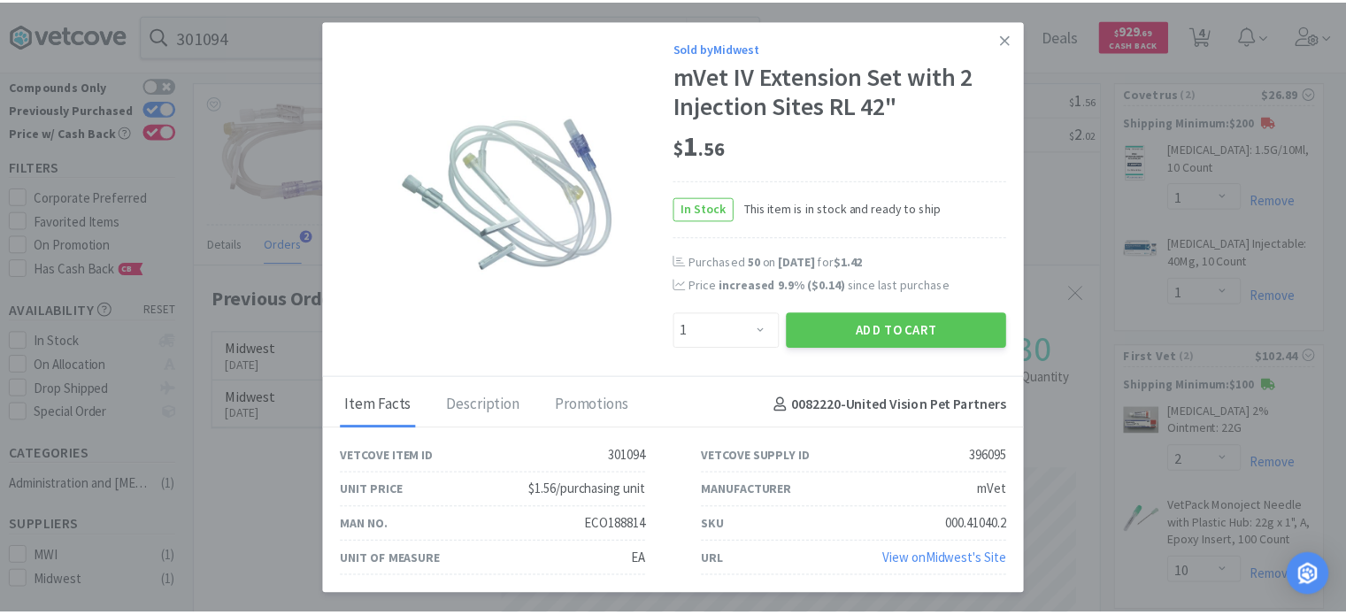
scroll to position [884617, 884155]
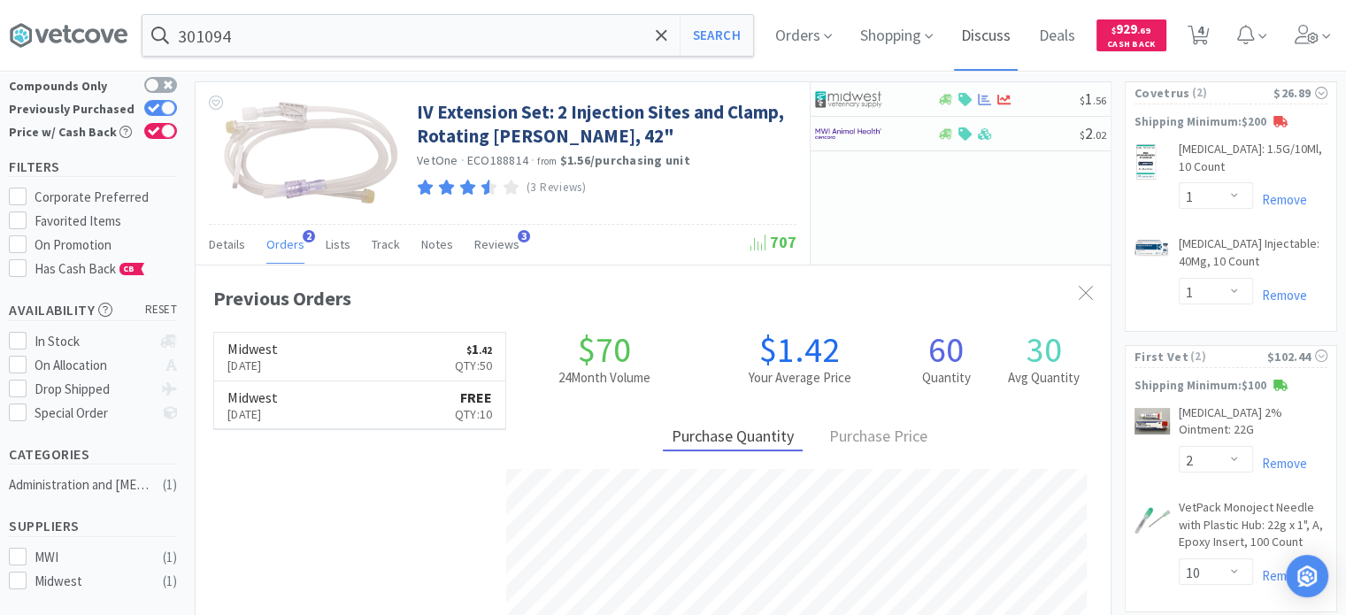
click at [1018, 46] on span "Discuss" at bounding box center [986, 35] width 64 height 71
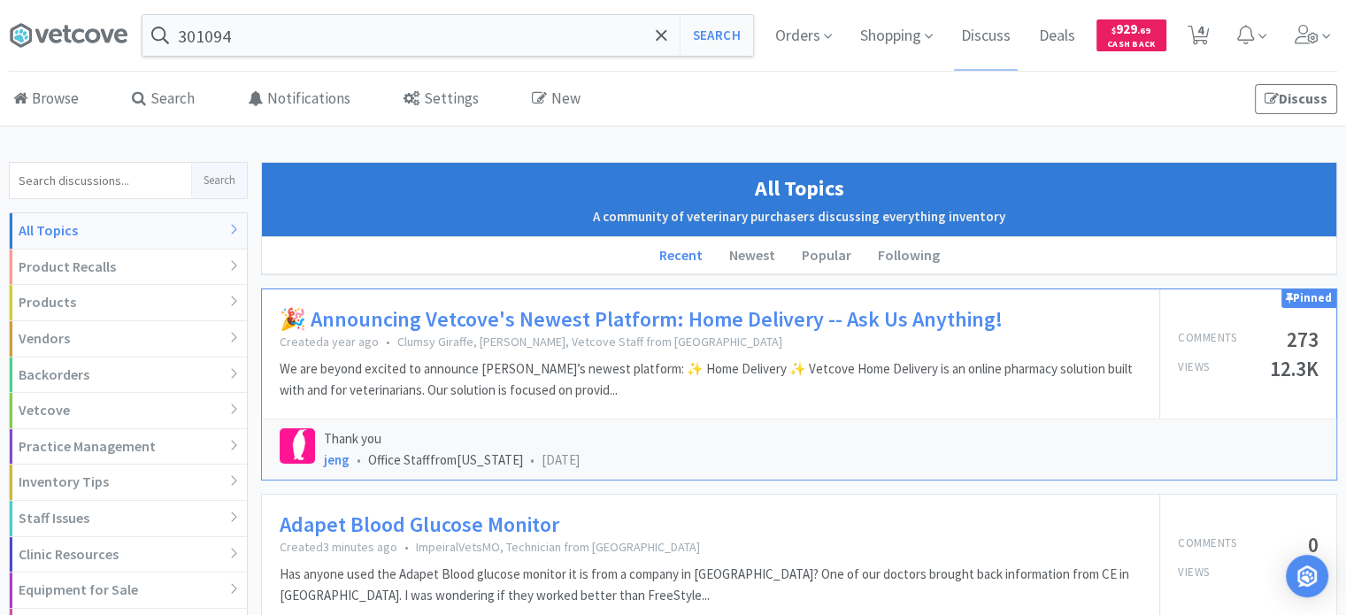
select select "1"
select select "2"
select select "10"
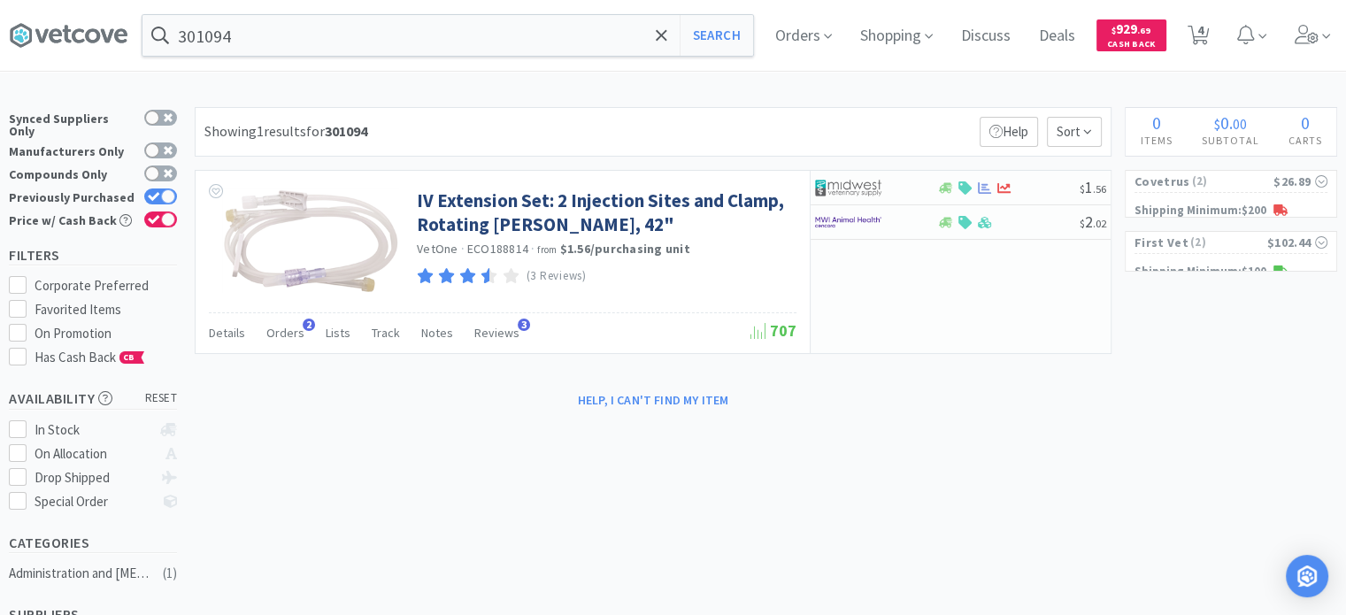
scroll to position [89, 0]
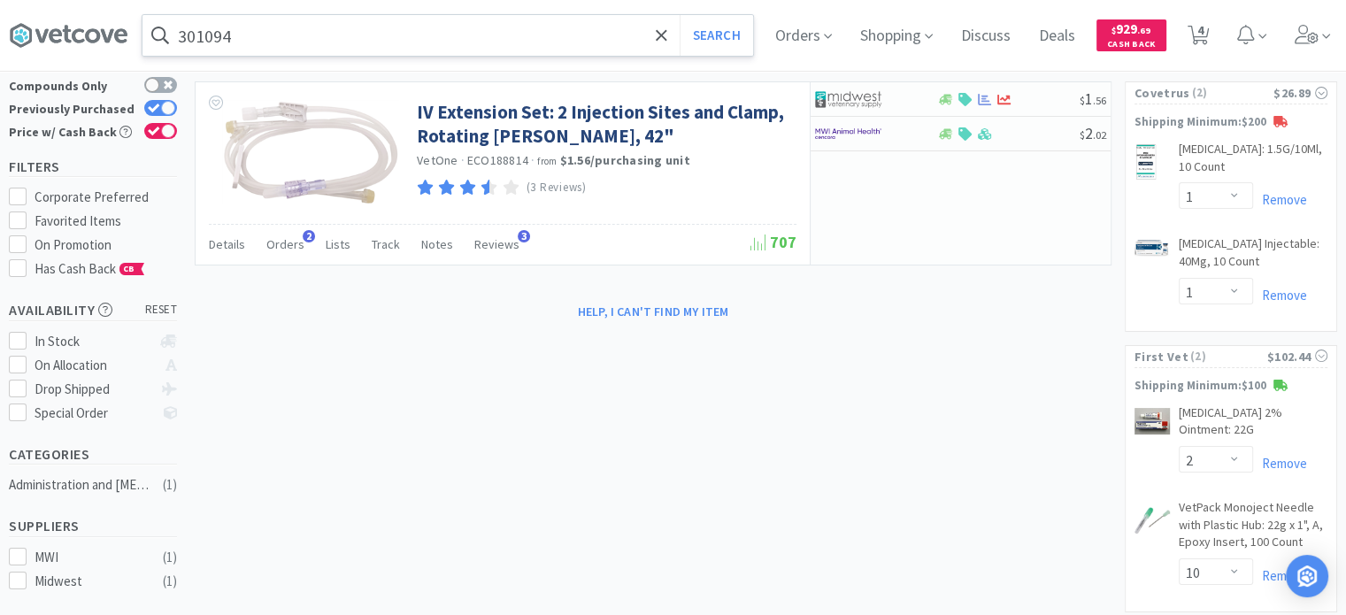
click at [349, 52] on input "301094" at bounding box center [447, 35] width 611 height 41
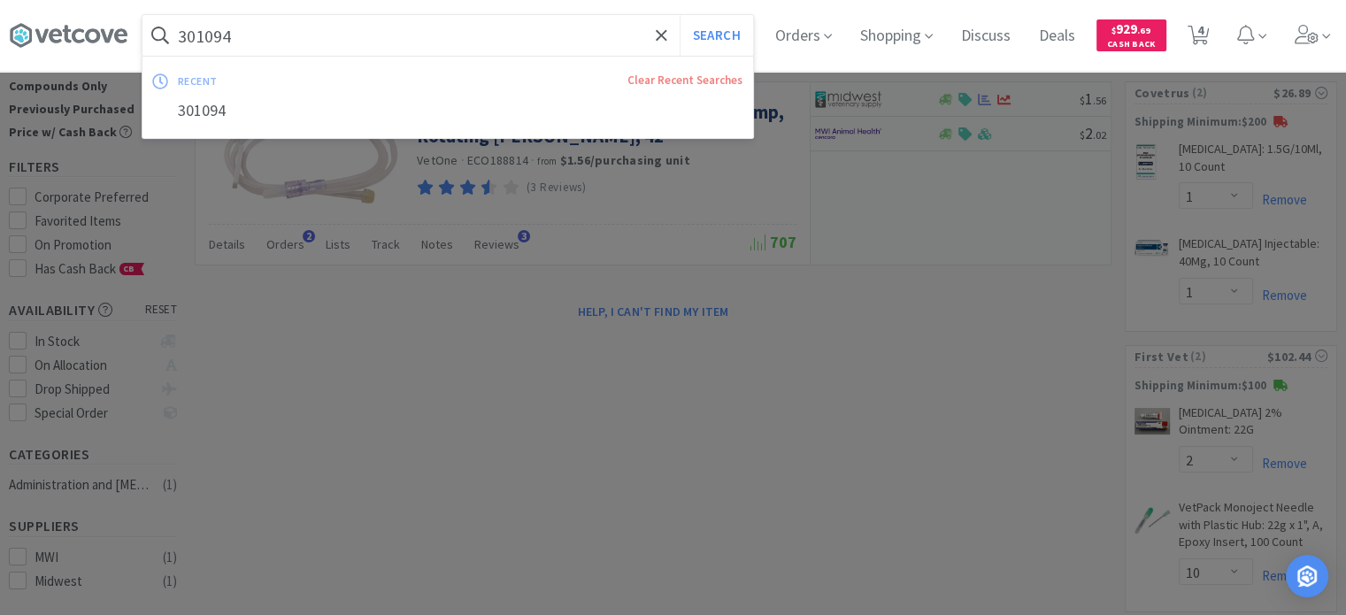
paste input "596819"
type input "596819"
click at [680, 15] on button "Search" at bounding box center [716, 35] width 73 height 41
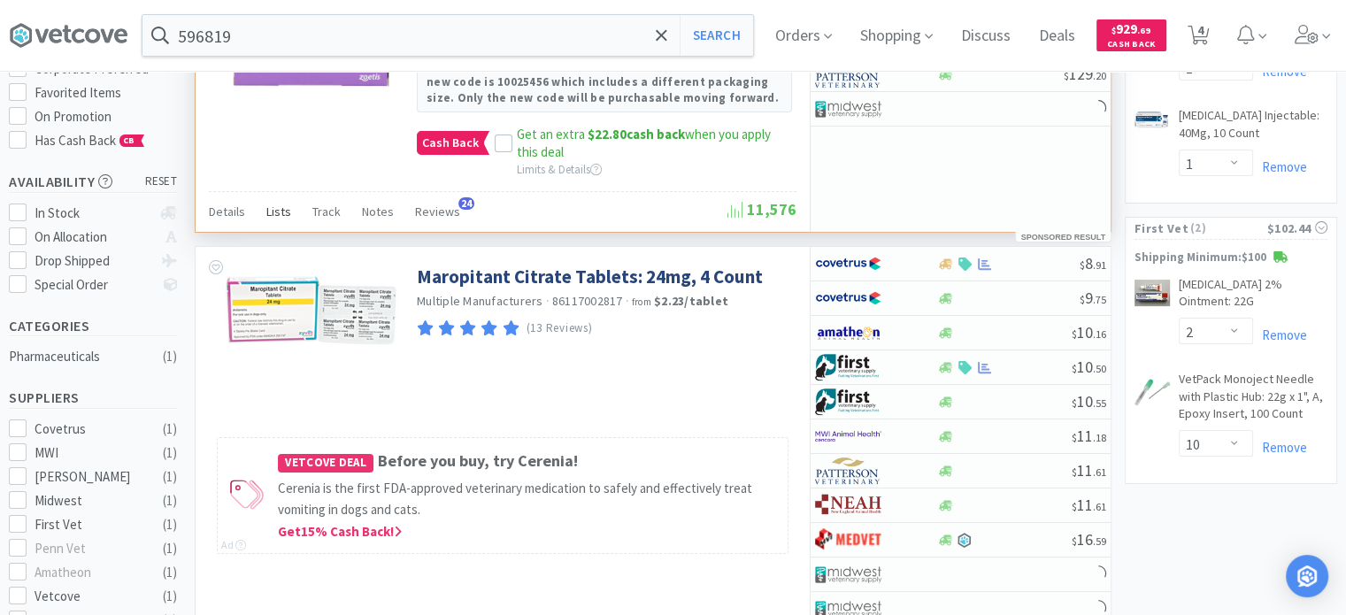
scroll to position [354, 0]
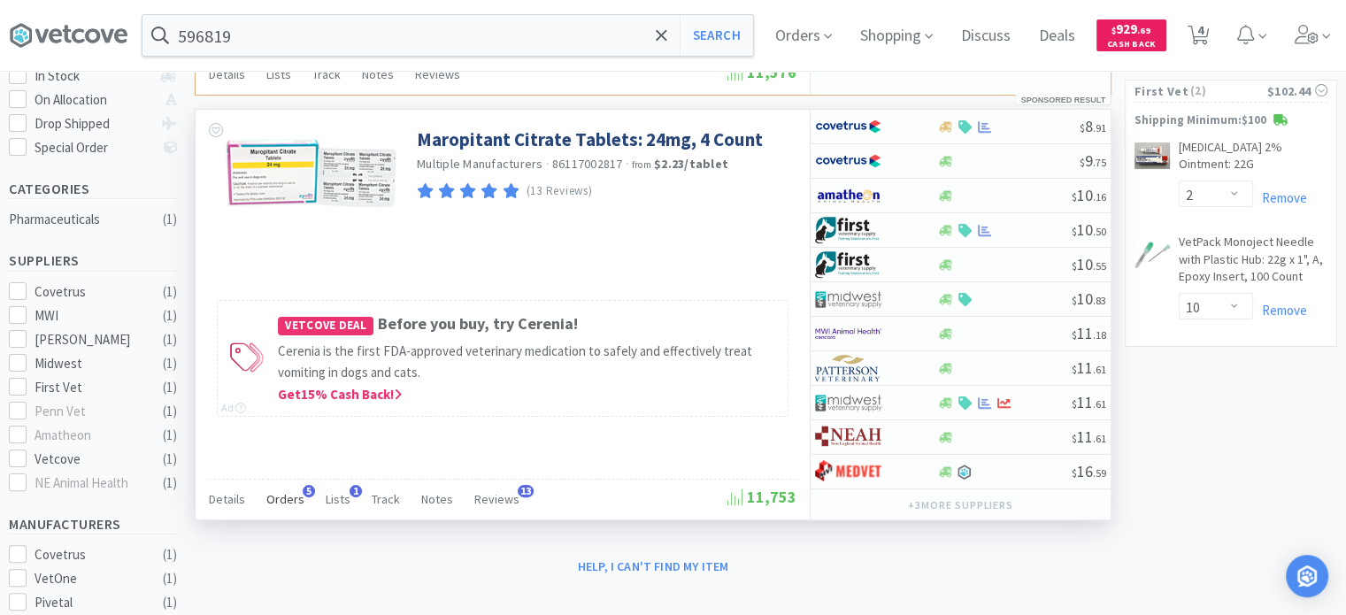
click at [288, 495] on span "Orders" at bounding box center [285, 499] width 38 height 16
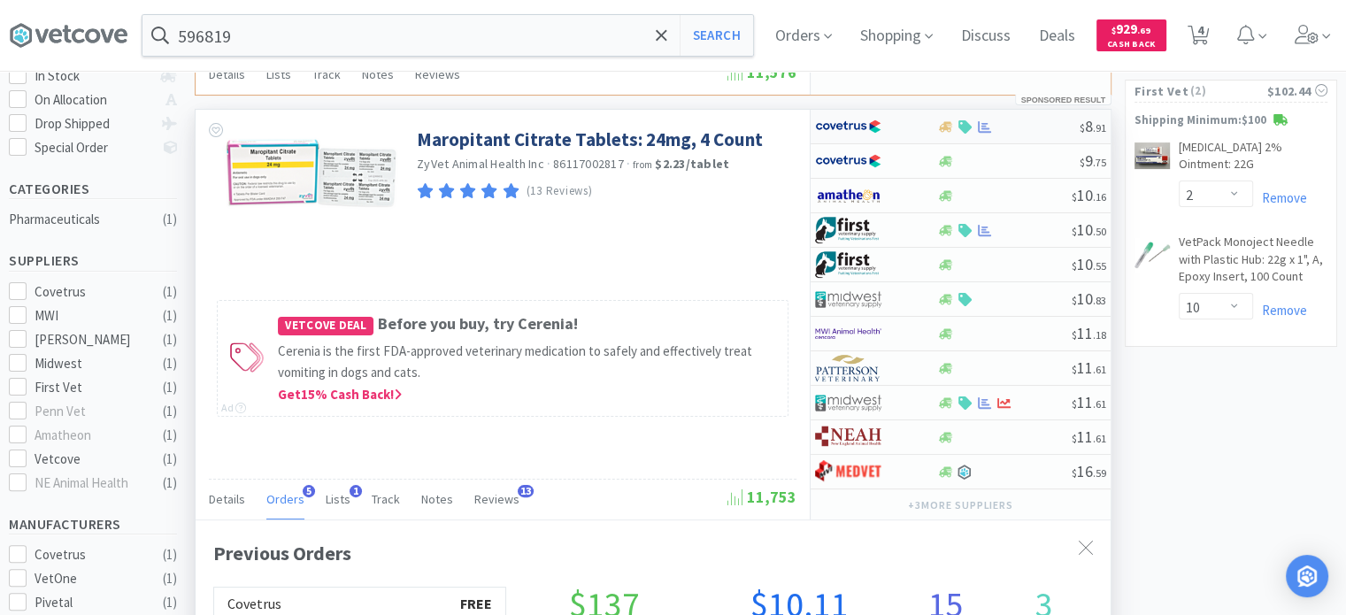
click at [912, 130] on div at bounding box center [863, 127] width 97 height 30
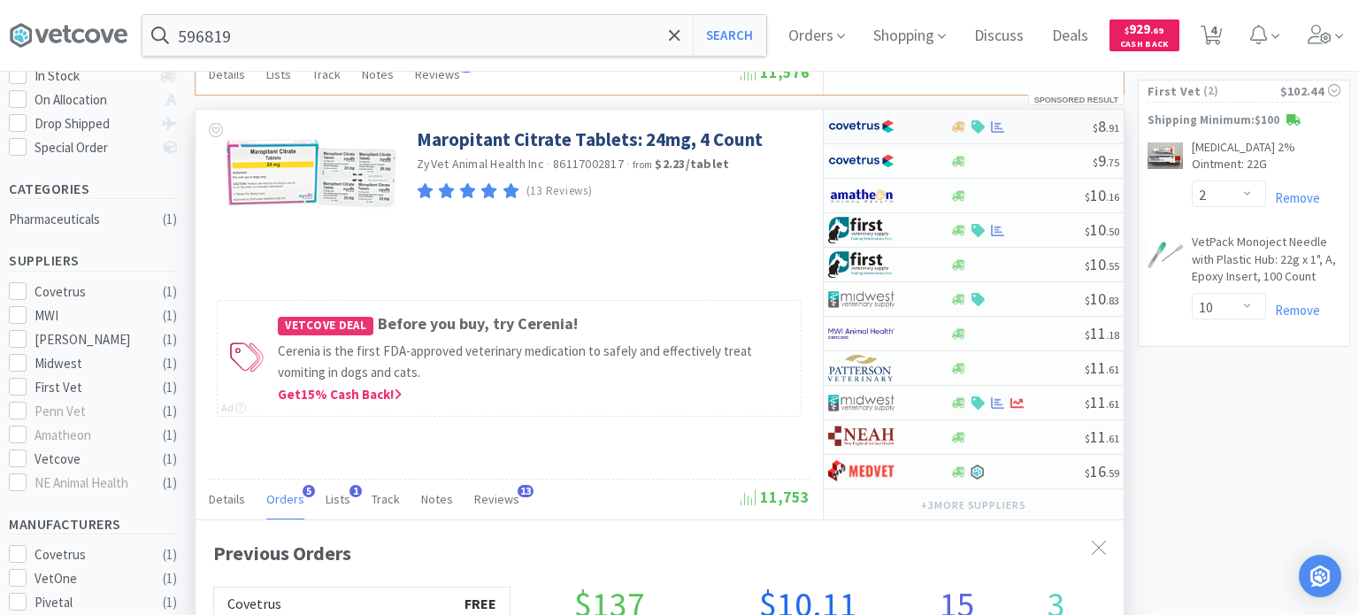
select select "1"
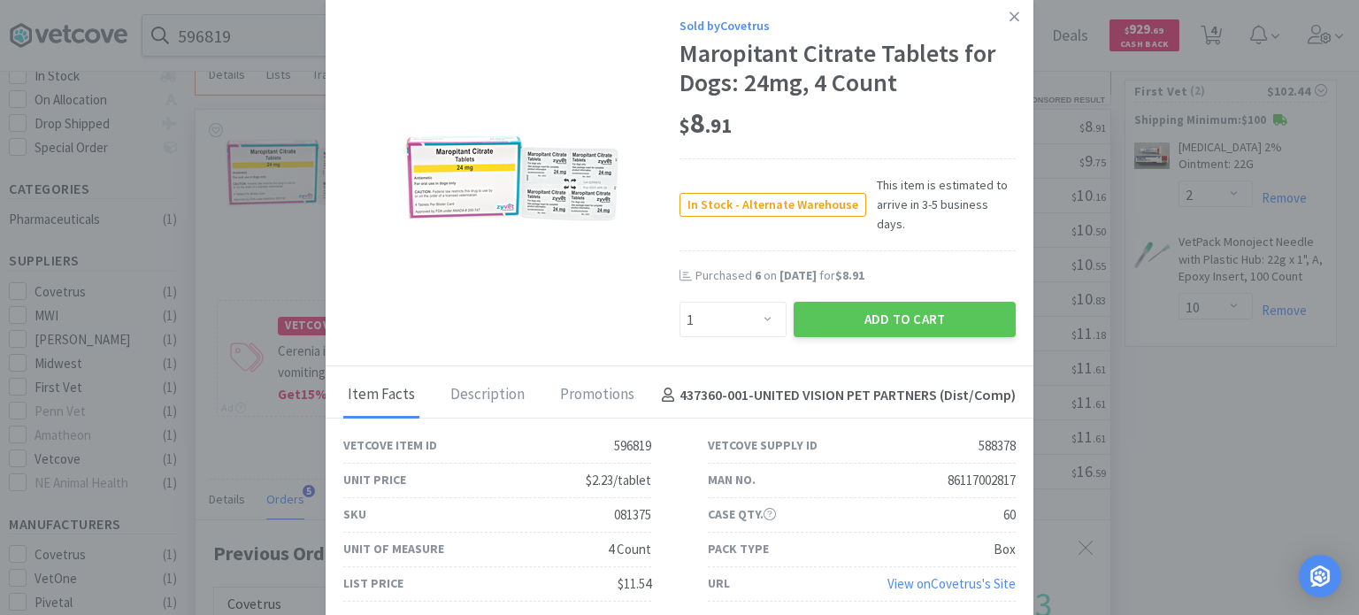
click at [631, 504] on div "081375" at bounding box center [632, 514] width 37 height 21
drag, startPoint x: 605, startPoint y: 506, endPoint x: 656, endPoint y: 502, distance: 50.6
click at [656, 502] on div "SKU 081375" at bounding box center [497, 515] width 365 height 35
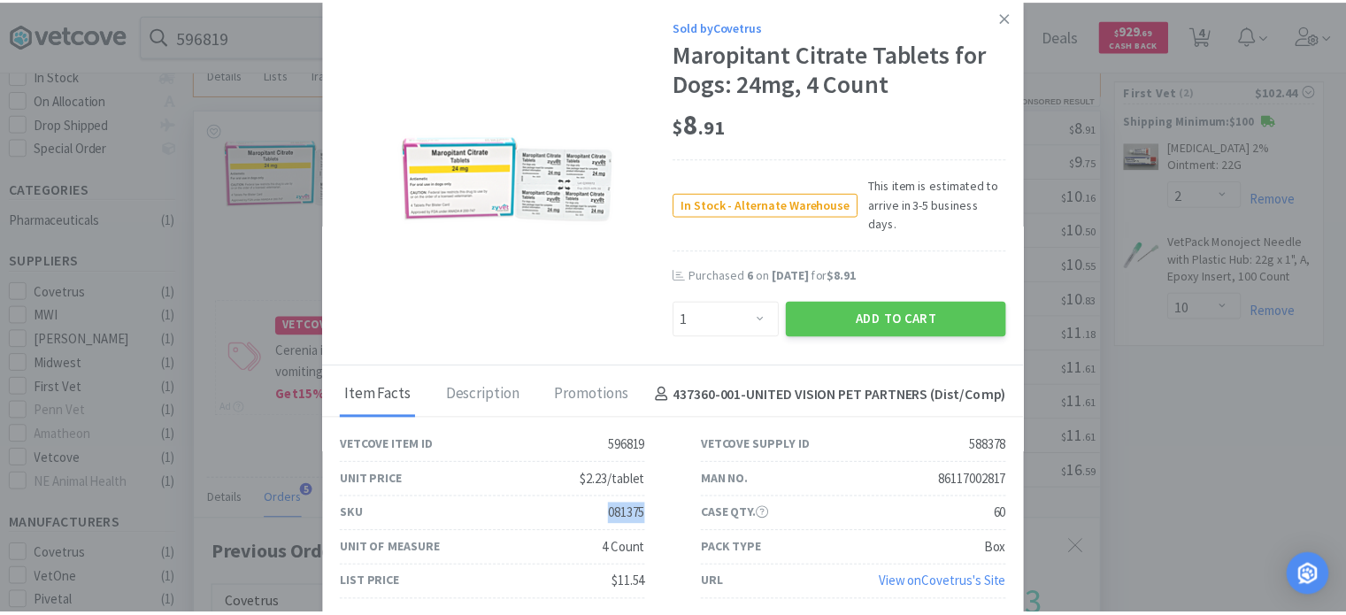
scroll to position [884617, 884155]
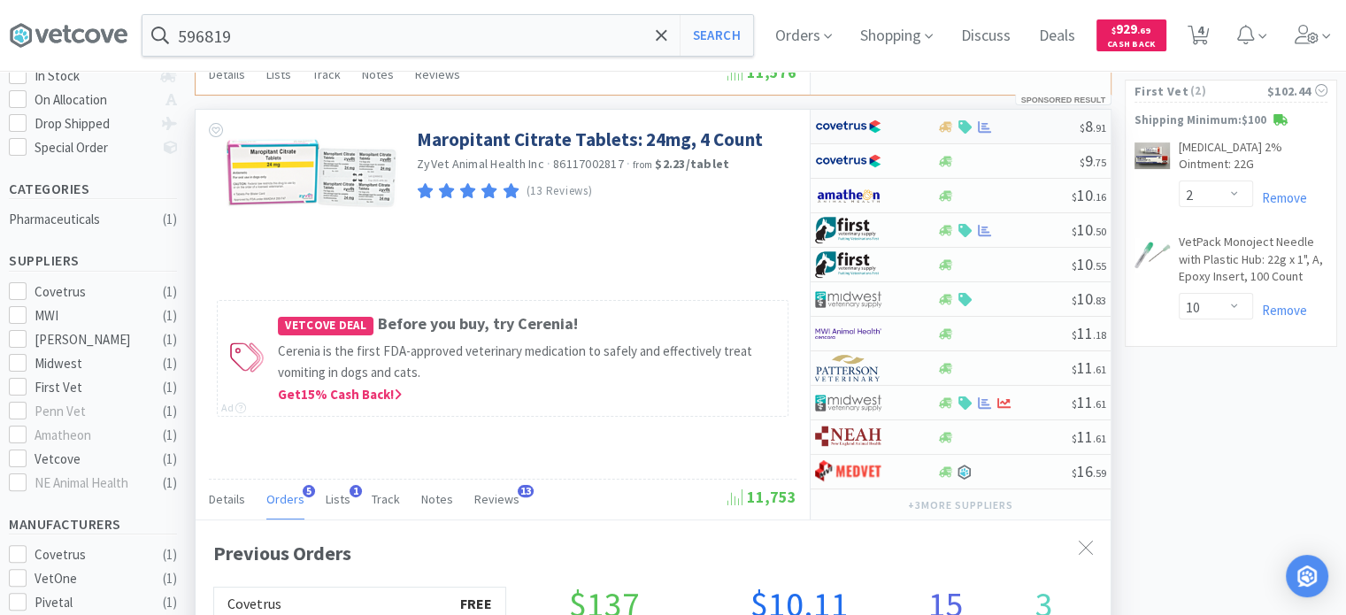
click at [910, 122] on div at bounding box center [863, 127] width 97 height 30
select select "1"
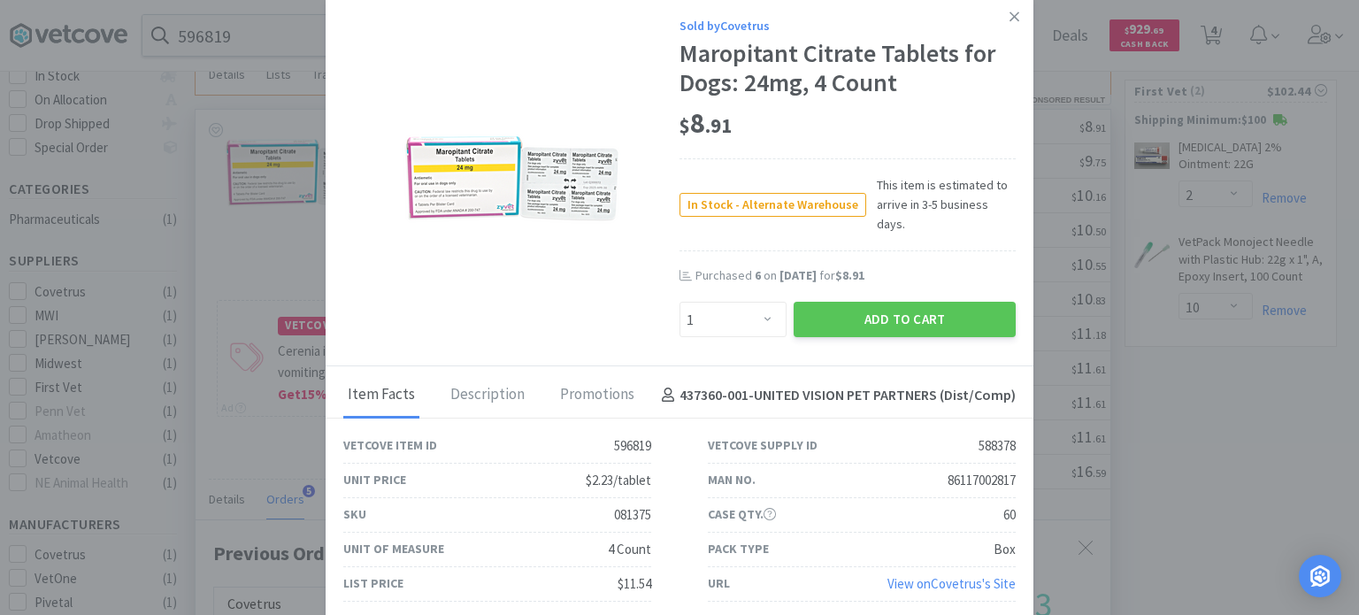
drag, startPoint x: 1153, startPoint y: 558, endPoint x: 577, endPoint y: 140, distance: 711.7
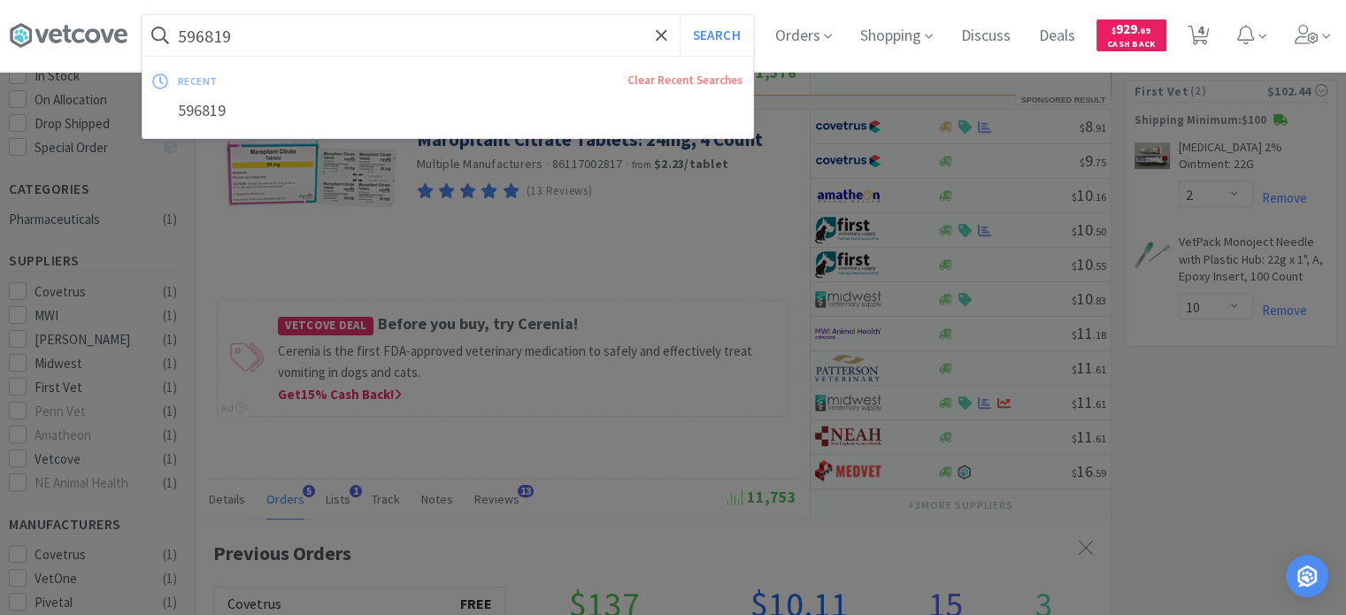
click at [382, 50] on input "596819" at bounding box center [447, 35] width 611 height 41
paste input "732380"
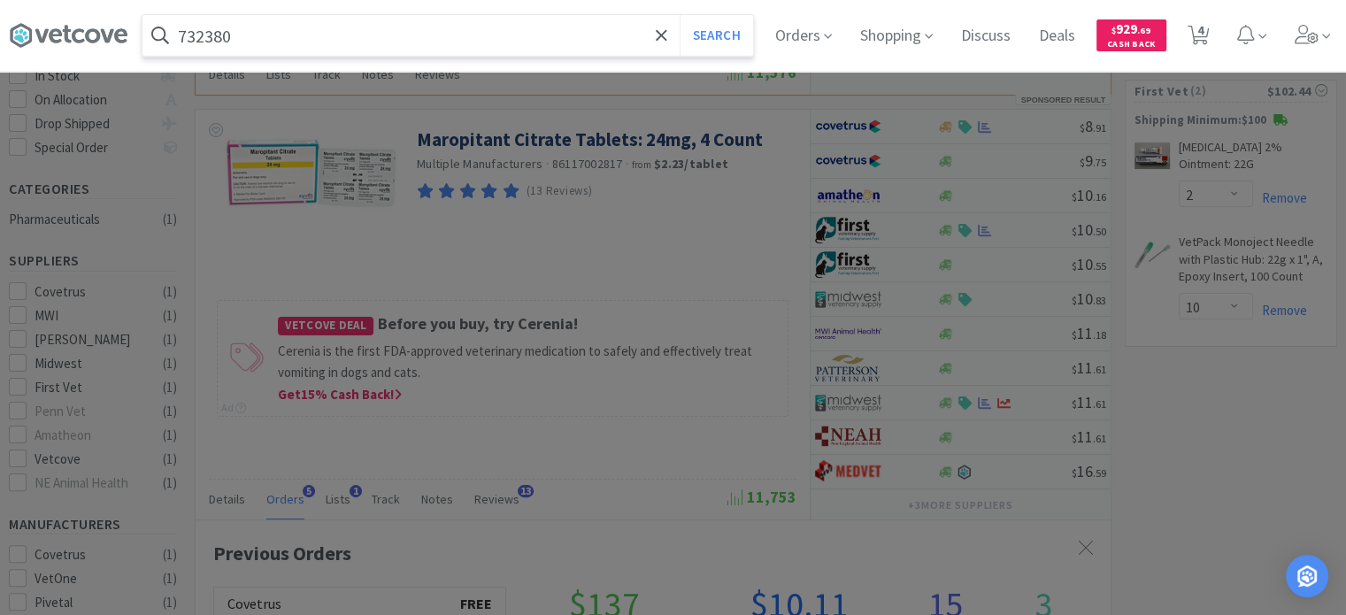
type input "732380"
click at [680, 15] on button "Search" at bounding box center [716, 35] width 73 height 41
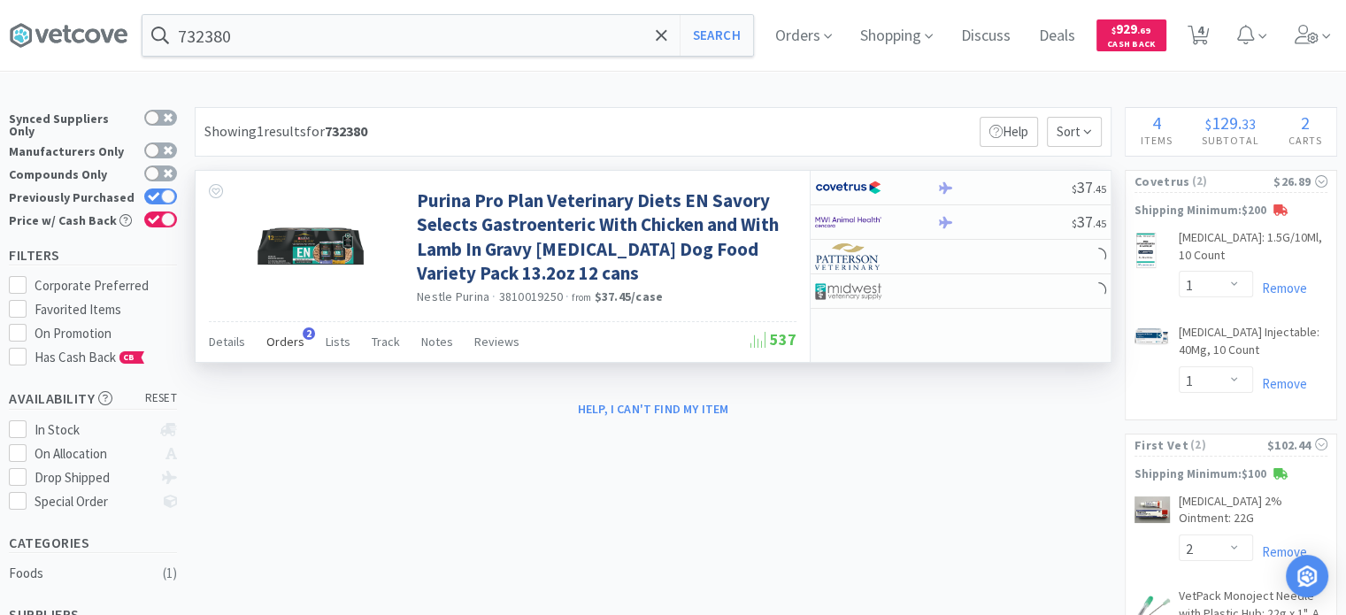
click at [280, 344] on span "Orders" at bounding box center [285, 342] width 38 height 16
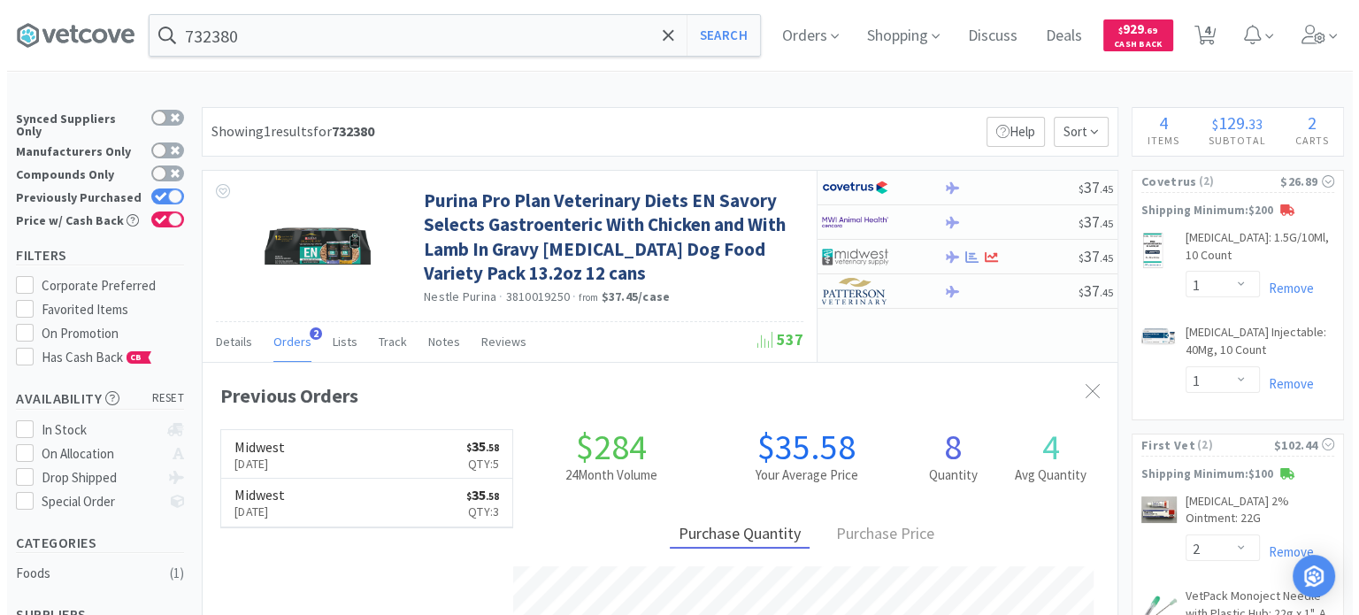
scroll to position [453, 915]
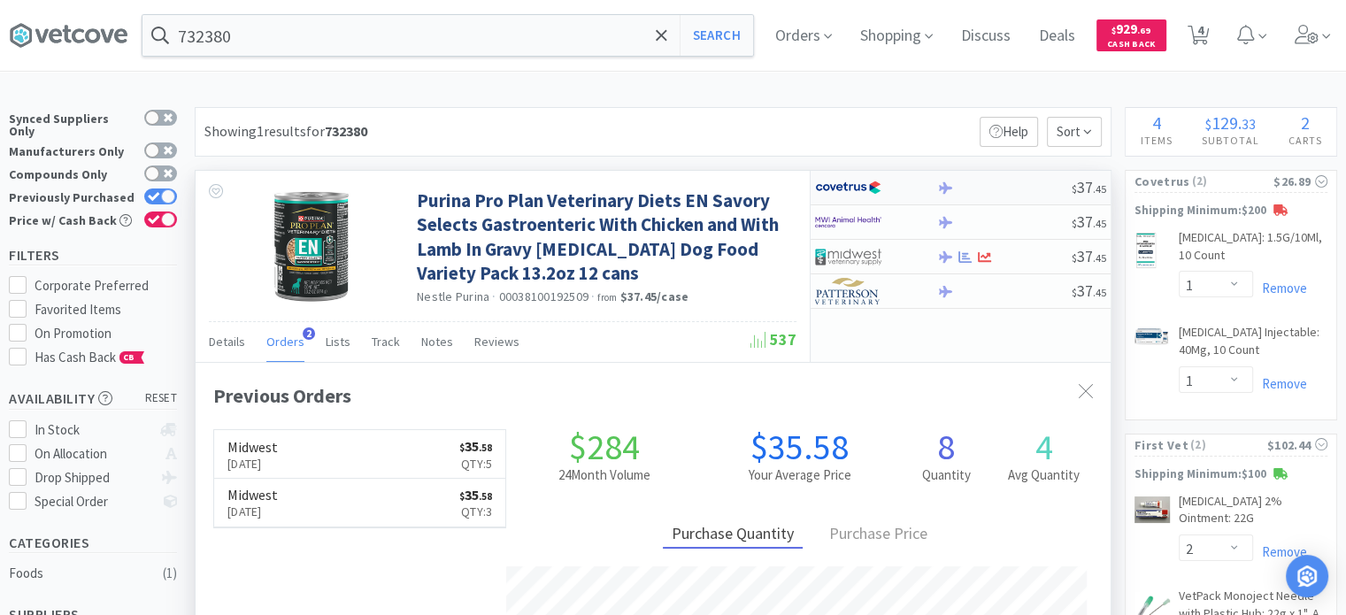
click at [974, 198] on div "$ 37 . 45" at bounding box center [961, 188] width 300 height 35
select select "1"
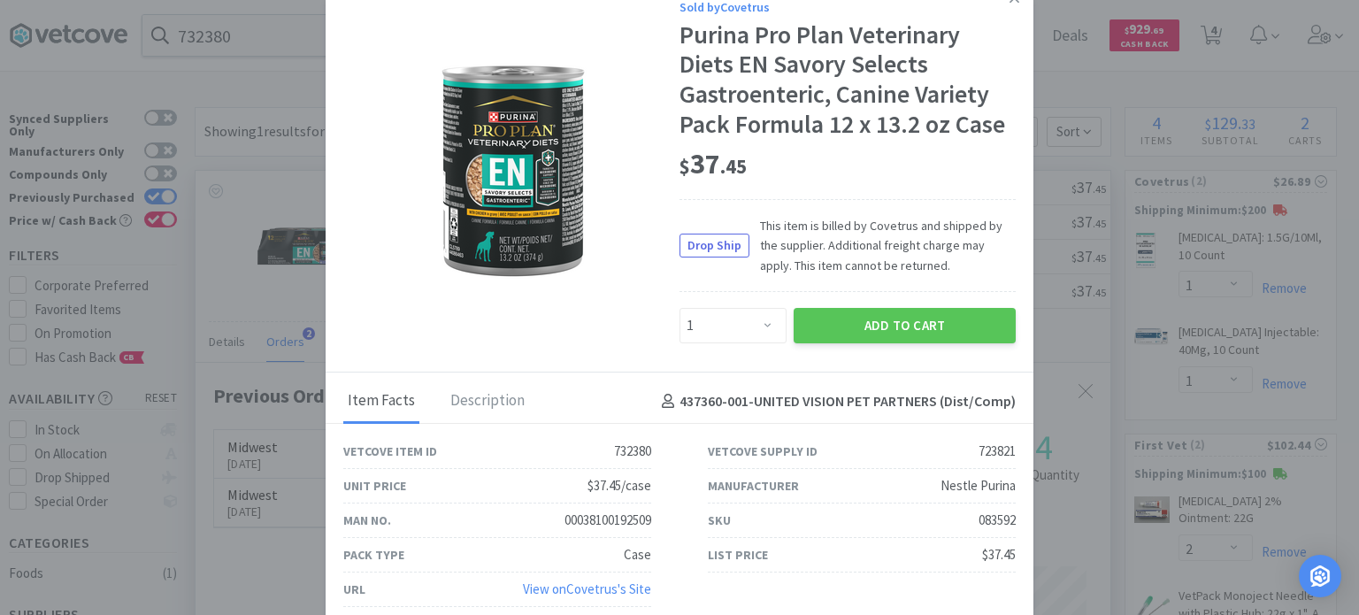
scroll to position [24, 0]
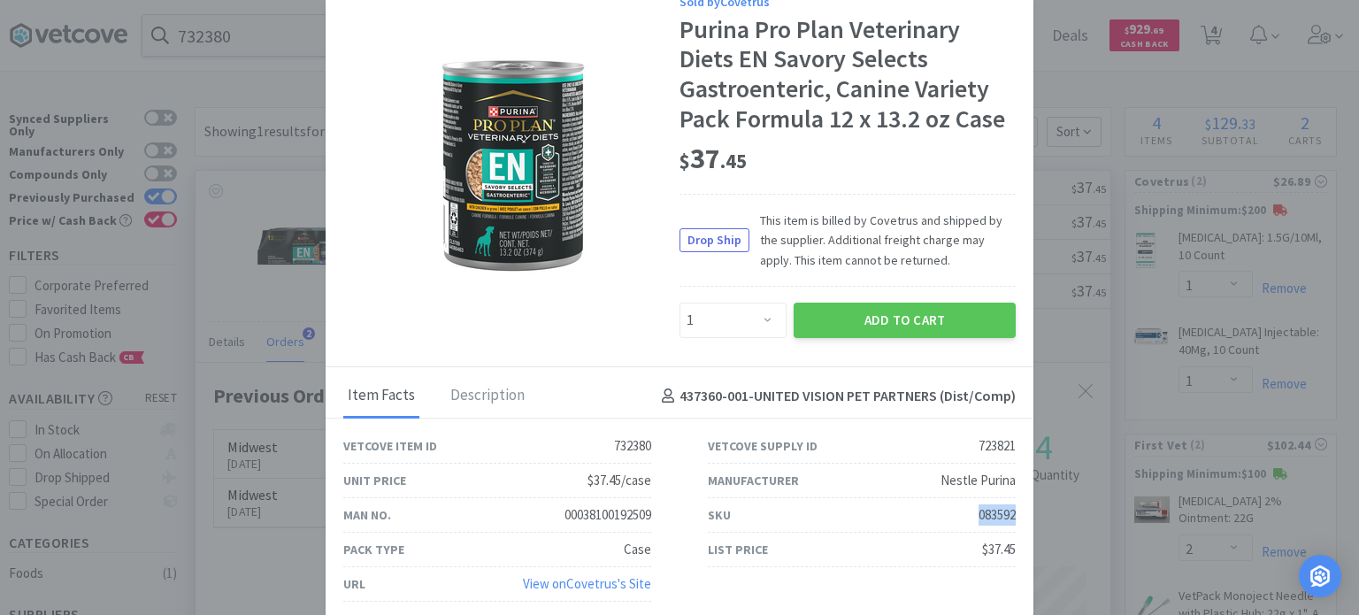
drag, startPoint x: 963, startPoint y: 512, endPoint x: 1002, endPoint y: 517, distance: 39.2
click at [1002, 517] on div "SKU 083592" at bounding box center [862, 515] width 365 height 35
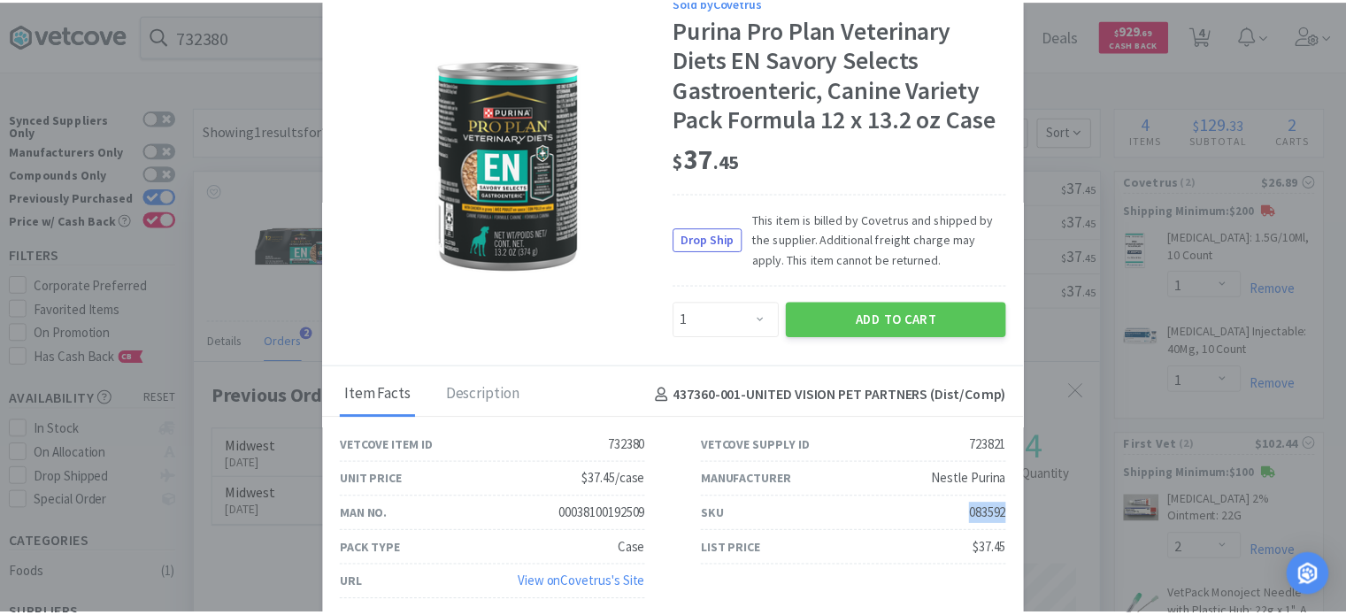
scroll to position [0, 0]
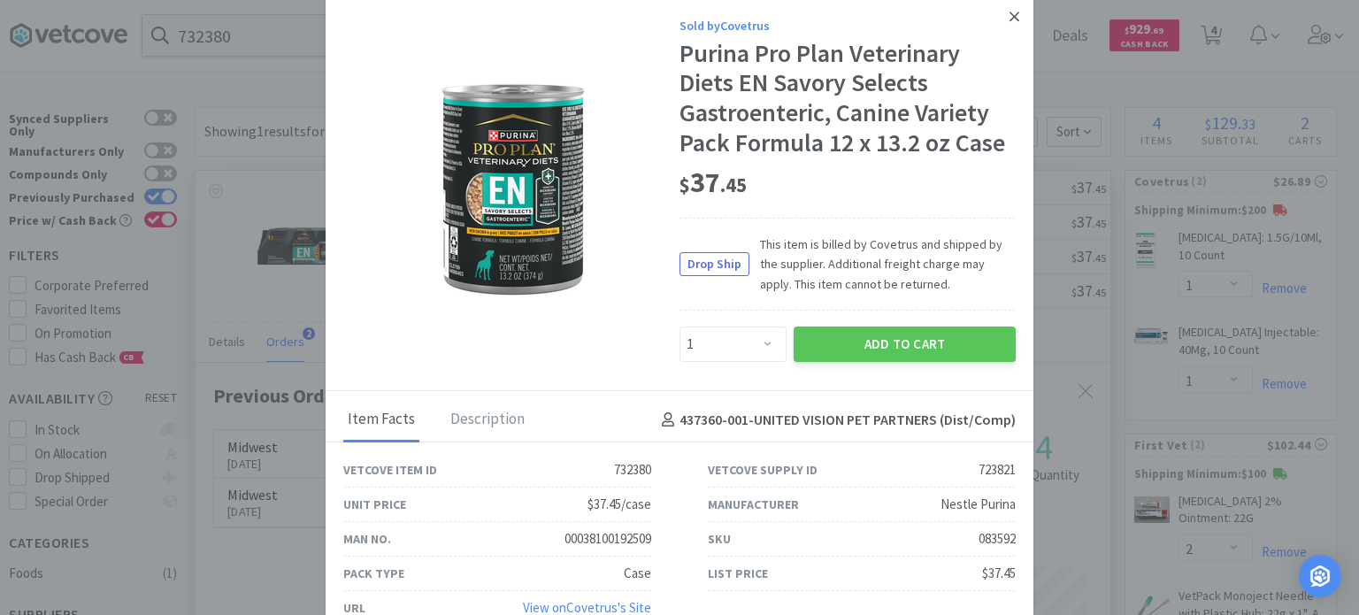
click at [1010, 19] on icon at bounding box center [1015, 17] width 10 height 10
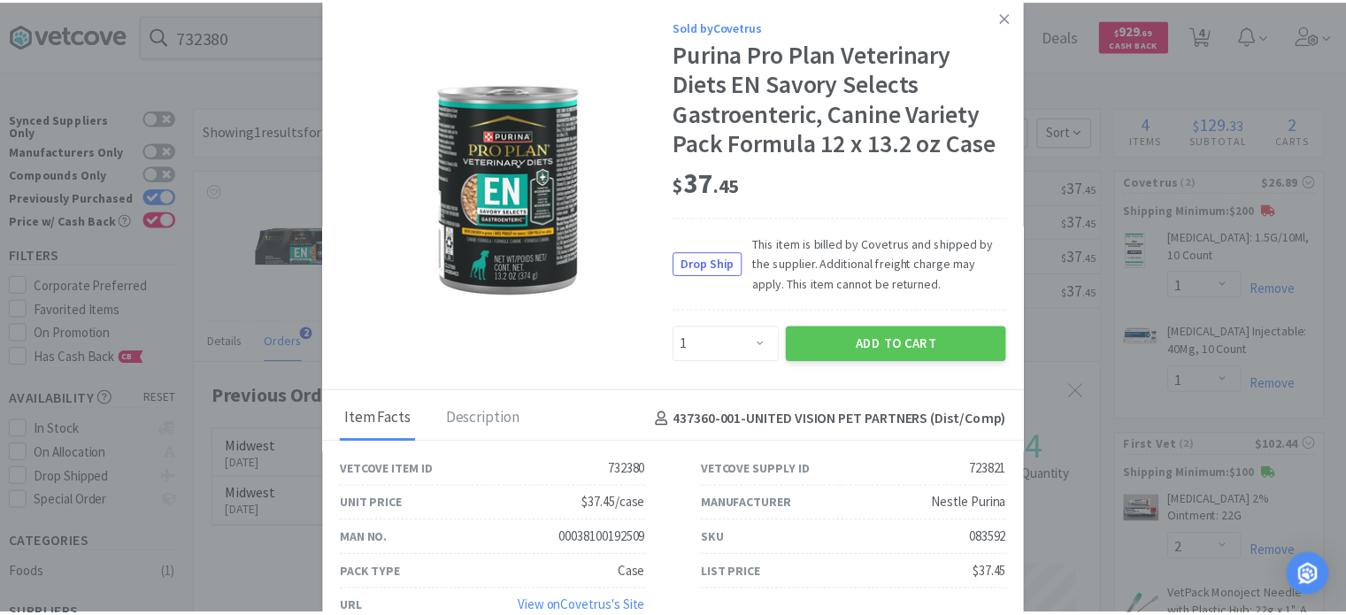
scroll to position [884617, 884155]
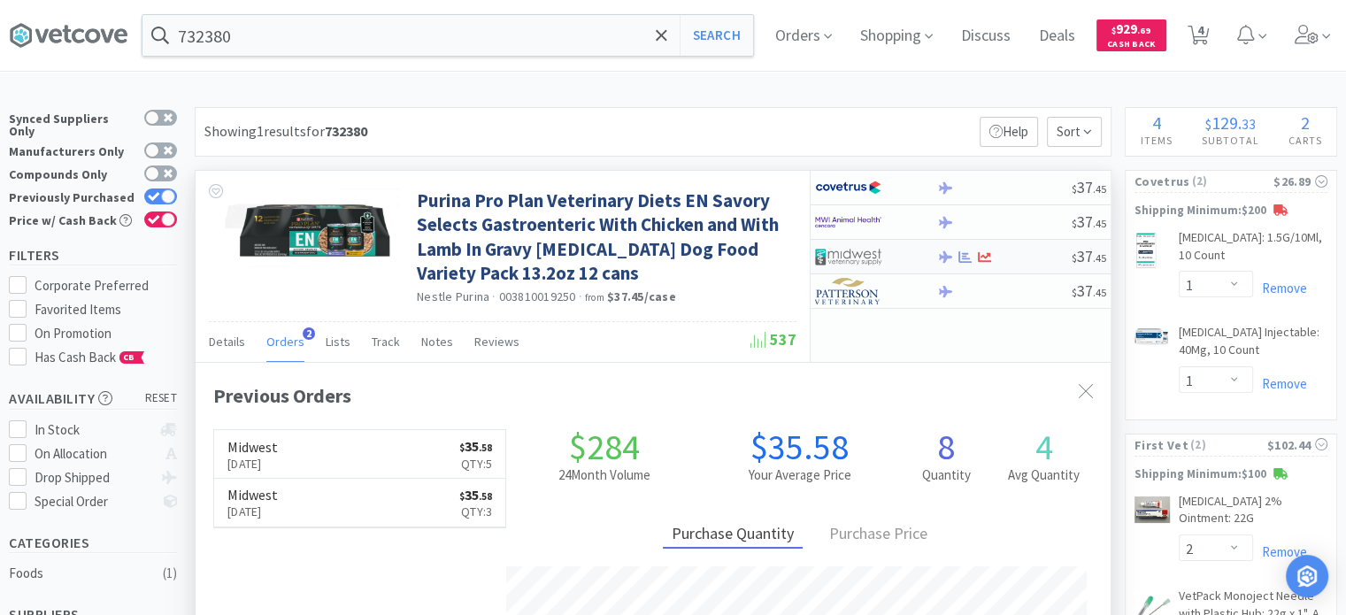
click at [874, 265] on img at bounding box center [848, 256] width 66 height 27
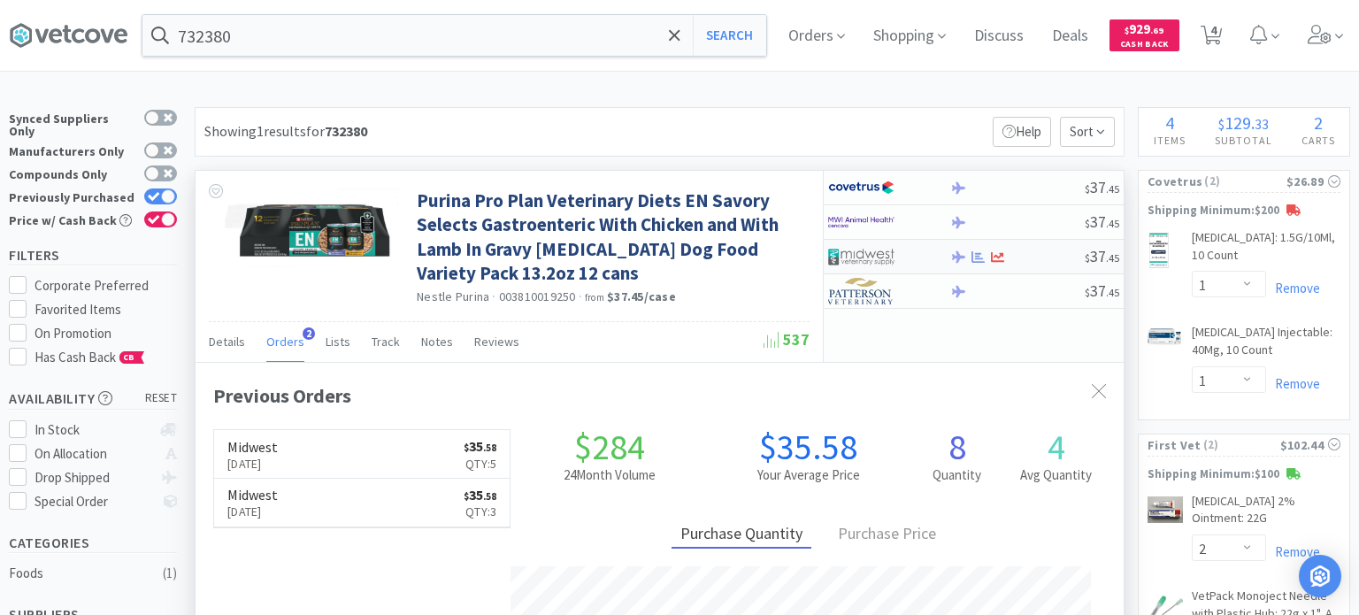
select select "1"
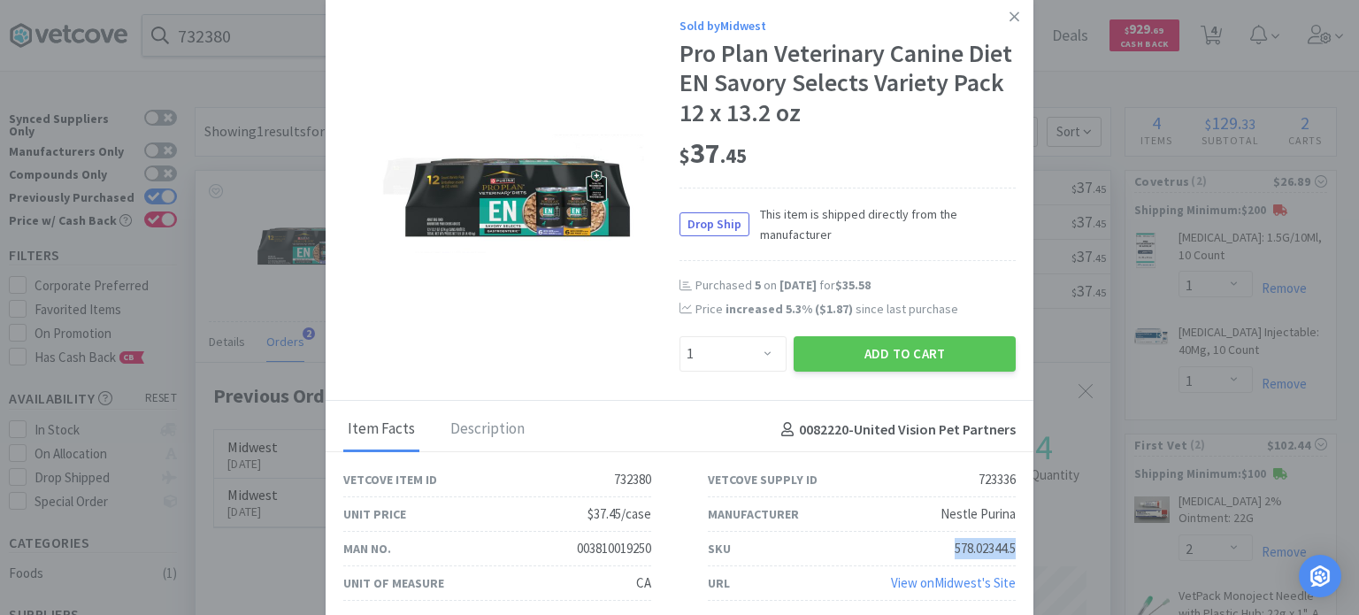
drag, startPoint x: 939, startPoint y: 547, endPoint x: 1020, endPoint y: 541, distance: 80.8
click at [1020, 541] on div "SKU 578.02344.5" at bounding box center [862, 549] width 365 height 35
click at [994, 24] on div "Sold by Midwest" at bounding box center [848, 25] width 336 height 19
click at [1001, 10] on link at bounding box center [1014, 17] width 31 height 38
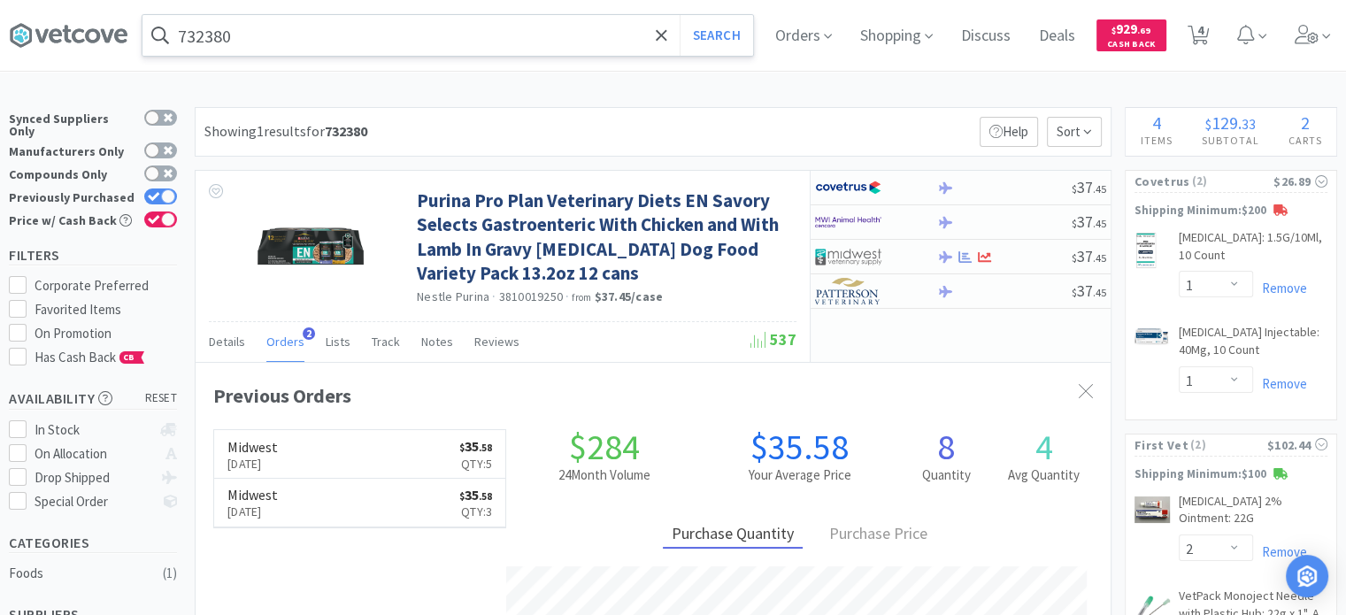
click at [316, 56] on div "732380 Search" at bounding box center [448, 35] width 612 height 42
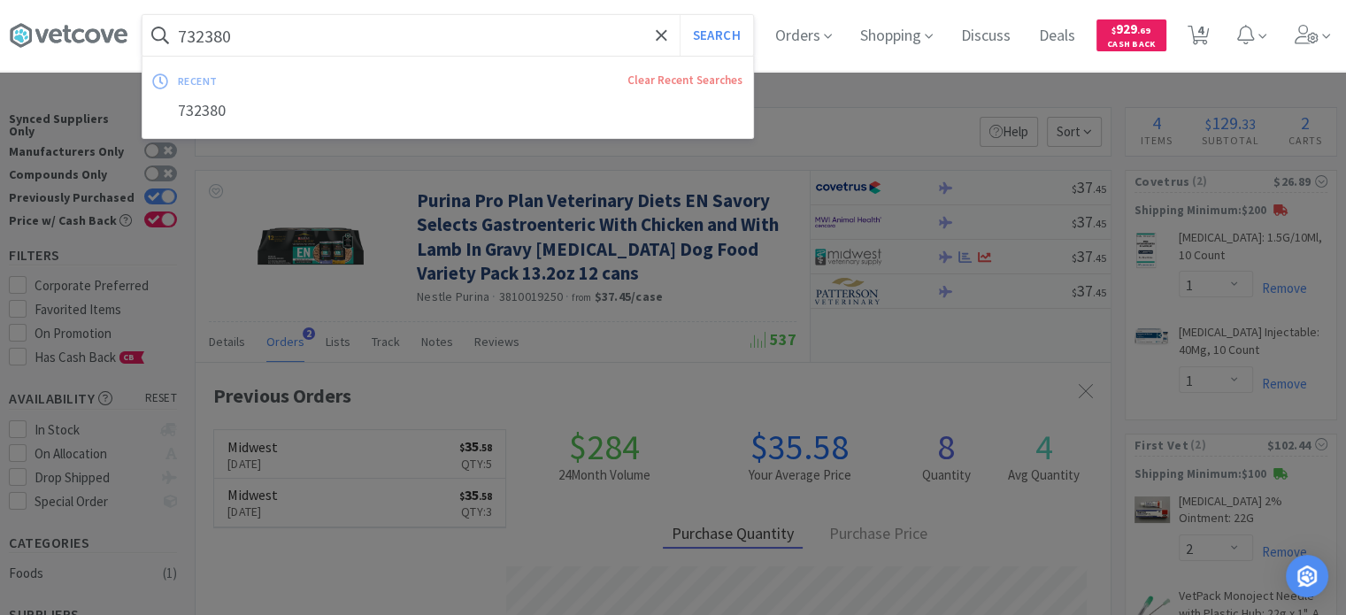
click at [315, 50] on input "732380" at bounding box center [447, 35] width 611 height 41
paste input "5724"
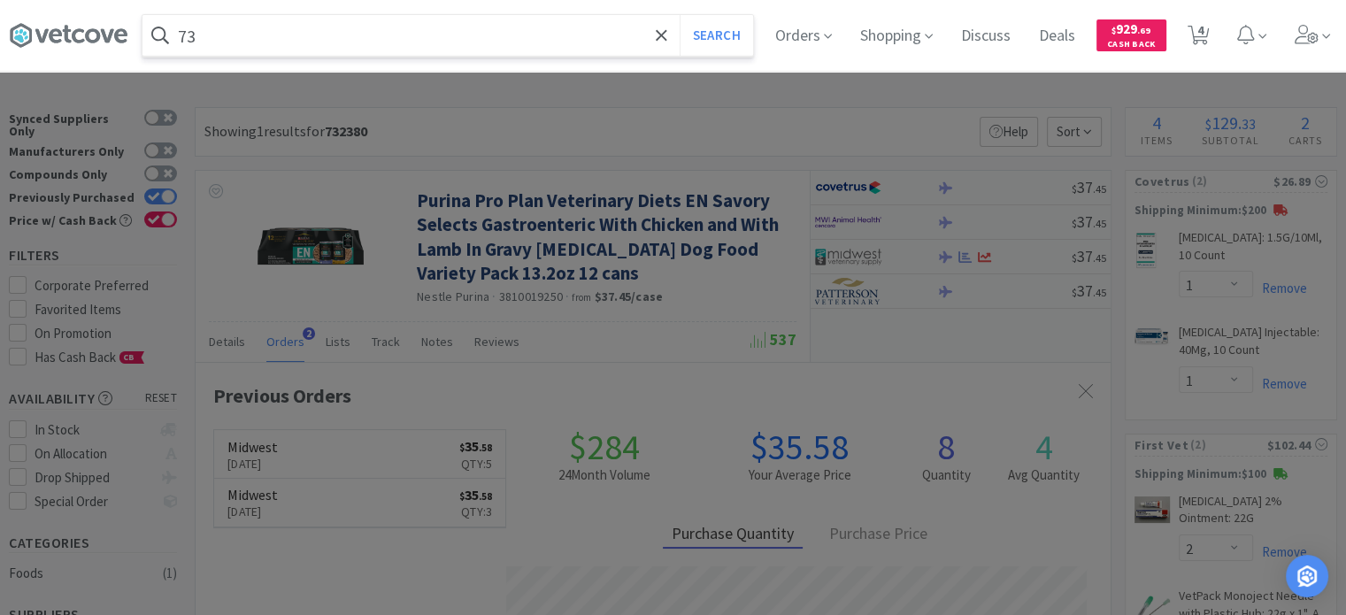
type input "7"
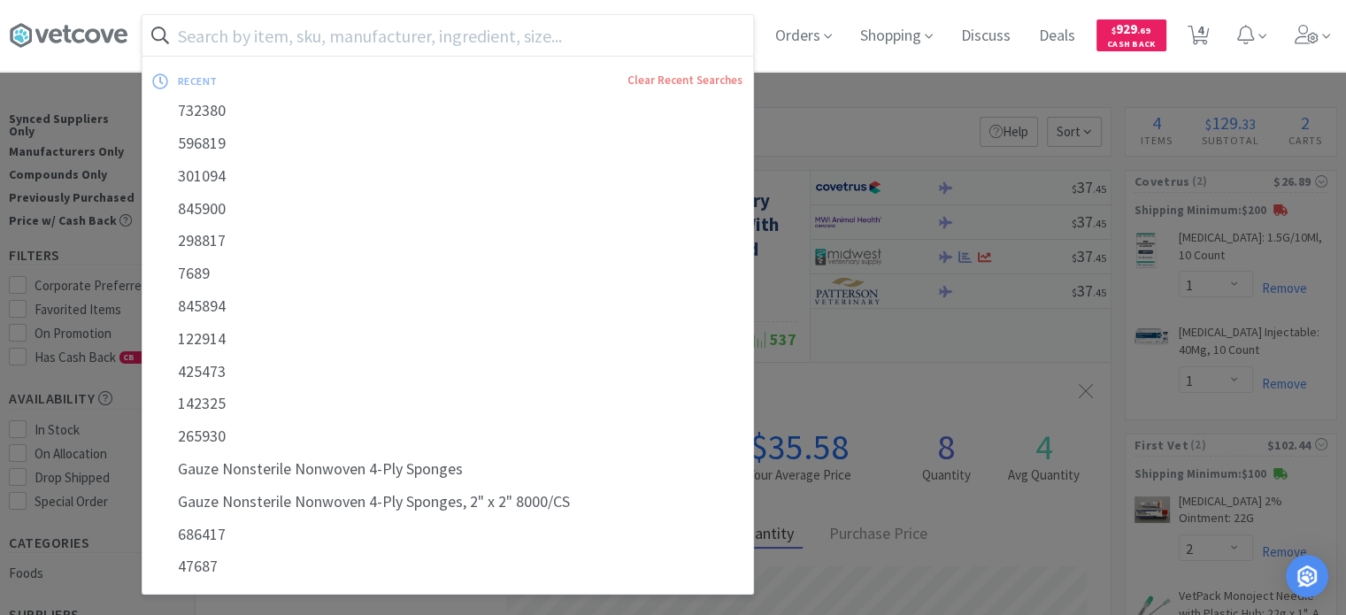
paste input "5724"
type input "5724"
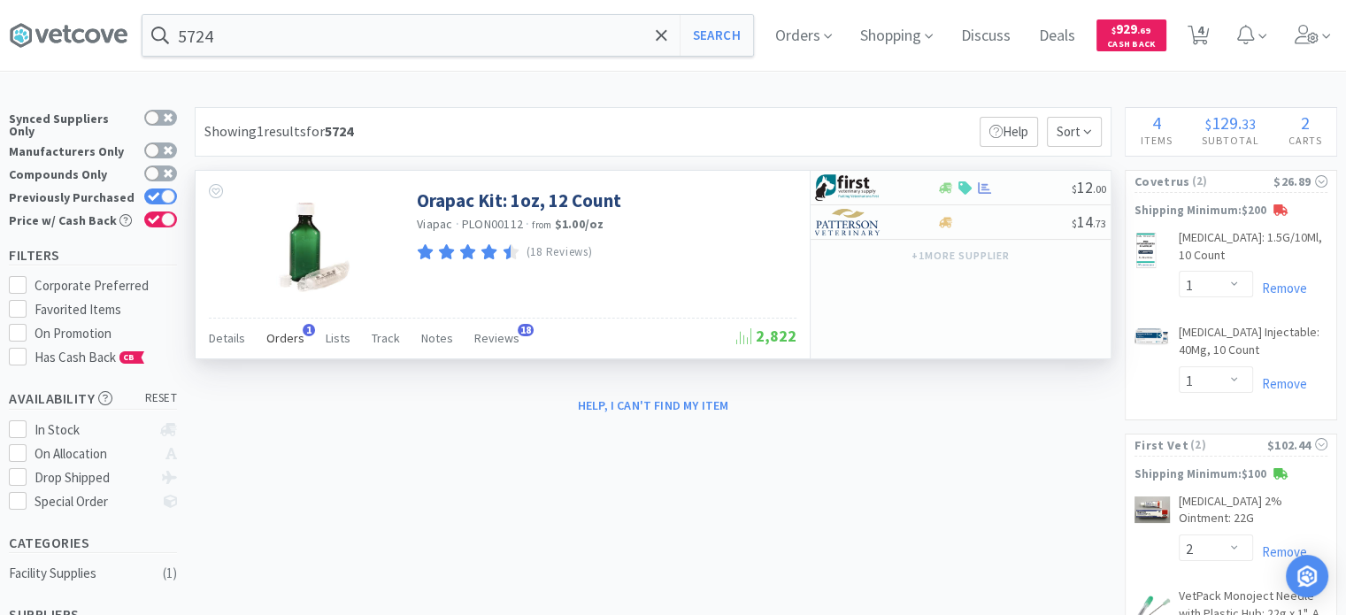
click at [286, 342] on span "Orders" at bounding box center [285, 338] width 38 height 16
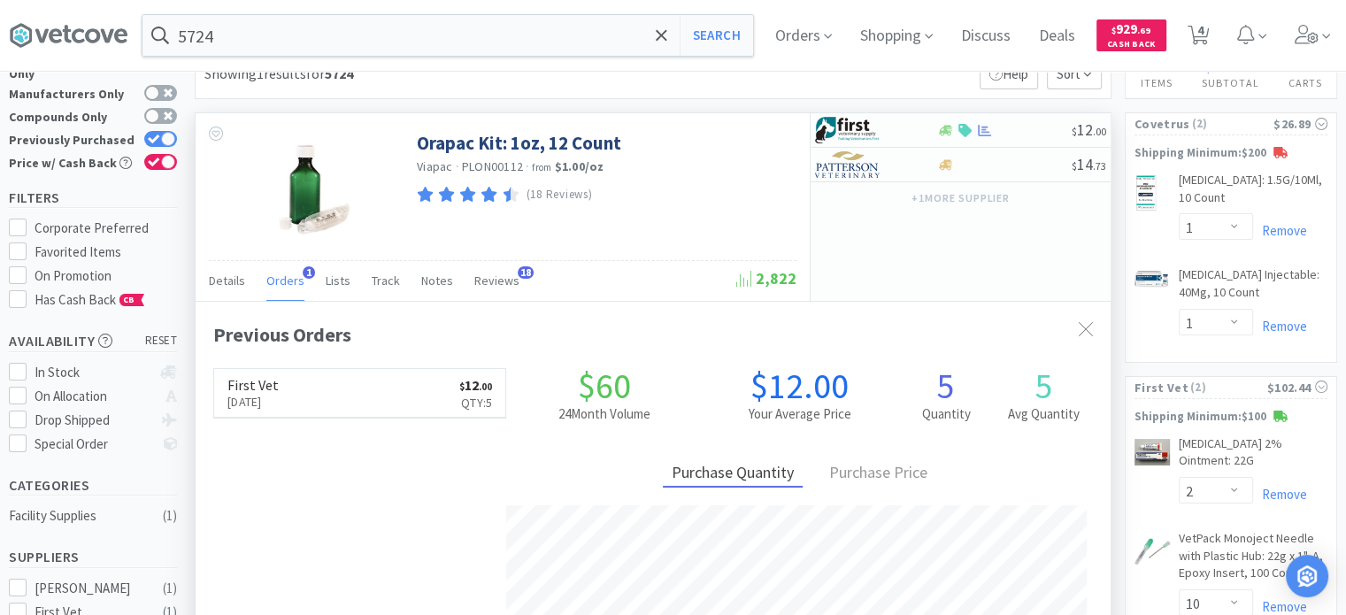
scroll to position [89, 0]
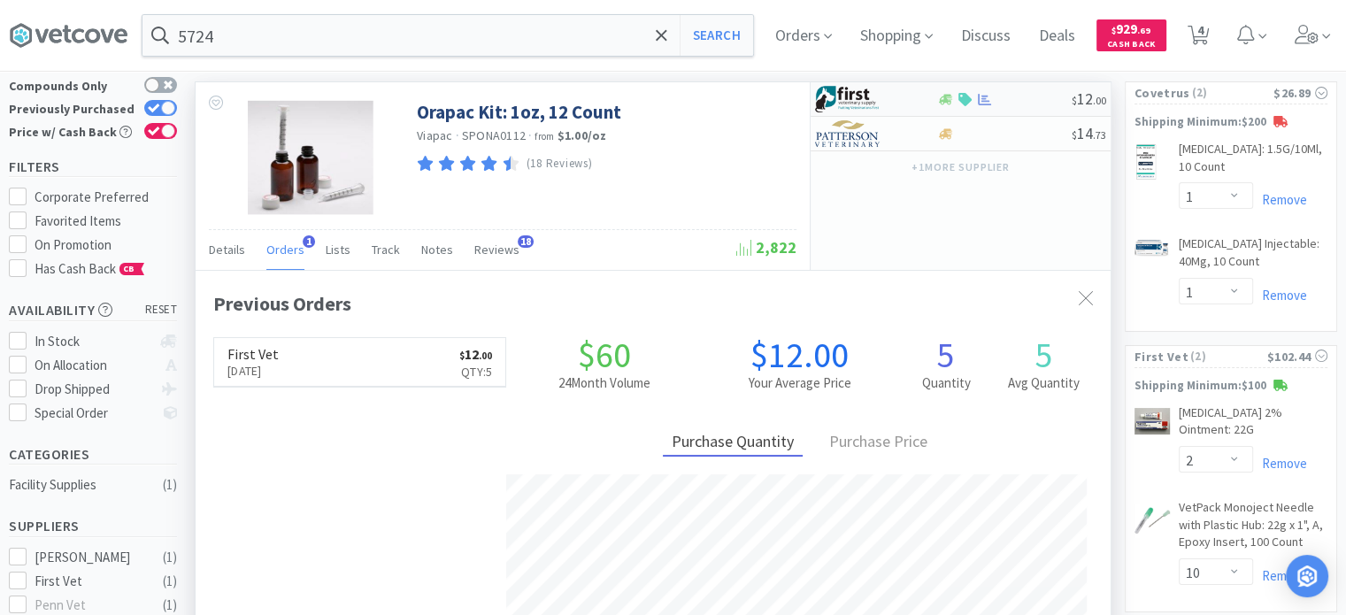
click at [899, 102] on div at bounding box center [863, 99] width 97 height 30
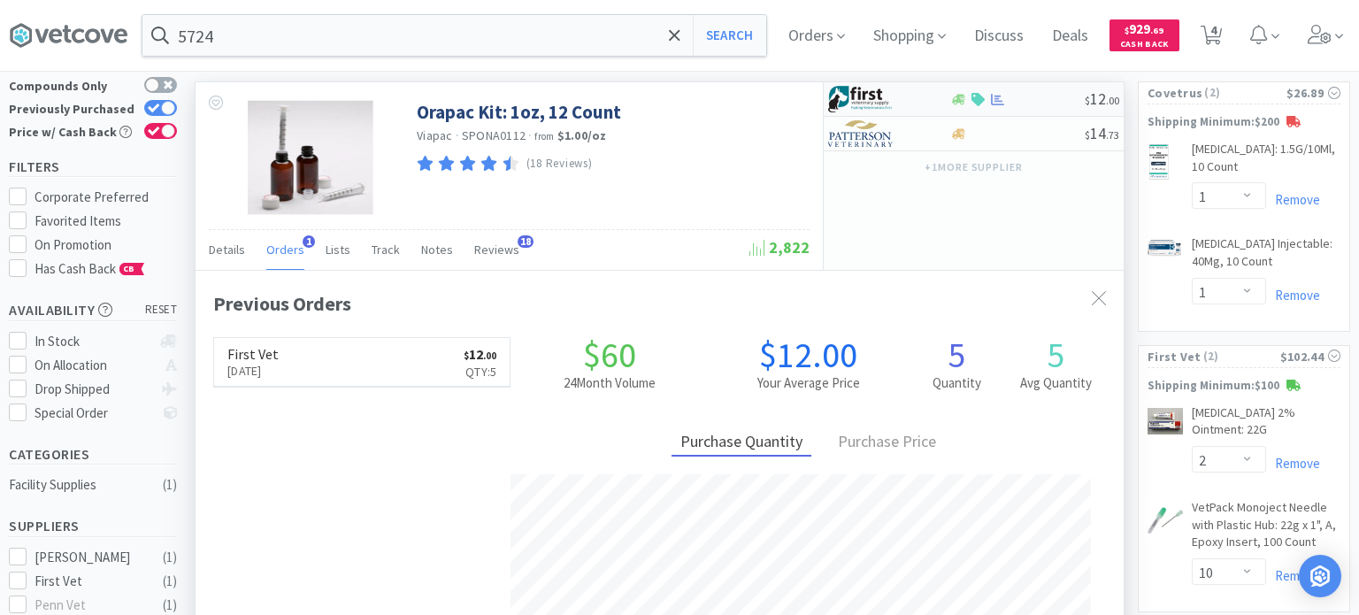
select select "1"
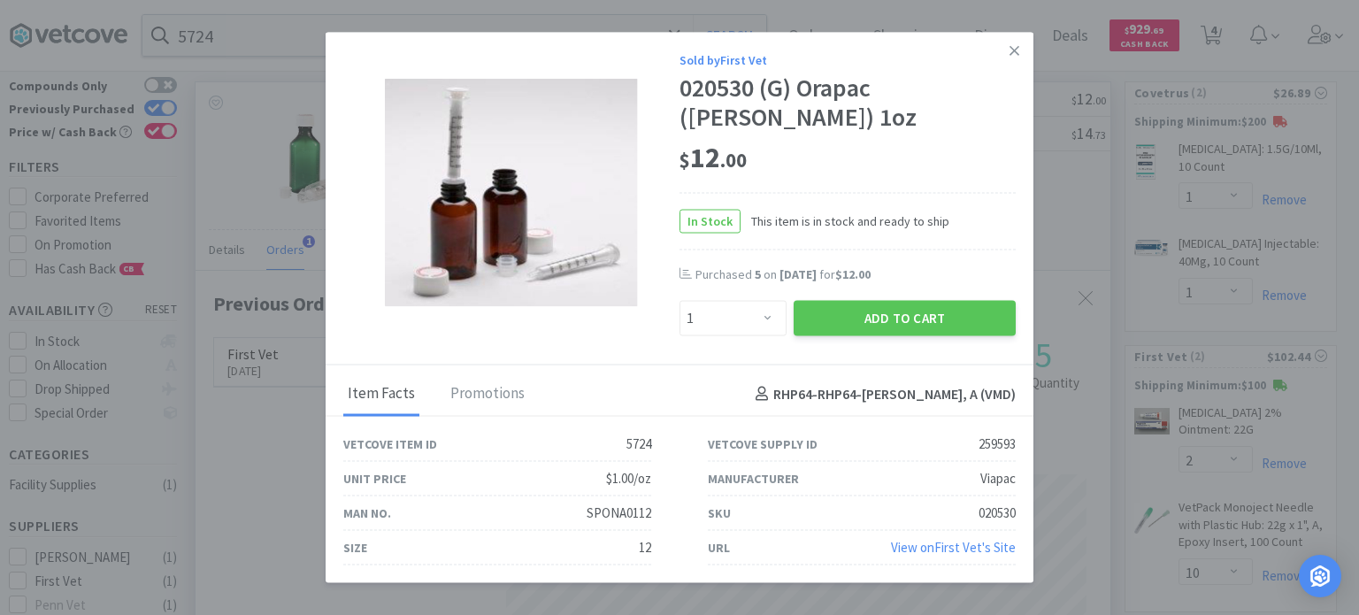
click at [587, 509] on div "Man No. SPONA0112" at bounding box center [497, 514] width 308 height 35
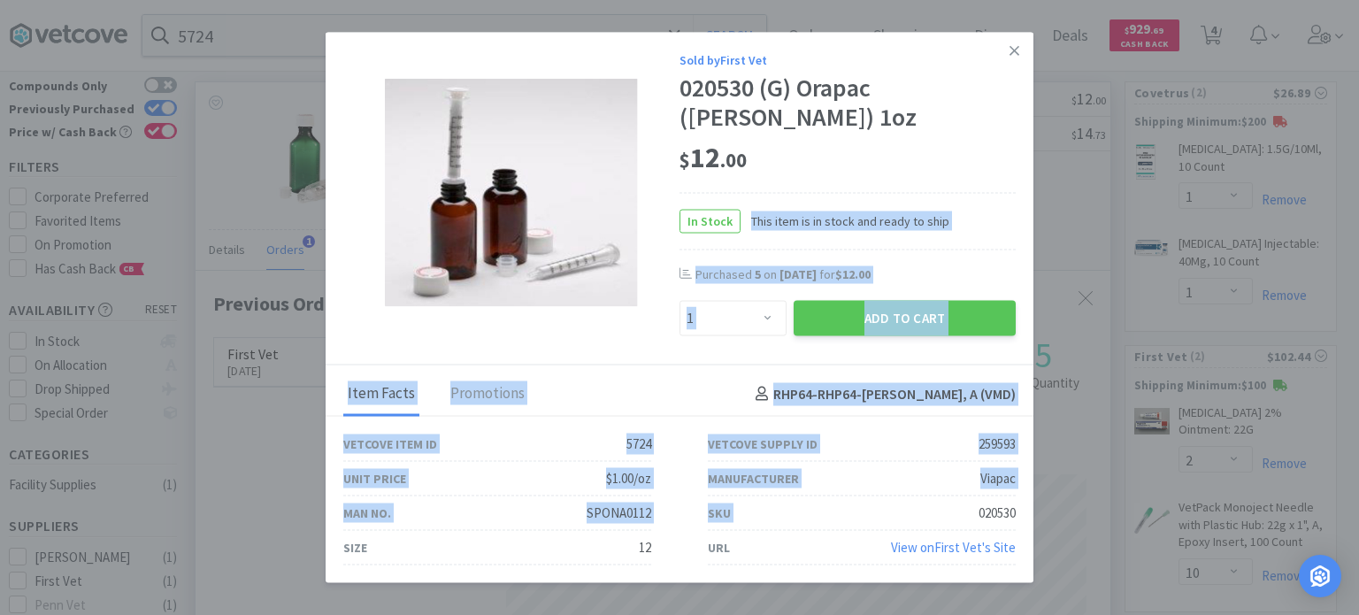
drag, startPoint x: 974, startPoint y: 505, endPoint x: 1036, endPoint y: 516, distance: 62.0
click at [1036, 516] on div "Sold by First Vet 020530 (G) Orapac ([PERSON_NAME]) 1oz $ 12 . 00 In Stock This…" at bounding box center [679, 307] width 1359 height 615
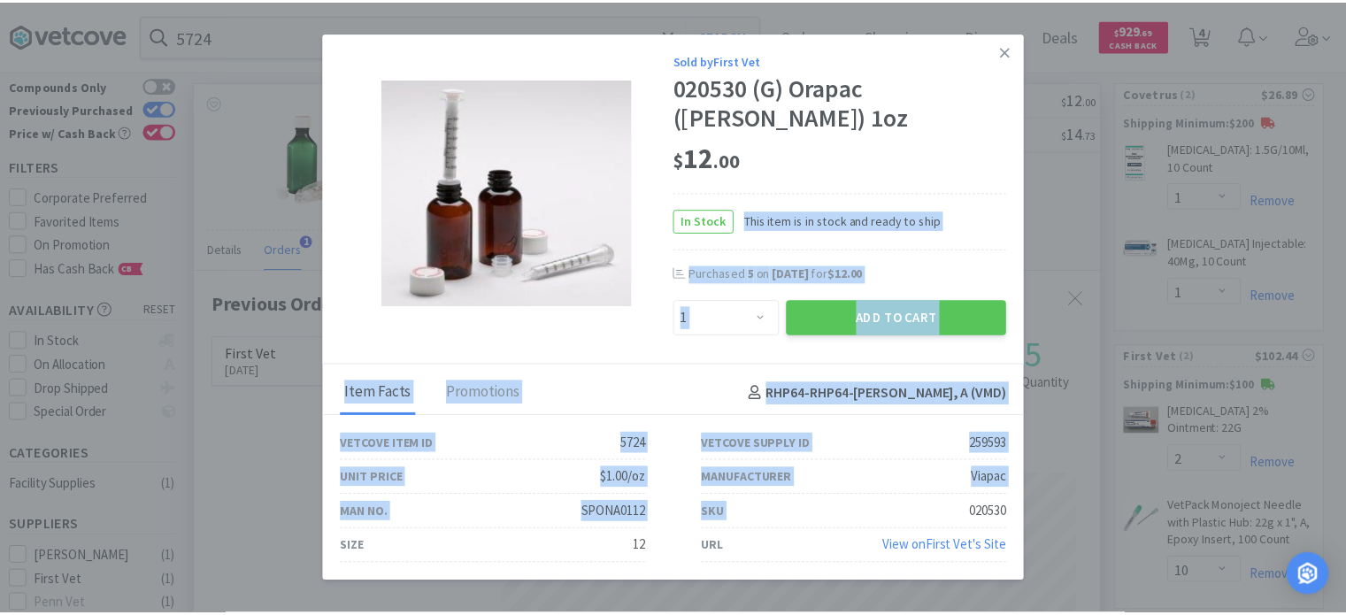
scroll to position [884617, 884155]
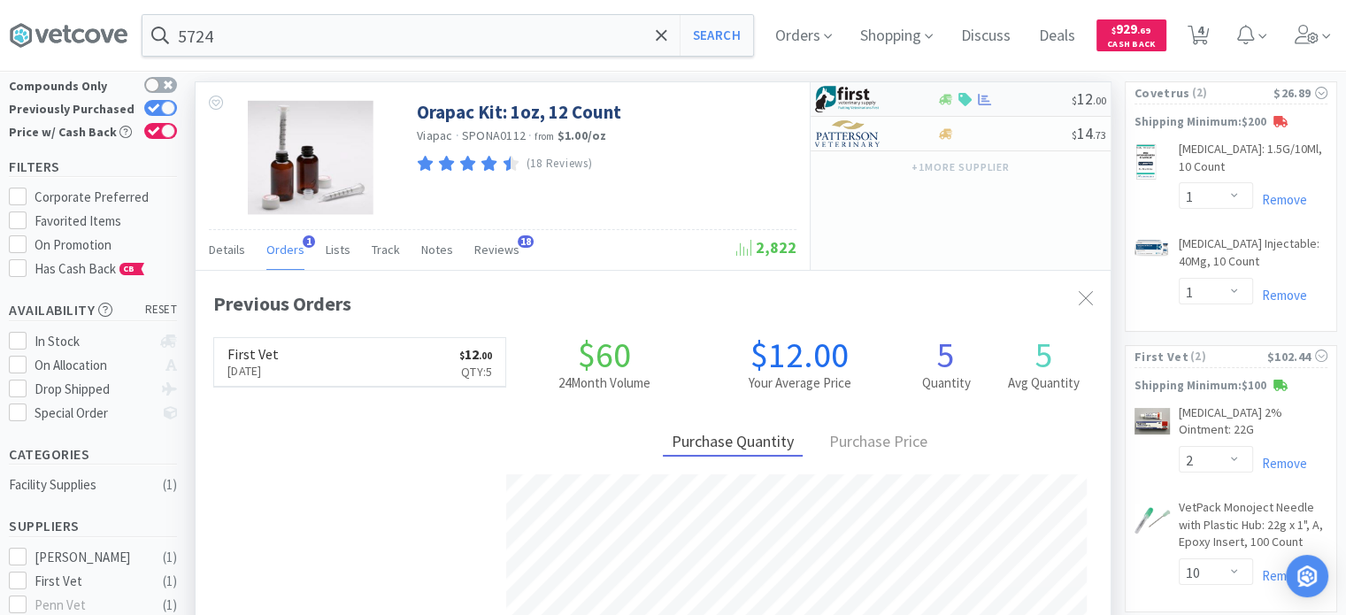
click at [875, 91] on img at bounding box center [848, 99] width 66 height 27
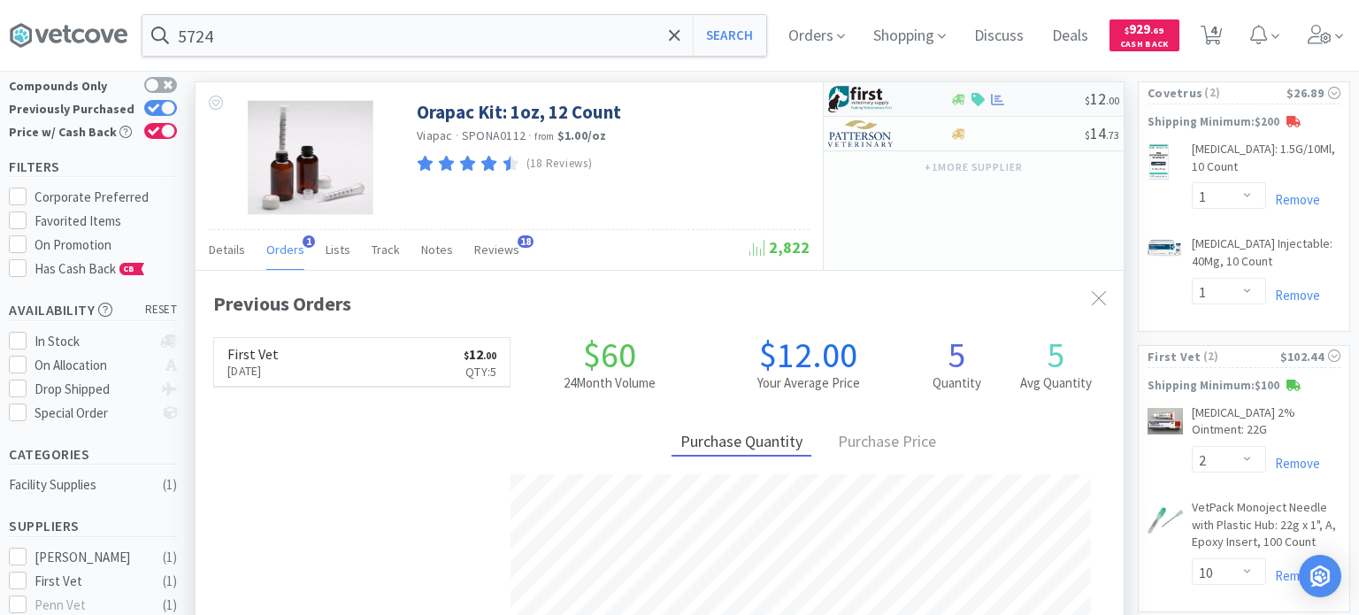
select select "1"
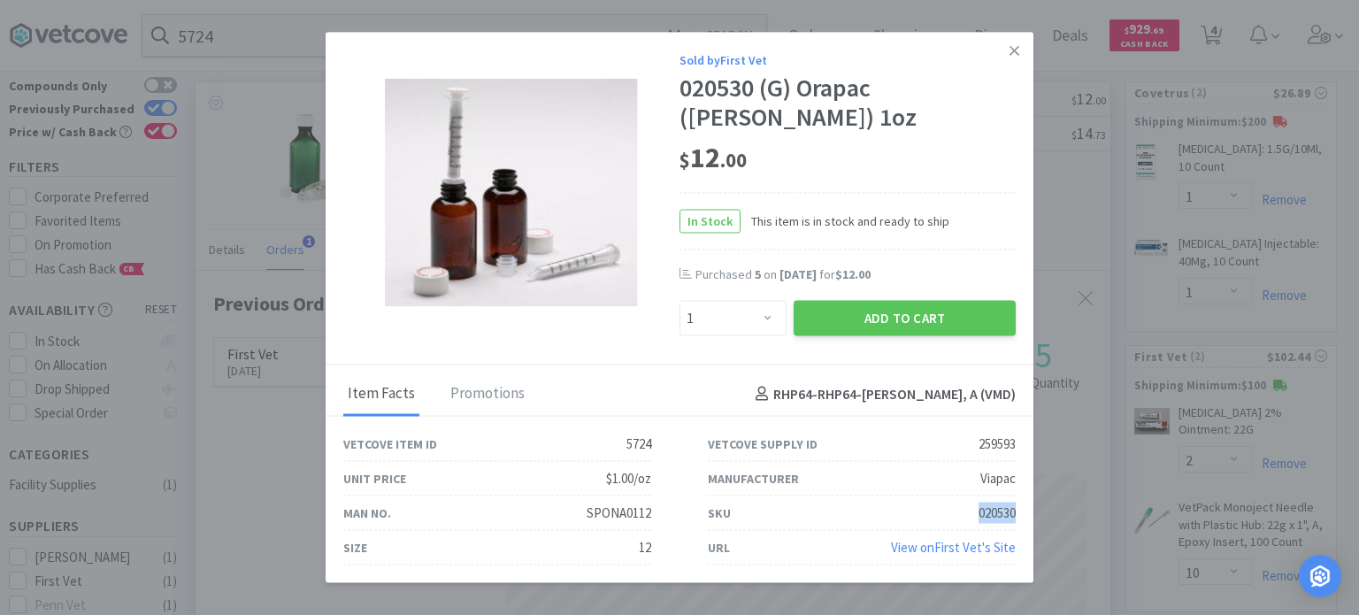
drag, startPoint x: 974, startPoint y: 512, endPoint x: 1020, endPoint y: 510, distance: 47.0
click at [1020, 510] on div "SKU 020530" at bounding box center [862, 514] width 365 height 35
click at [1016, 47] on icon at bounding box center [1015, 50] width 10 height 16
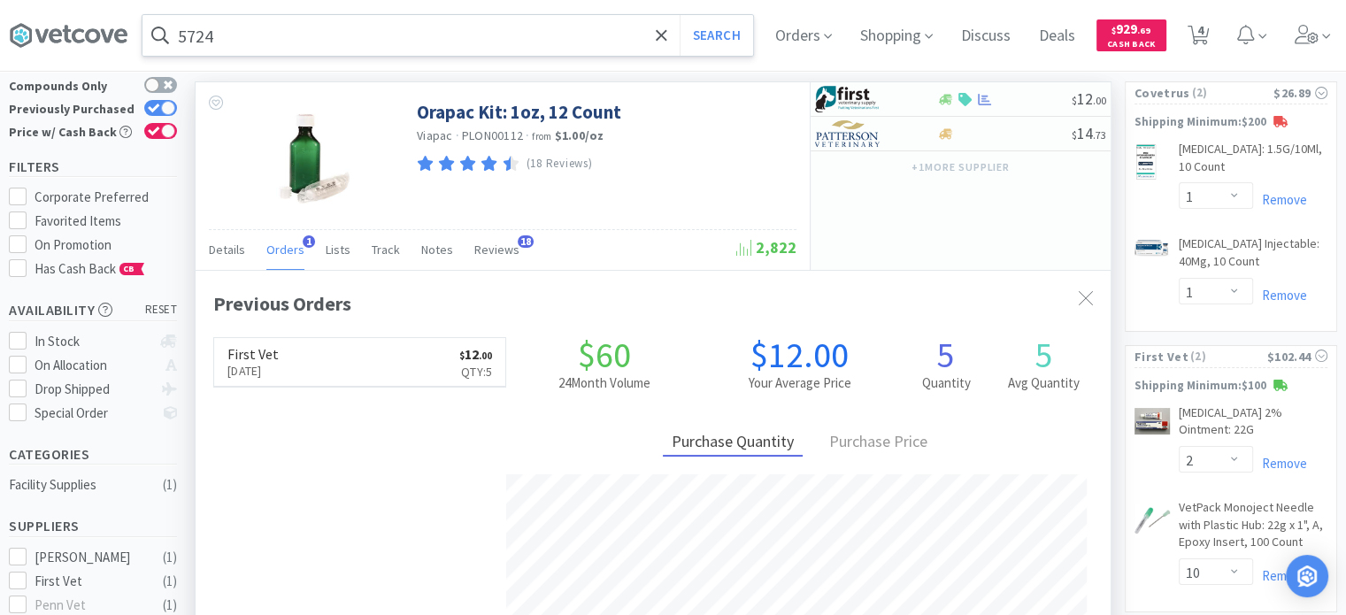
click at [506, 46] on input "5724" at bounding box center [447, 35] width 611 height 41
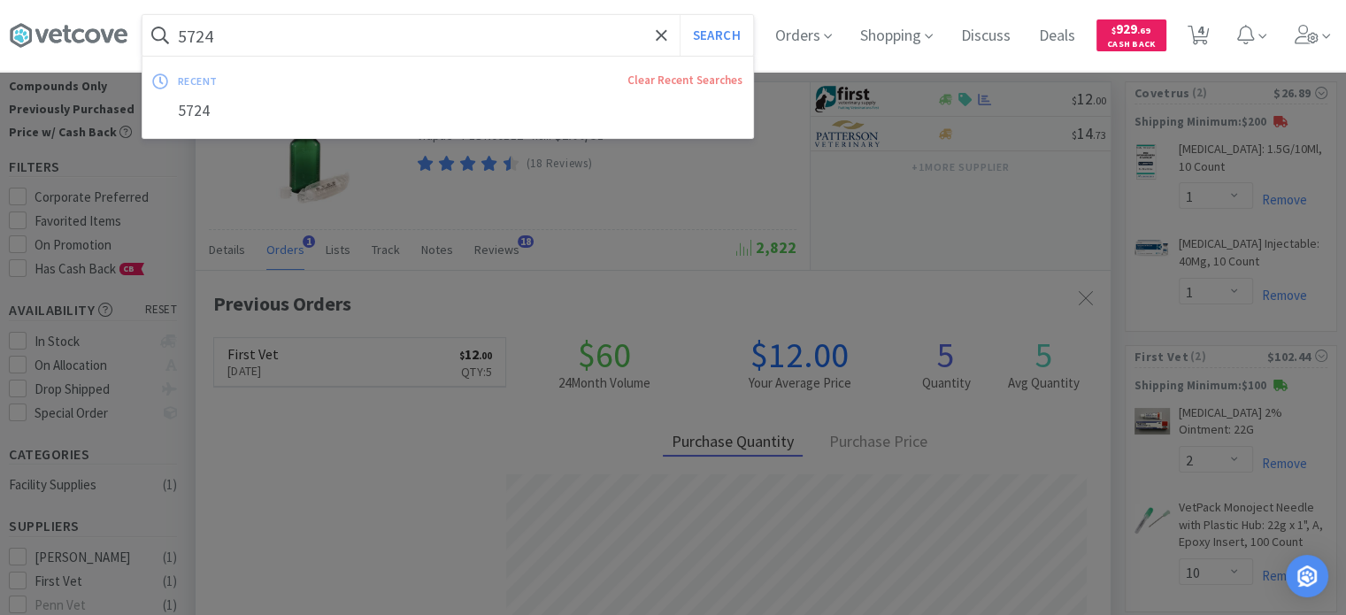
paste input "194752"
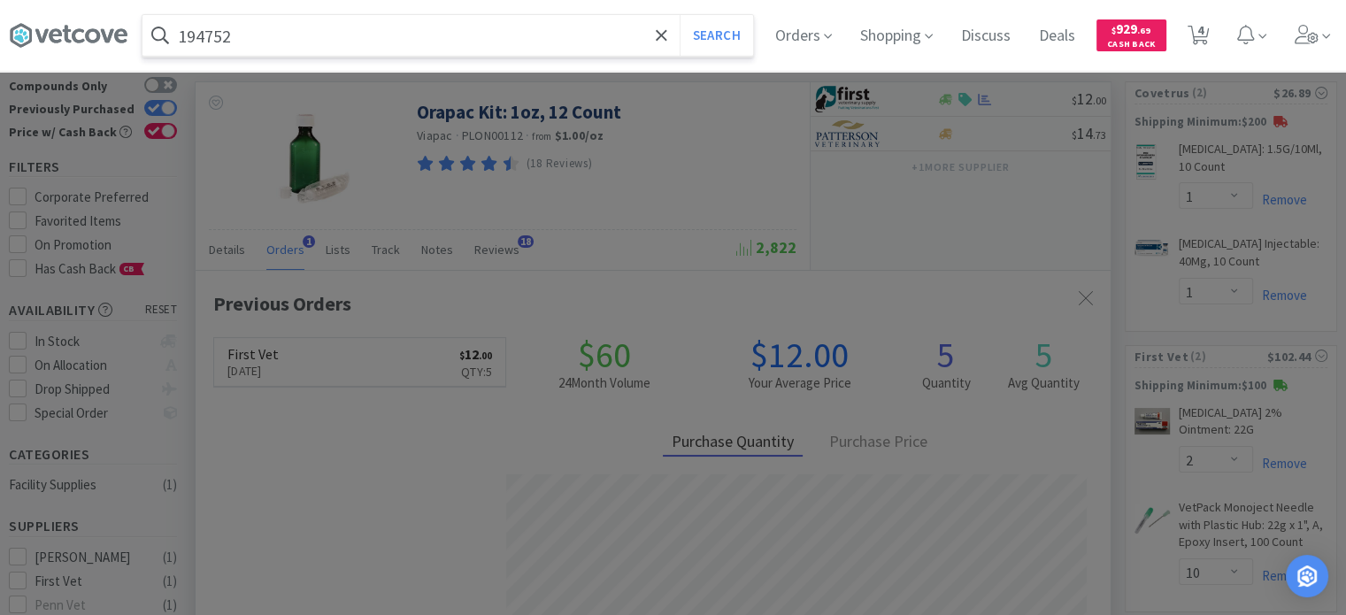
type input "194752"
click at [680, 15] on button "Search" at bounding box center [716, 35] width 73 height 41
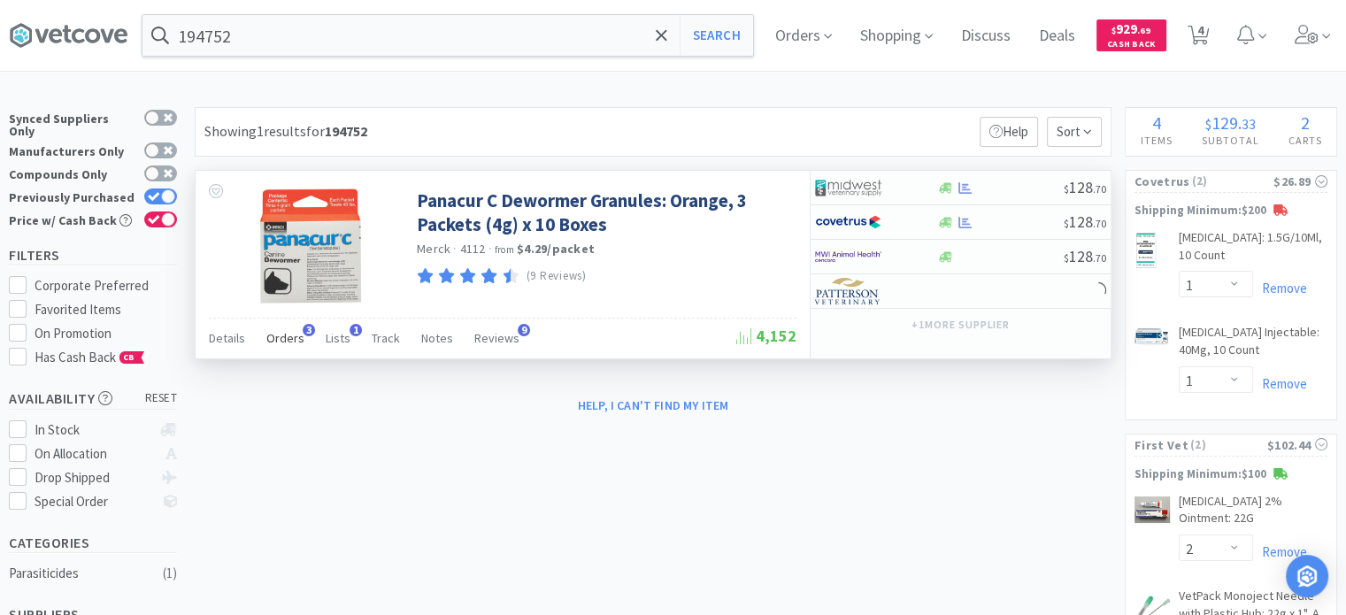
click at [275, 335] on span "Orders" at bounding box center [285, 338] width 38 height 16
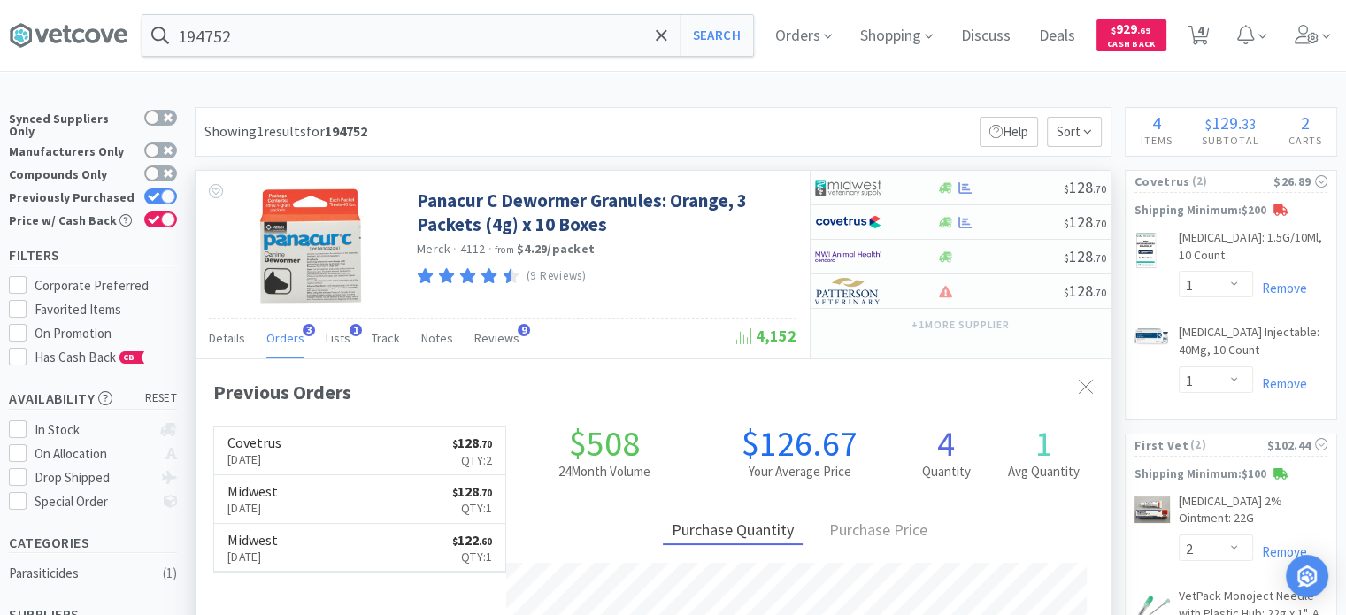
scroll to position [453, 915]
click at [907, 183] on div at bounding box center [863, 188] width 97 height 30
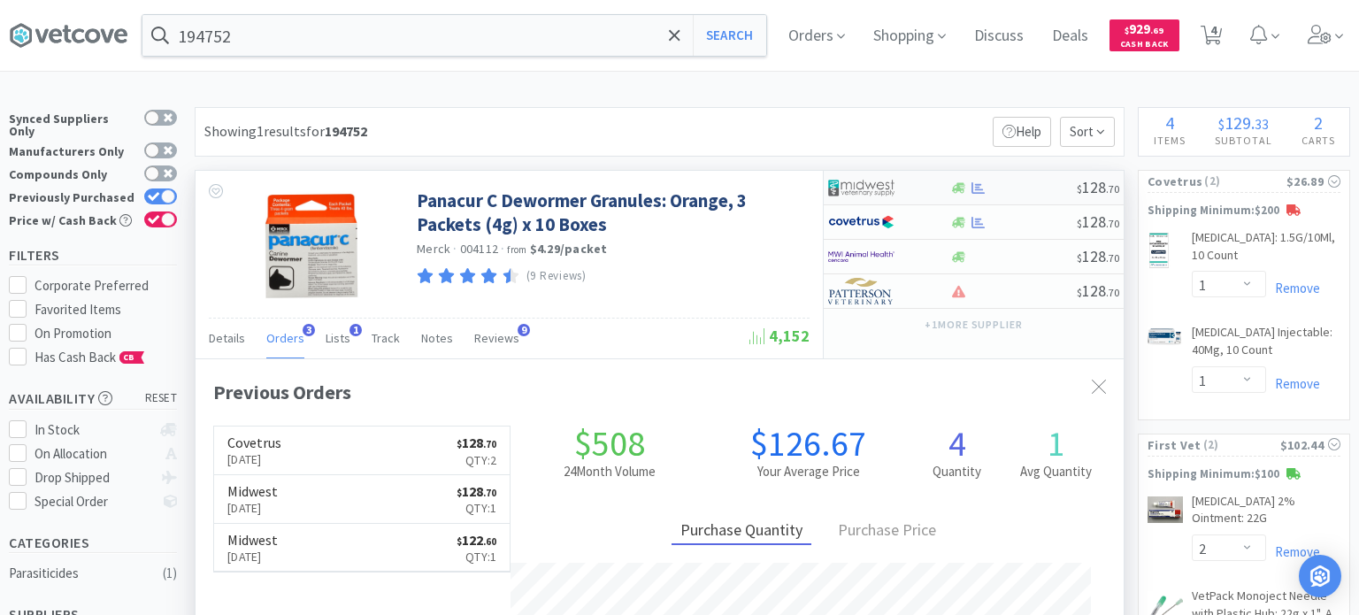
select select "1"
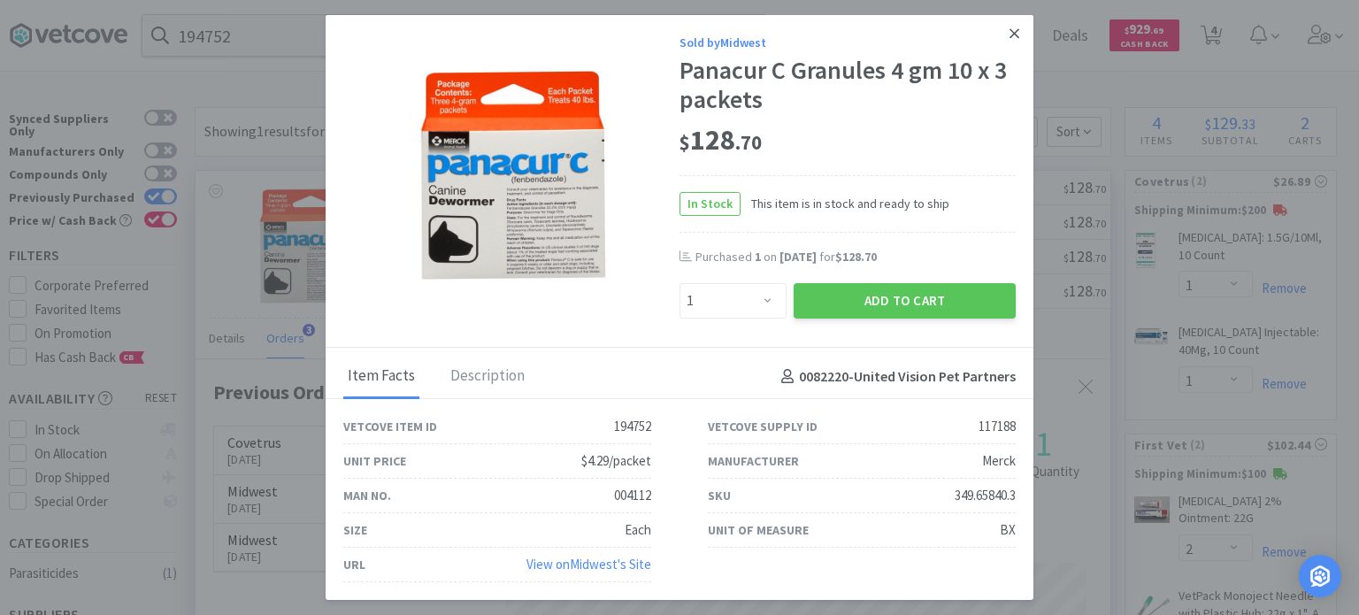
click at [1013, 36] on icon at bounding box center [1015, 34] width 10 height 16
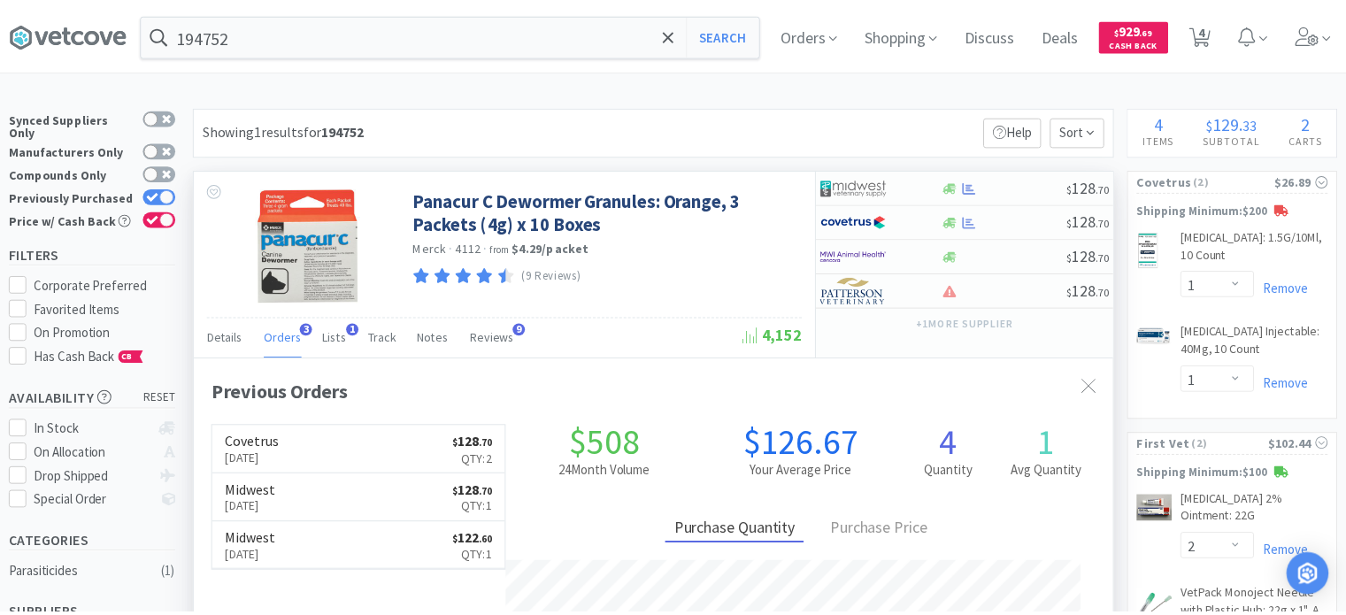
scroll to position [884617, 884155]
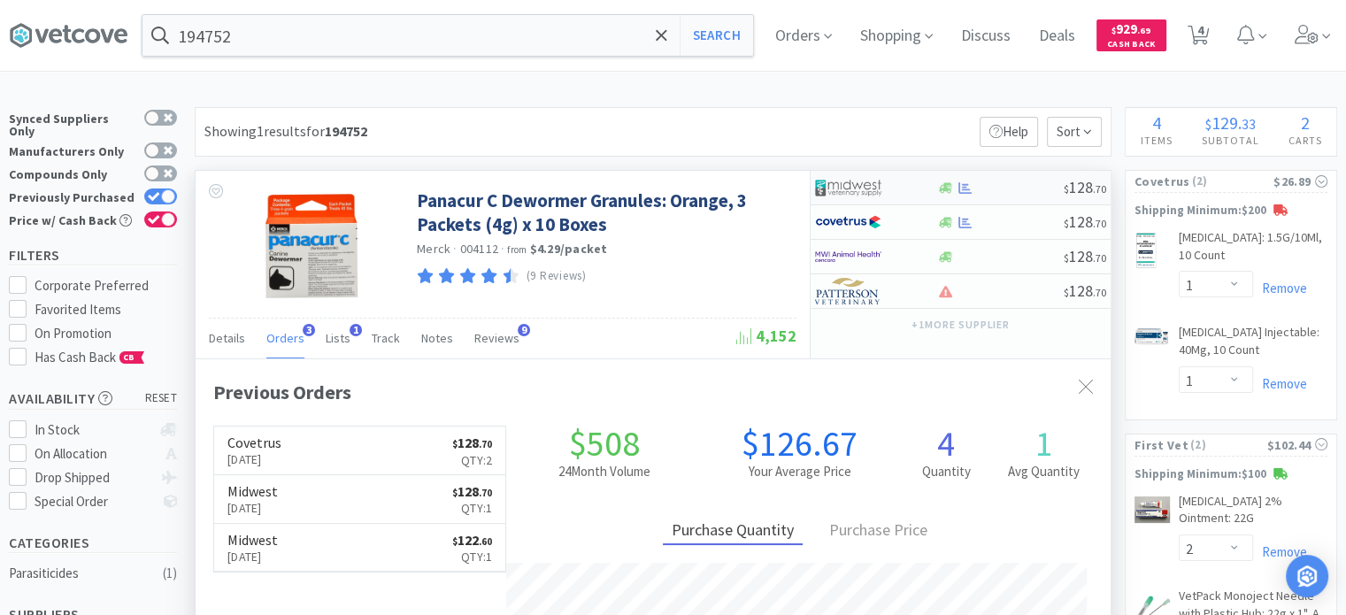
click at [904, 183] on div at bounding box center [863, 188] width 97 height 30
select select "1"
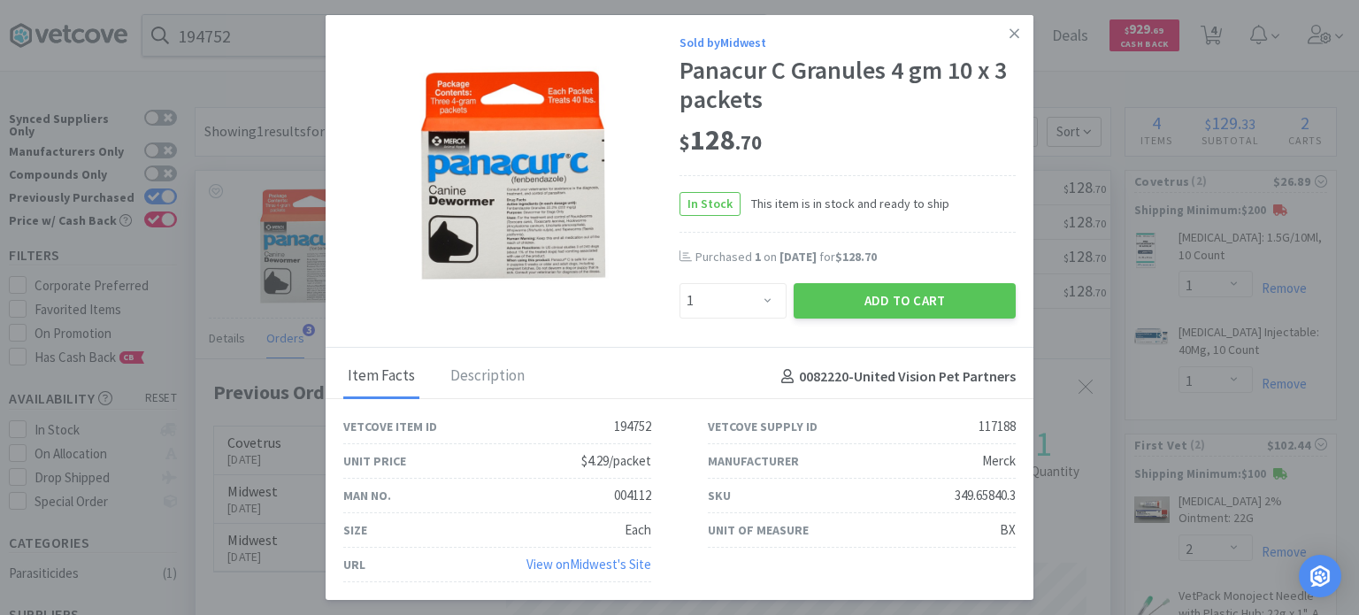
click at [952, 481] on div "Vetcove Item ID 194752 Vetcove Supply ID 117188 Unit Price $4.29/packet Manufac…" at bounding box center [679, 496] width 729 height 173
click at [955, 493] on div "349.65840.3" at bounding box center [985, 495] width 61 height 21
drag, startPoint x: 952, startPoint y: 494, endPoint x: 1013, endPoint y: 501, distance: 60.6
click at [1013, 501] on div "349.65840.3" at bounding box center [985, 495] width 61 height 21
click at [1010, 37] on icon at bounding box center [1015, 34] width 10 height 16
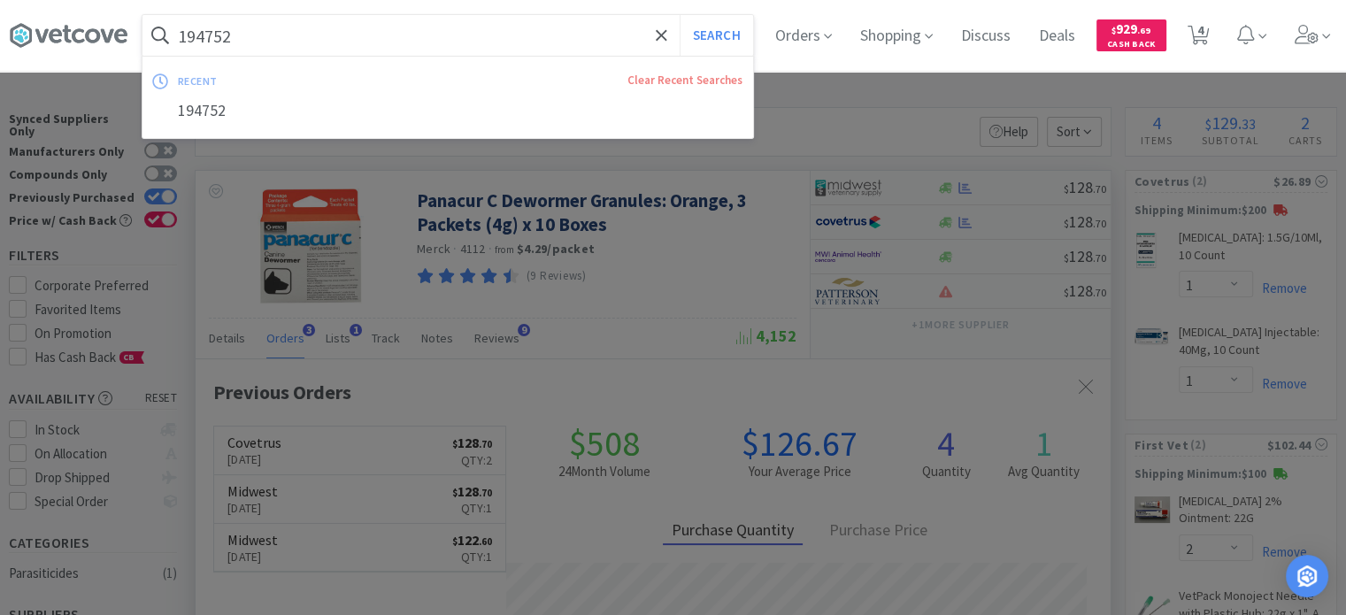
click at [359, 17] on input "194752" at bounding box center [447, 35] width 611 height 41
paste input "0415"
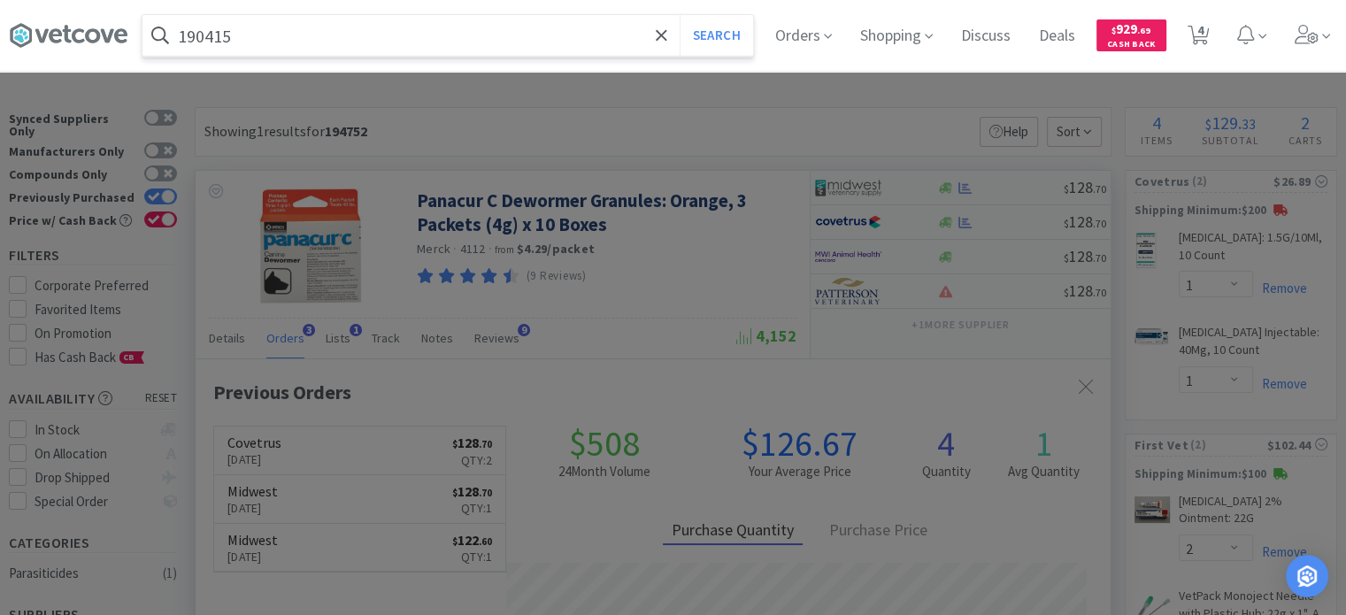
type input "190415"
click at [680, 15] on button "Search" at bounding box center [716, 35] width 73 height 41
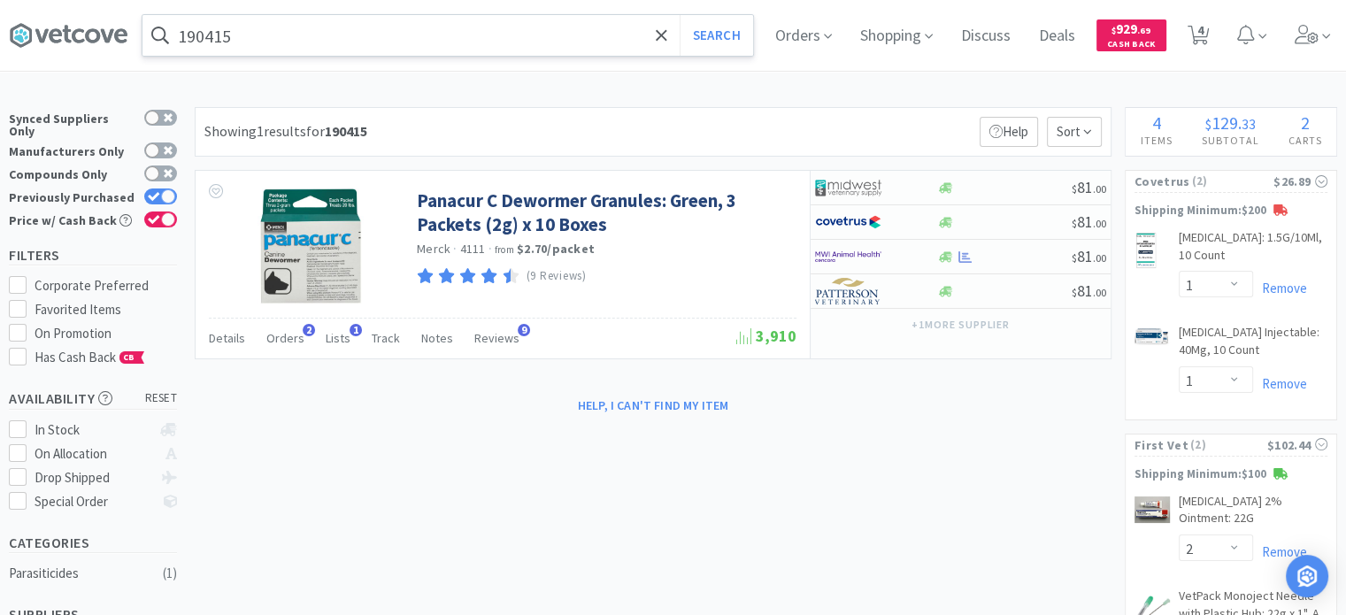
click at [512, 45] on input "190415" at bounding box center [447, 35] width 611 height 41
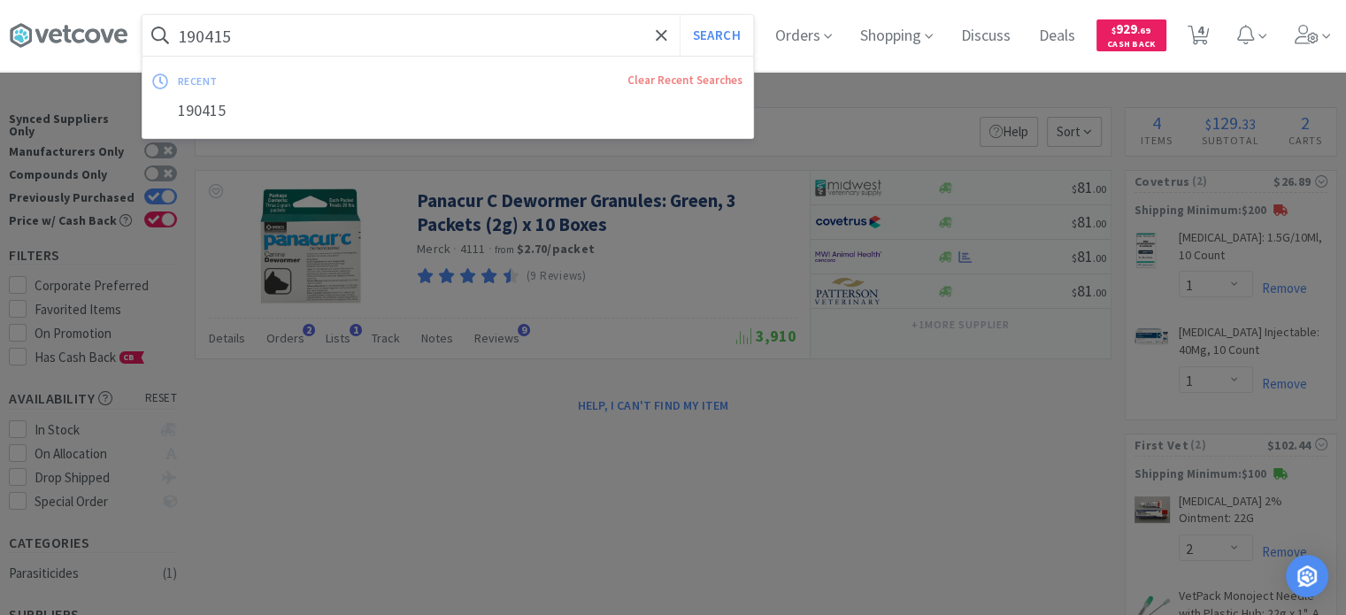
click at [680, 15] on button "Search" at bounding box center [716, 35] width 73 height 41
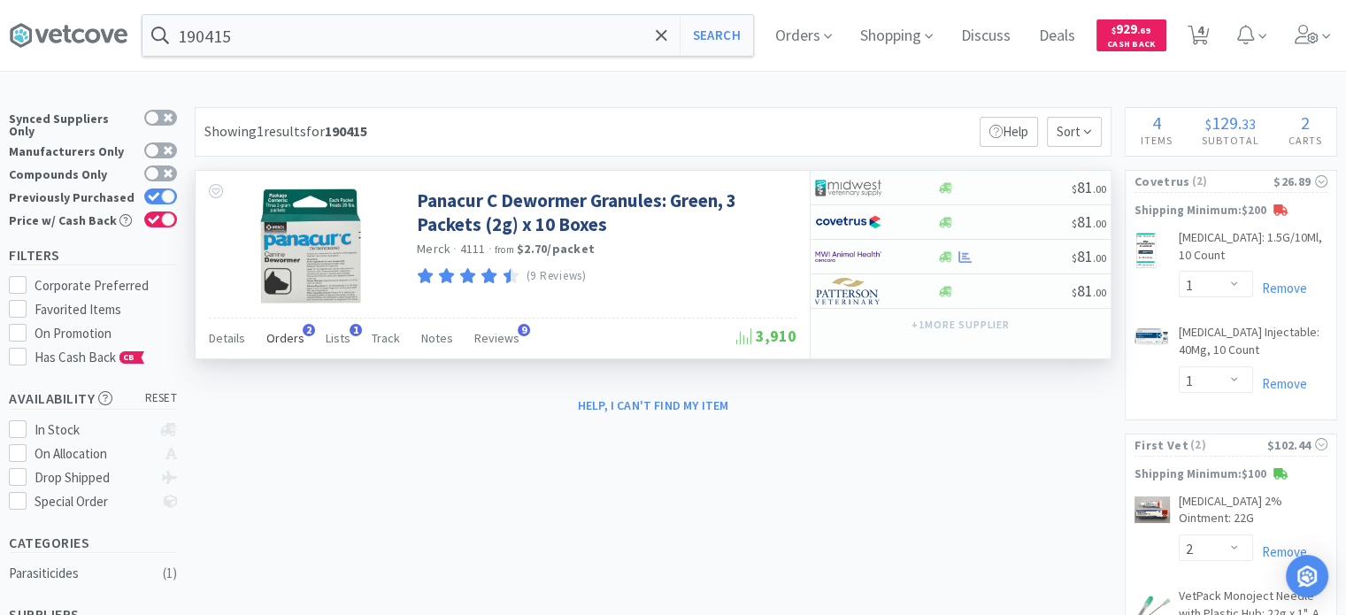
click at [269, 335] on span "Orders" at bounding box center [285, 338] width 38 height 16
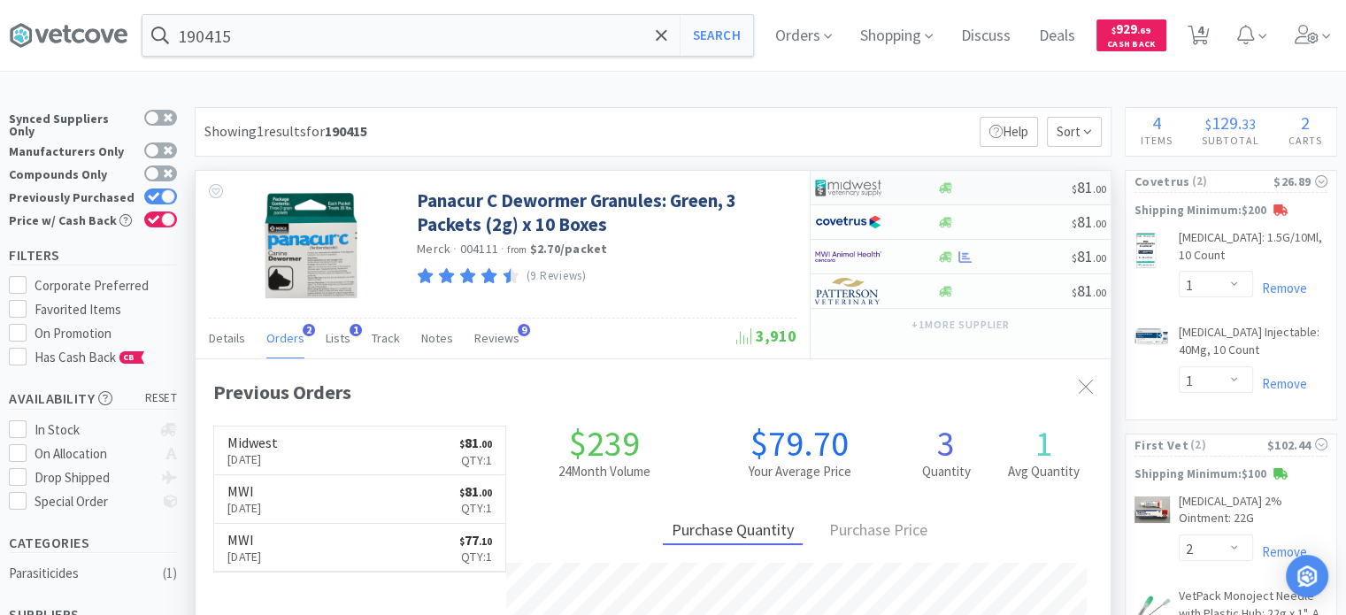
click at [885, 189] on div at bounding box center [863, 188] width 97 height 30
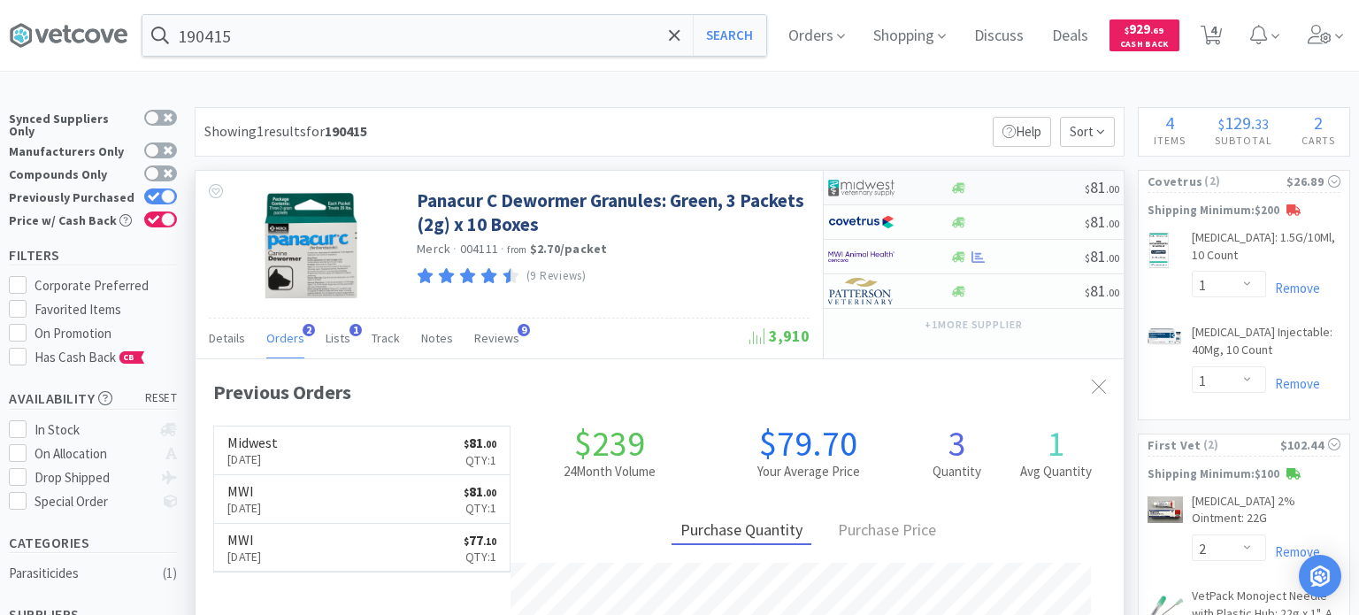
select select "1"
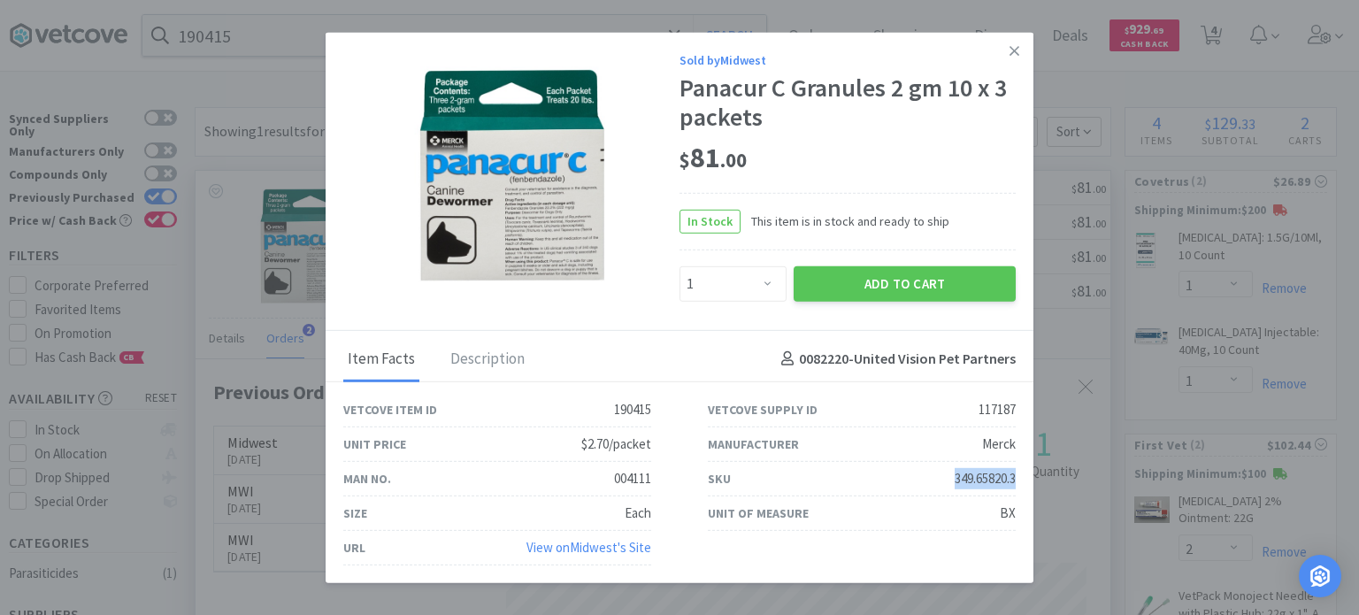
drag, startPoint x: 947, startPoint y: 485, endPoint x: 1023, endPoint y: 492, distance: 76.4
click at [1023, 492] on div "SKU 349.65820.3" at bounding box center [862, 479] width 365 height 35
click at [1018, 47] on icon at bounding box center [1015, 50] width 10 height 16
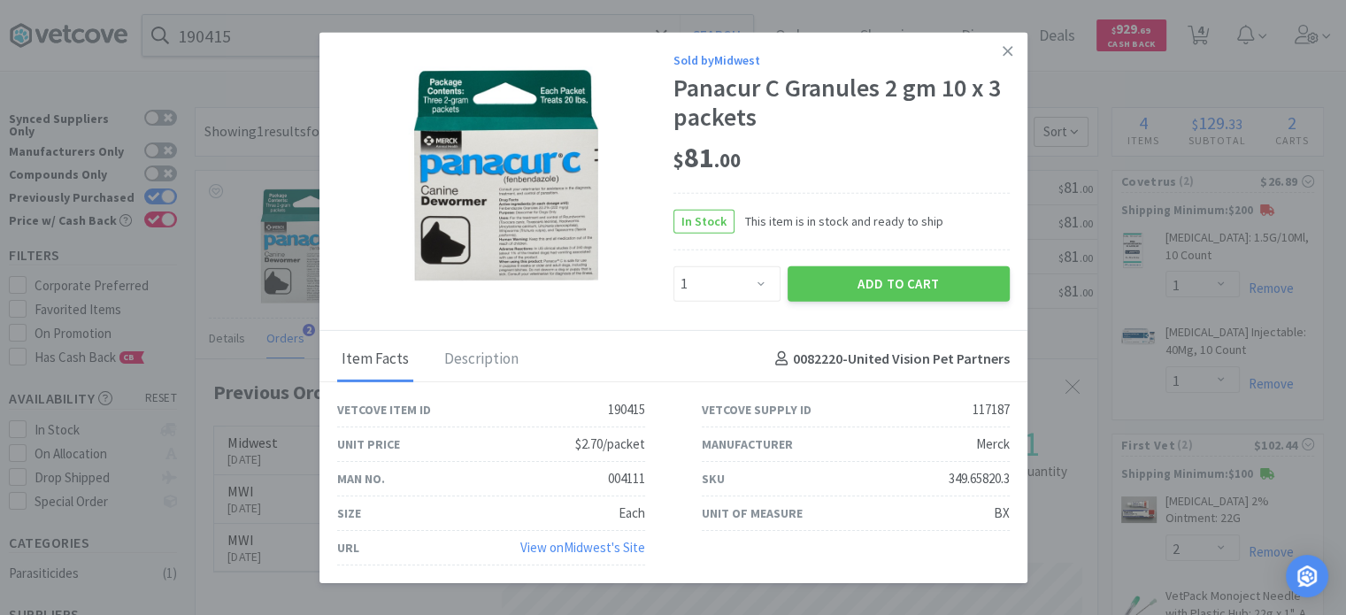
scroll to position [884617, 884155]
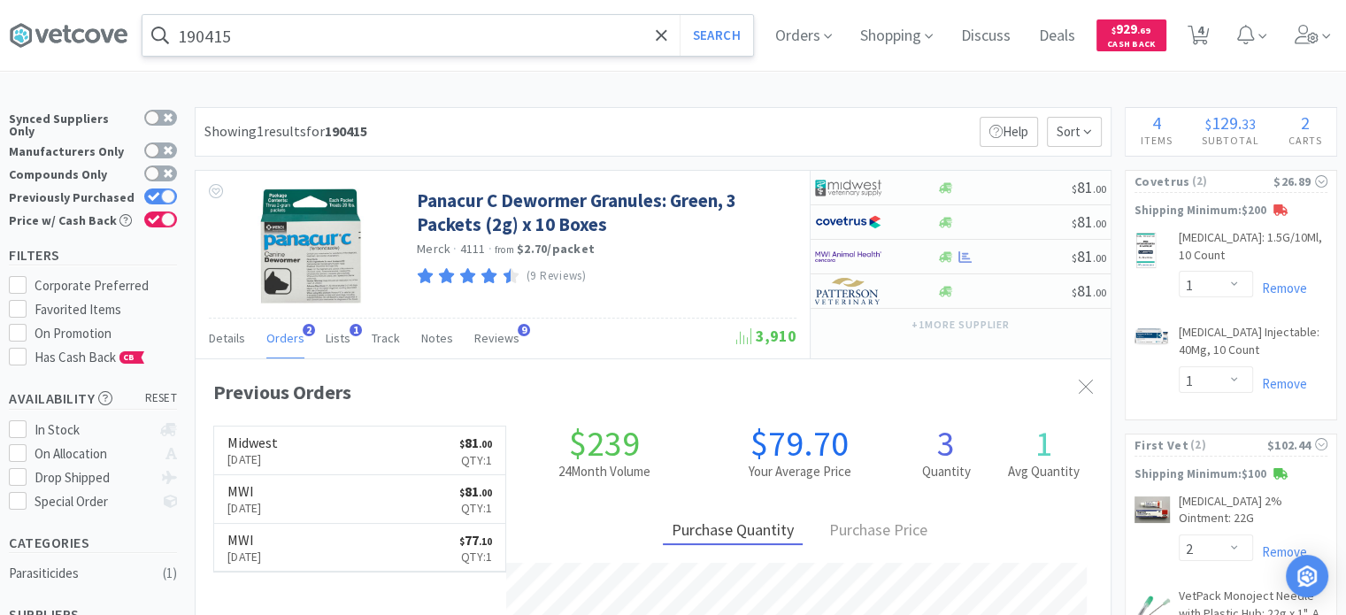
drag, startPoint x: 230, startPoint y: 19, endPoint x: 222, endPoint y: 48, distance: 30.3
click at [230, 19] on input "190415" at bounding box center [447, 35] width 611 height 41
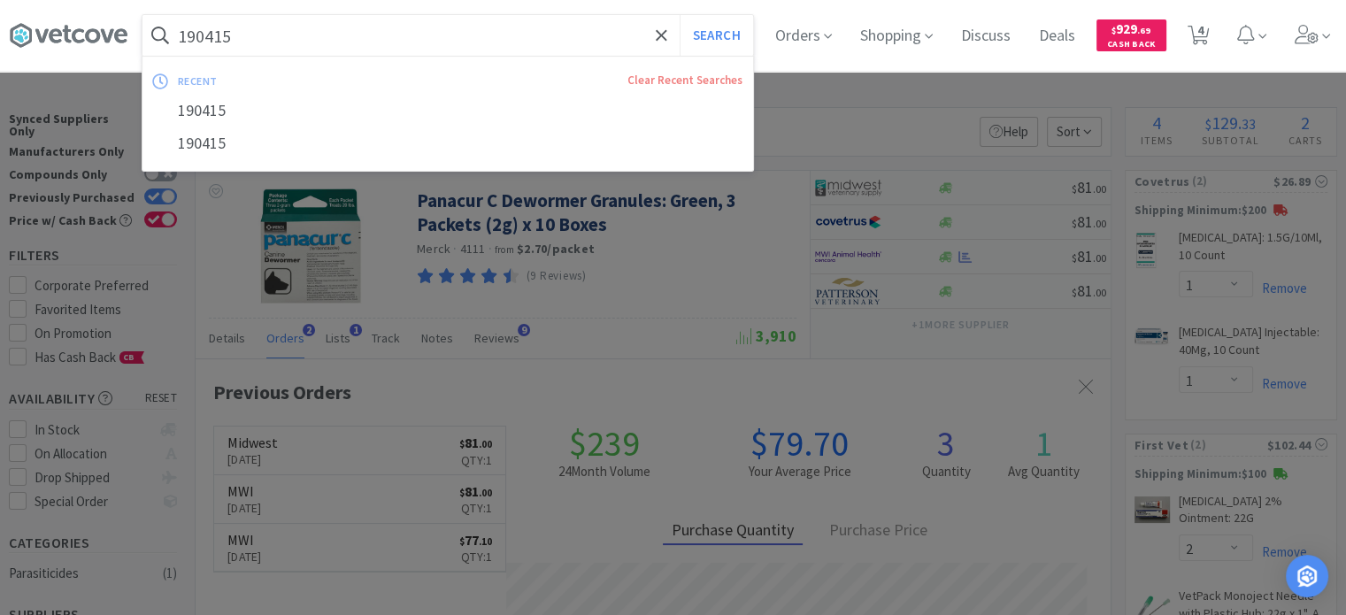
paste input "34304"
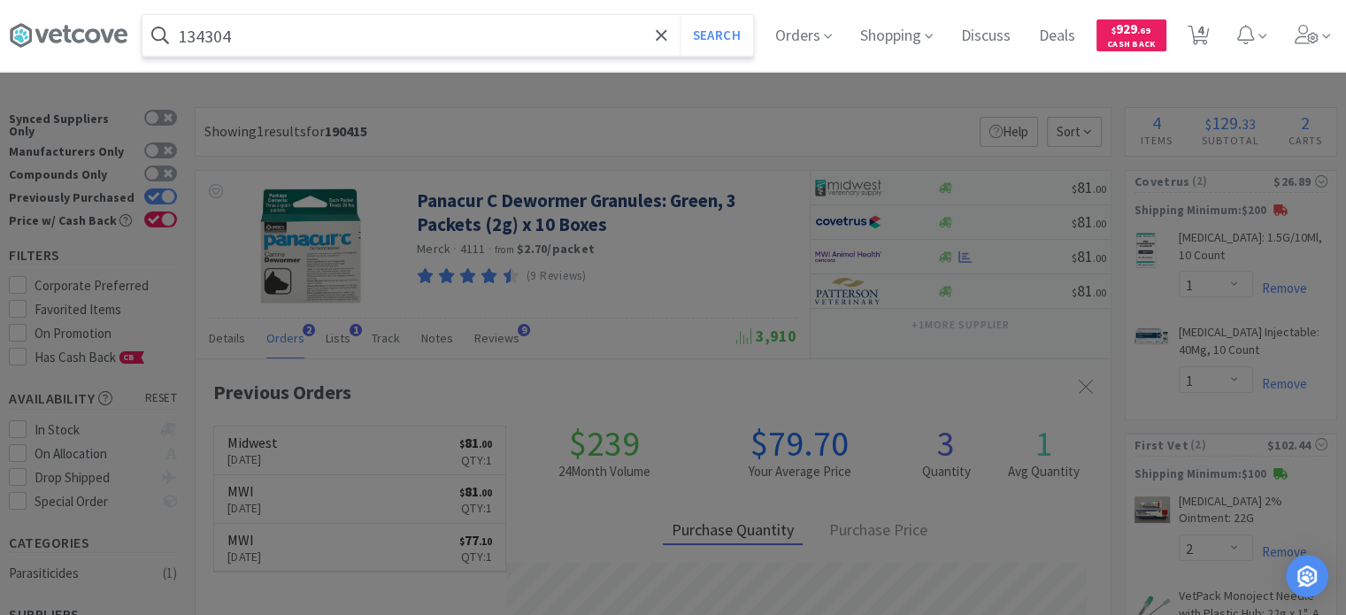
type input "134304"
click at [680, 15] on button "Search" at bounding box center [716, 35] width 73 height 41
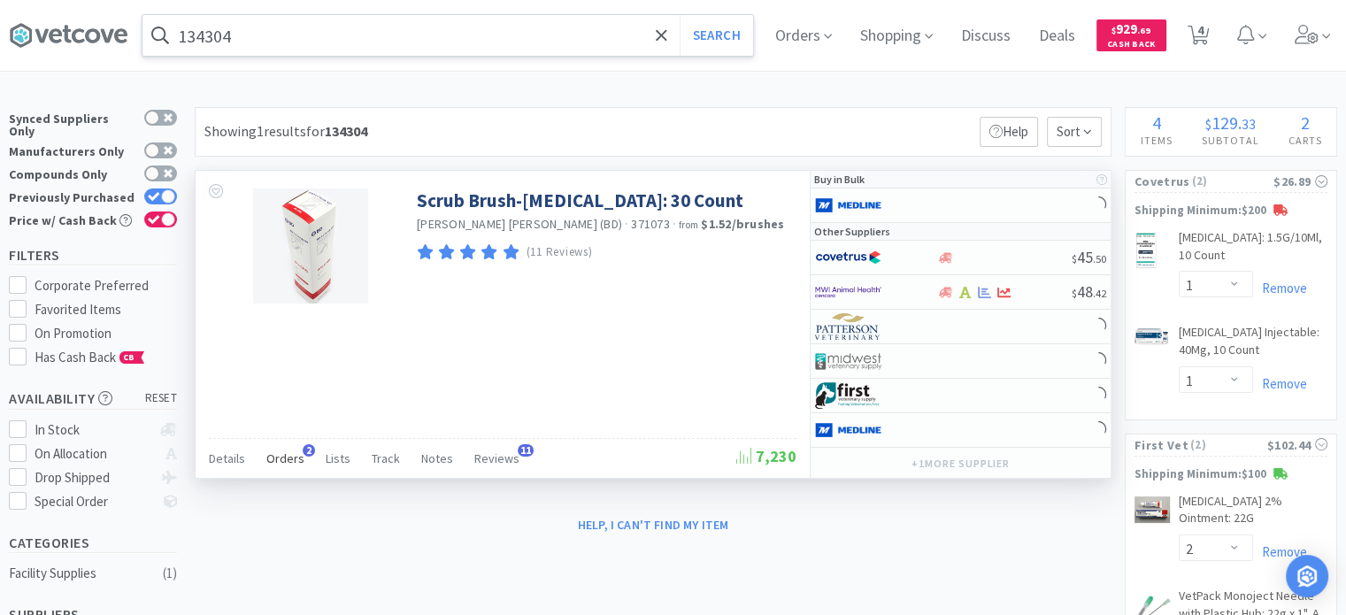
click at [282, 451] on span "Orders" at bounding box center [285, 459] width 38 height 16
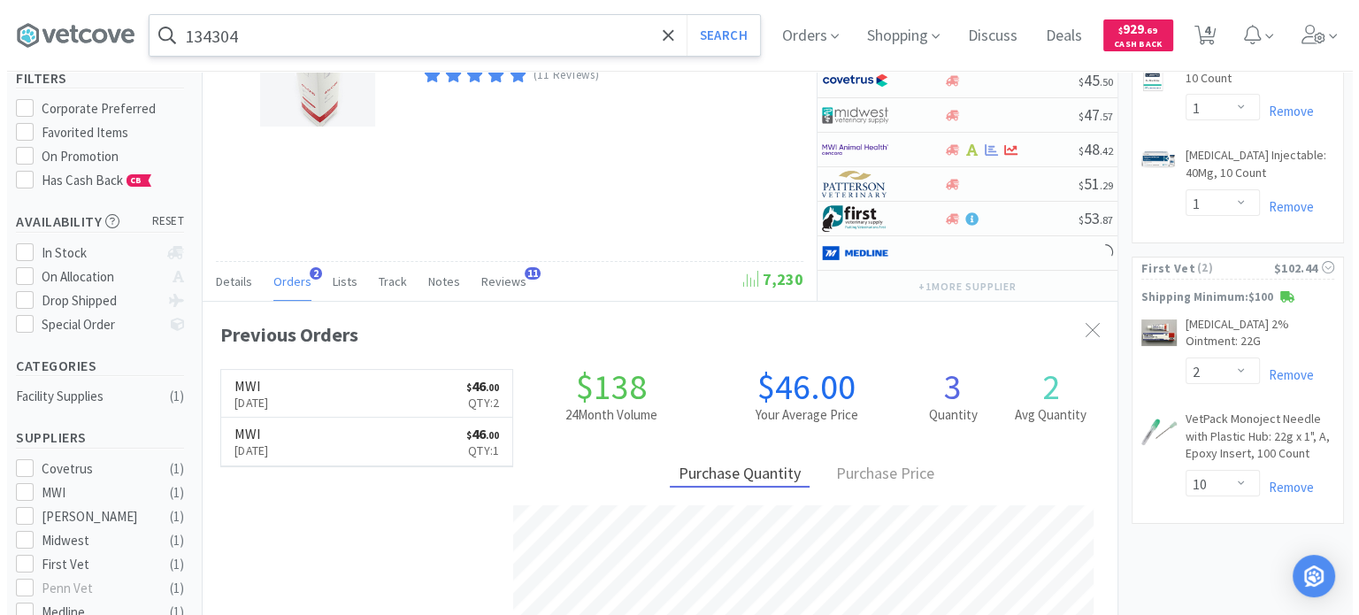
scroll to position [89, 0]
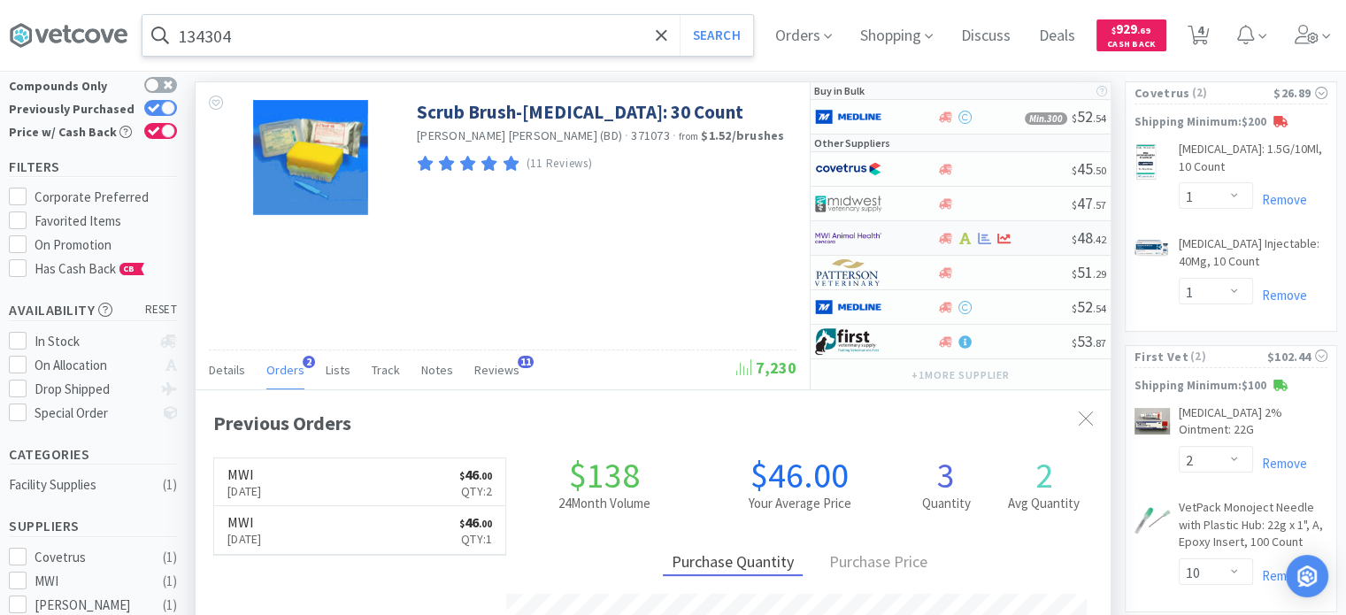
click at [878, 235] on img at bounding box center [848, 238] width 66 height 27
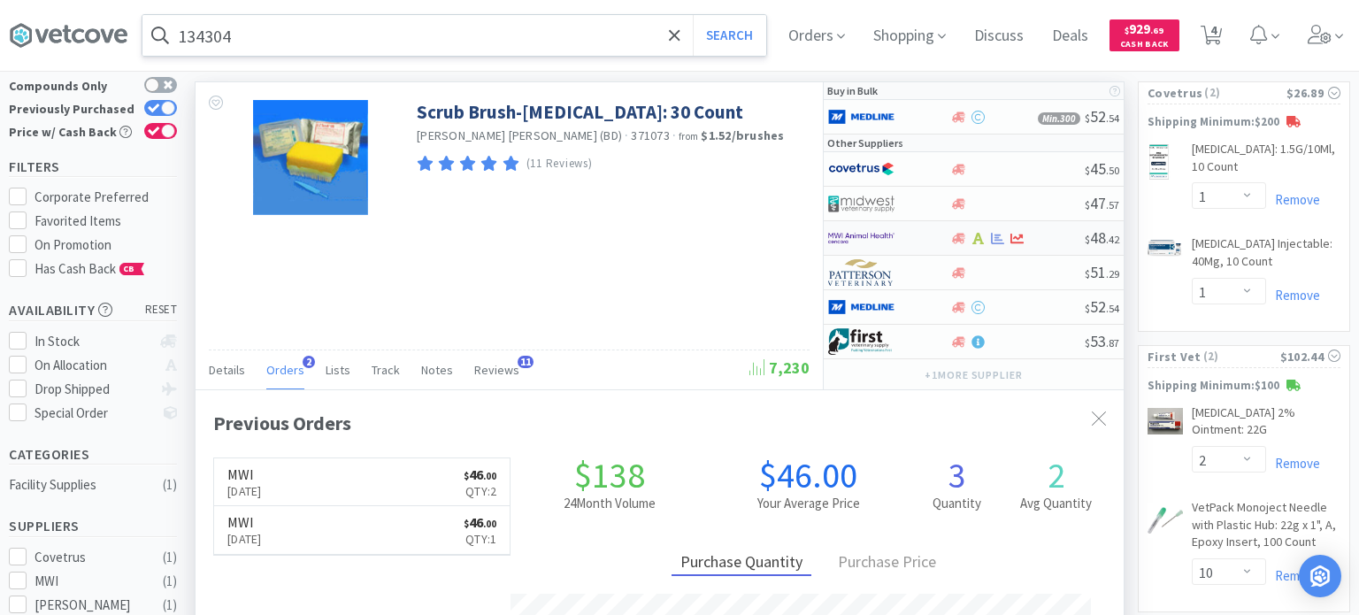
scroll to position [453, 915]
select select "1"
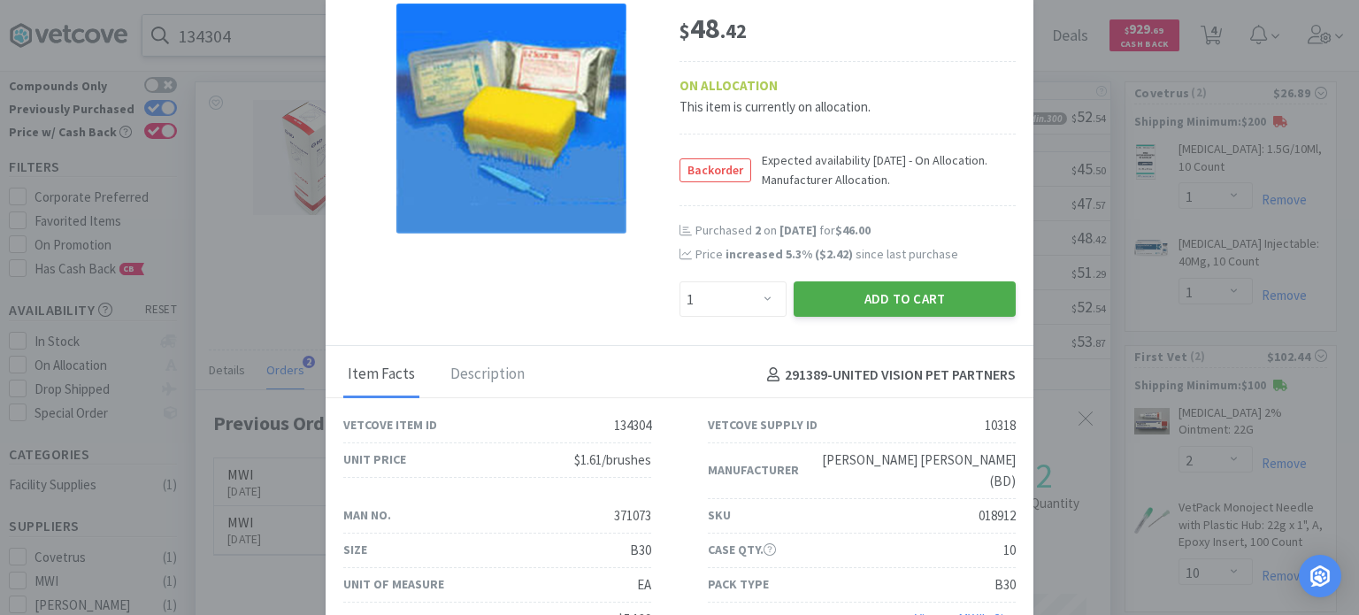
scroll to position [108, 0]
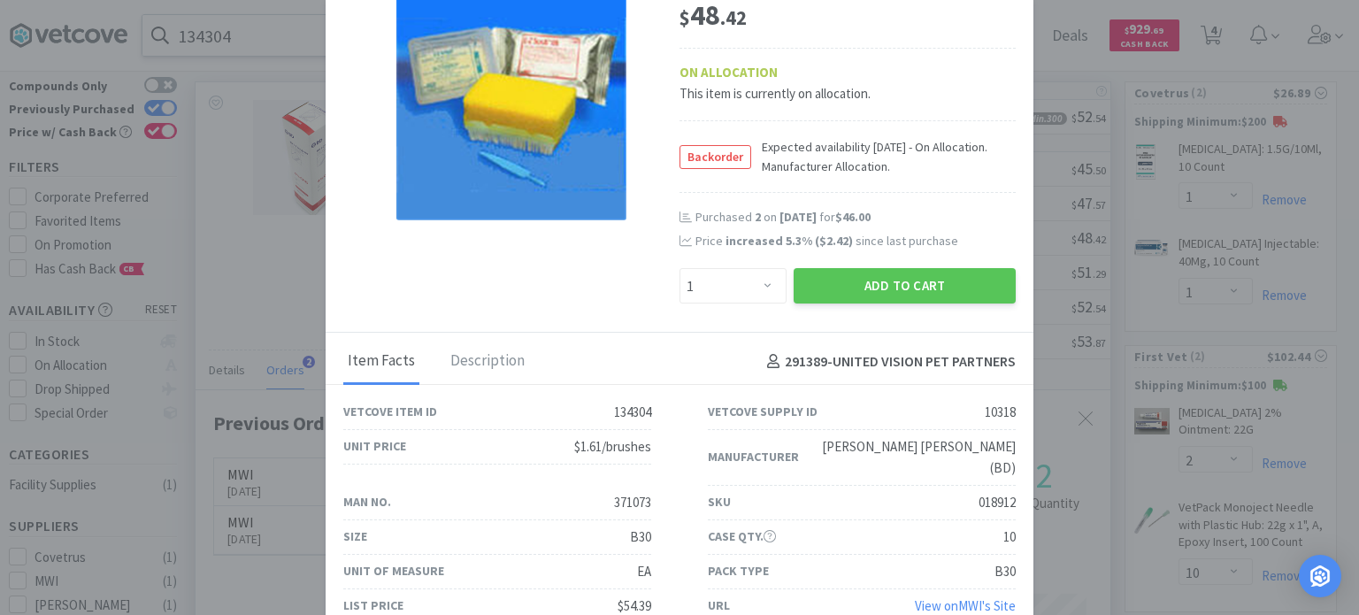
click at [886, 486] on div "SKU 018912" at bounding box center [862, 503] width 308 height 35
drag, startPoint x: 954, startPoint y: 485, endPoint x: 1013, endPoint y: 489, distance: 58.6
click at [1013, 489] on div "SKU 018912" at bounding box center [862, 503] width 365 height 35
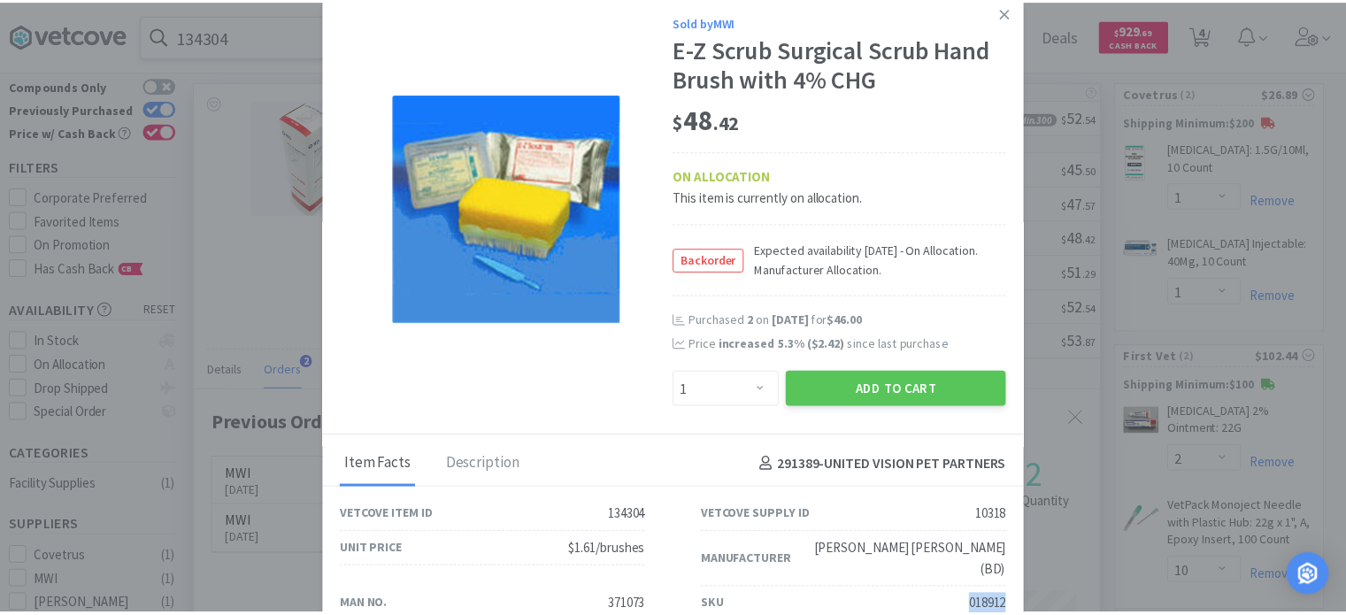
scroll to position [0, 0]
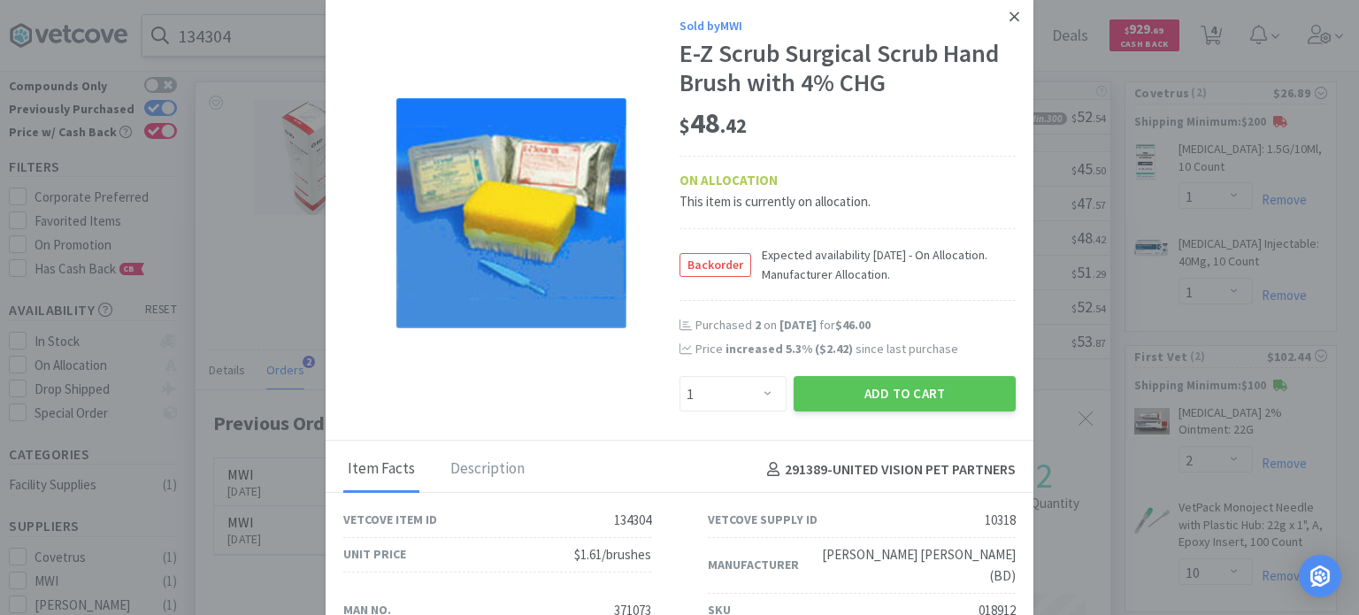
click at [1010, 13] on icon at bounding box center [1015, 17] width 10 height 10
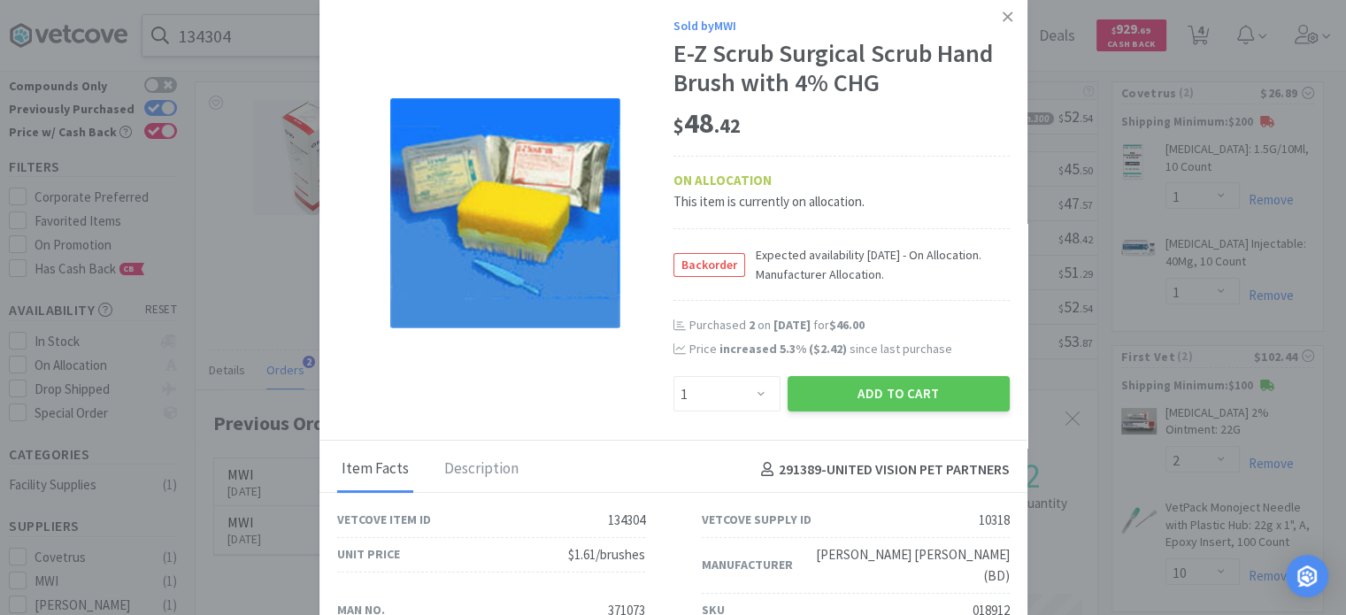
scroll to position [884617, 884155]
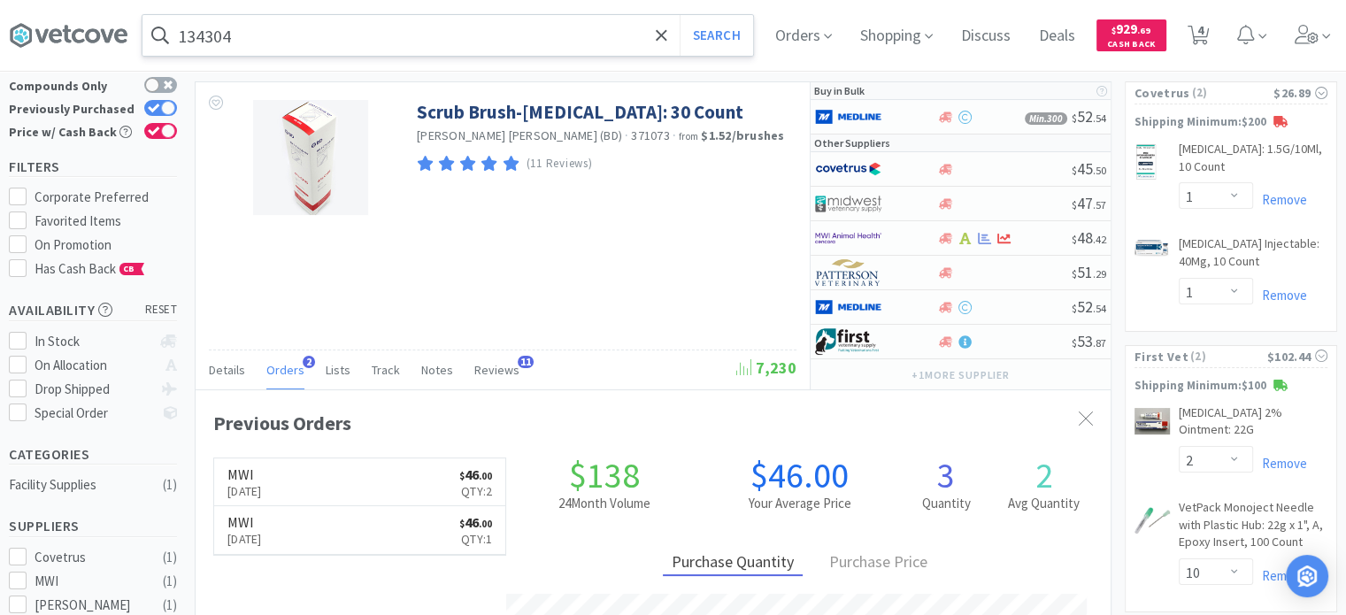
click at [259, 49] on input "134304" at bounding box center [447, 35] width 611 height 41
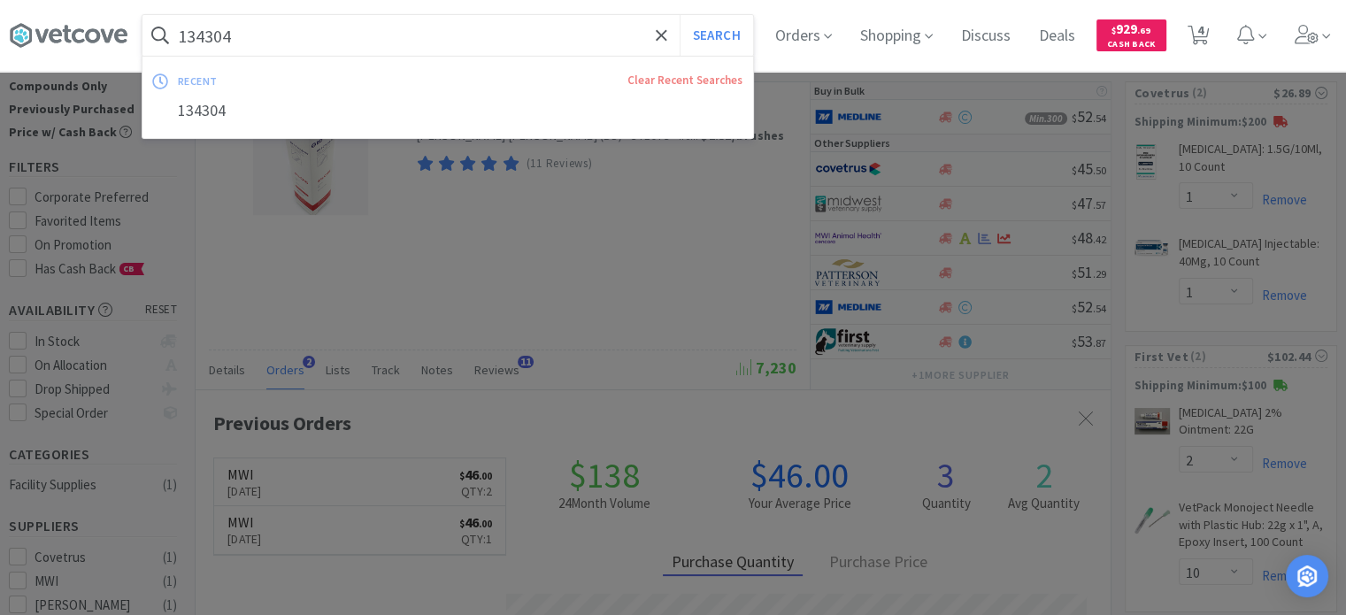
paste input "83493"
type input "83493"
click at [680, 15] on button "Search" at bounding box center [716, 35] width 73 height 41
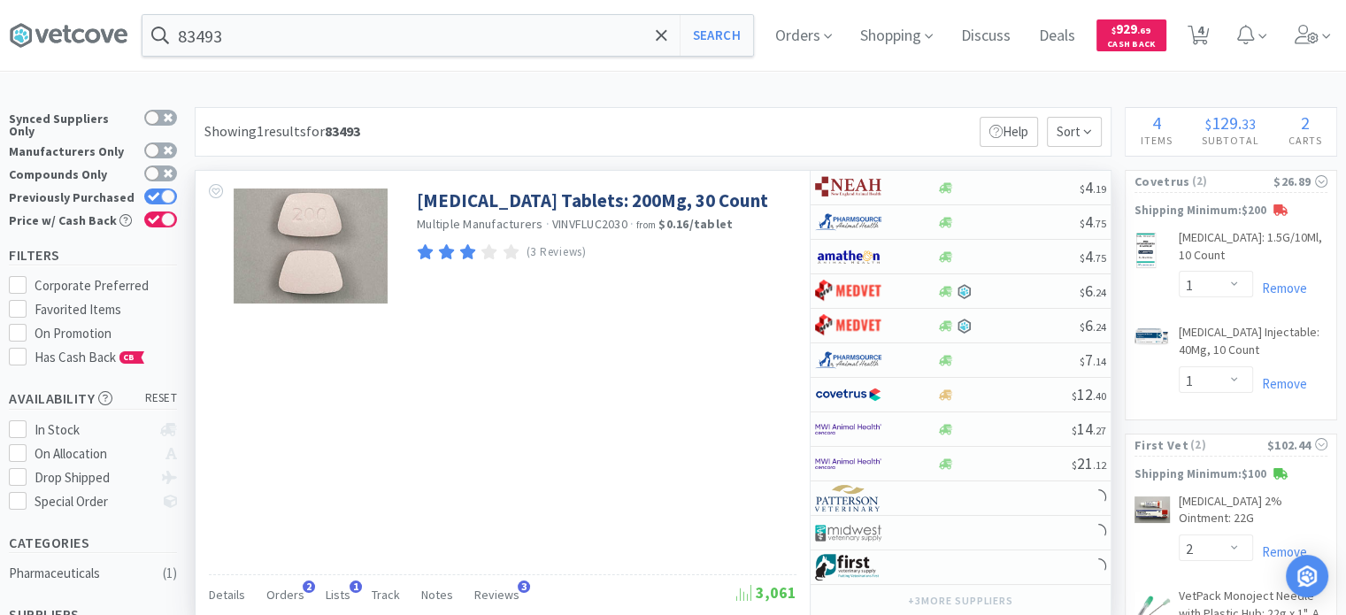
scroll to position [89, 0]
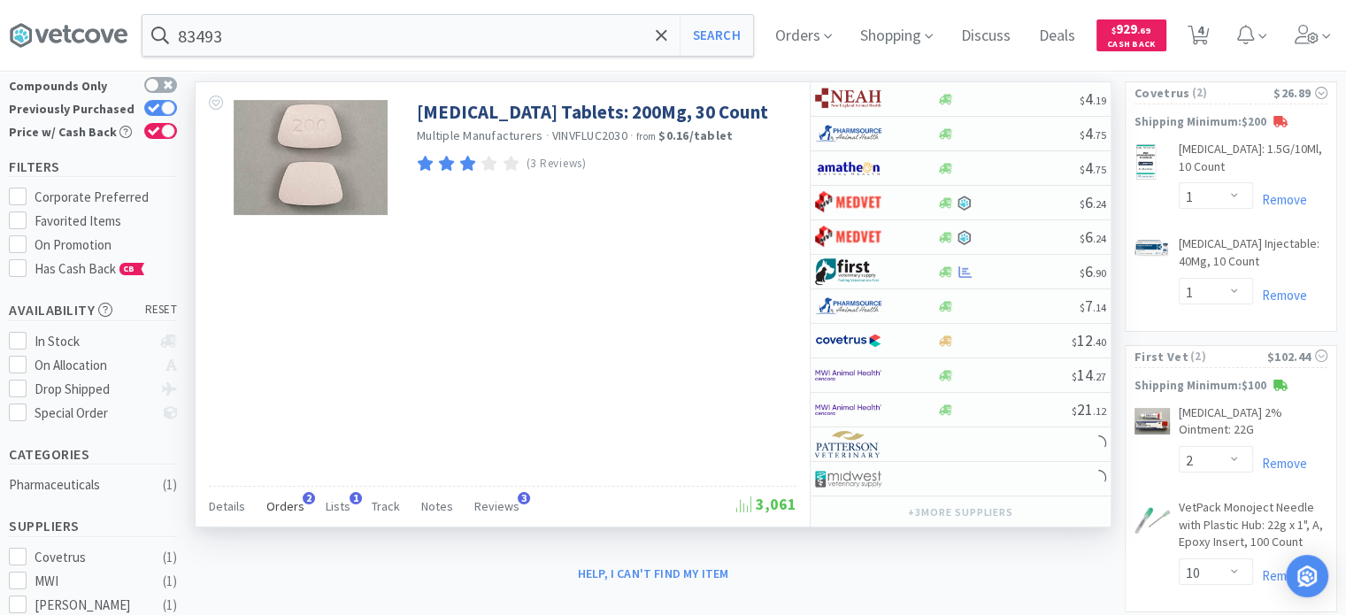
click at [282, 492] on div "Orders 2" at bounding box center [285, 509] width 38 height 34
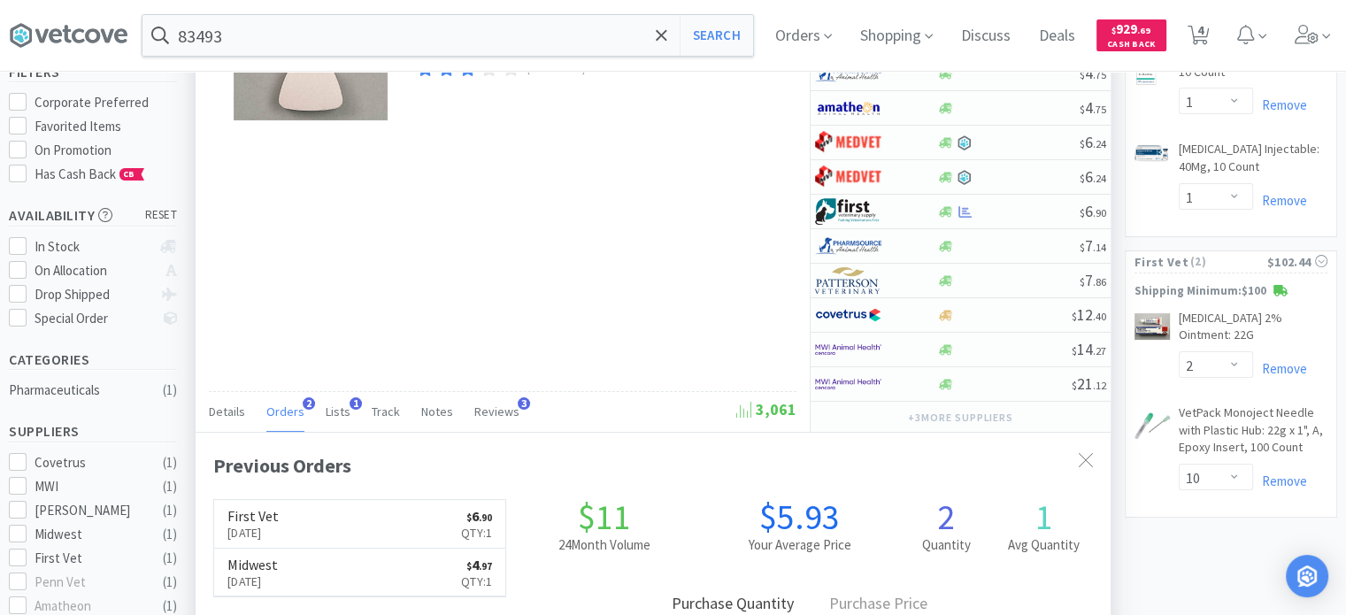
scroll to position [0, 0]
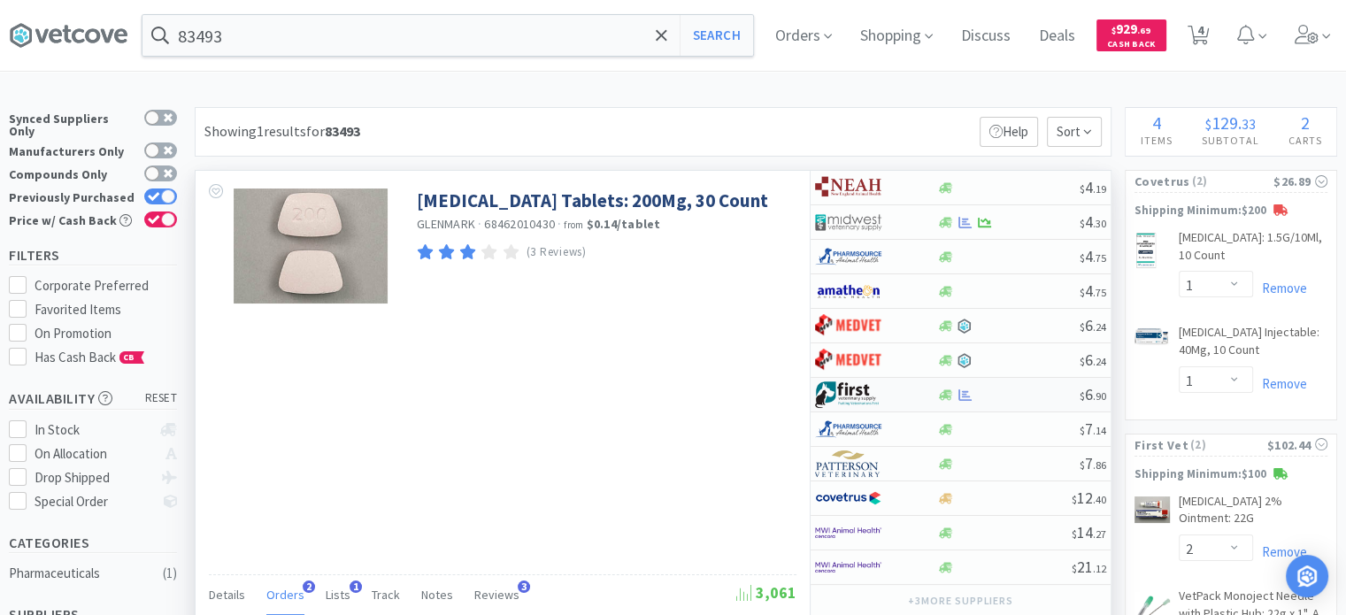
click at [894, 395] on div at bounding box center [863, 395] width 97 height 30
select select "1"
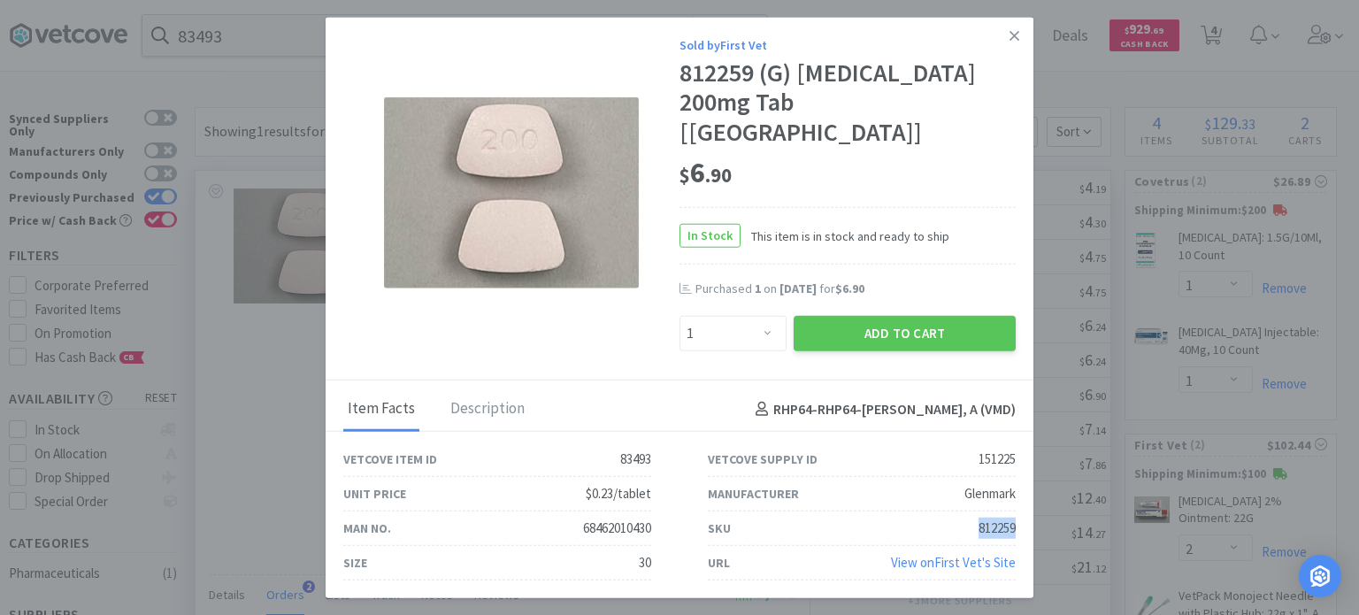
drag, startPoint x: 975, startPoint y: 503, endPoint x: 1016, endPoint y: 517, distance: 43.1
click at [1016, 517] on div "SKU 812259" at bounding box center [862, 529] width 365 height 35
click at [1020, 46] on link at bounding box center [1014, 36] width 31 height 38
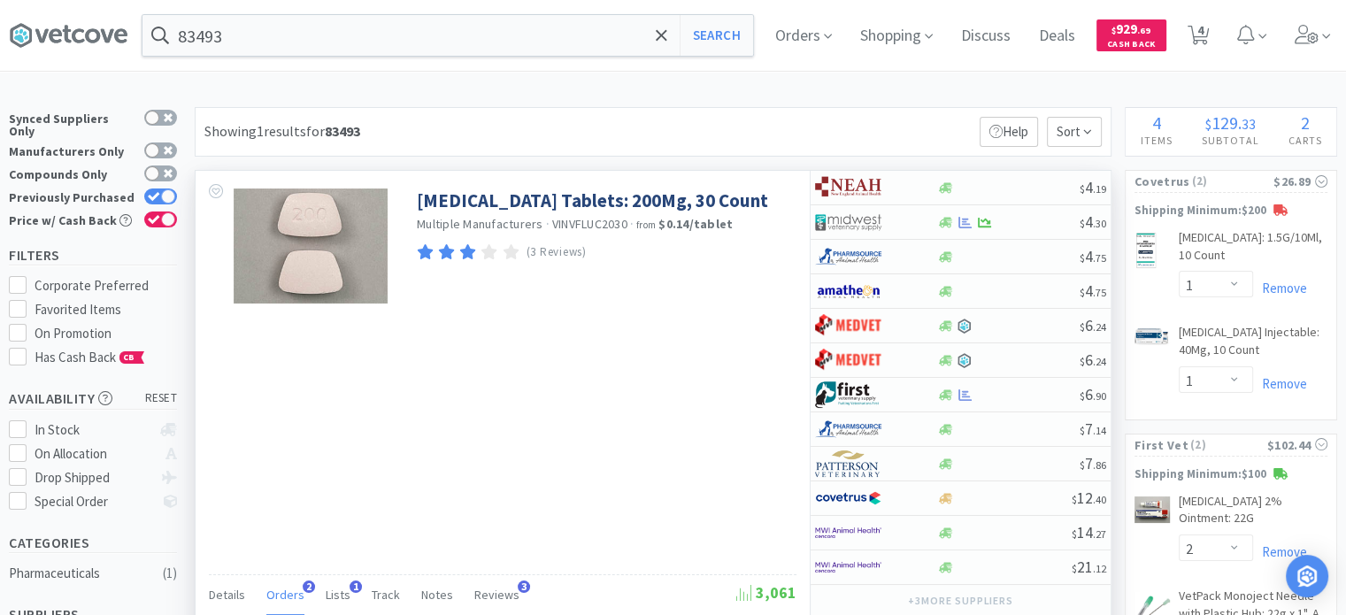
scroll to position [89, 0]
